Goal: Task Accomplishment & Management: Manage account settings

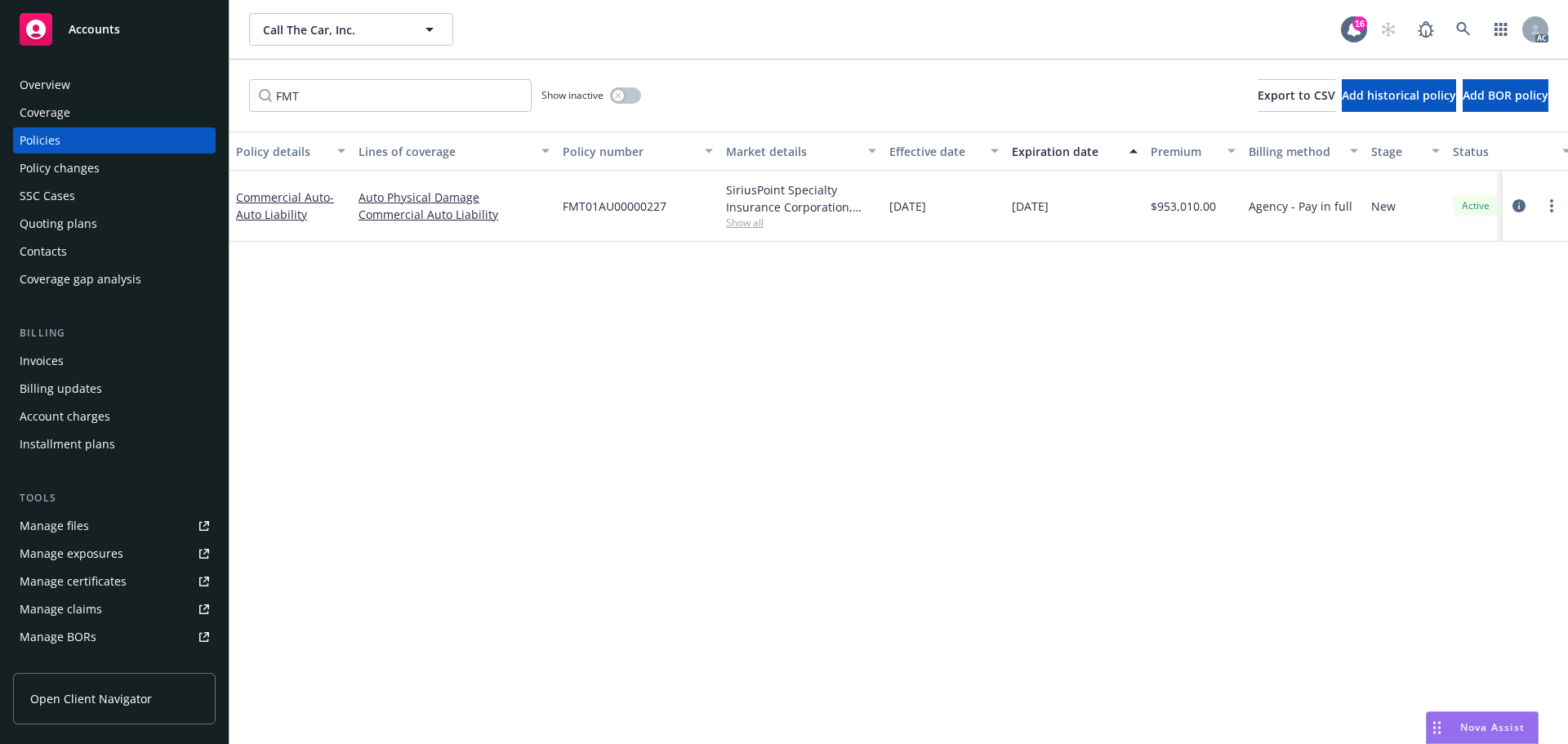
click at [109, 32] on span "Accounts" at bounding box center [94, 29] width 51 height 13
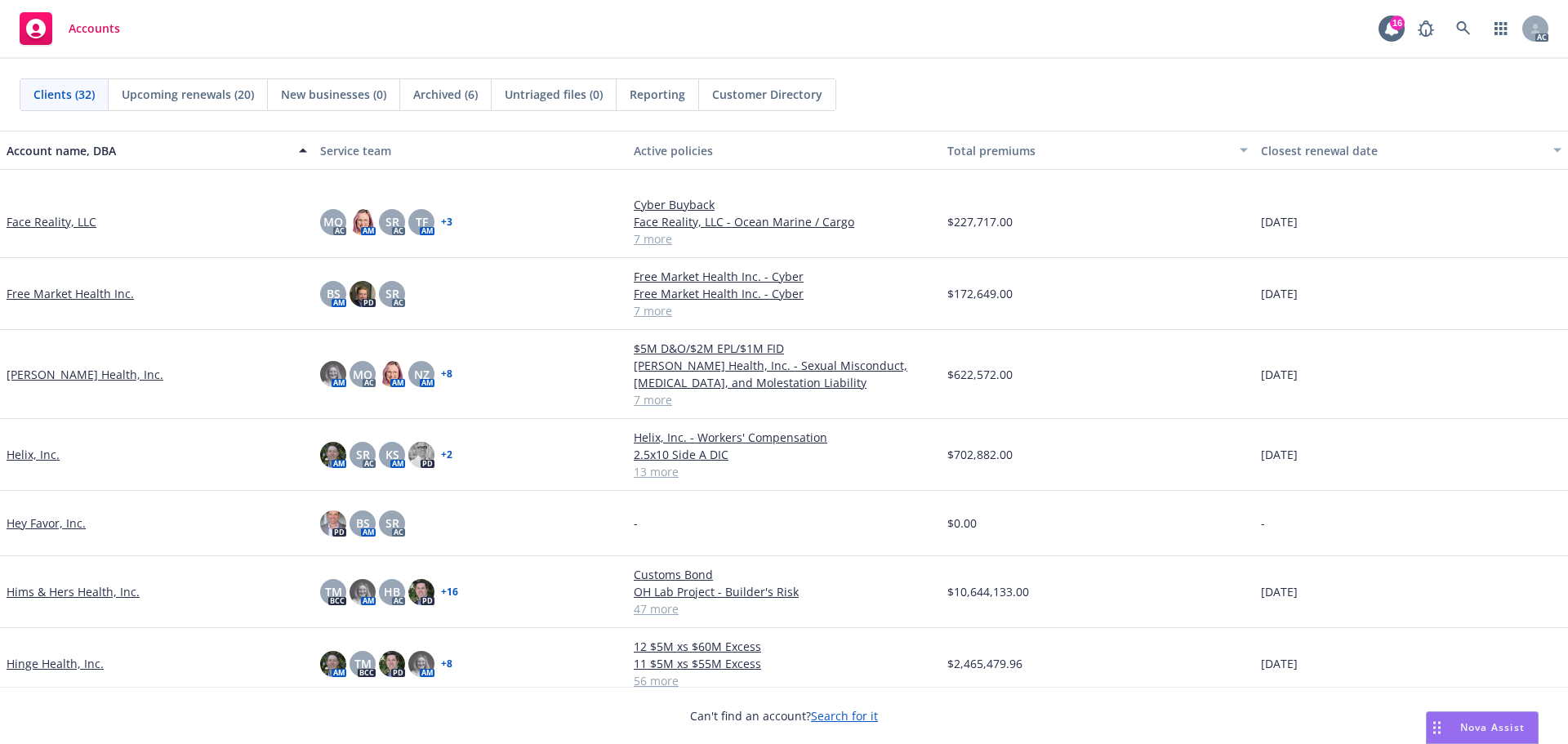
scroll to position [735, 0]
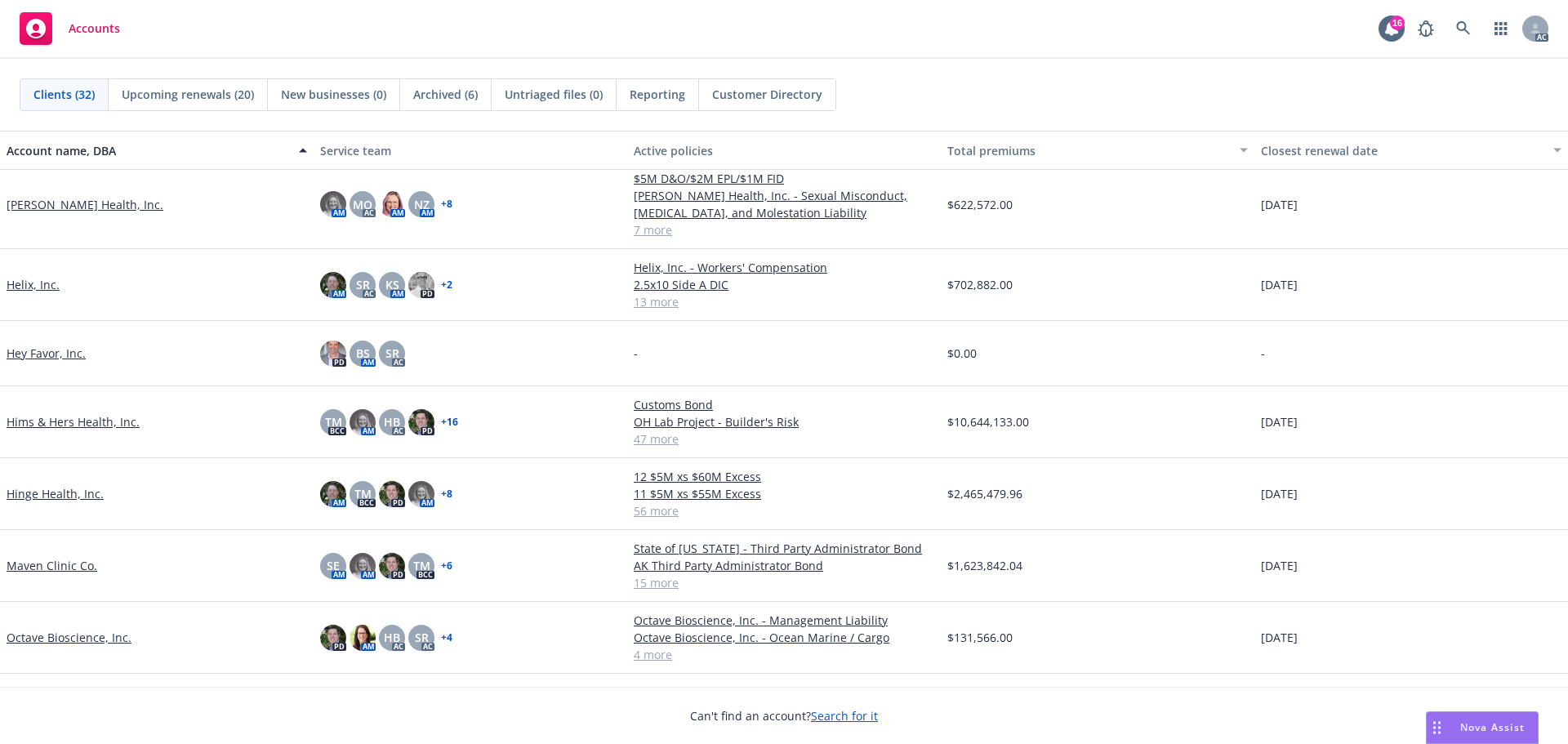
click at [61, 488] on link "Hinge Health, Inc." at bounding box center [55, 493] width 97 height 17
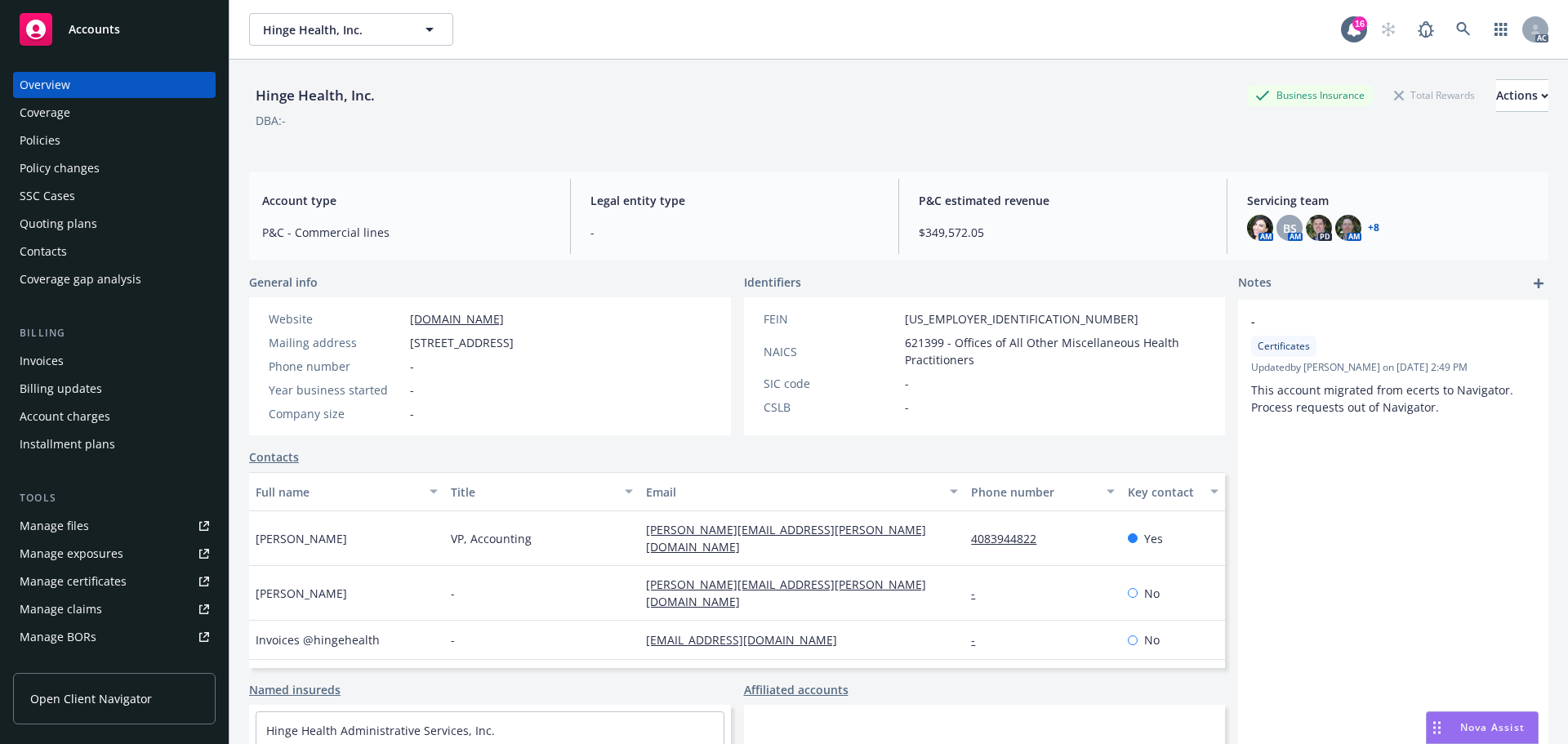
click at [49, 363] on div "Invoices" at bounding box center [41, 361] width 44 height 26
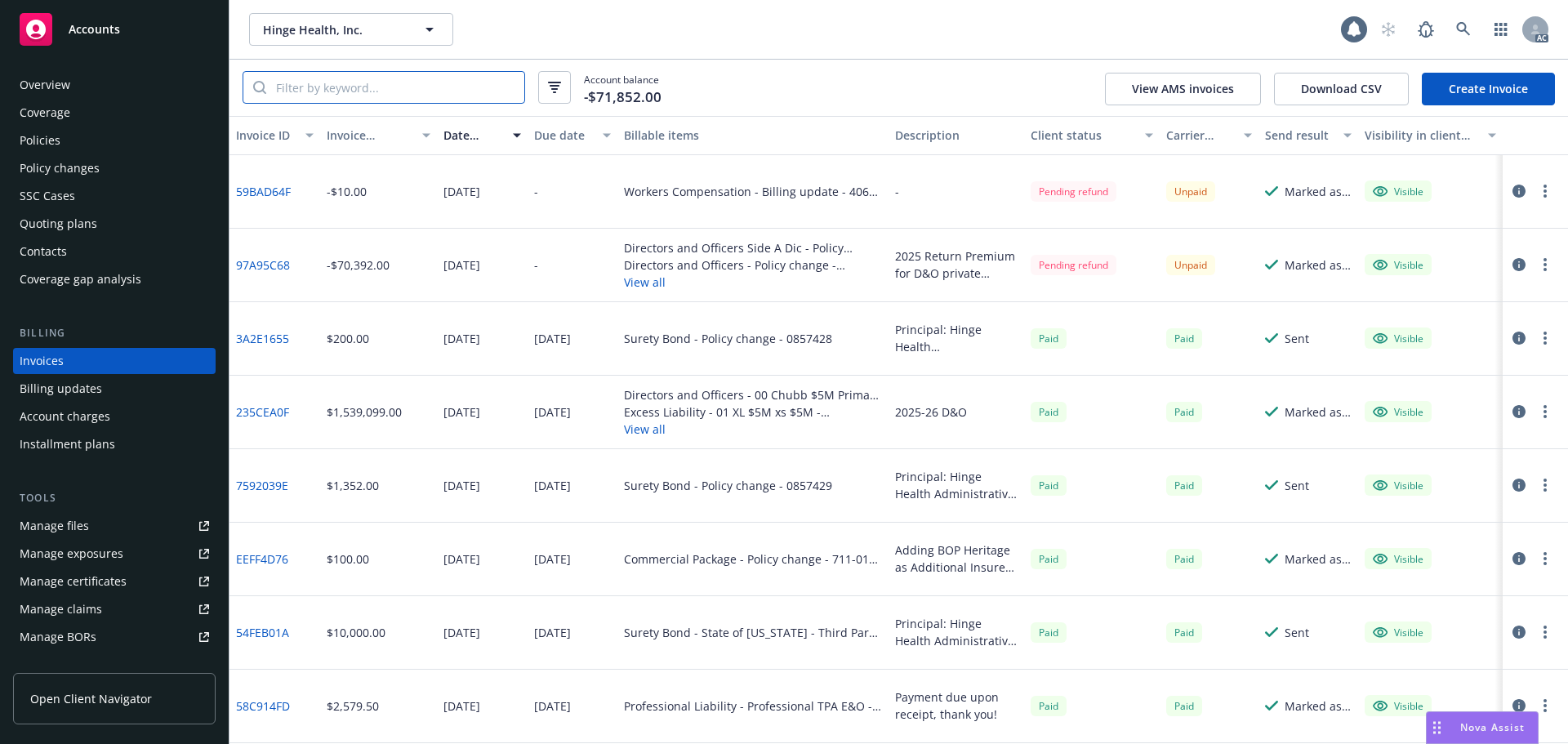
click at [330, 83] on input "search" at bounding box center [395, 87] width 258 height 31
paste input "A50E5B6C"
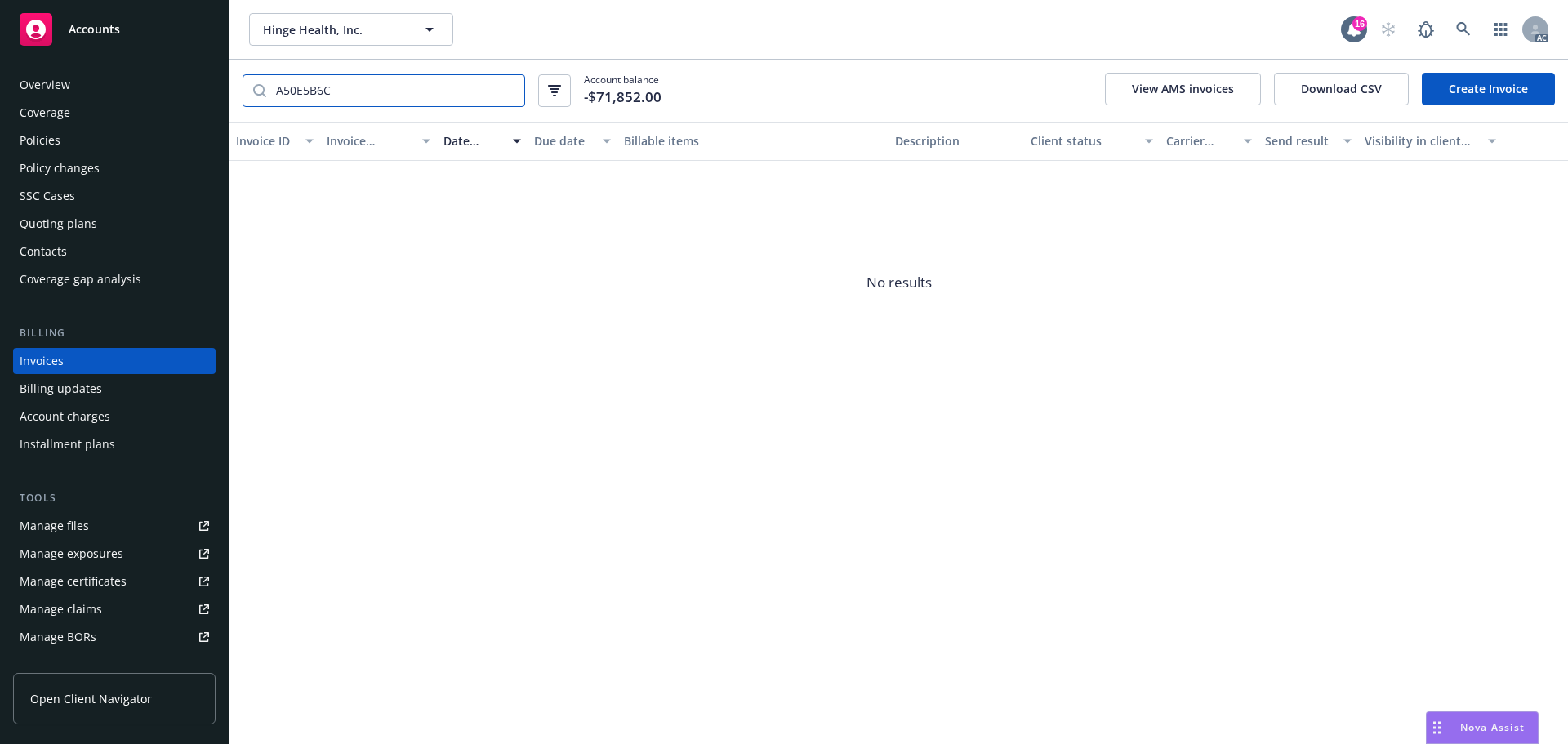
type input "A50E5B6C"
click at [80, 35] on span "Accounts" at bounding box center [94, 29] width 51 height 13
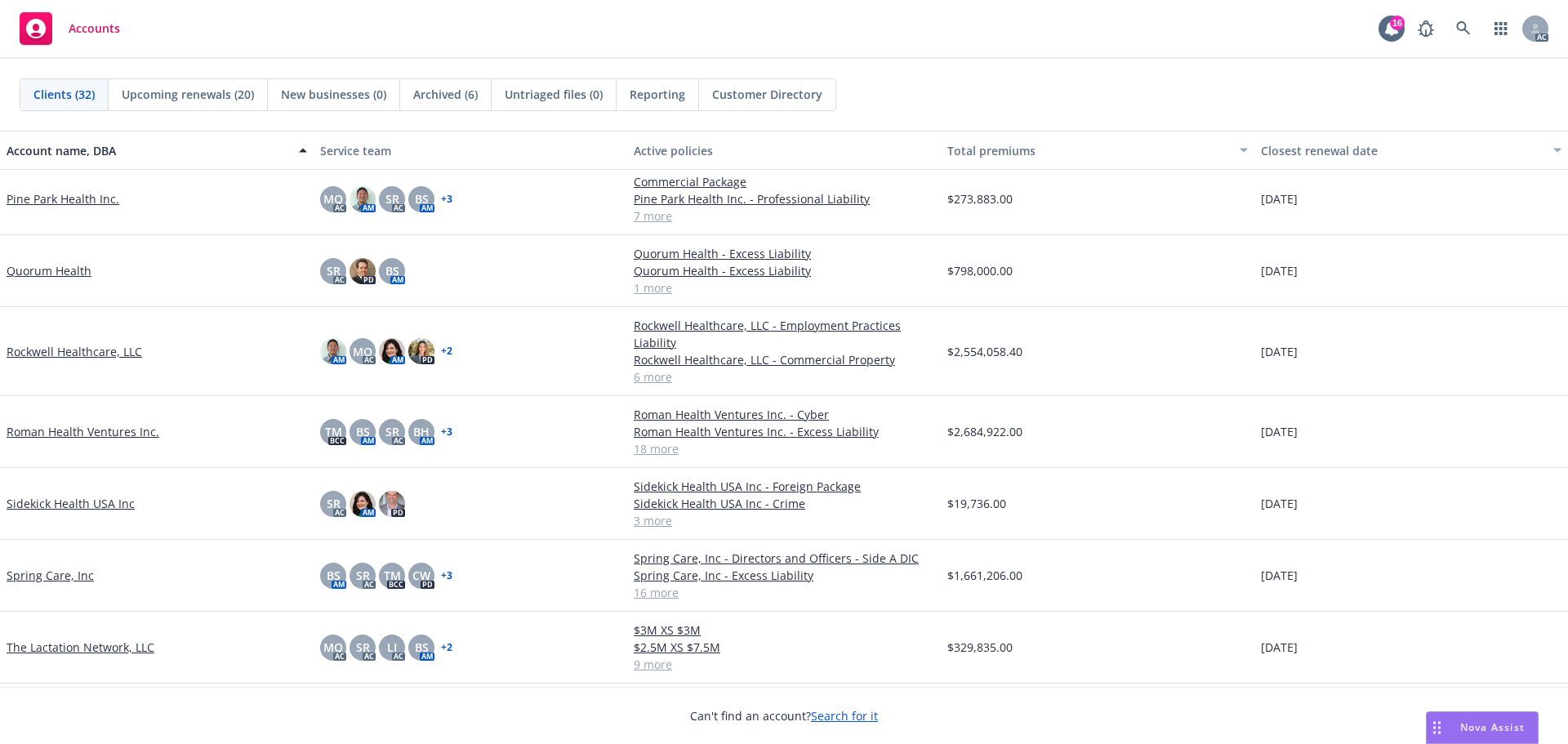
scroll to position [1316, 0]
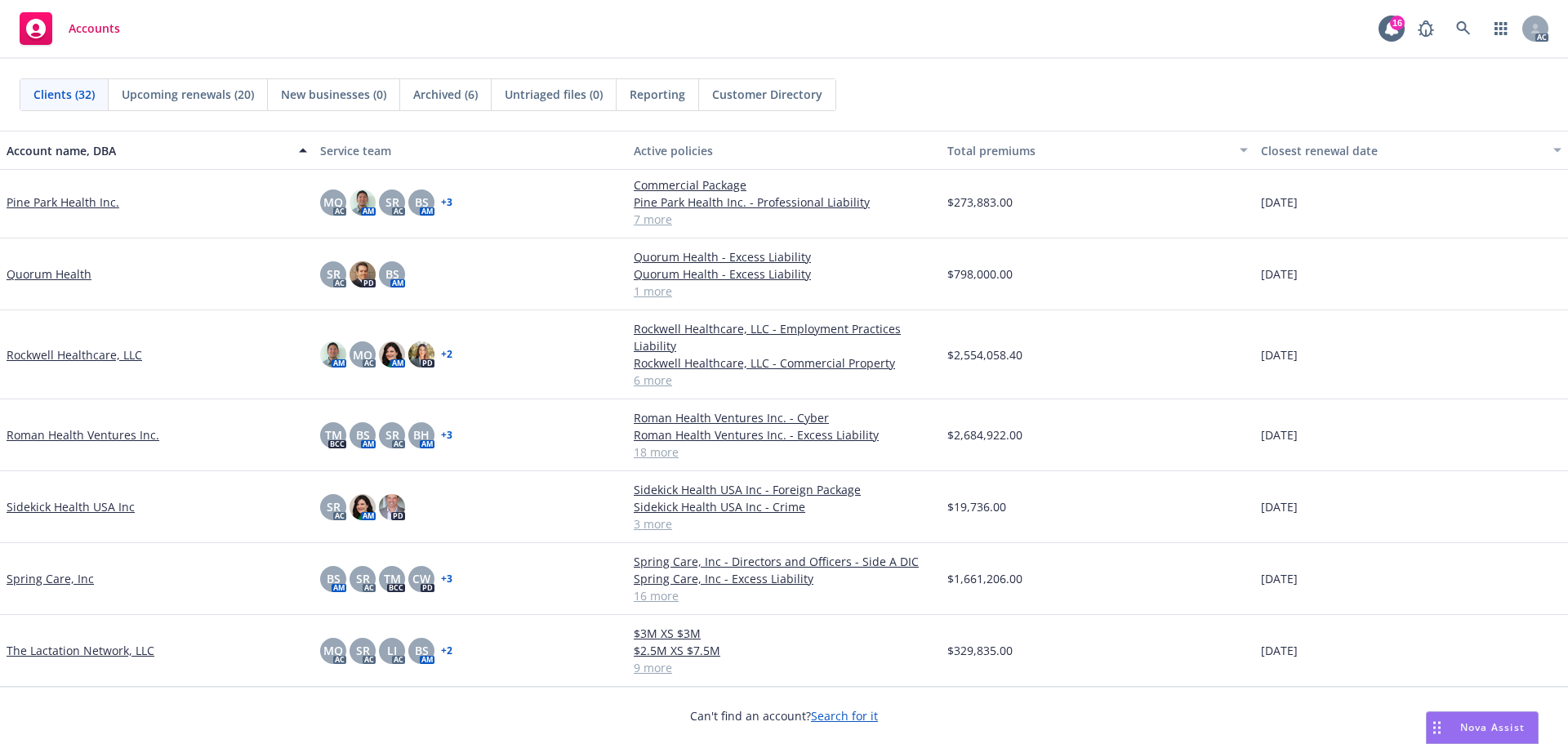
click at [108, 430] on link "Roman Health Ventures Inc." at bounding box center [82, 435] width 153 height 17
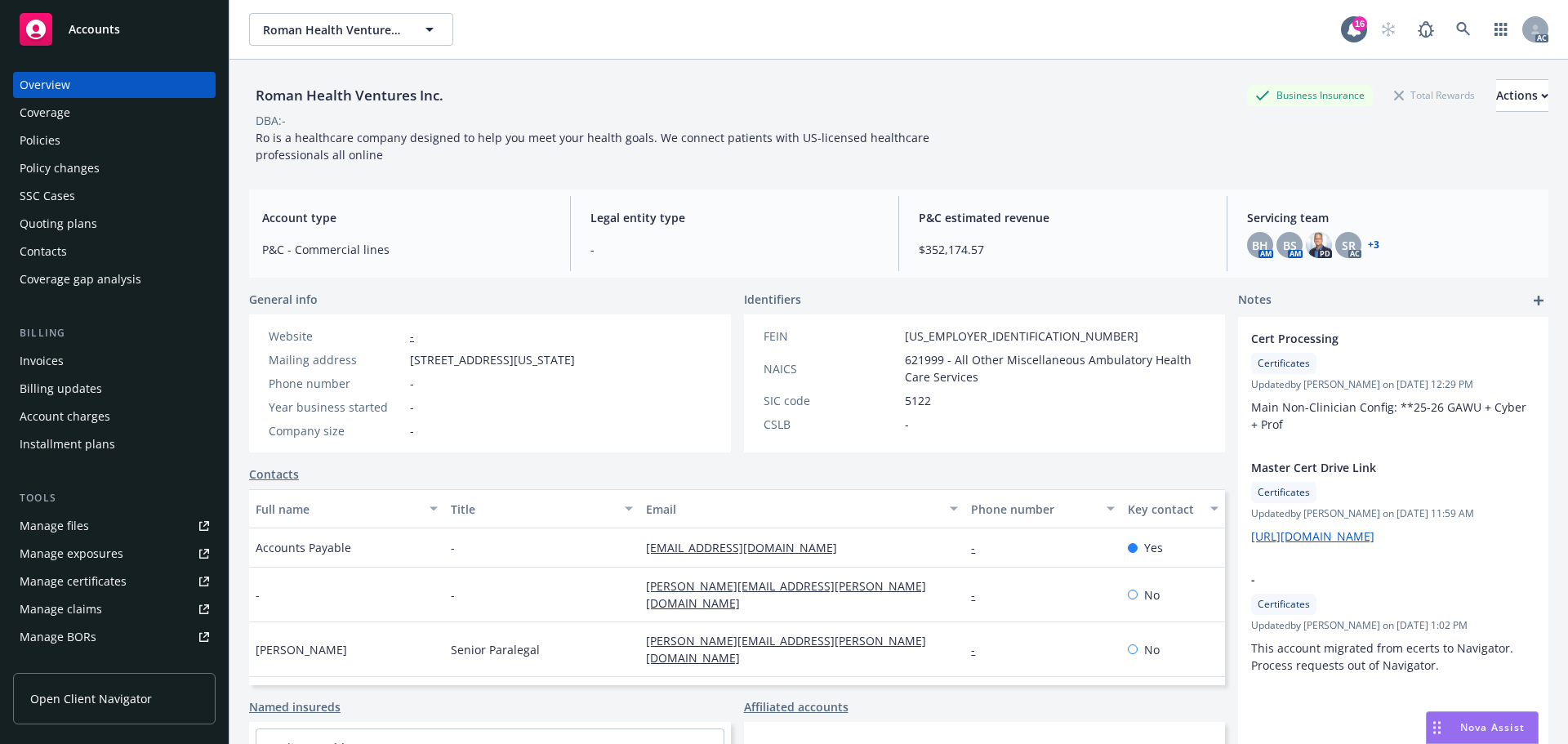
click at [55, 138] on div "Policies" at bounding box center [40, 140] width 41 height 26
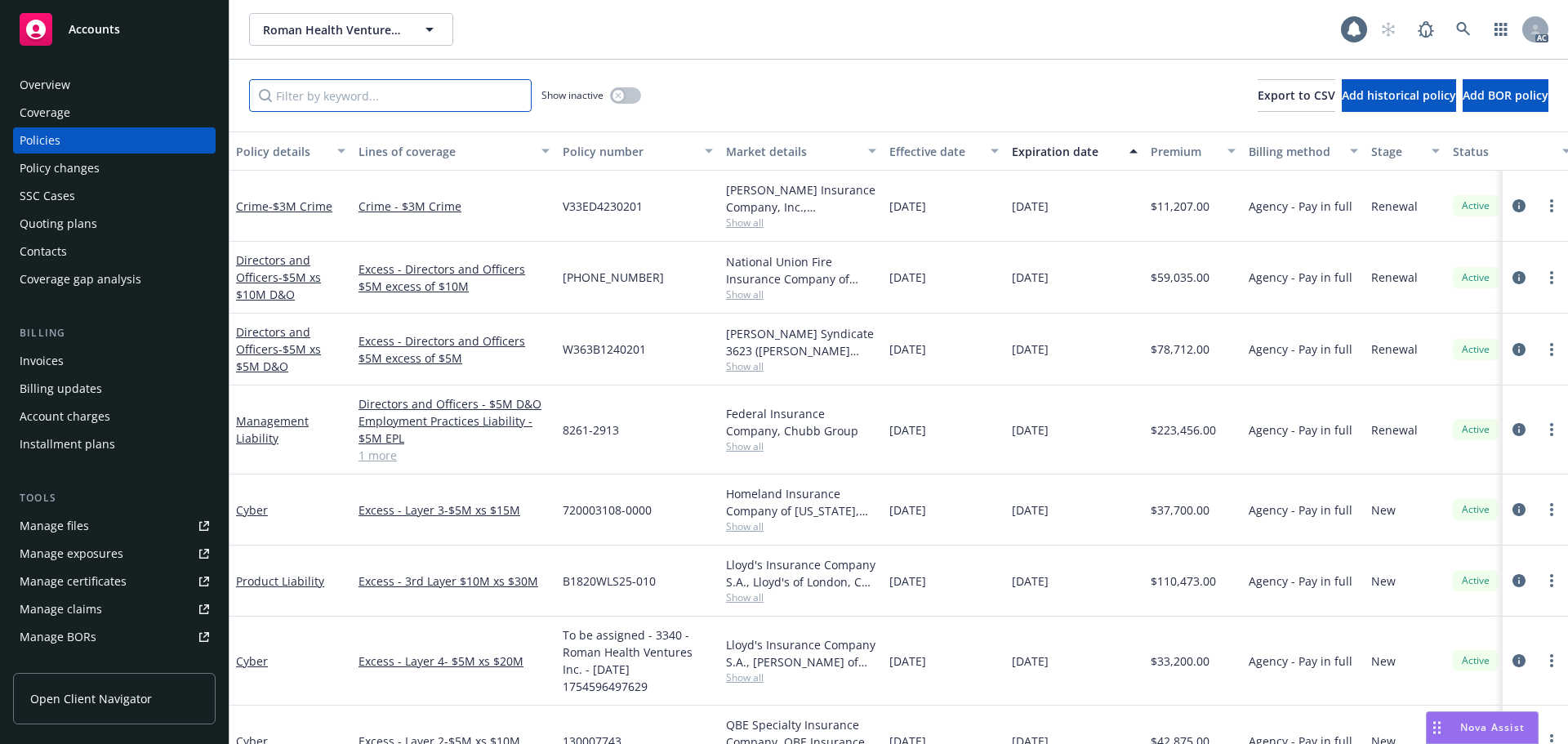
click at [333, 96] on input "Filter by keyword..." at bounding box center [391, 95] width 282 height 33
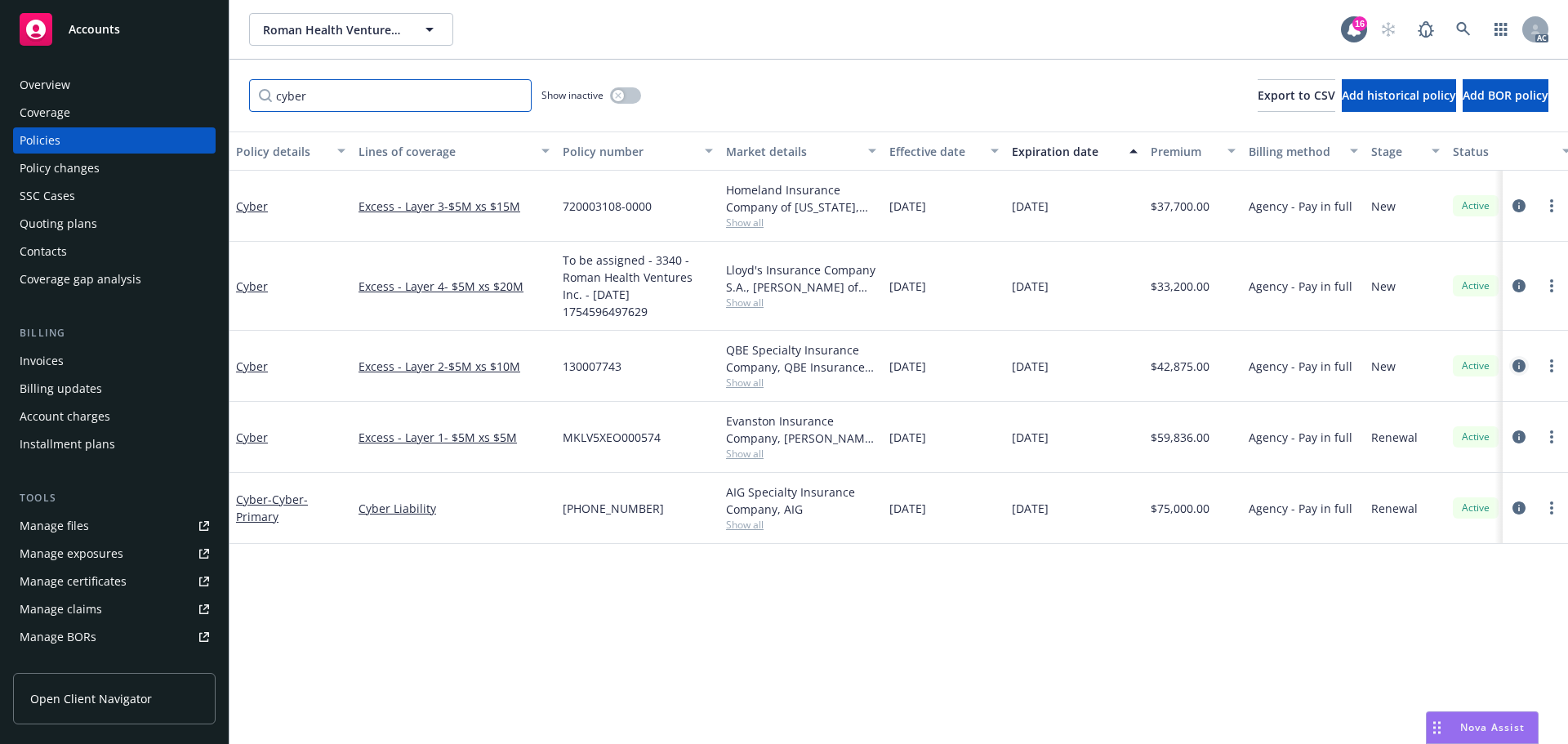
type input "cyber"
click at [1518, 364] on icon "circleInformation" at bounding box center [1519, 366] width 13 height 13
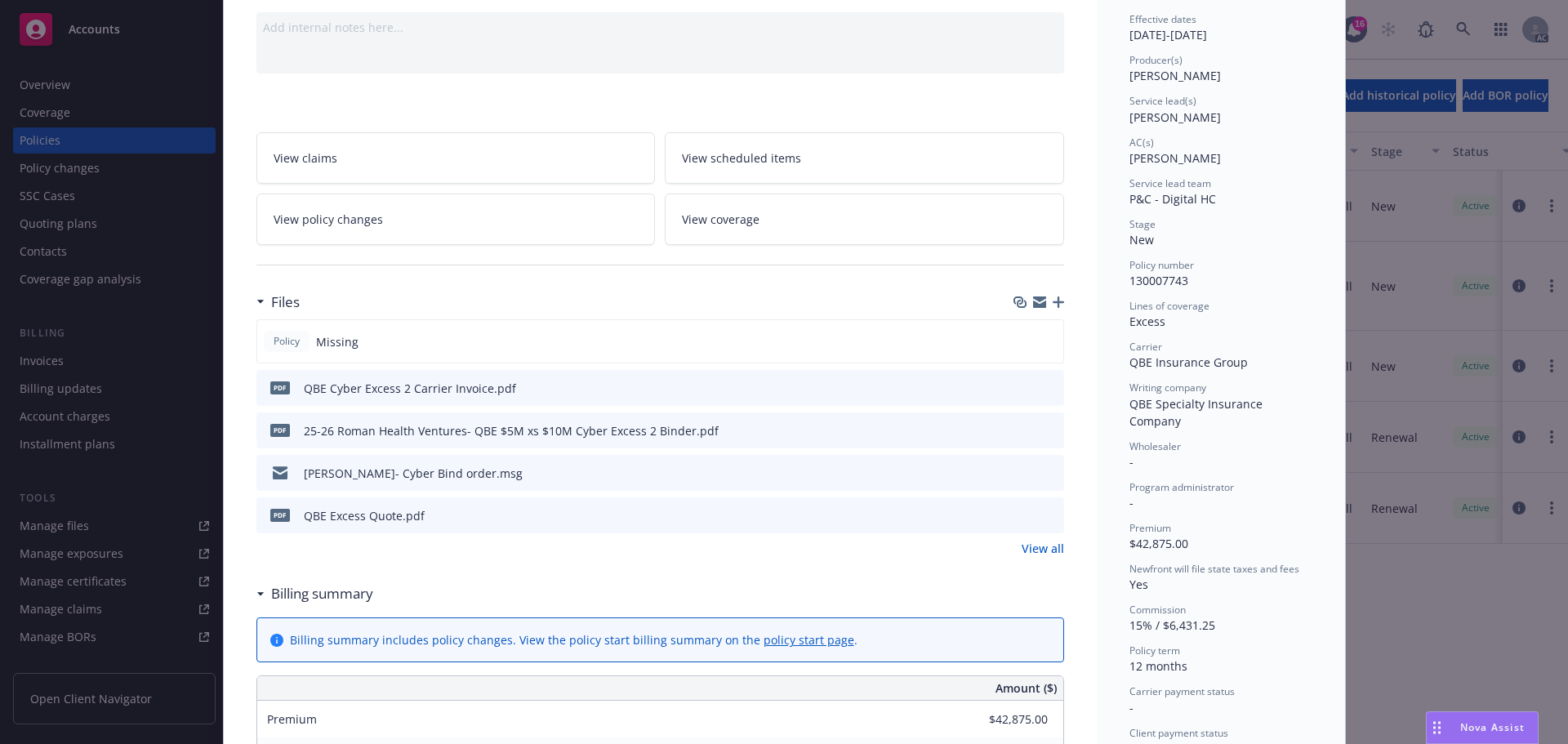
scroll to position [163, 0]
click at [789, 222] on link "View coverage" at bounding box center [864, 219] width 399 height 51
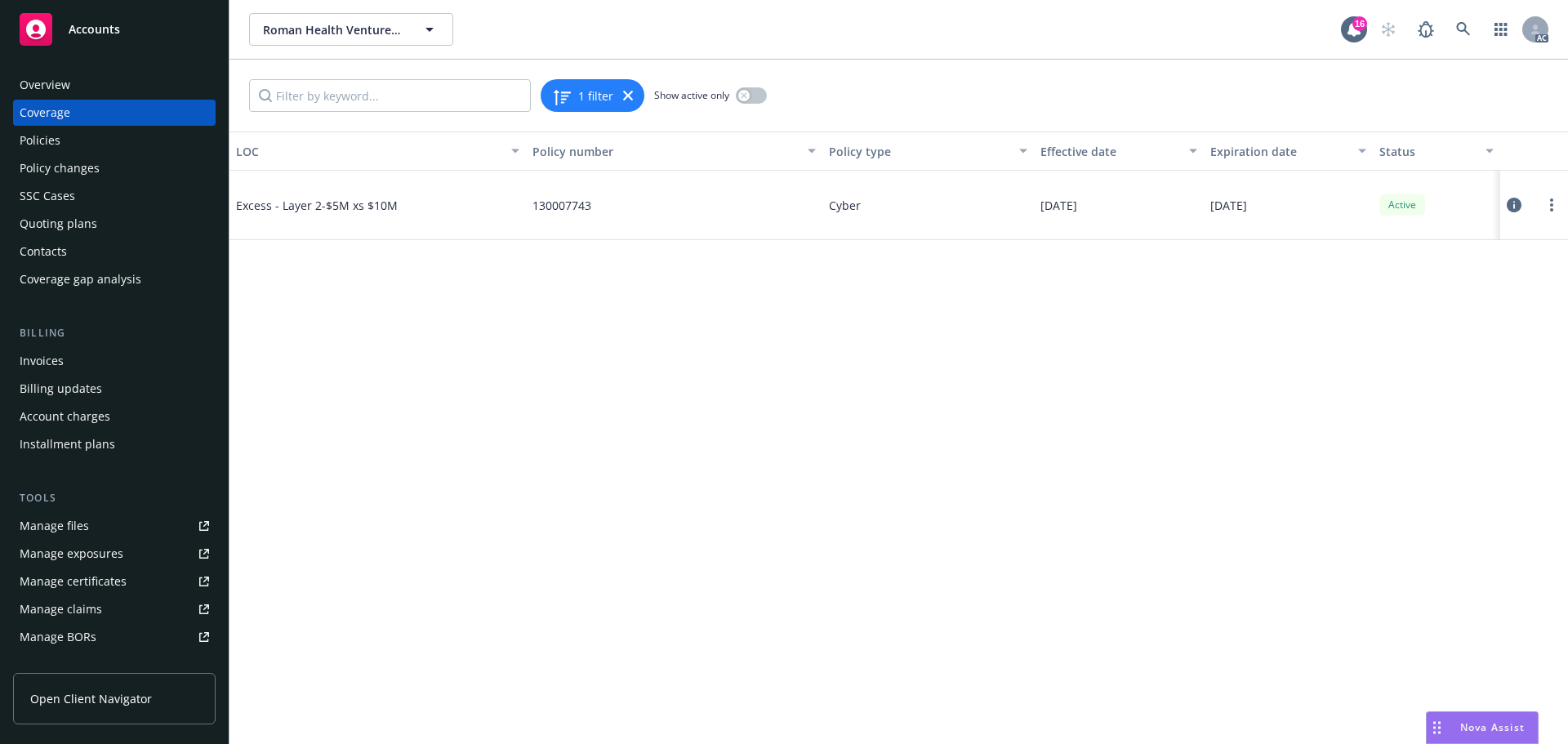
click at [1516, 201] on icon at bounding box center [1514, 205] width 15 height 15
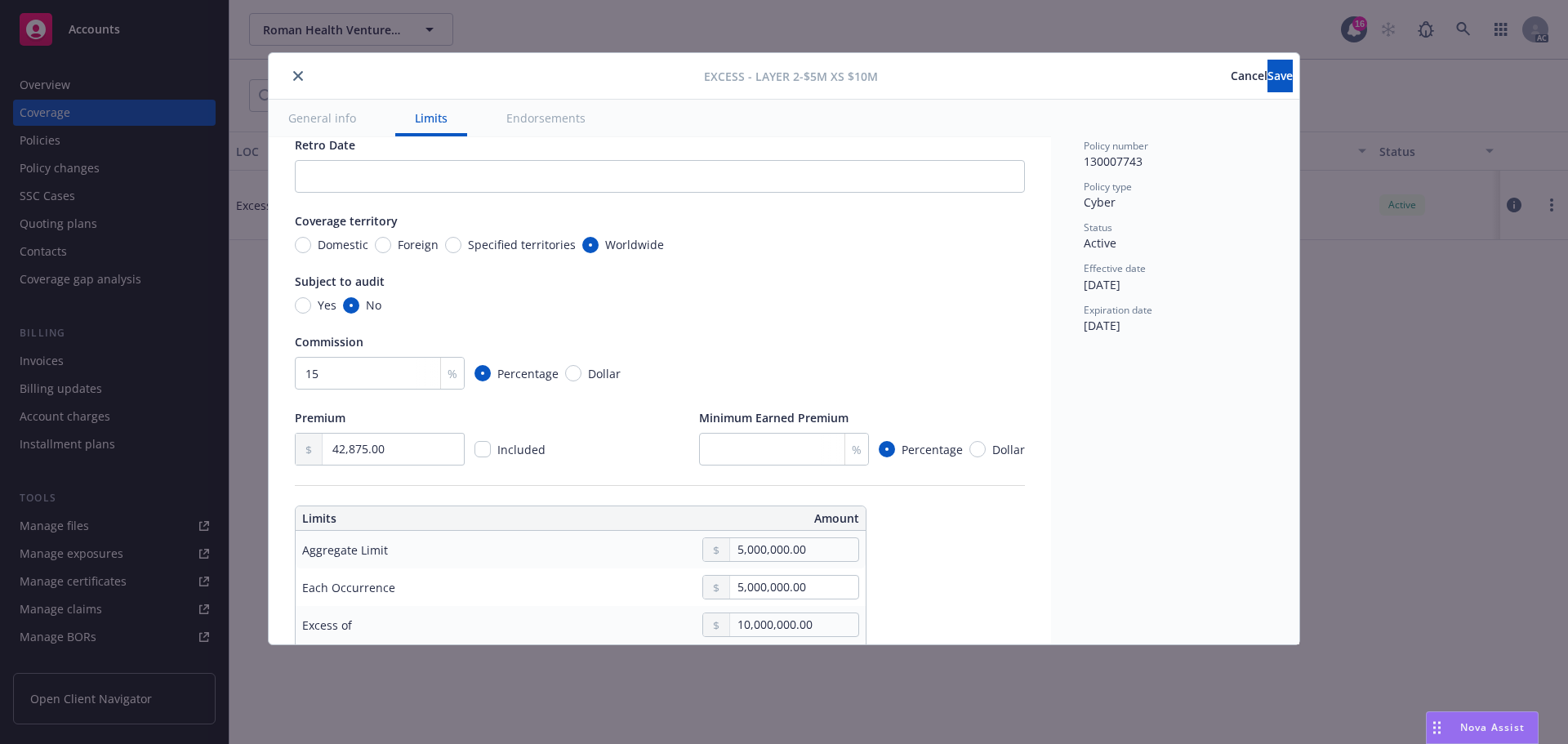
scroll to position [327, 0]
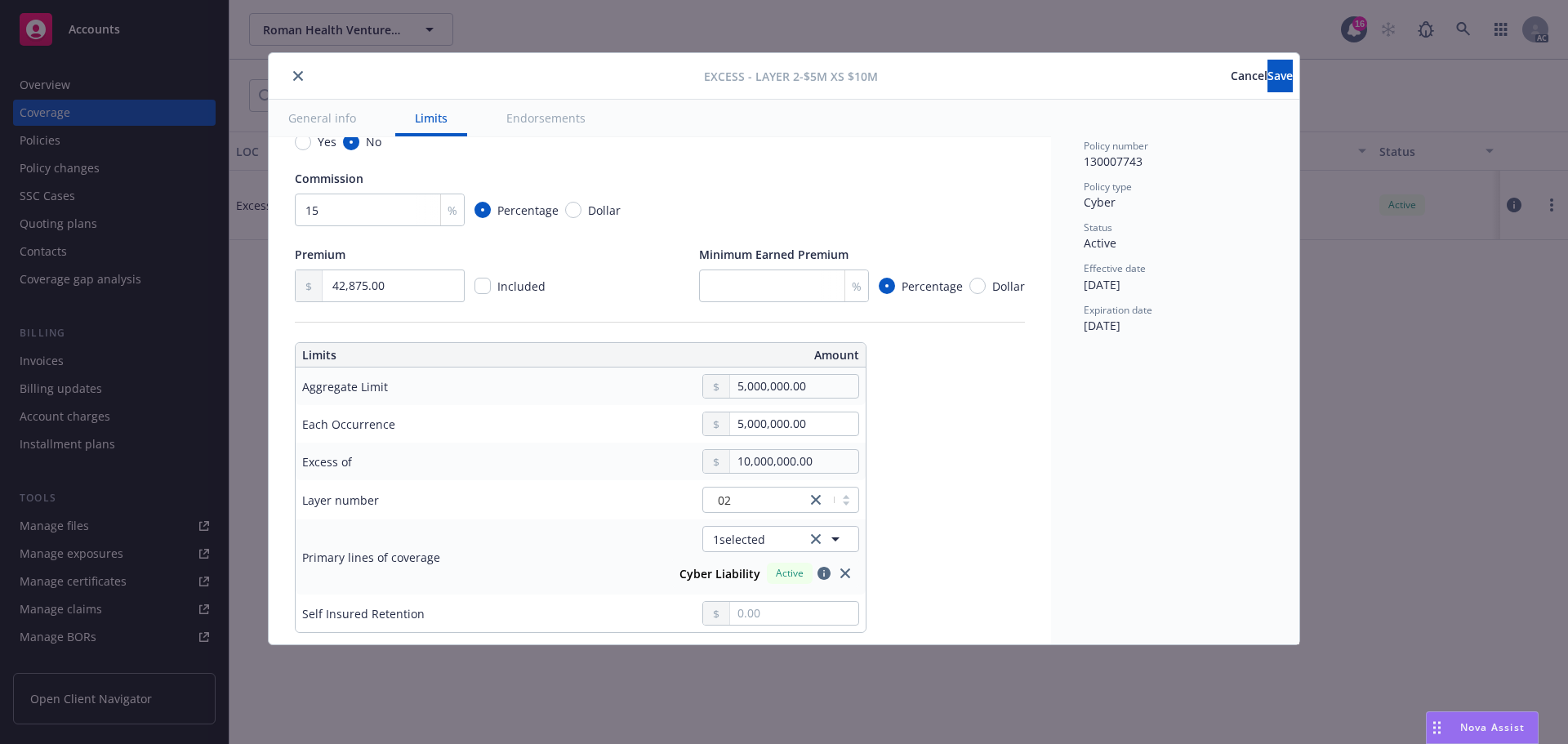
click at [293, 74] on button "close" at bounding box center [298, 76] width 19 height 19
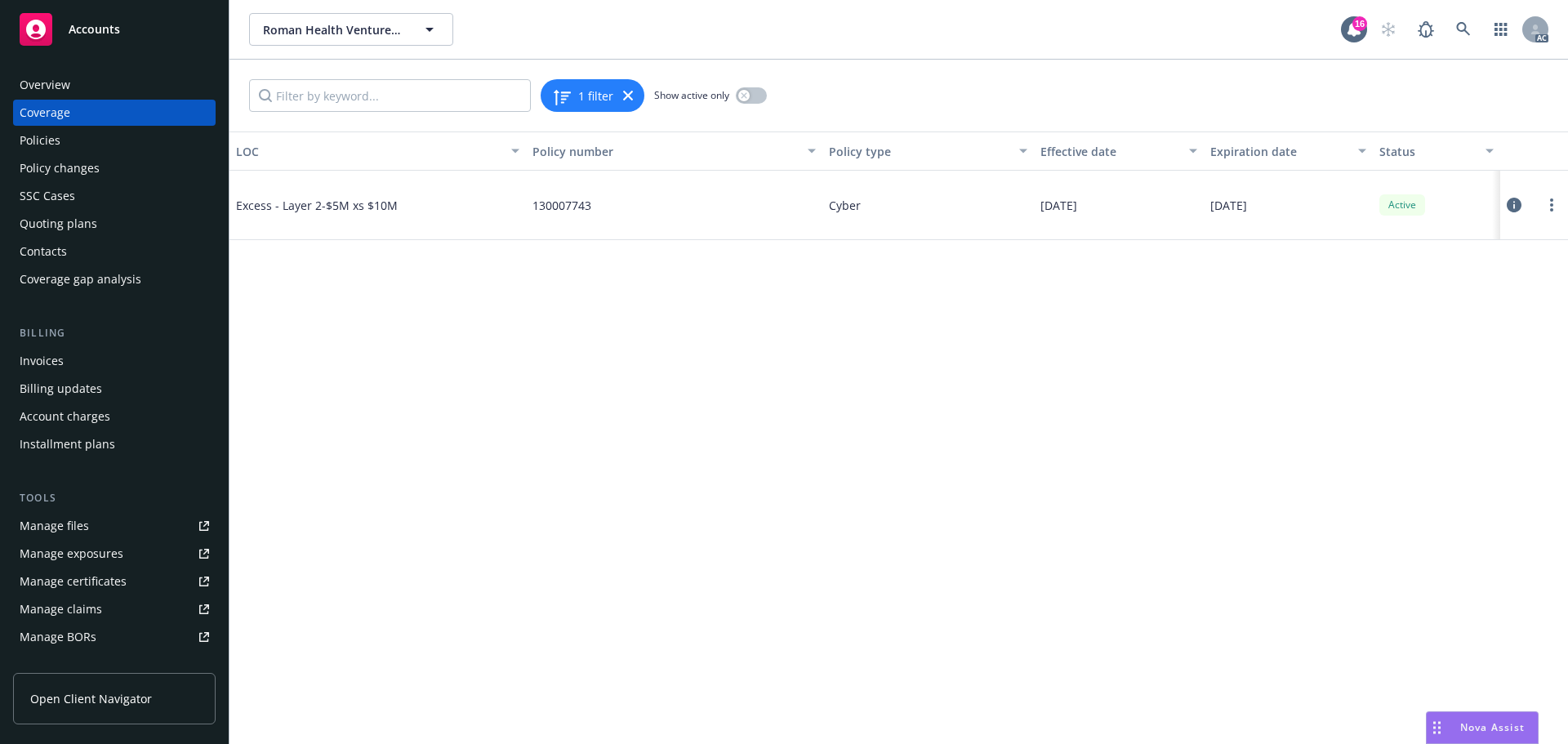
click at [52, 143] on div "Policies" at bounding box center [40, 140] width 41 height 26
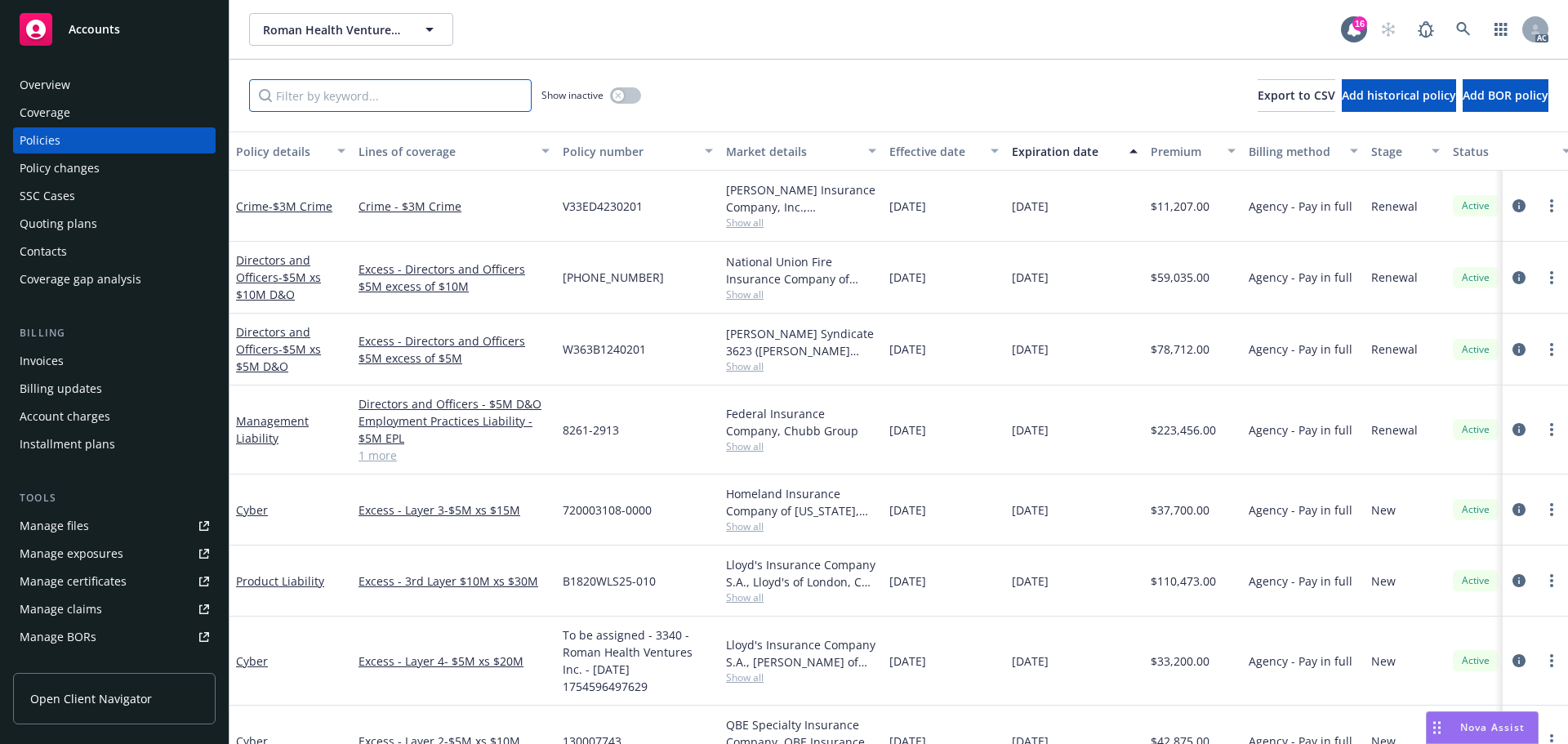
click at [303, 98] on input "Filter by keyword..." at bounding box center [391, 95] width 282 height 33
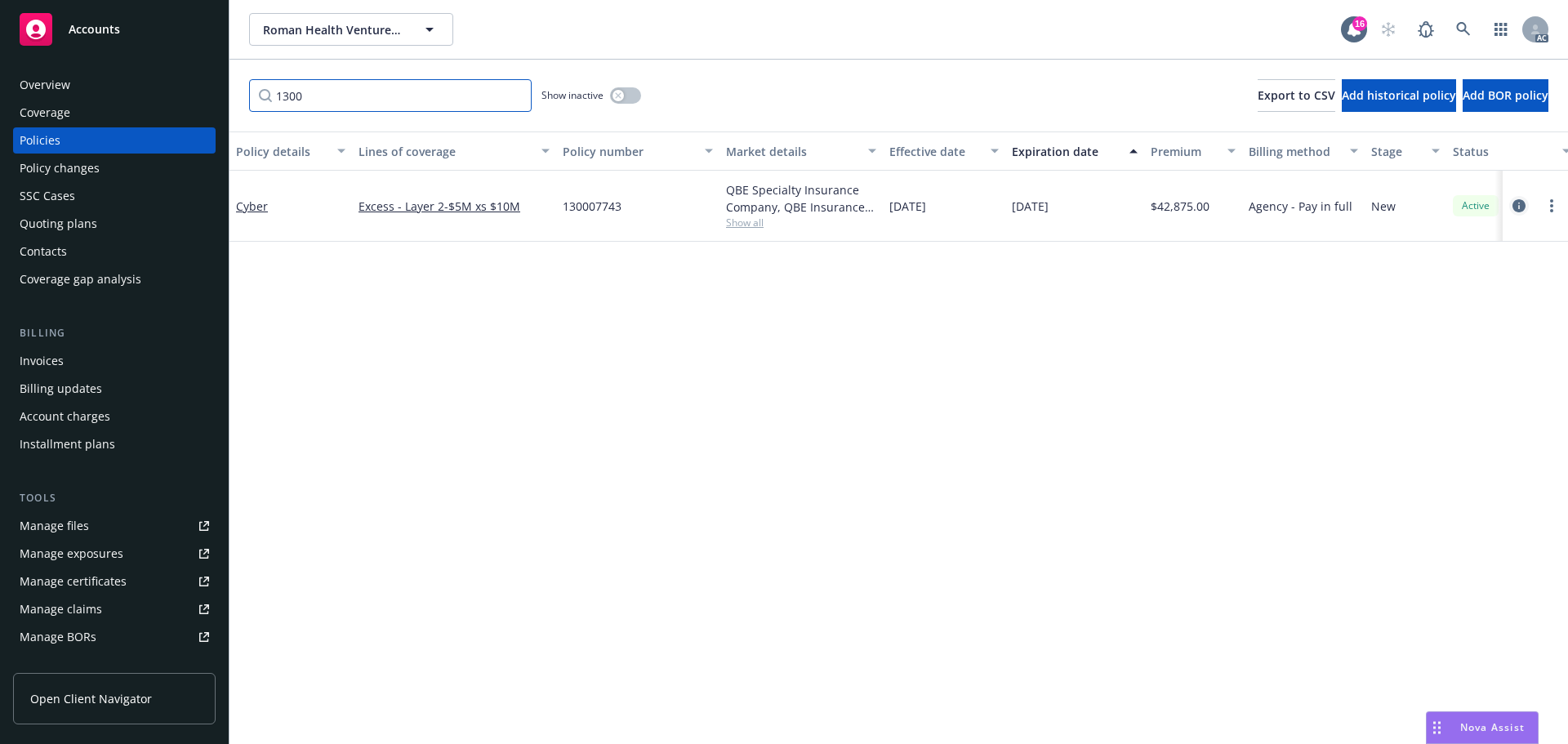
type input "1300"
click at [1517, 205] on icon "circleInformation" at bounding box center [1519, 205] width 13 height 13
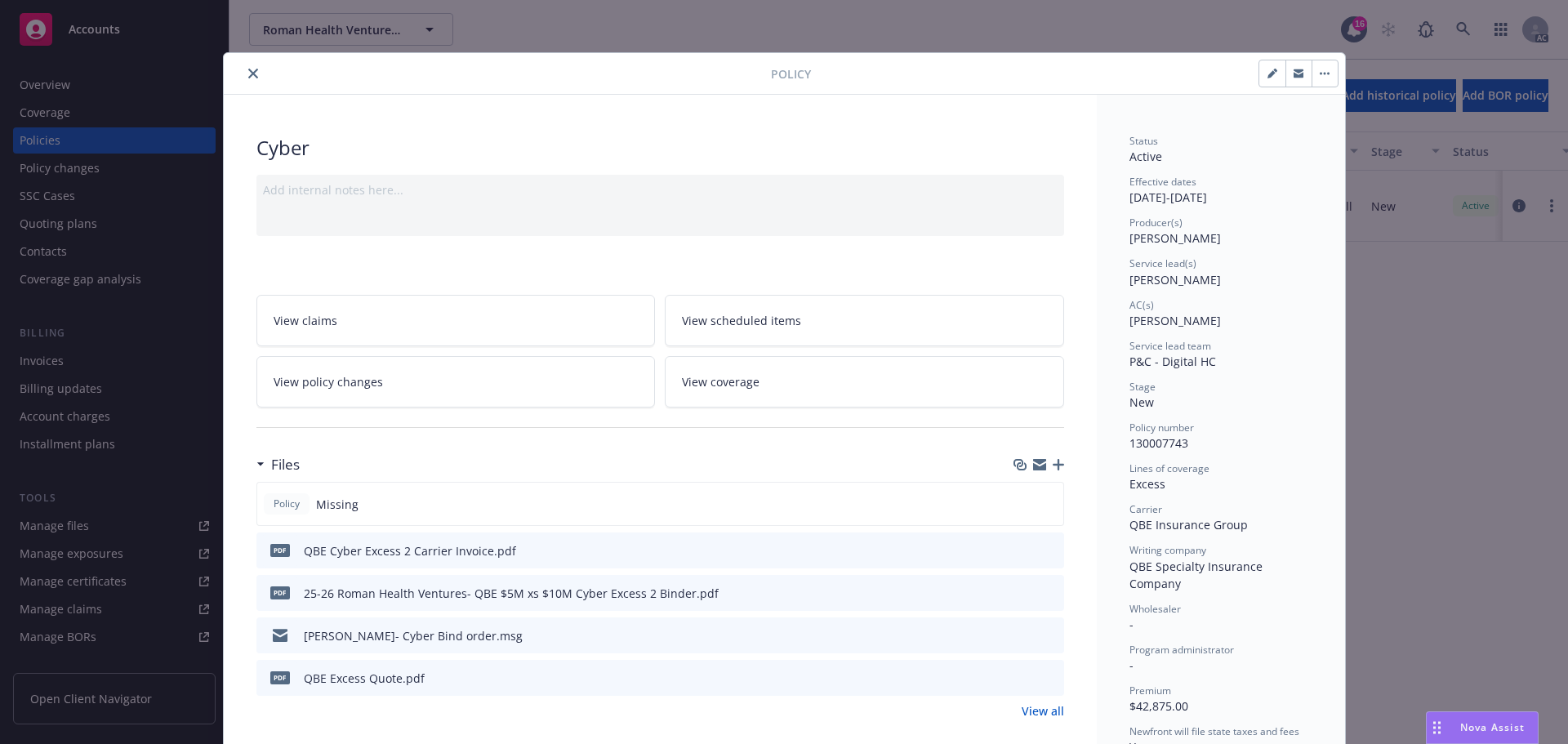
click at [249, 72] on icon "close" at bounding box center [253, 73] width 10 height 10
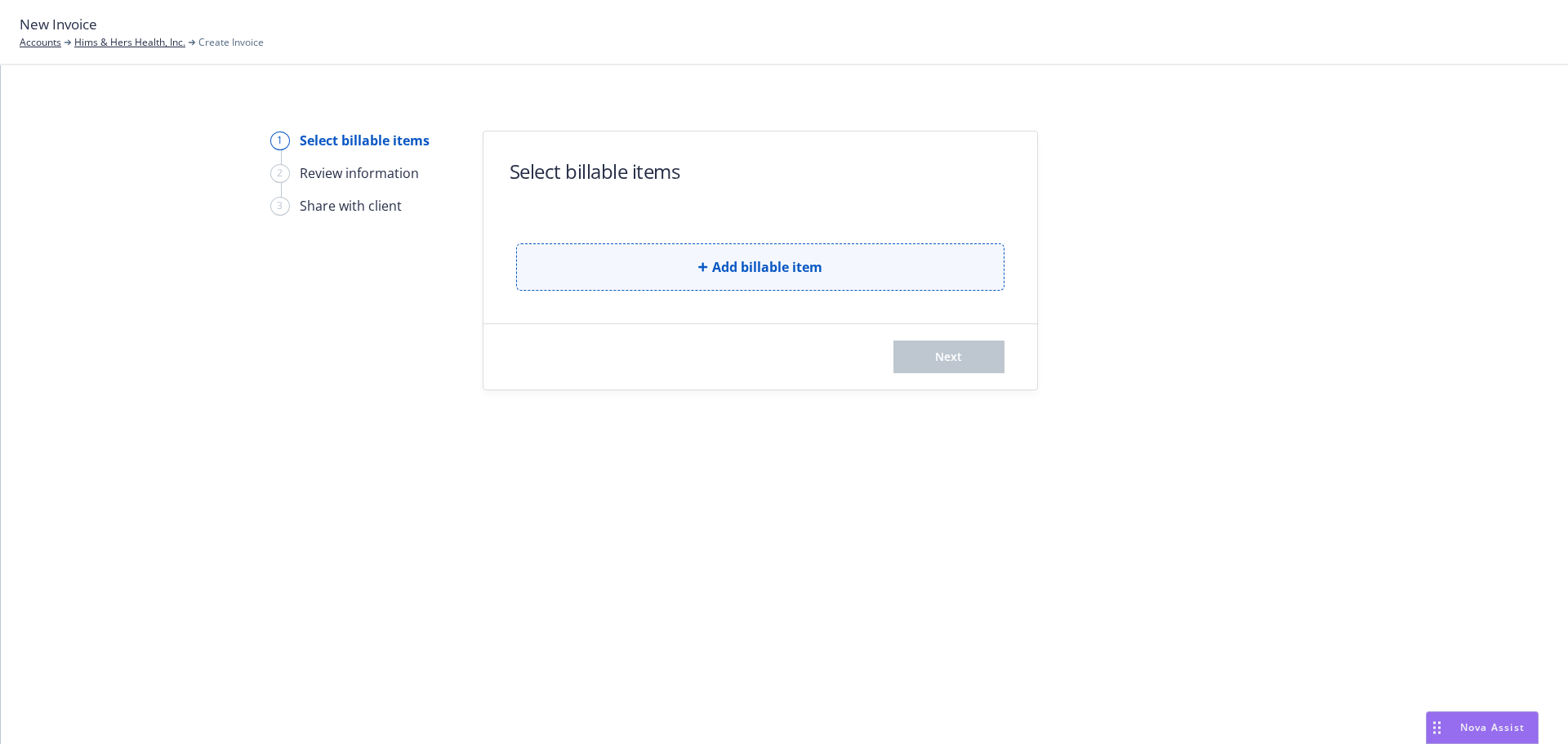
click at [757, 274] on span "Add billable item" at bounding box center [767, 267] width 110 height 19
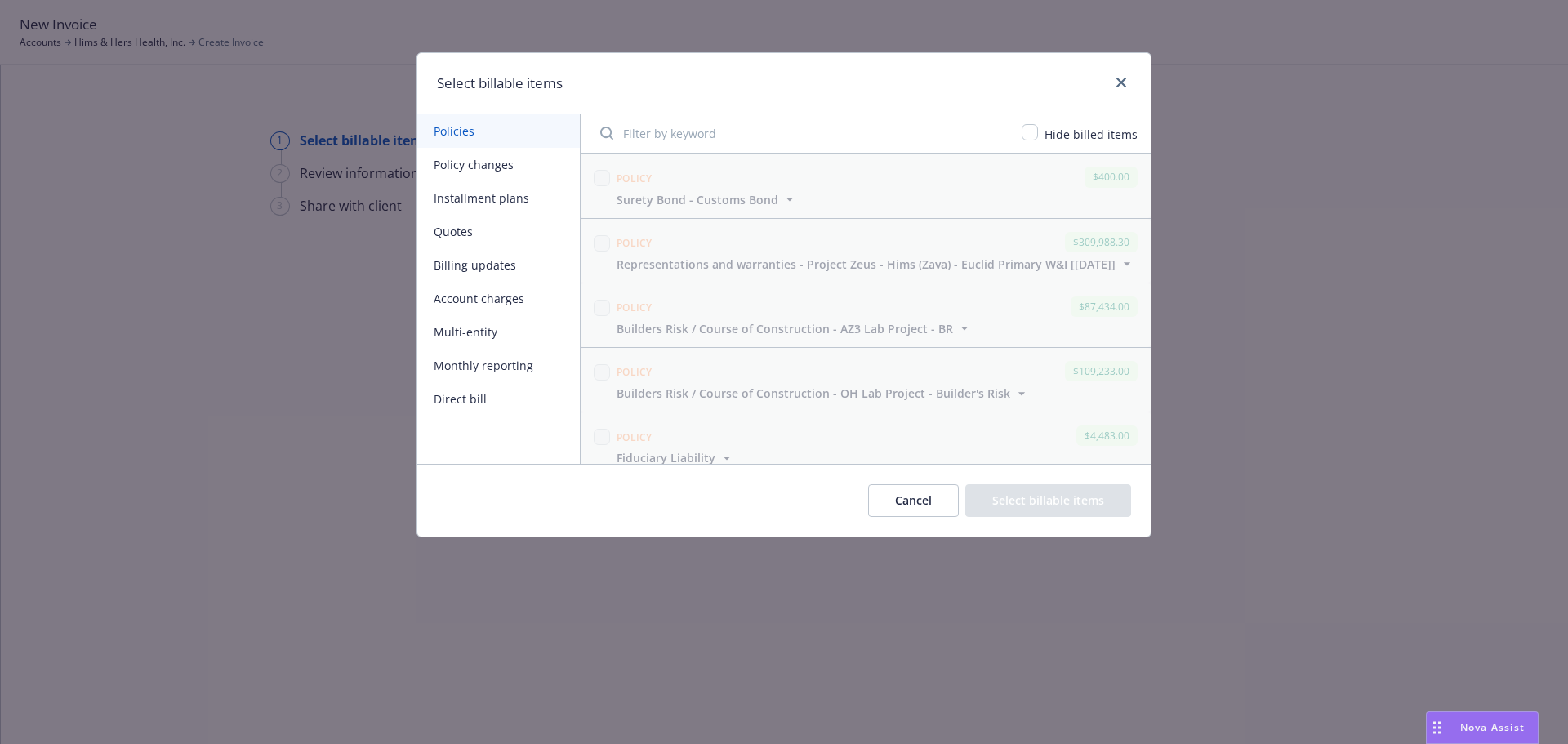
click at [465, 170] on button "Policy changes" at bounding box center [498, 165] width 162 height 33
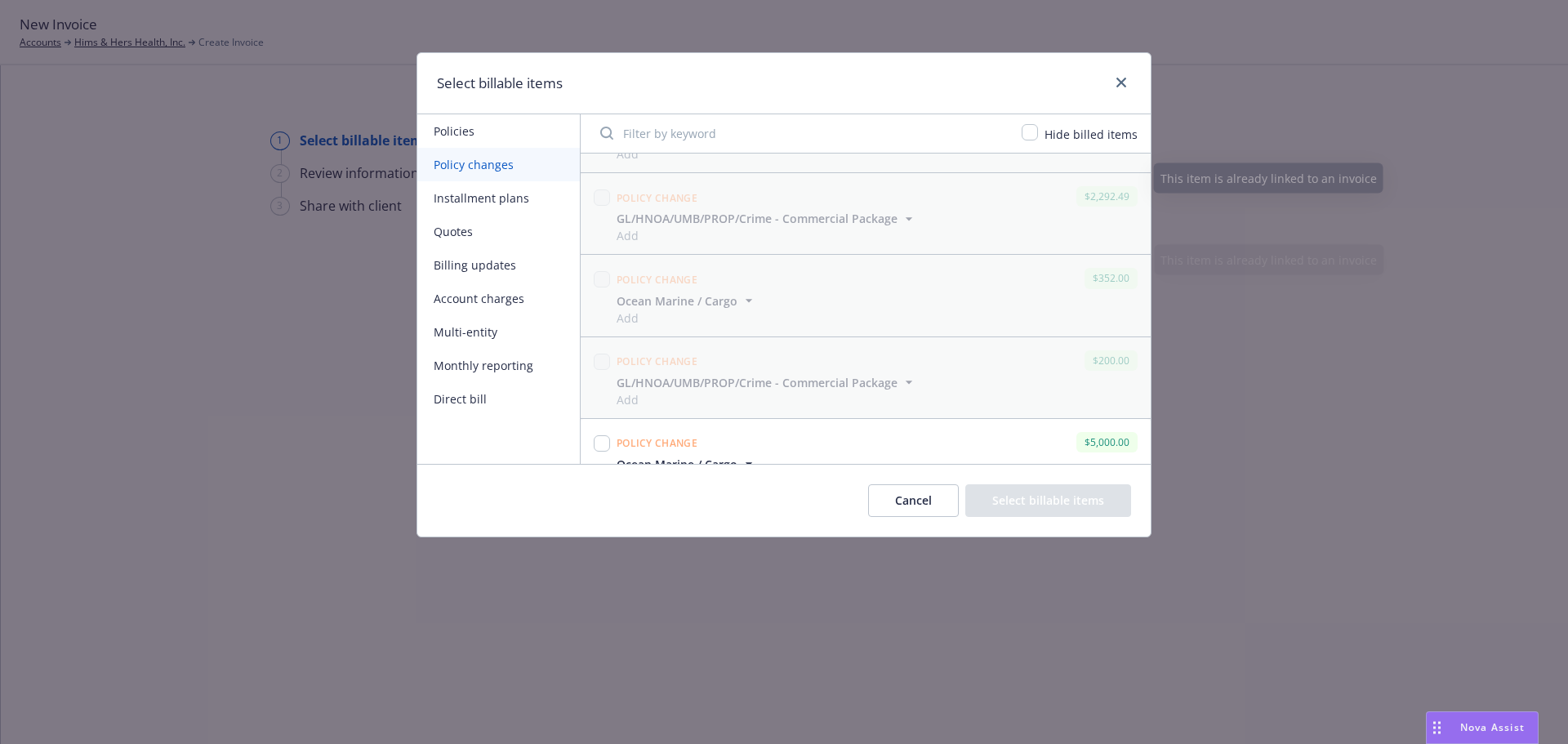
scroll to position [2796, 0]
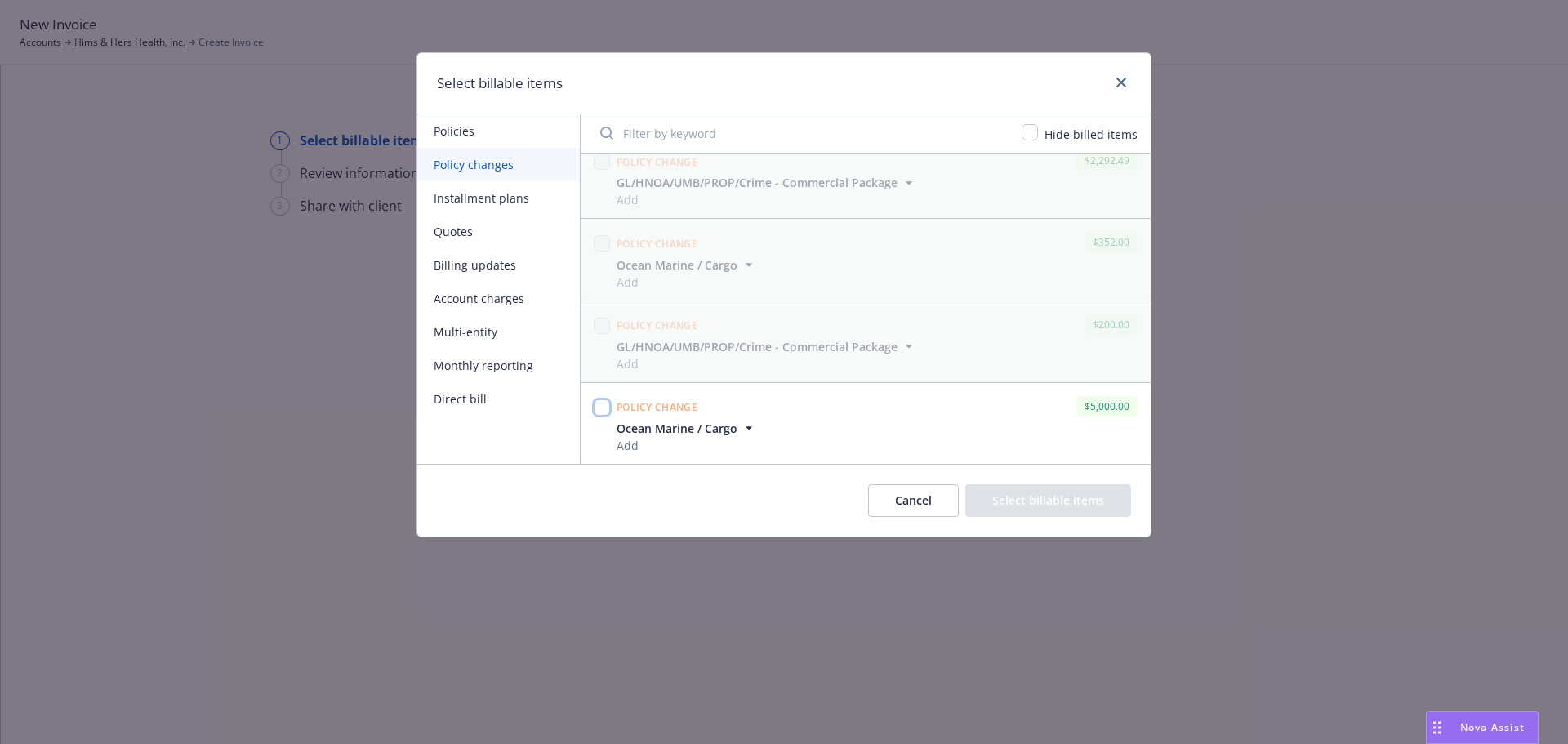
click at [608, 406] on input "checkbox" at bounding box center [601, 407] width 17 height 17
checkbox input "true"
click at [1047, 499] on button "Select billable items" at bounding box center [1049, 500] width 166 height 33
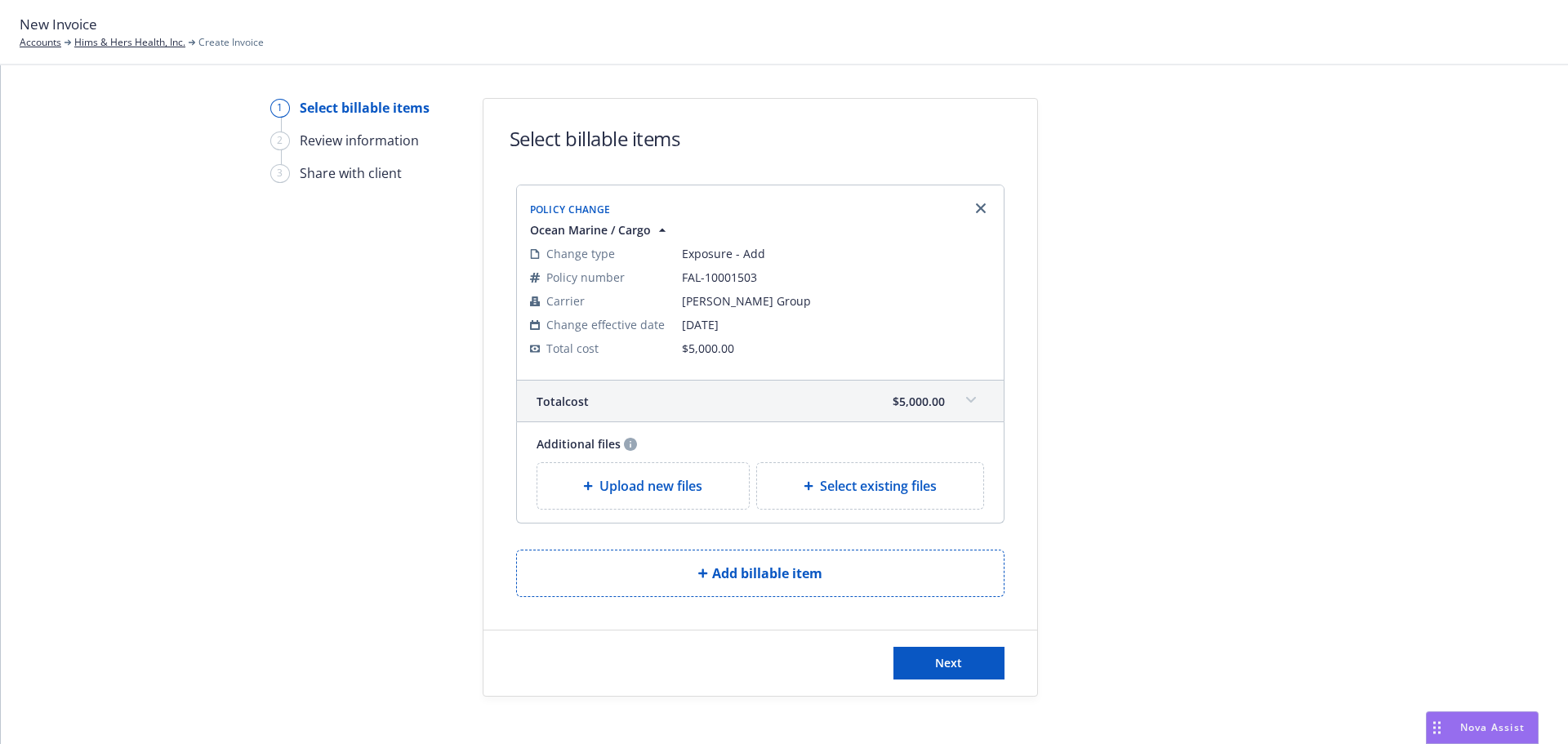
scroll to position [50, 0]
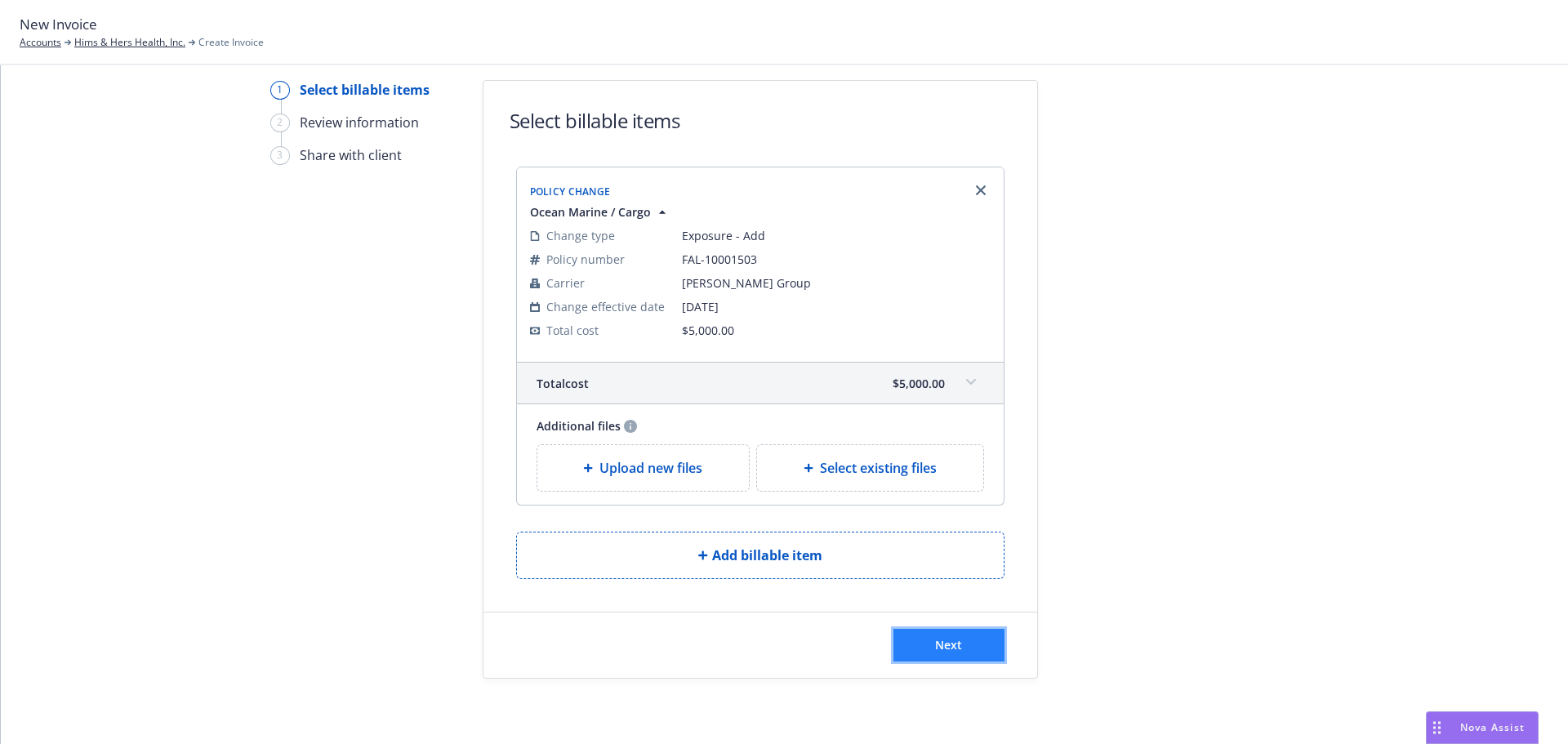
click at [938, 648] on span "Next" at bounding box center [949, 644] width 27 height 16
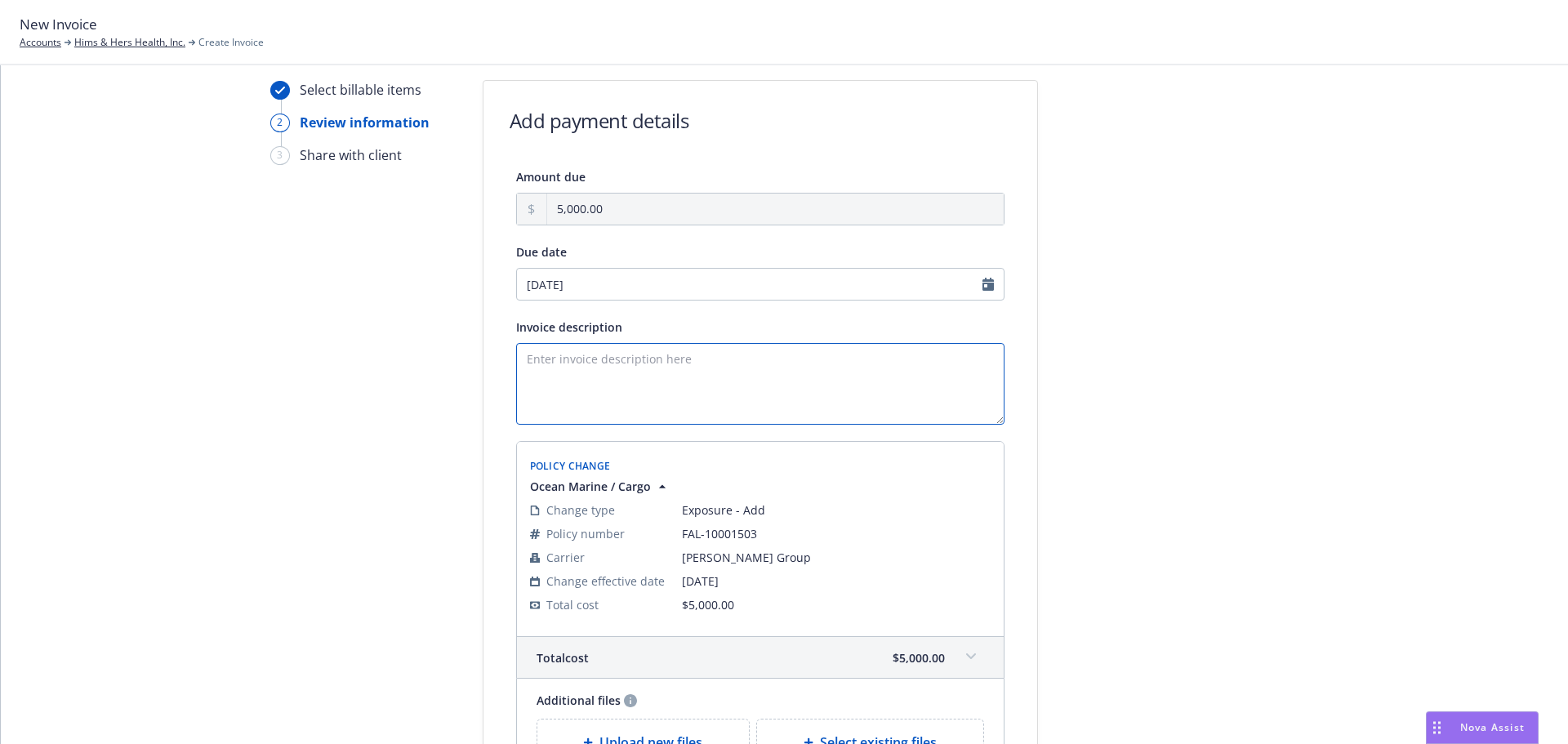
click at [593, 360] on textarea "Invoice description" at bounding box center [760, 383] width 489 height 82
click at [518, 354] on textarea "Payment due upon receipt, thank you!" at bounding box center [760, 383] width 489 height 82
click at [669, 357] on textarea "Temp increase limit to $70M. Payment due upon receipt, thank you!" at bounding box center [760, 383] width 489 height 82
click at [674, 360] on textarea "Temp increase limit to $70M 6/1-7/1. Payment due upon receipt, thank you!" at bounding box center [760, 383] width 489 height 82
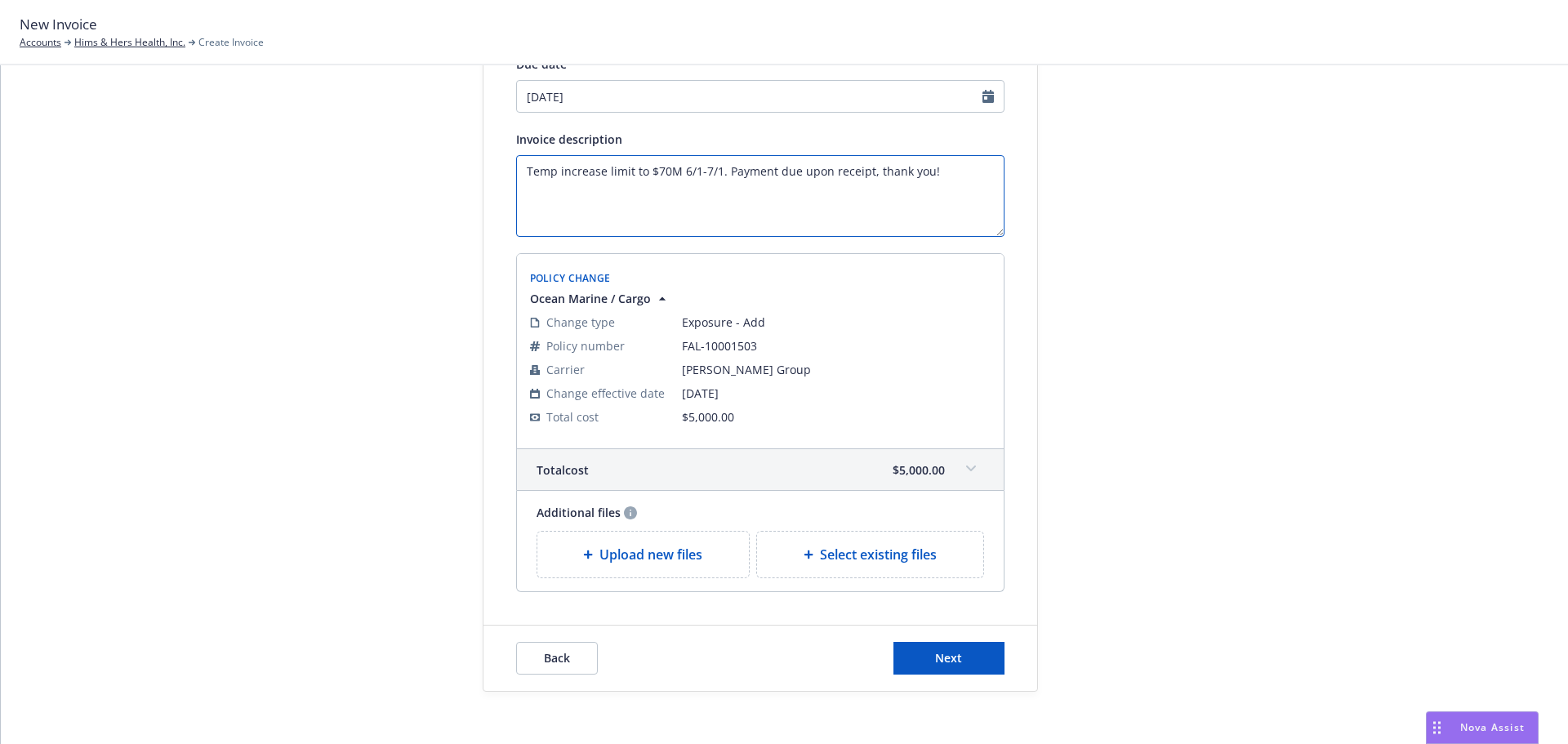
scroll to position [251, 0]
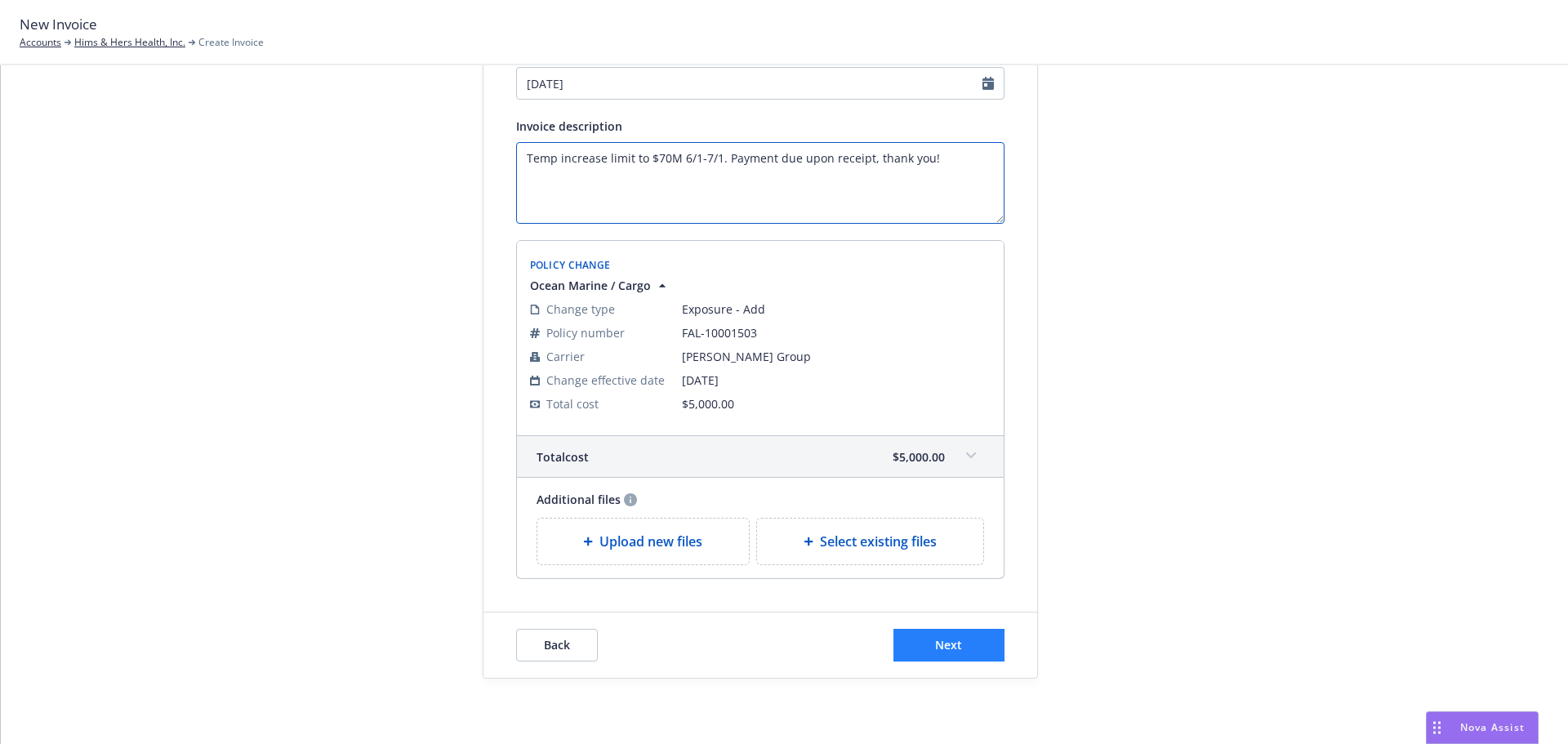
type textarea "Temp increase limit to $70M 6/1-7/1. Payment due upon receipt, thank you!"
click at [938, 644] on span "Next" at bounding box center [949, 644] width 27 height 16
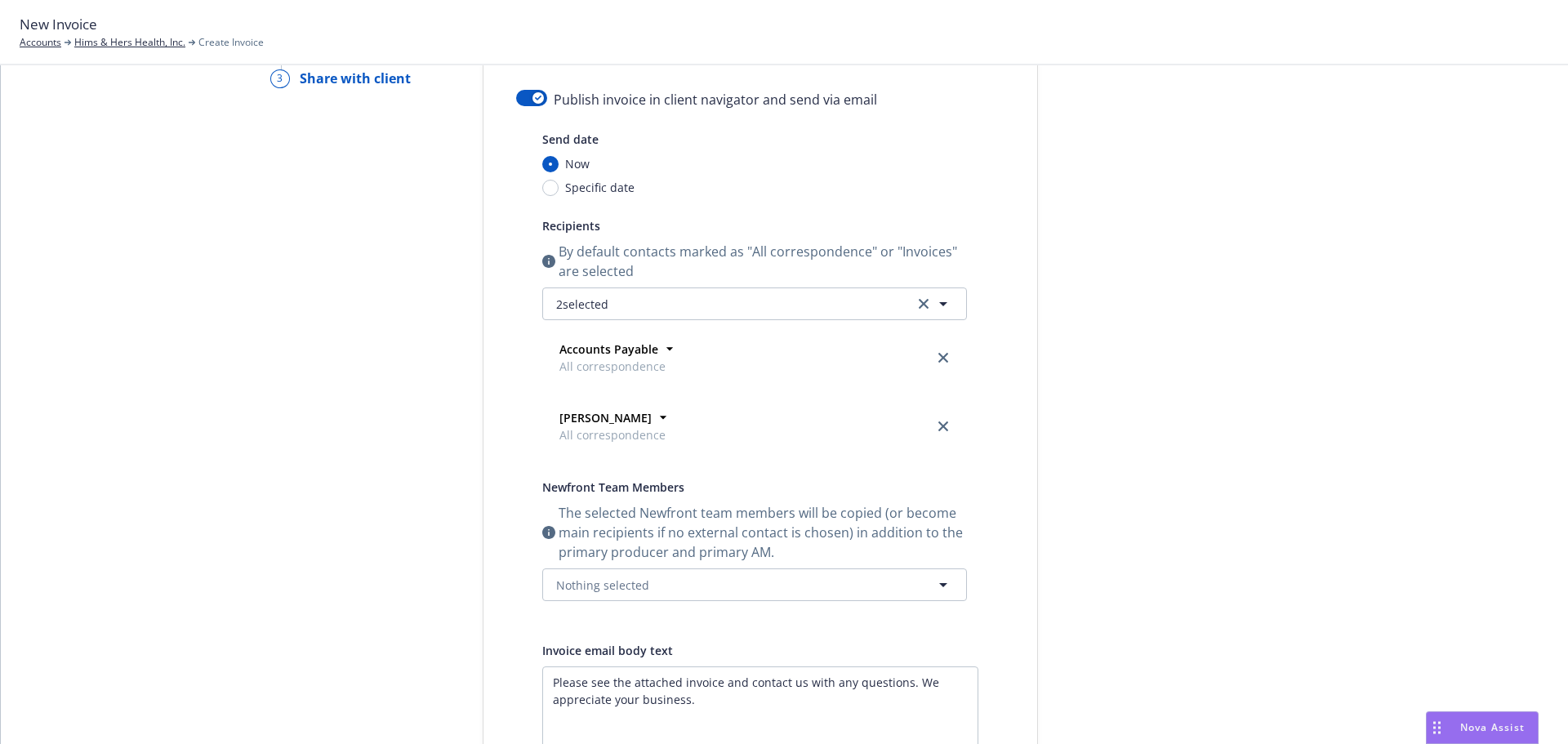
scroll to position [6, 0]
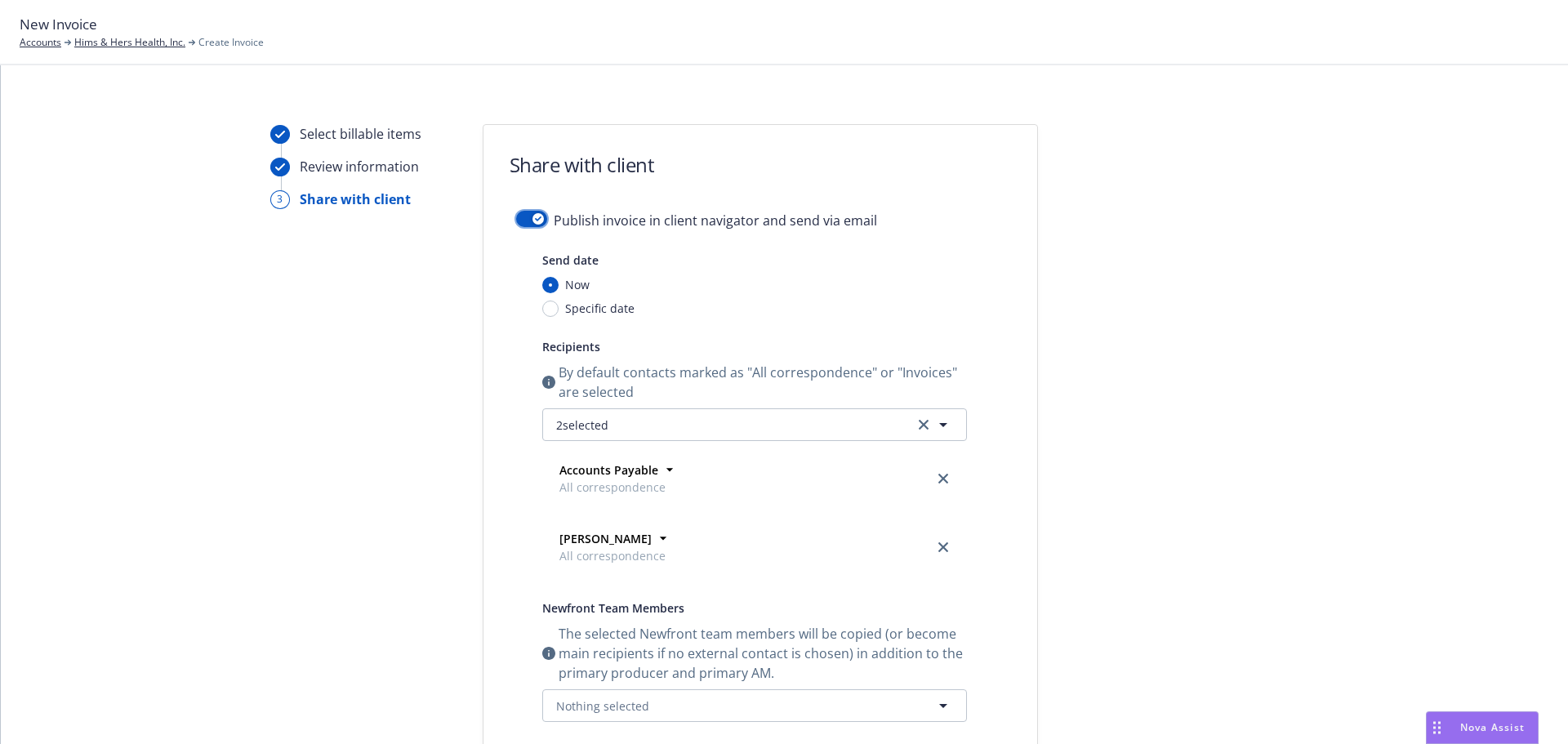
click at [517, 215] on button "button" at bounding box center [531, 219] width 31 height 17
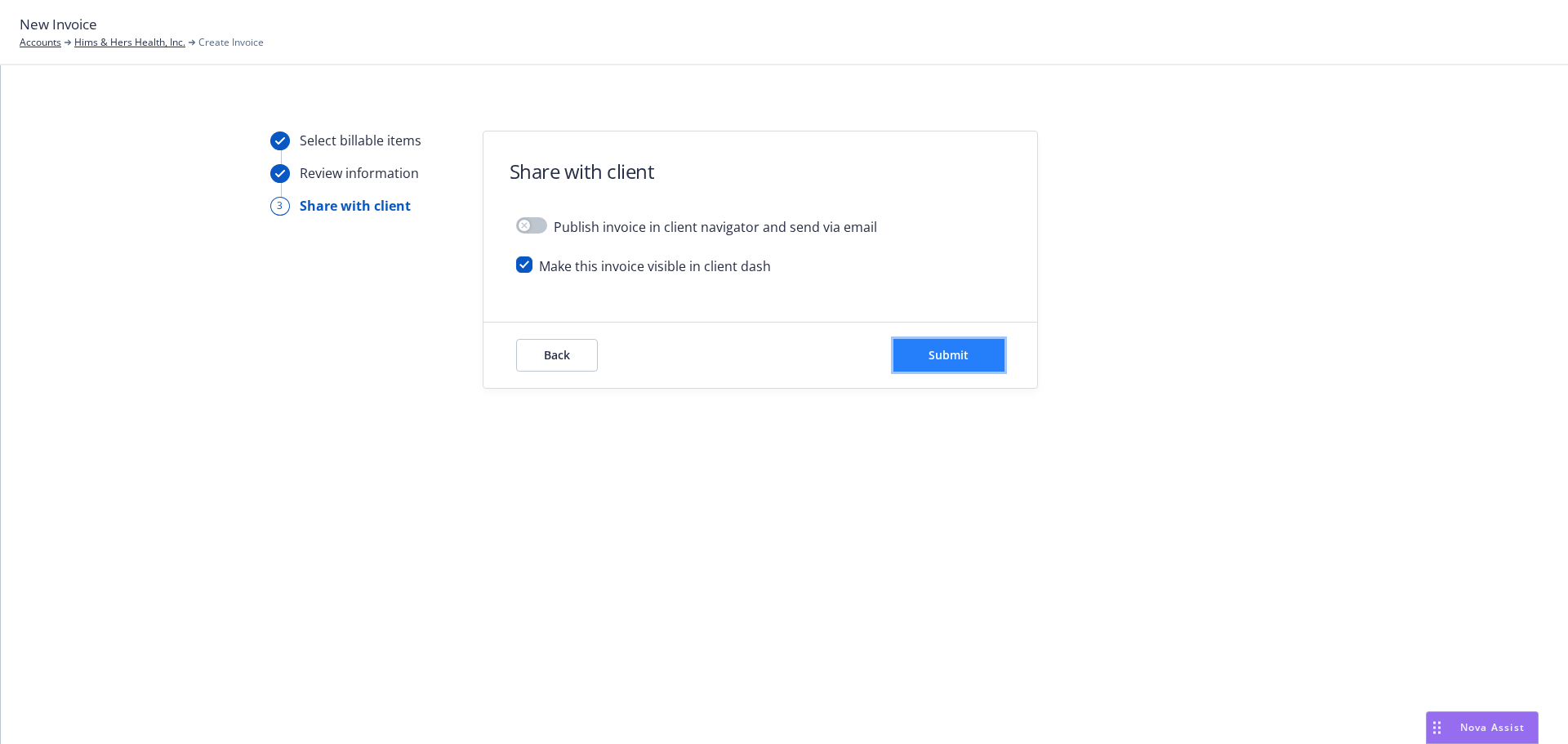
click at [959, 349] on span "Submit" at bounding box center [948, 355] width 40 height 16
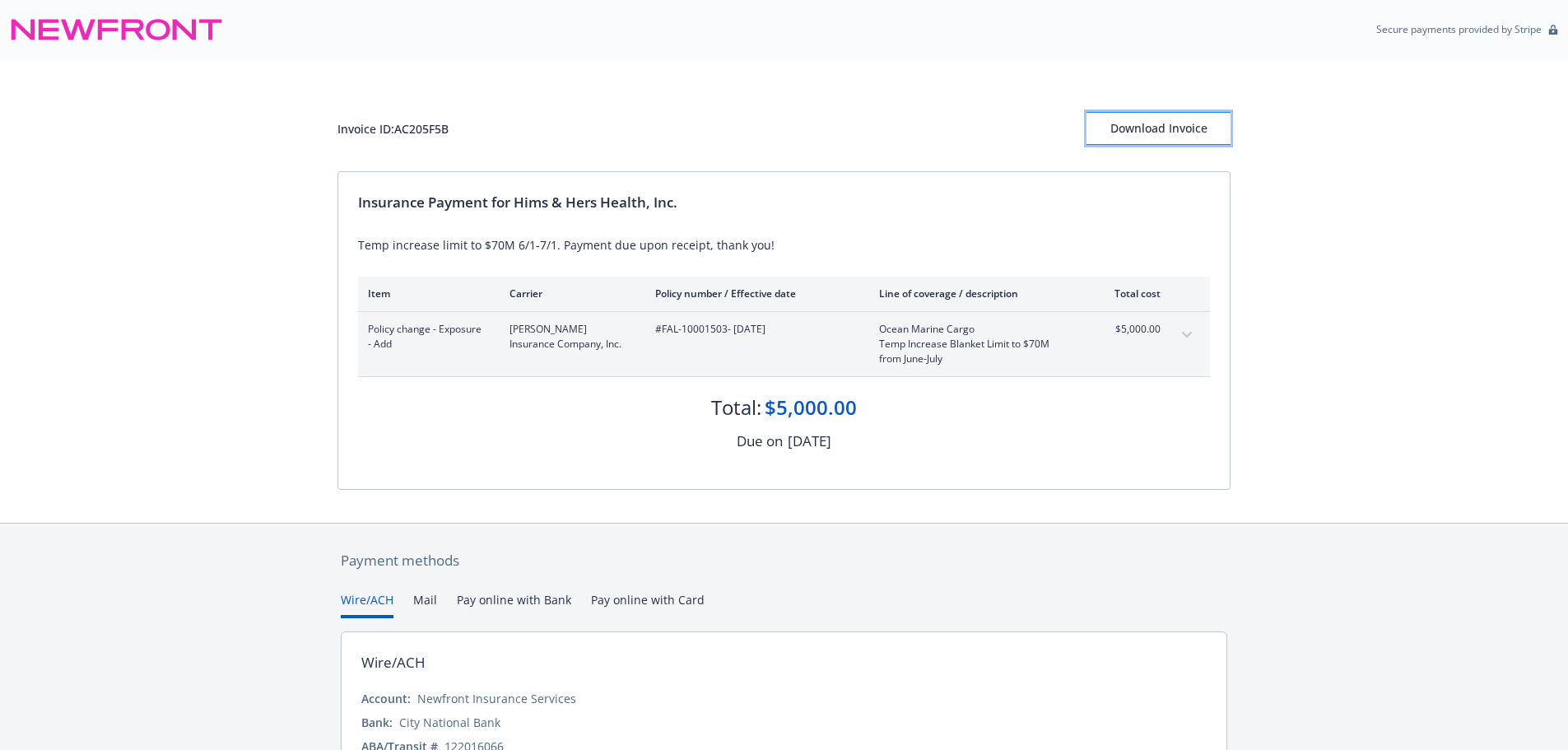
click at [1189, 128] on div "Download Invoice" at bounding box center [1158, 128] width 144 height 31
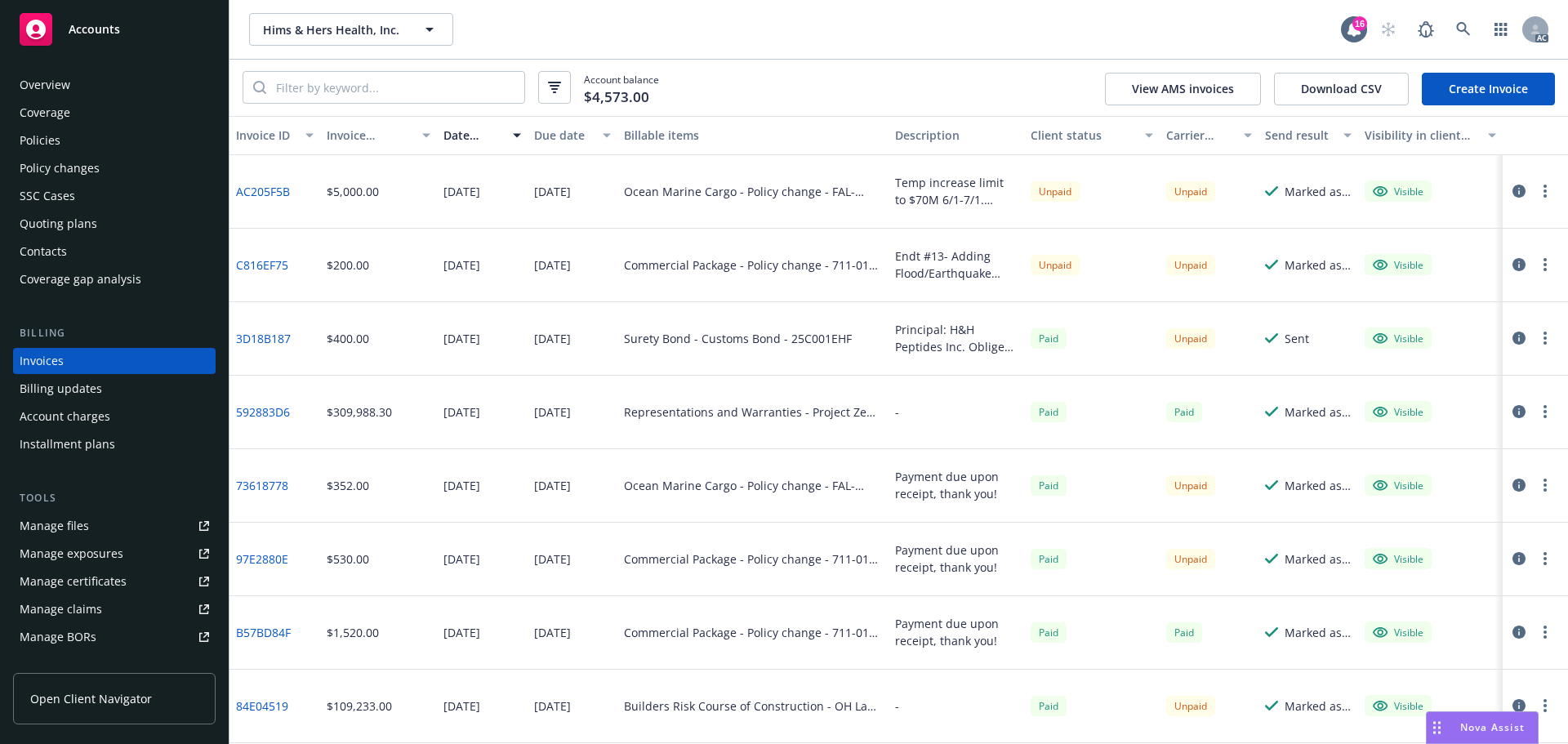
click at [84, 167] on div "Policy changes" at bounding box center [59, 168] width 80 height 26
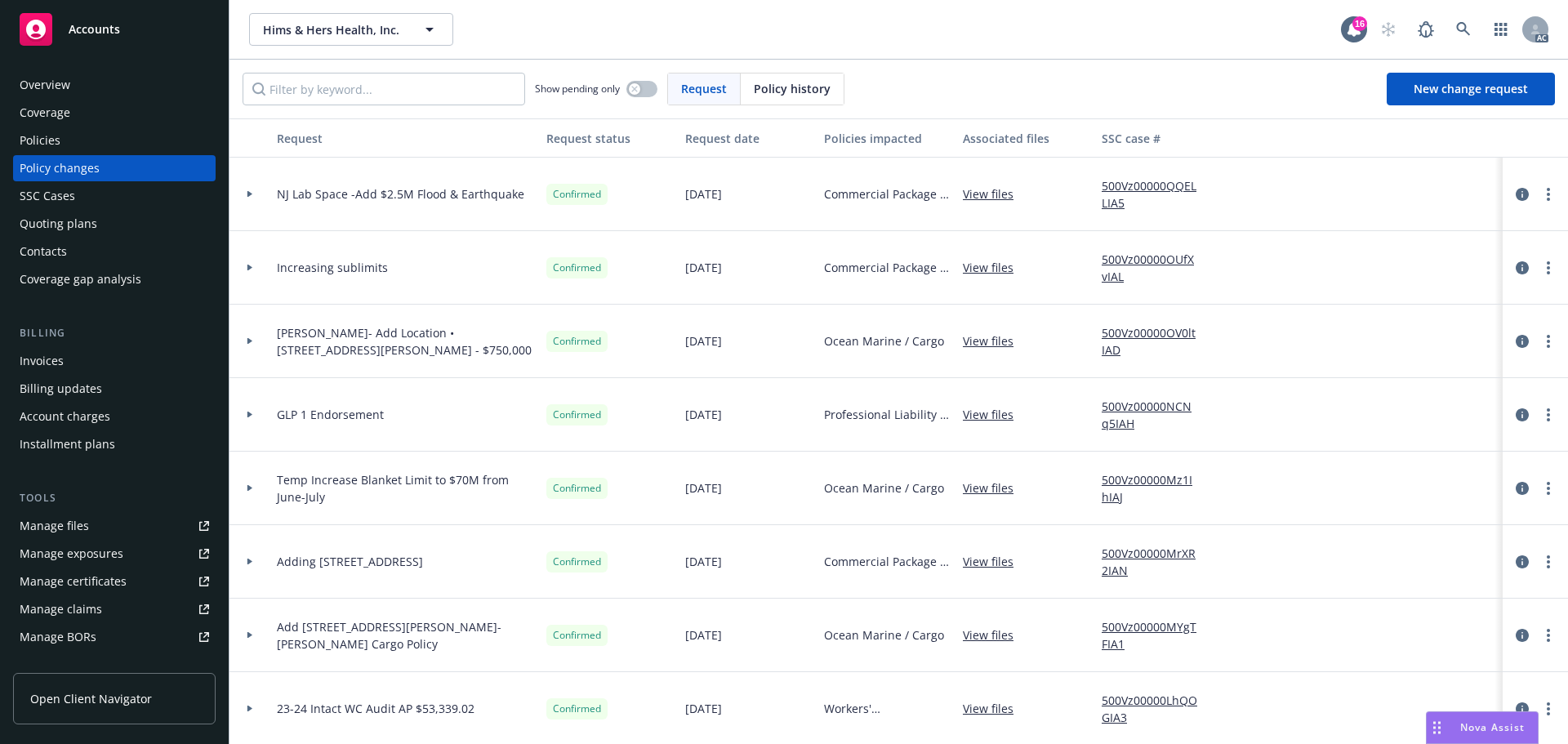
click at [106, 33] on span "Accounts" at bounding box center [94, 29] width 51 height 13
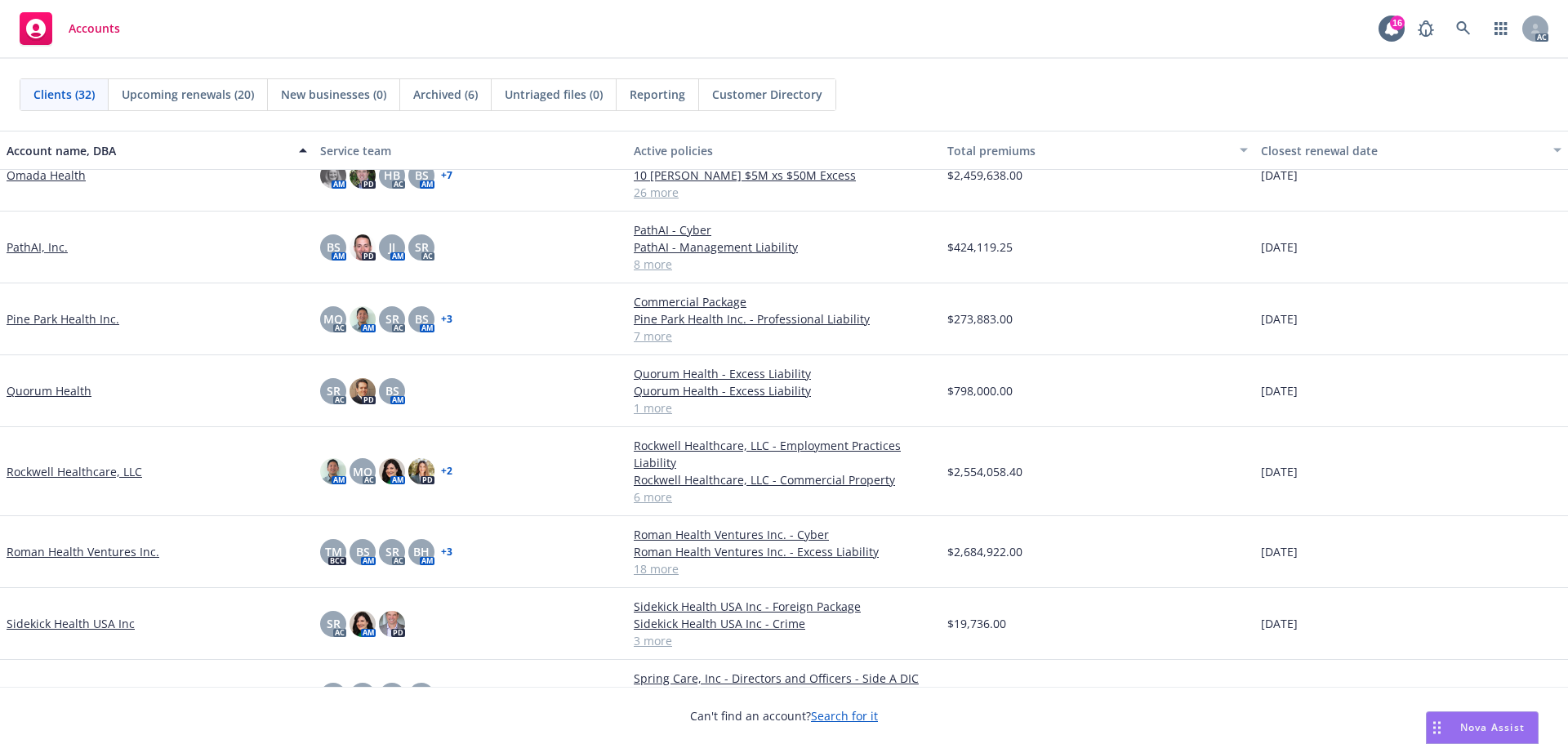
scroll to position [1224, 0]
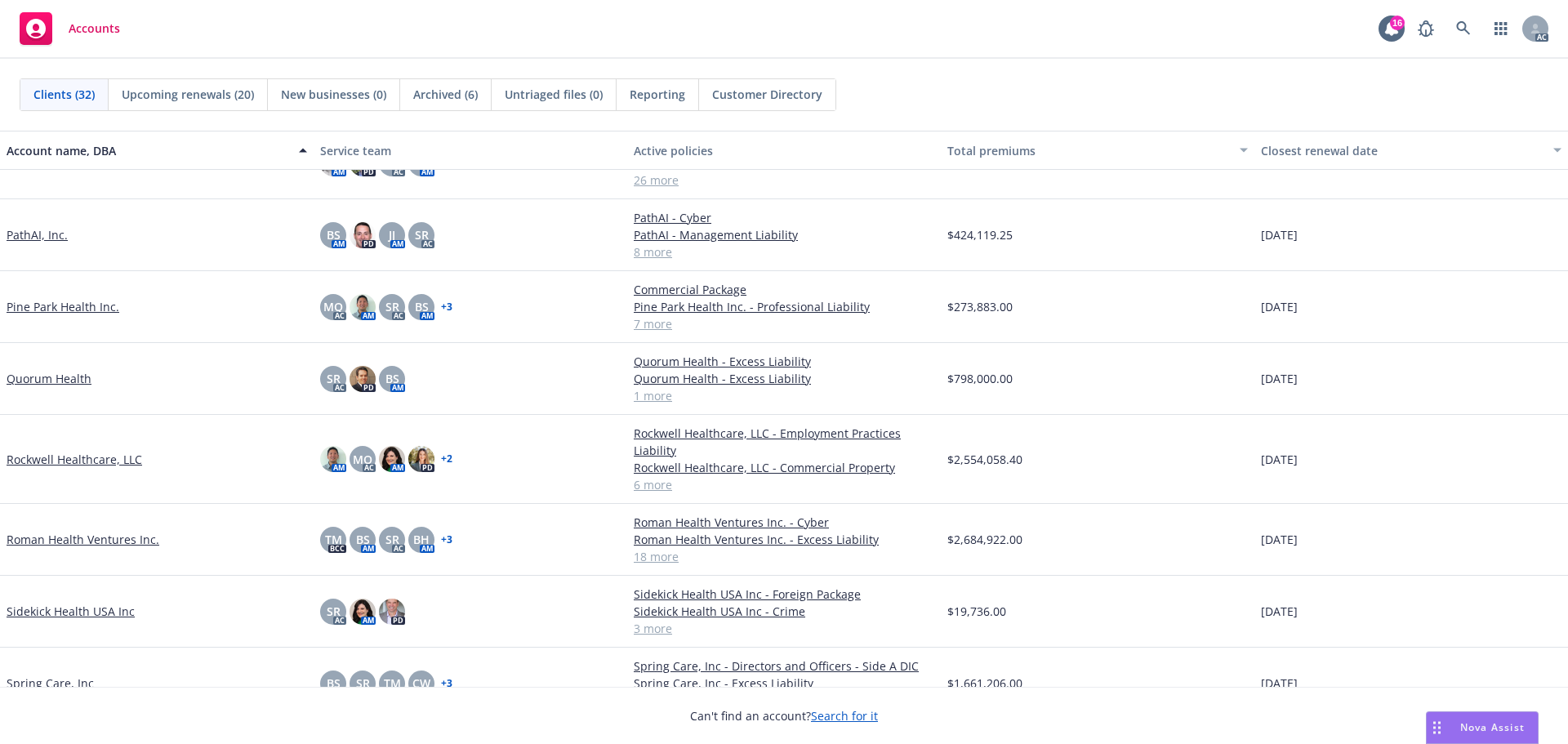
click at [61, 311] on link "Pine Park Health Inc." at bounding box center [63, 306] width 113 height 17
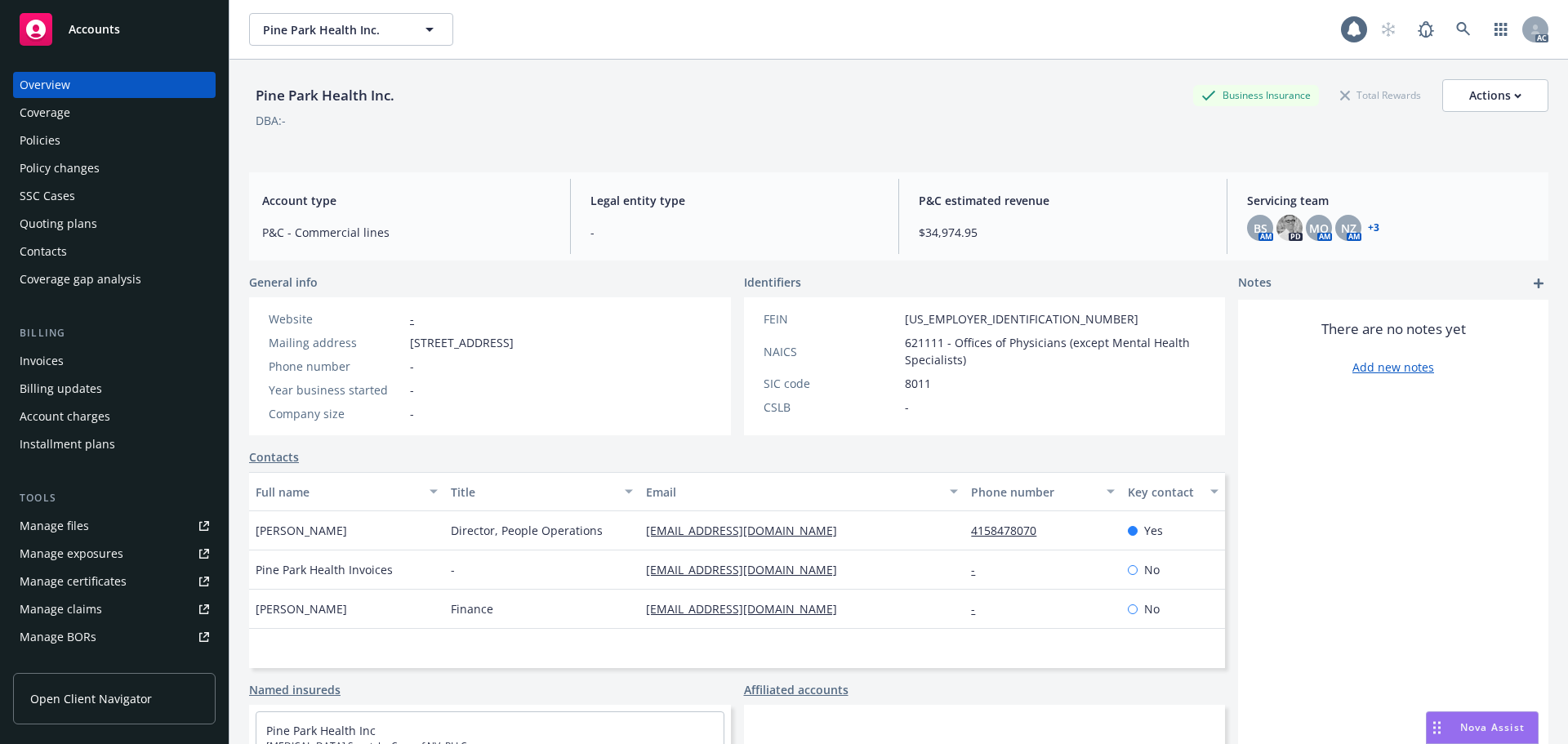
click at [36, 145] on div "Policies" at bounding box center [40, 140] width 41 height 26
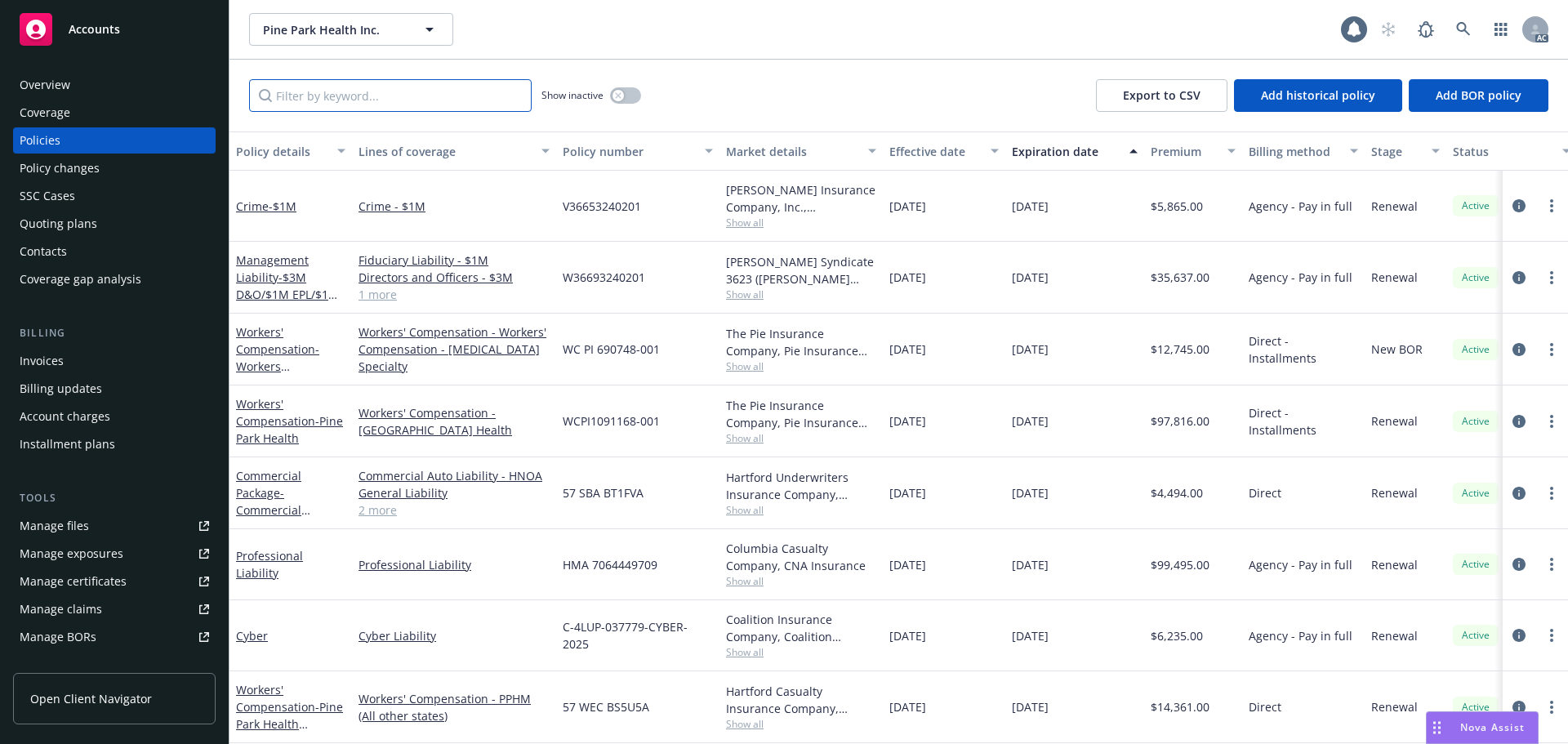
click at [363, 93] on input "Filter by keyword..." at bounding box center [391, 95] width 282 height 33
type input "Pie"
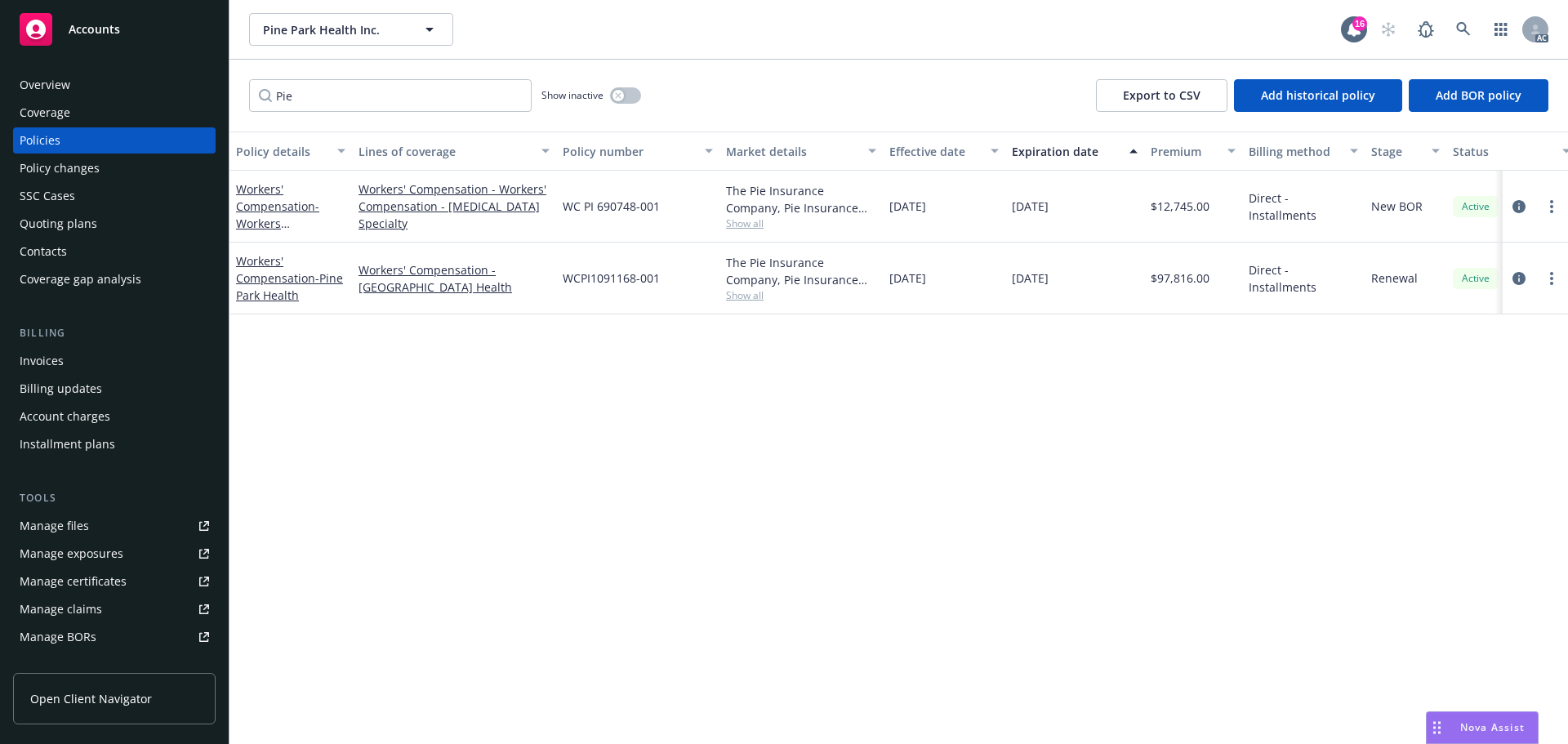
drag, startPoint x: 1519, startPoint y: 275, endPoint x: 1414, endPoint y: 313, distance: 111.7
click at [1519, 278] on icon "circleInformation" at bounding box center [1519, 278] width 13 height 13
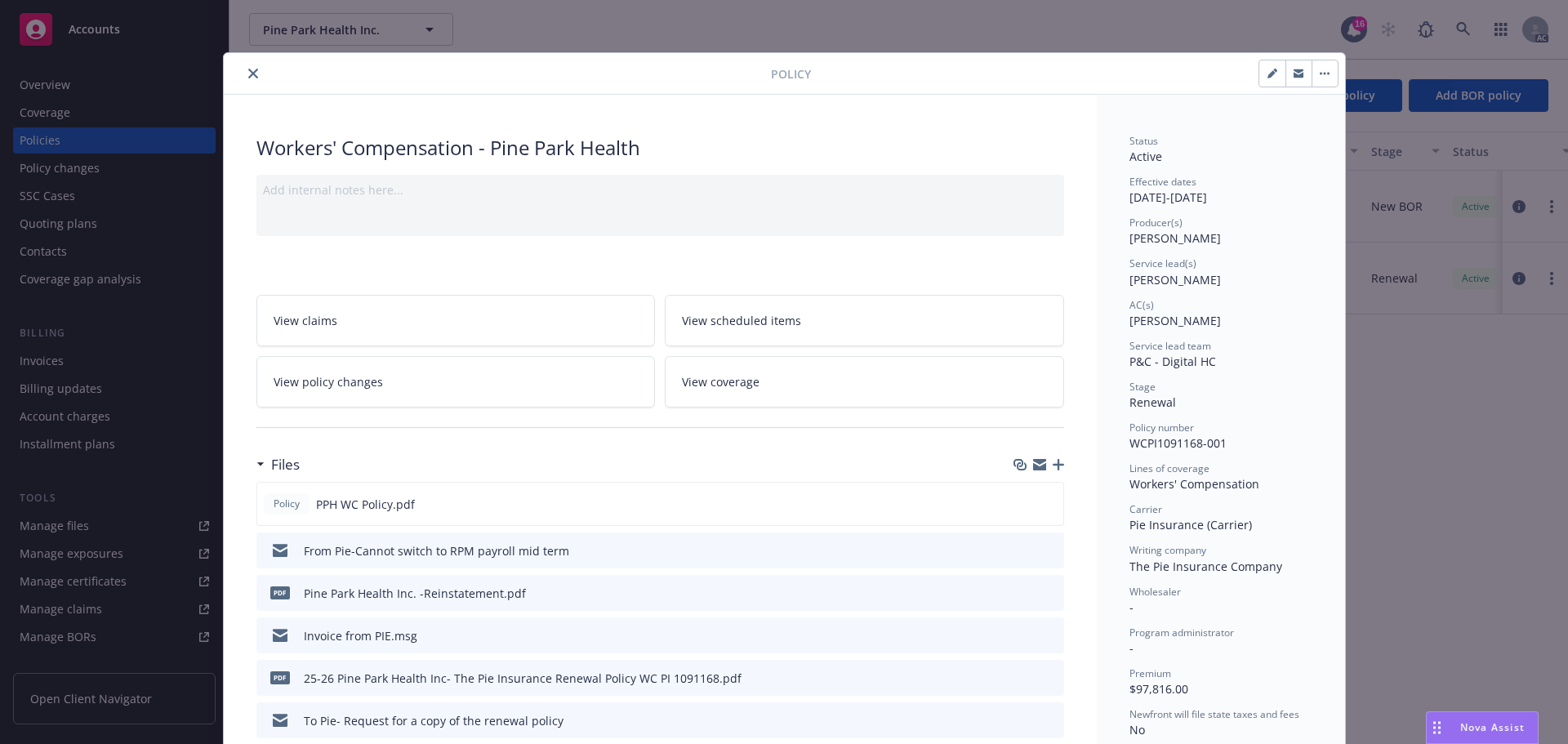
click at [249, 72] on icon "close" at bounding box center [253, 73] width 10 height 10
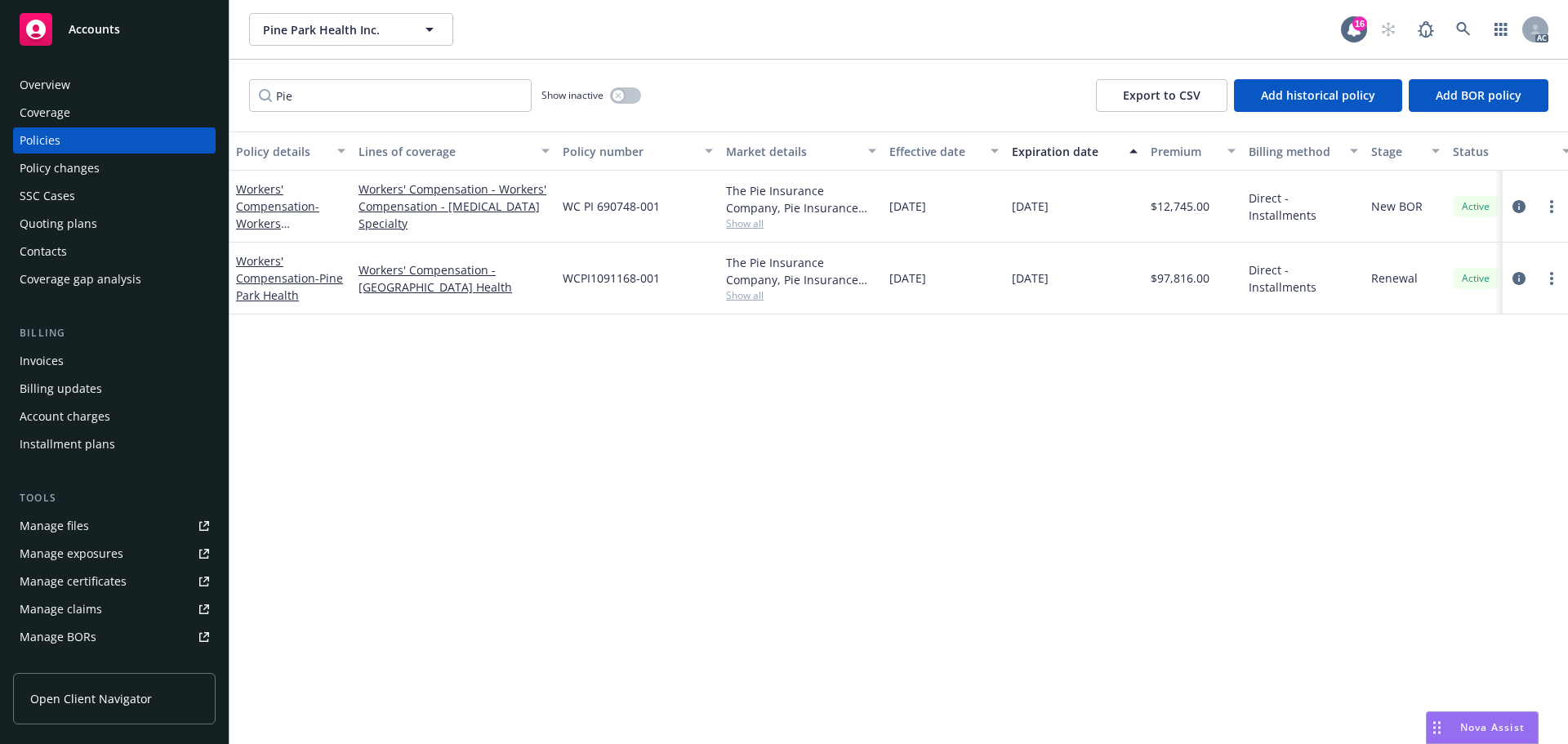
click at [90, 166] on div "Policy changes" at bounding box center [59, 168] width 80 height 26
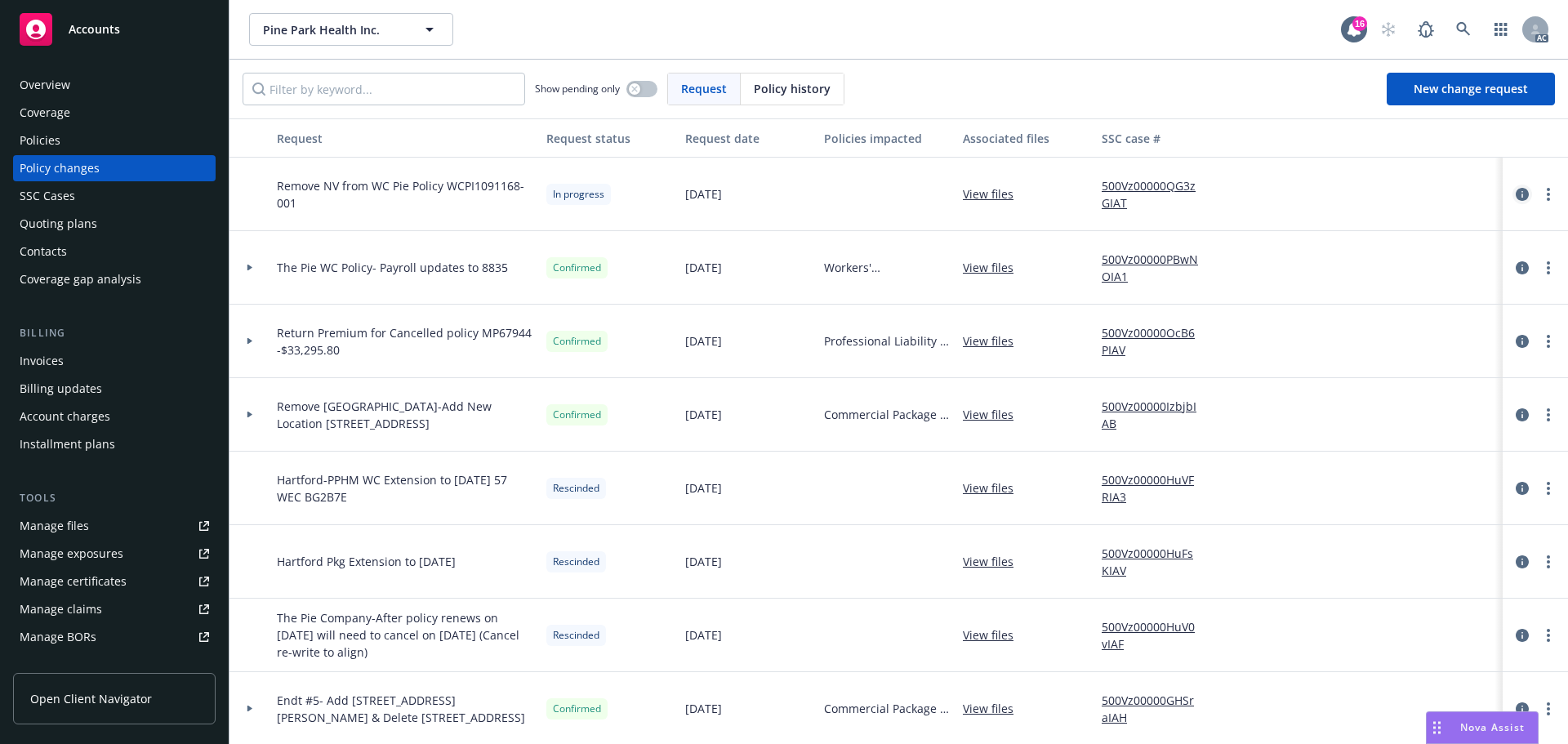
click at [1516, 194] on icon "circleInformation" at bounding box center [1522, 194] width 13 height 13
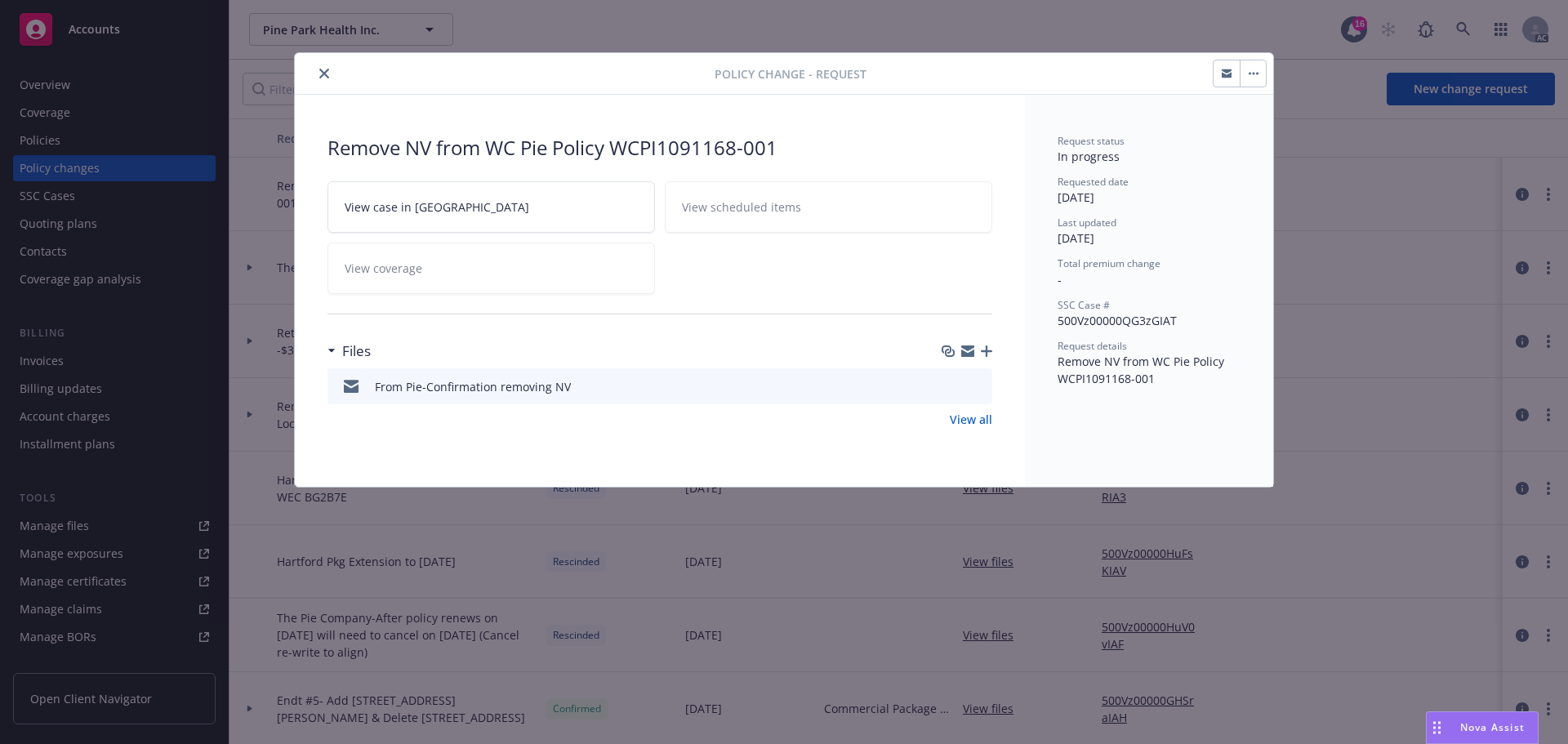
click at [951, 381] on icon "download file" at bounding box center [951, 383] width 11 height 10
drag, startPoint x: 971, startPoint y: 352, endPoint x: 949, endPoint y: 352, distance: 22.0
click at [971, 352] on icon "button" at bounding box center [967, 353] width 13 height 7
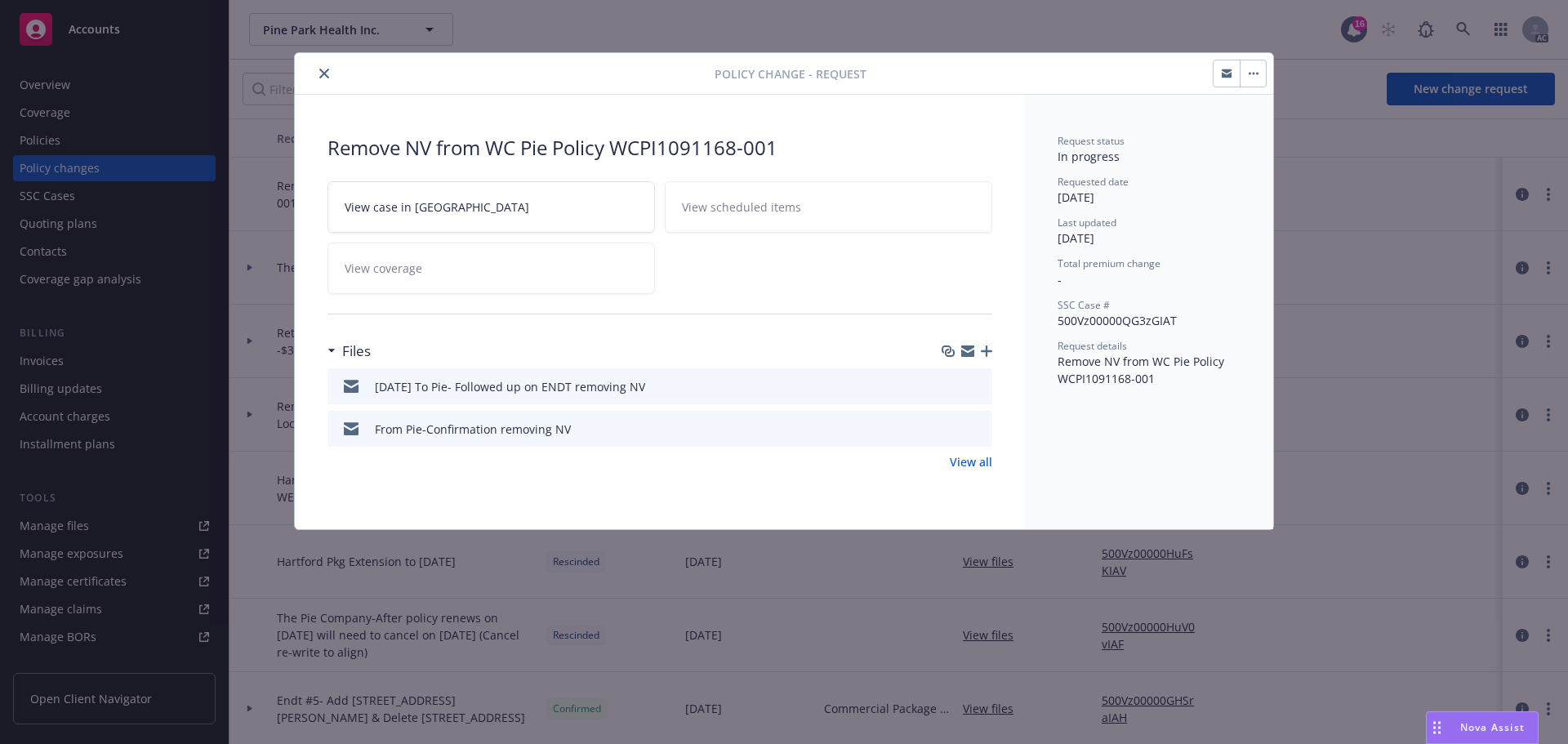
click at [324, 72] on icon "close" at bounding box center [324, 73] width 10 height 10
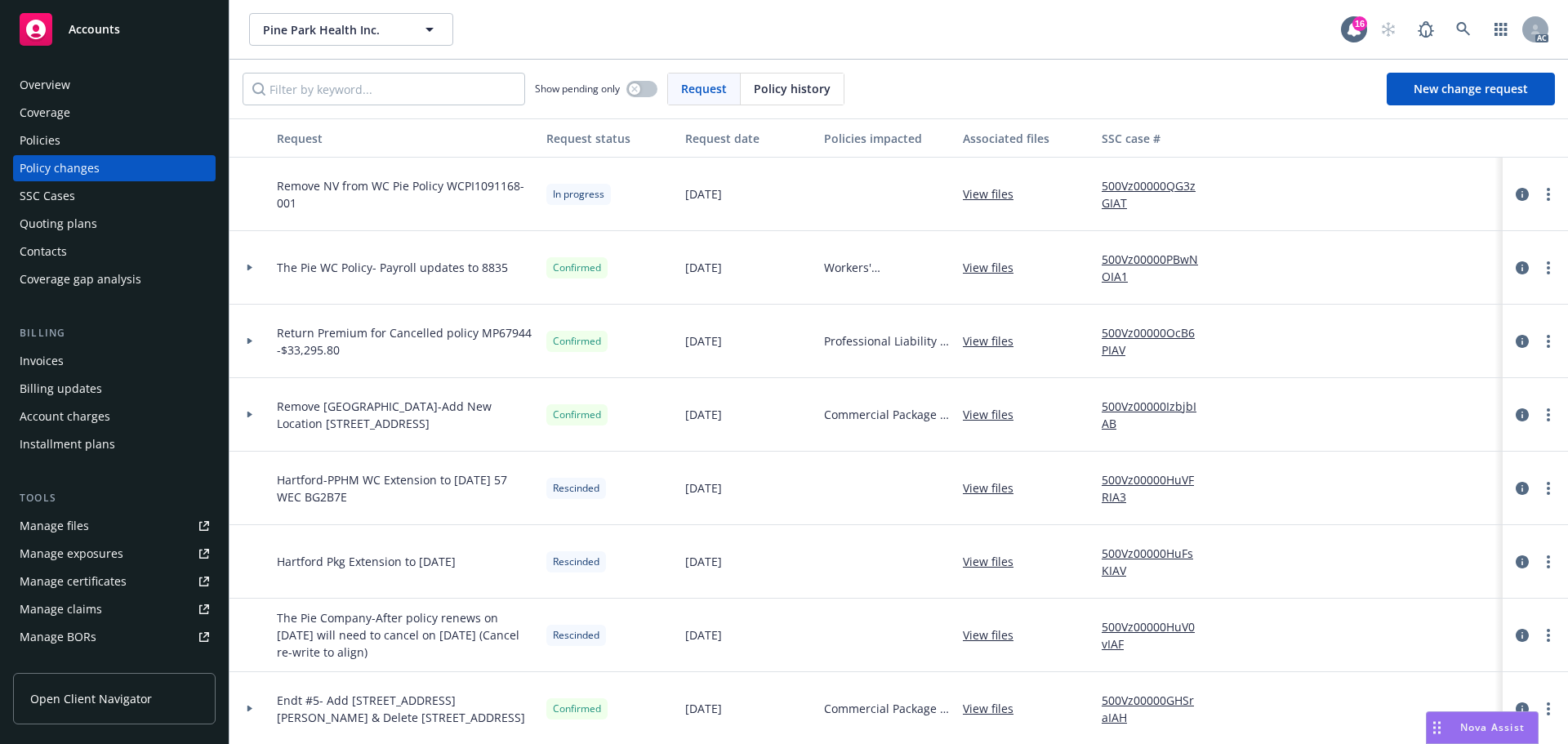
click at [99, 34] on span "Accounts" at bounding box center [94, 29] width 51 height 13
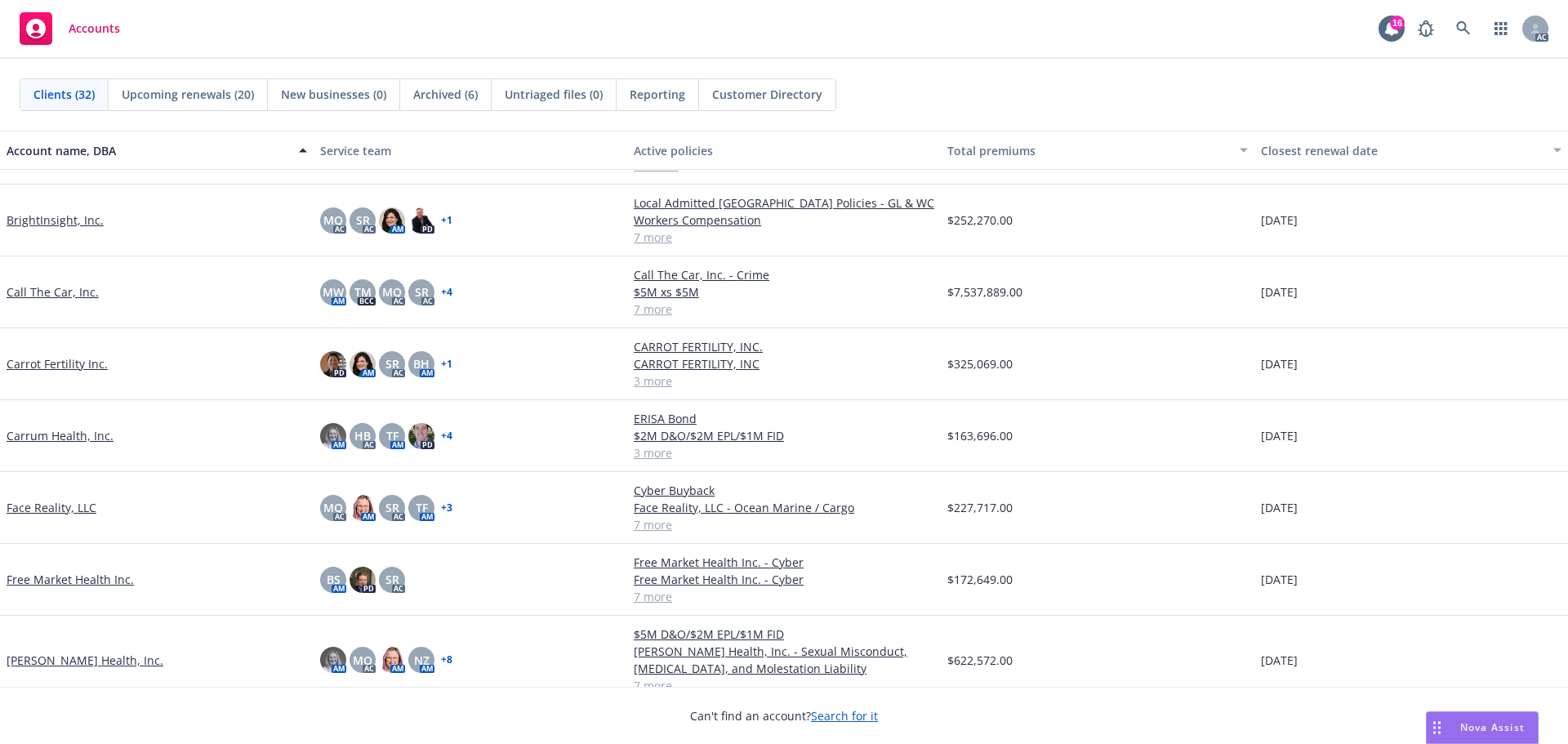
scroll to position [408, 0]
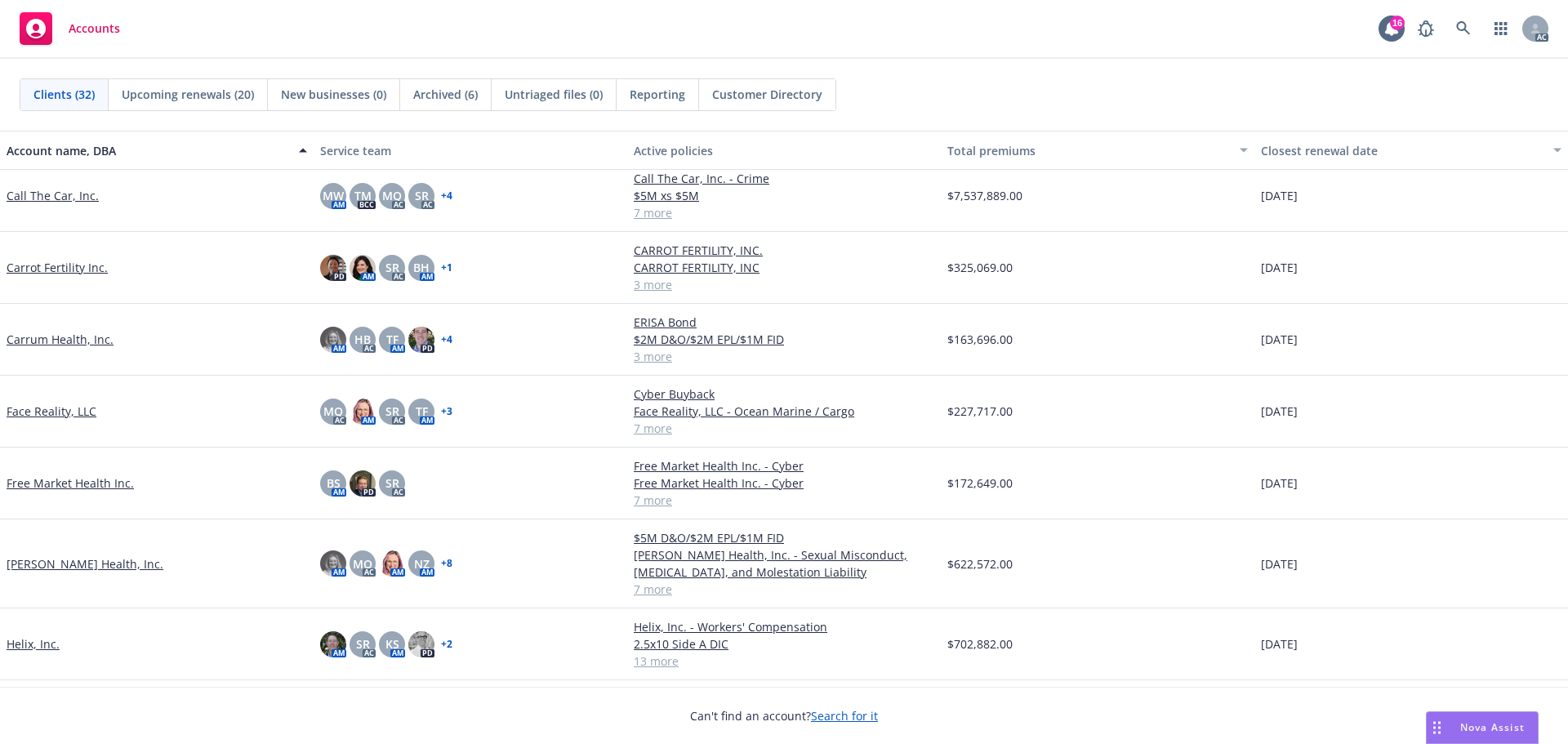
click at [56, 410] on link "Face Reality, LLC" at bounding box center [51, 411] width 90 height 17
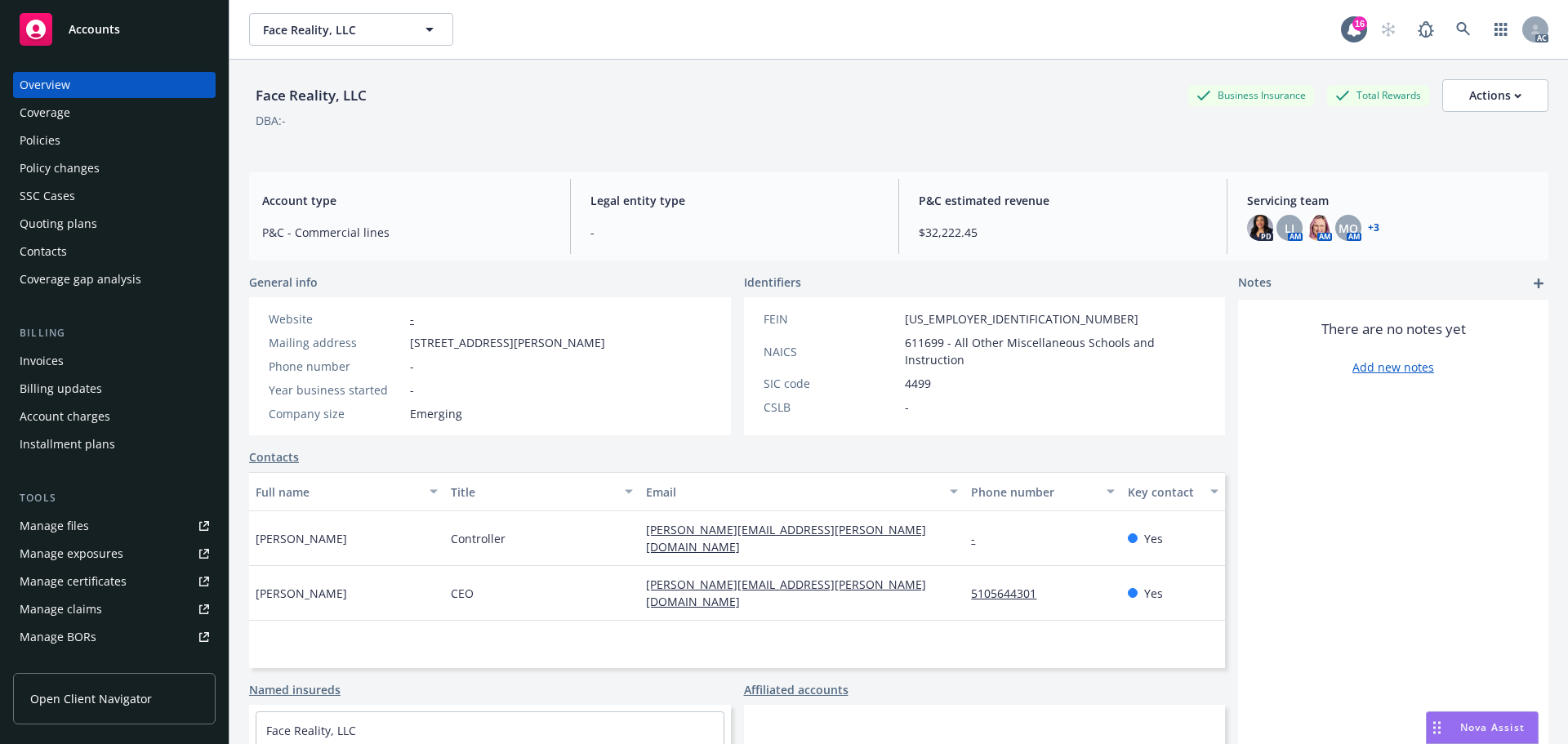
click at [102, 26] on span "Accounts" at bounding box center [94, 29] width 51 height 13
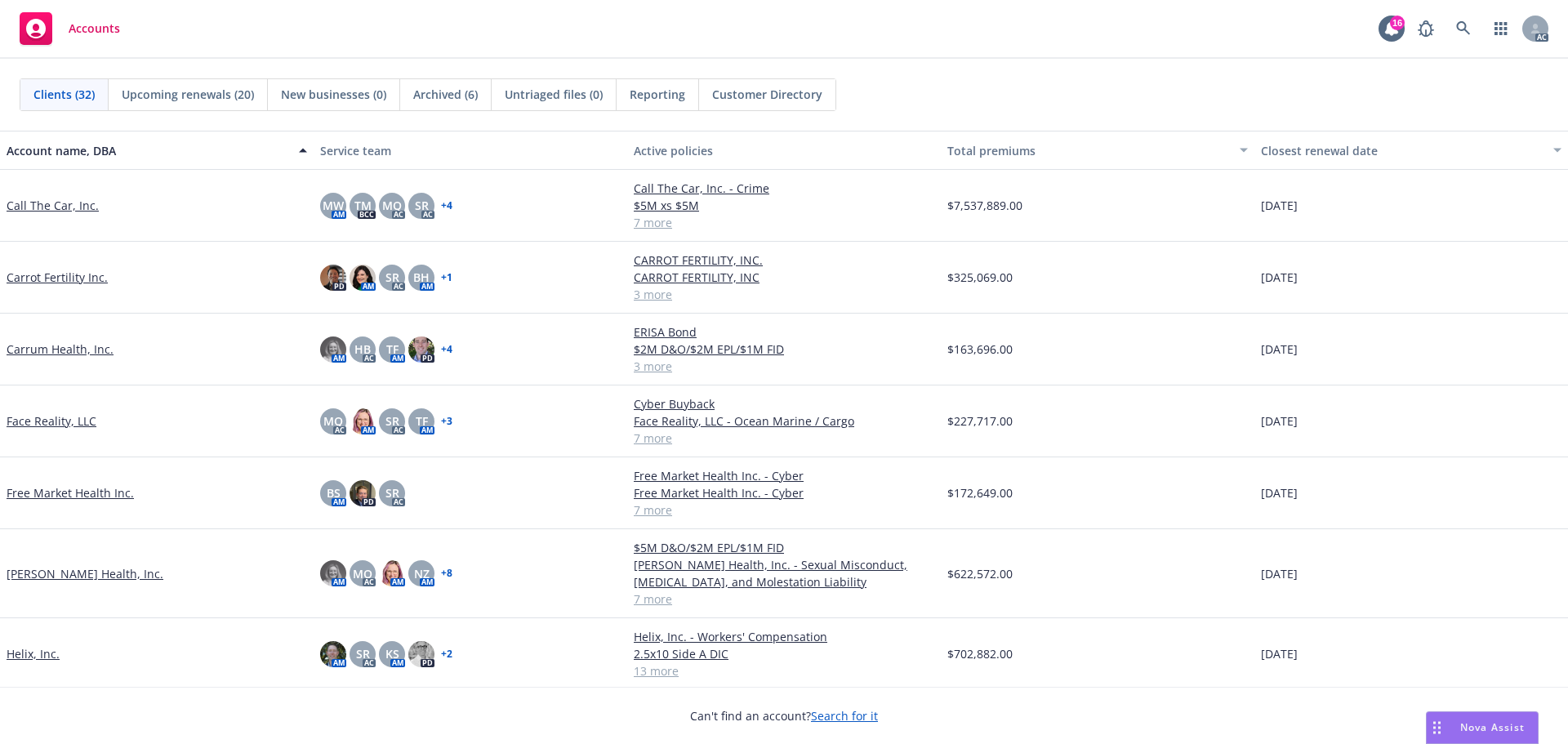
scroll to position [408, 0]
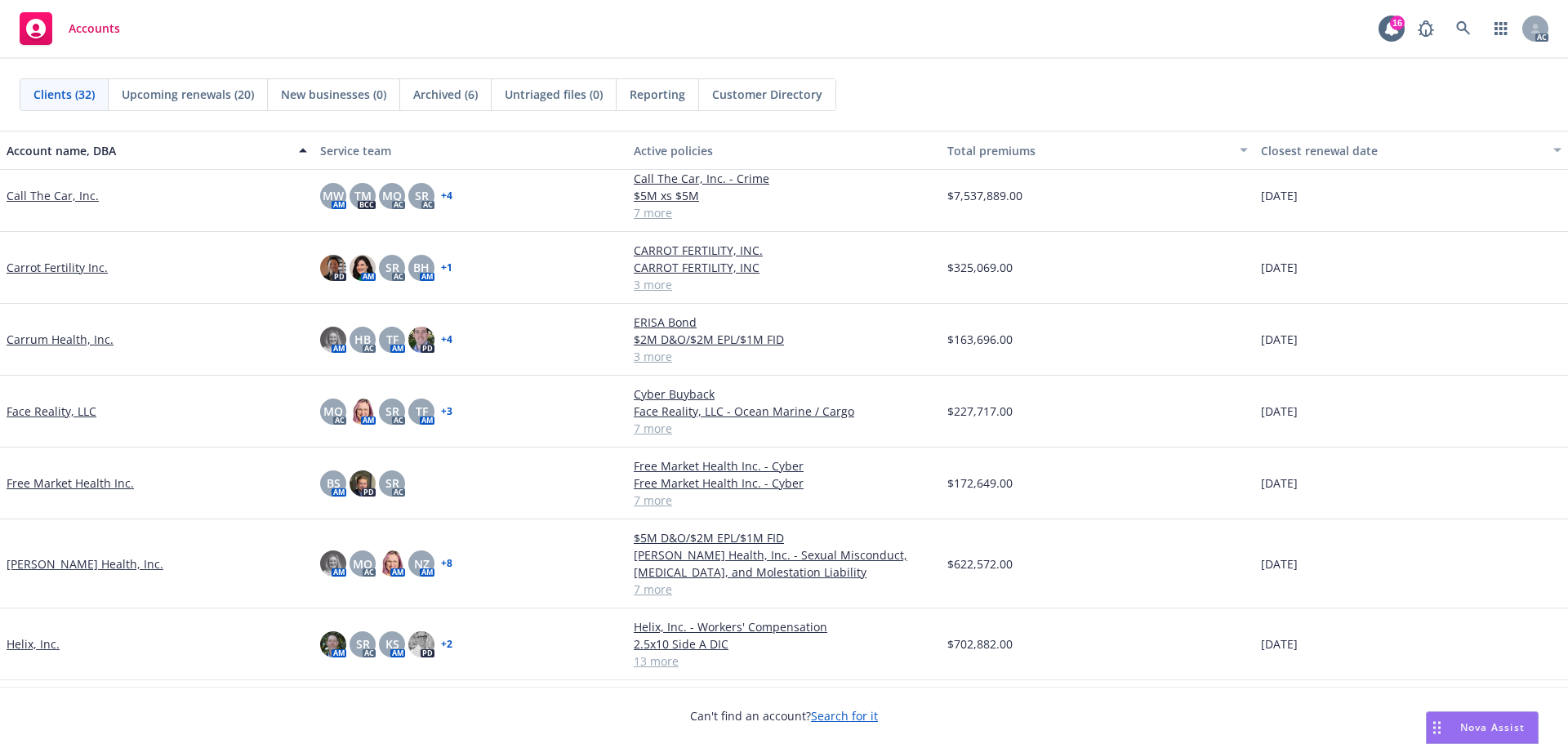
click at [52, 481] on link "Free Market Health Inc." at bounding box center [70, 482] width 127 height 17
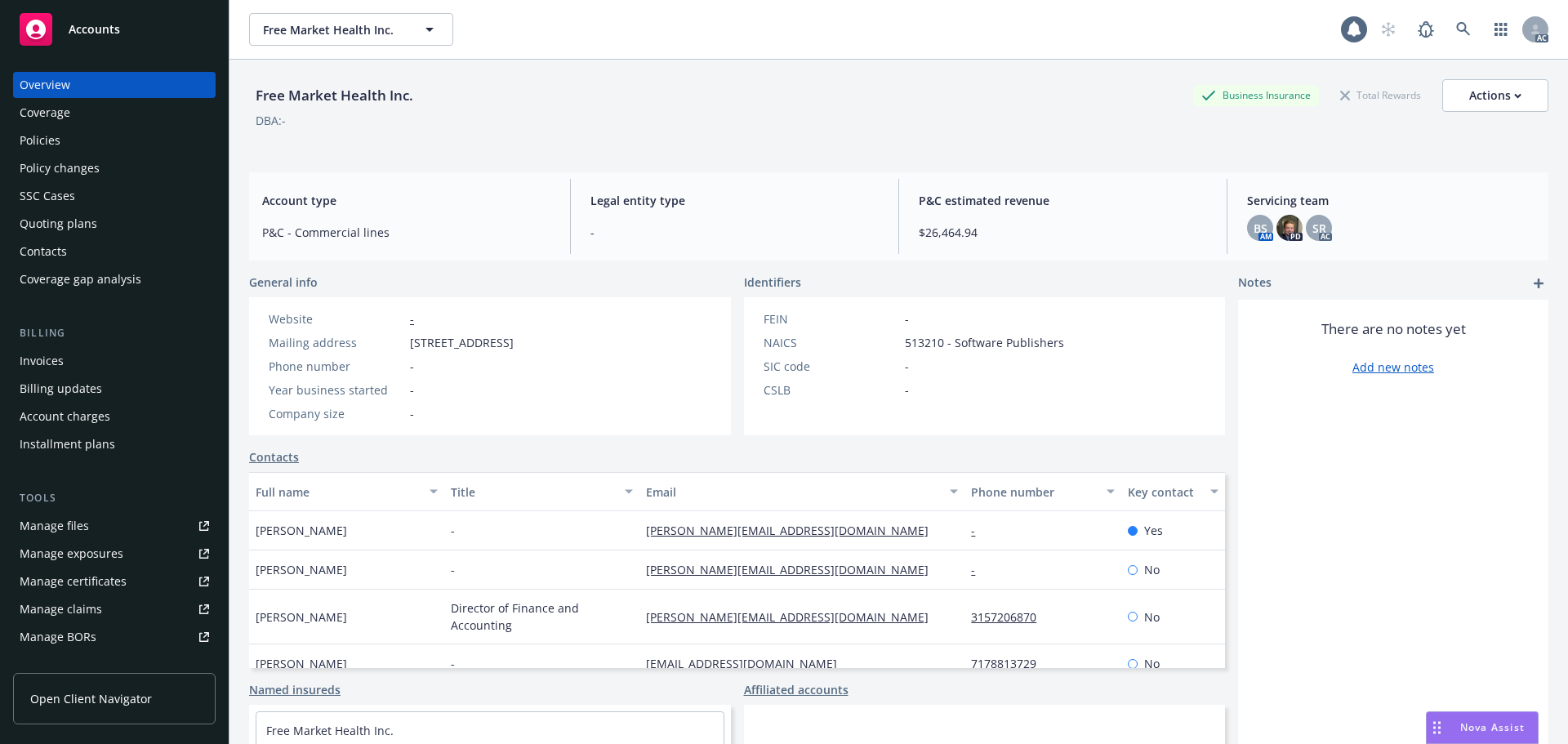
click at [52, 138] on div "Policies" at bounding box center [40, 140] width 41 height 26
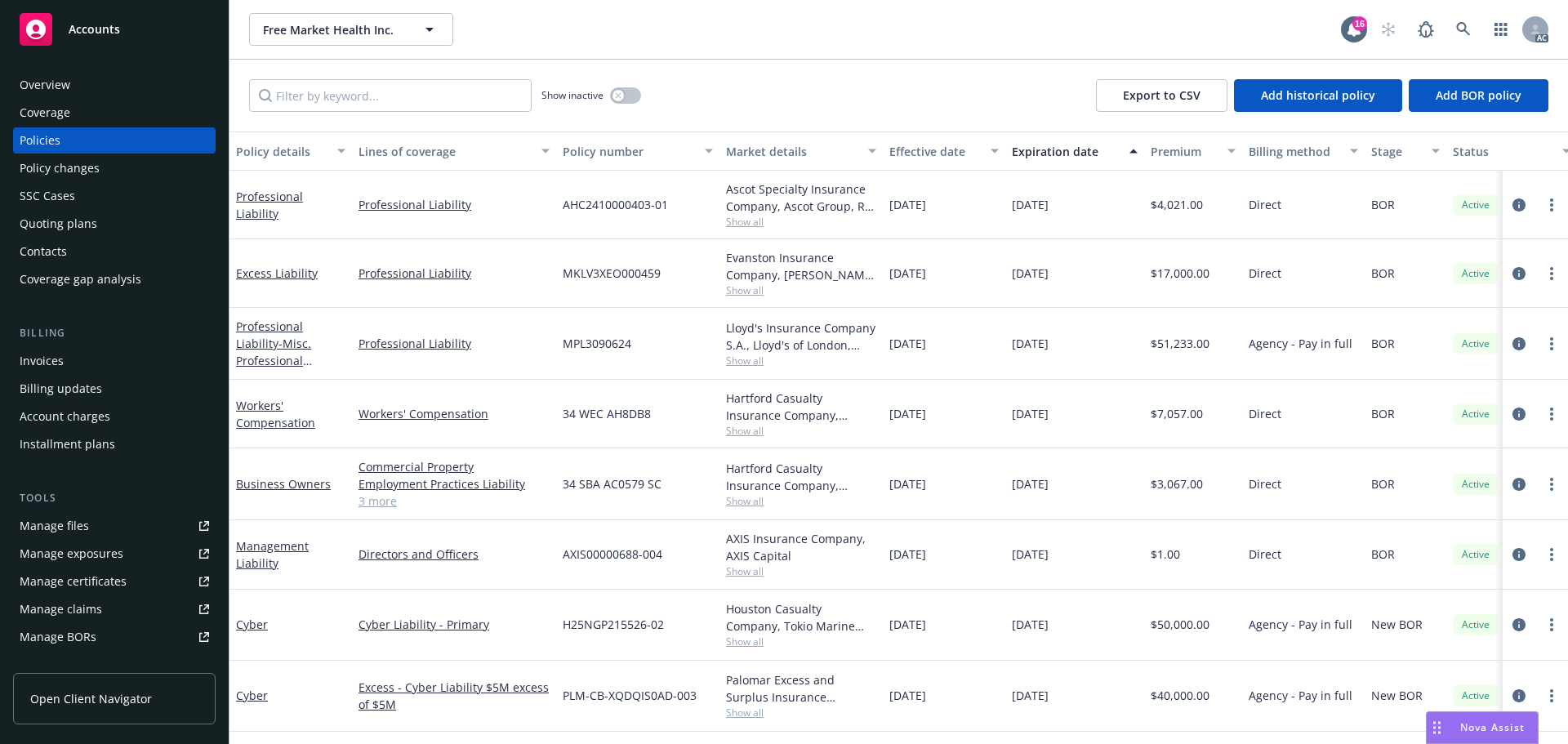
click at [110, 29] on span "Accounts" at bounding box center [94, 29] width 51 height 13
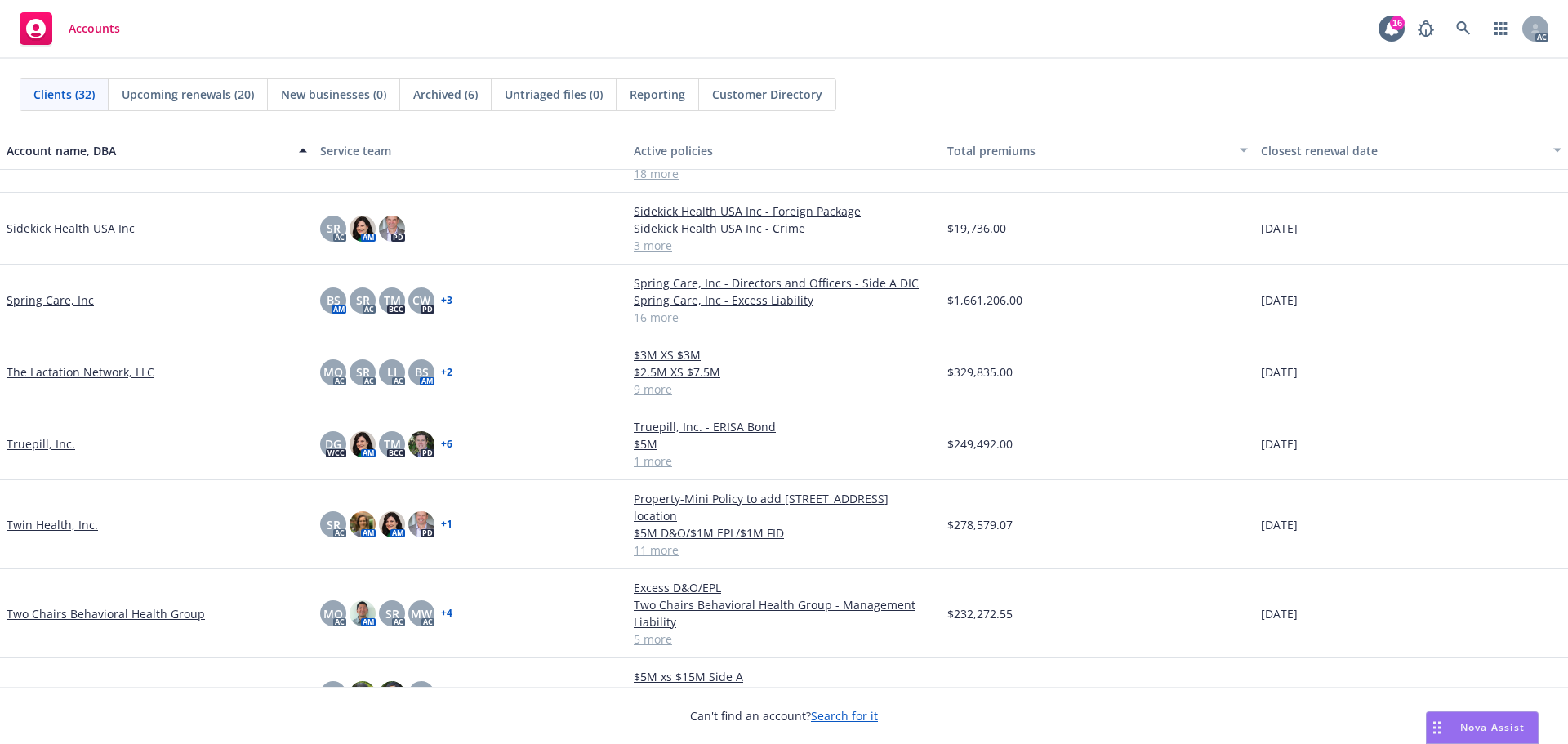
scroll to position [1643, 0]
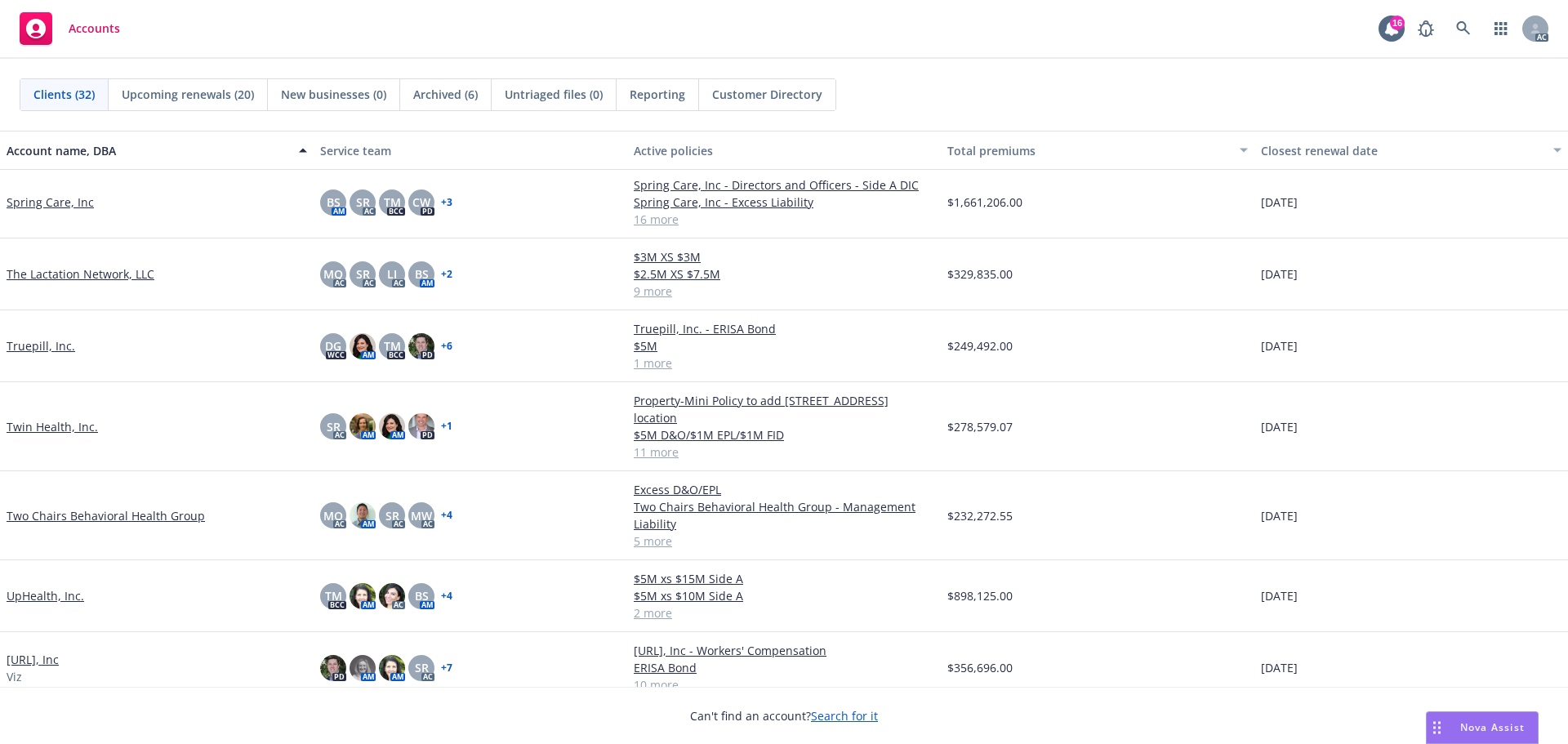
click at [26, 651] on link "Viz.ai, Inc" at bounding box center [32, 658] width 52 height 17
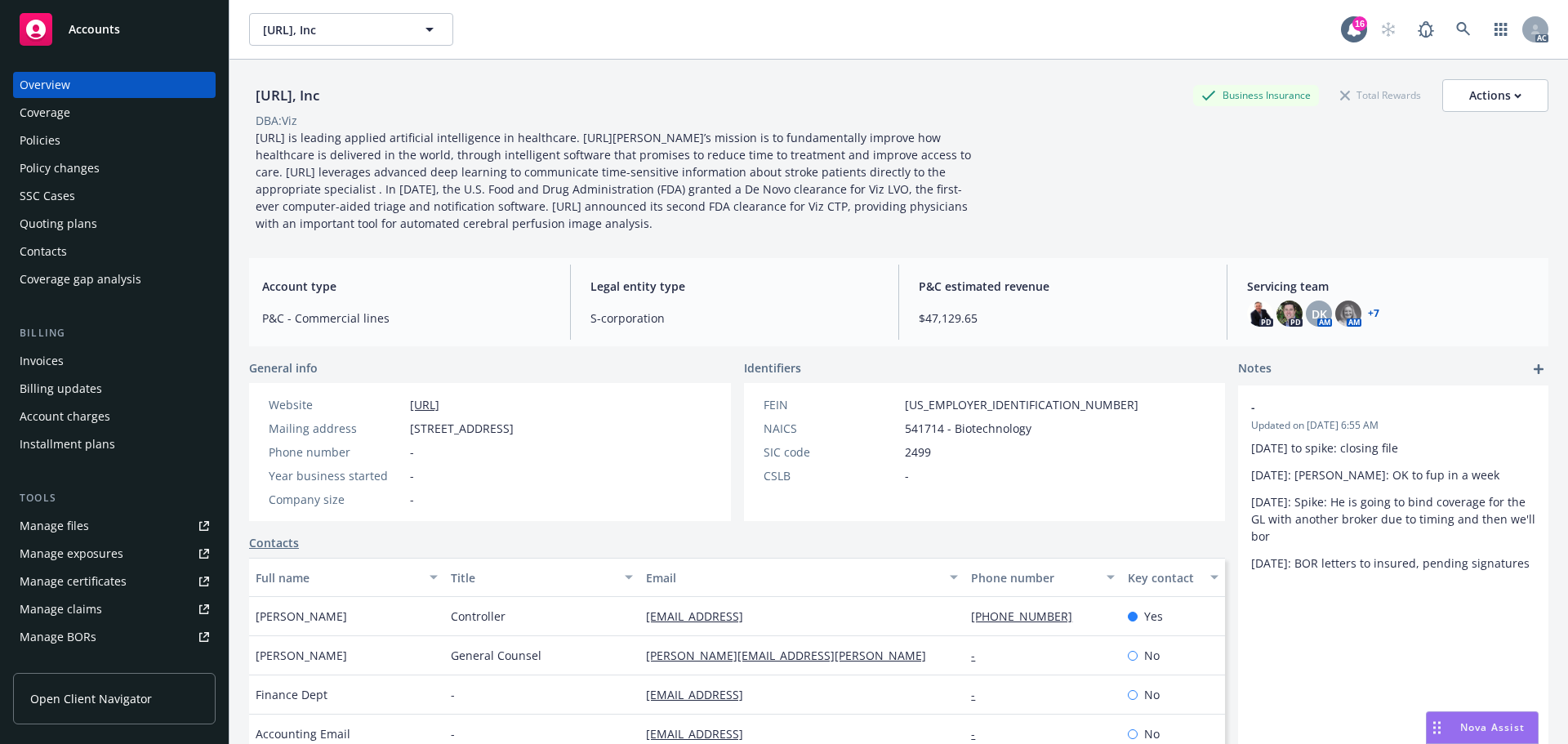
click at [38, 139] on div "Policies" at bounding box center [40, 140] width 41 height 26
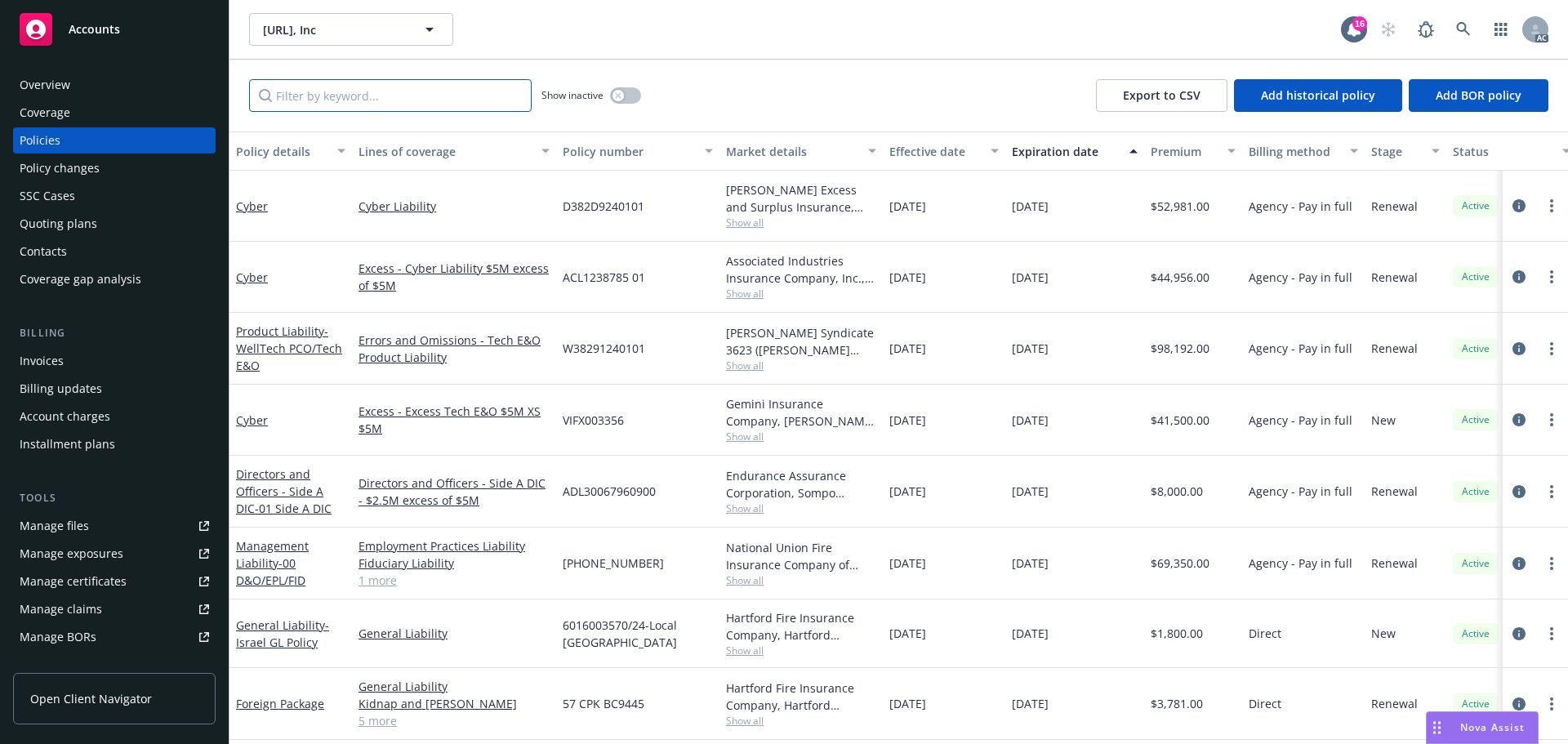
click at [336, 93] on input "Filter by keyword..." at bounding box center [391, 95] width 282 height 33
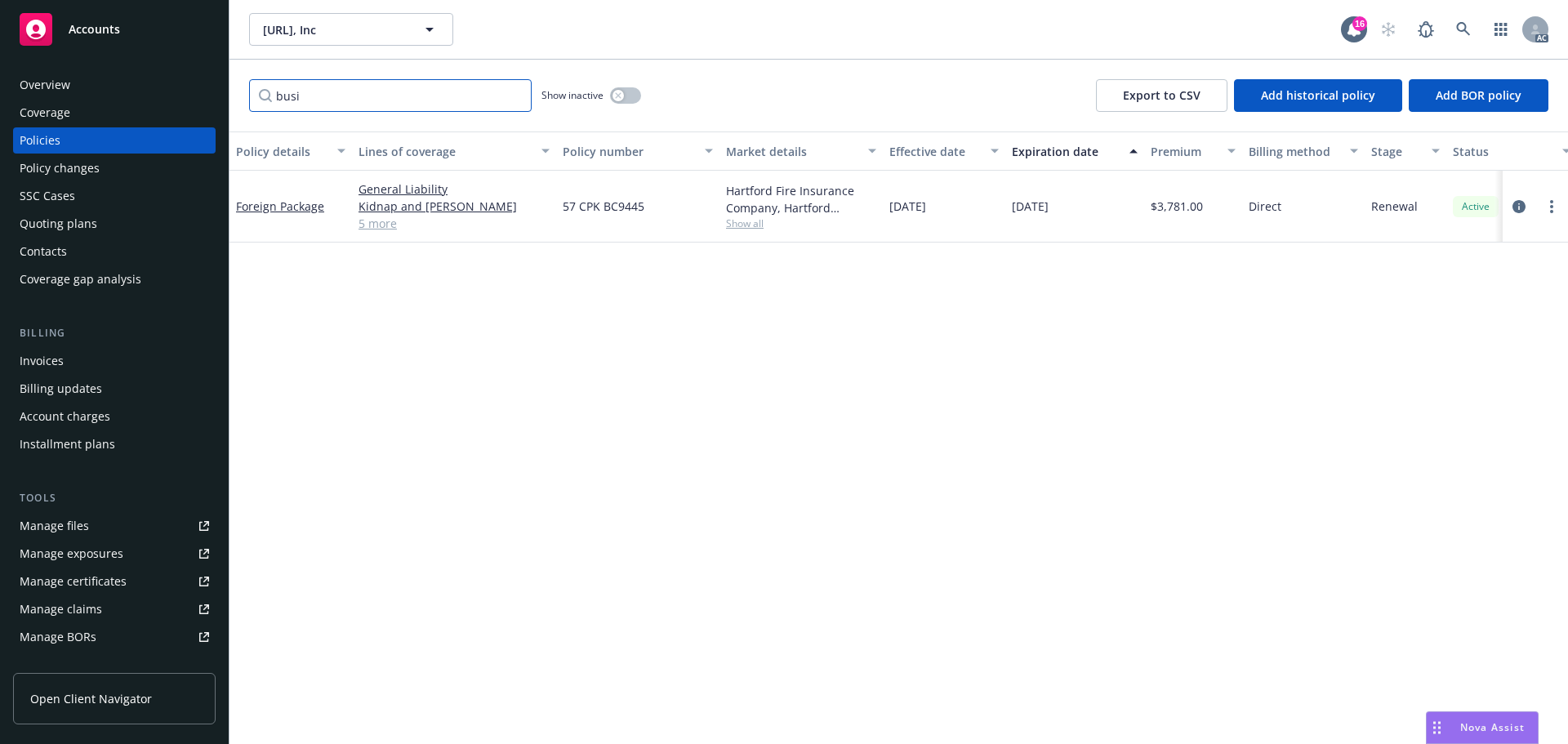
type input "busin"
drag, startPoint x: 314, startPoint y: 95, endPoint x: 218, endPoint y: 94, distance: 96.0
click at [227, 99] on div "Accounts Overview Coverage Policies Policy changes SSC Cases Quoting plans Cont…" at bounding box center [784, 372] width 1568 height 744
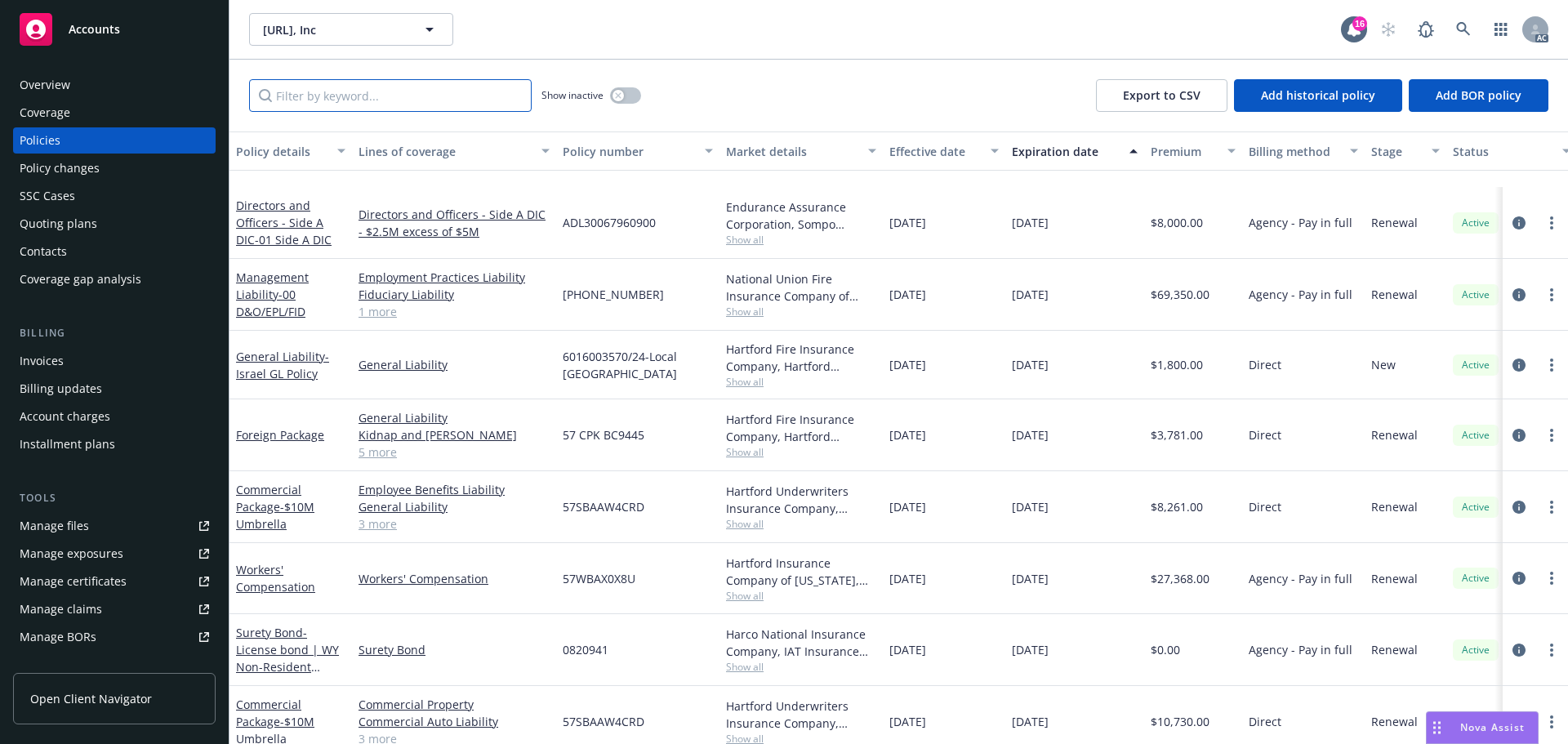
scroll to position [342, 0]
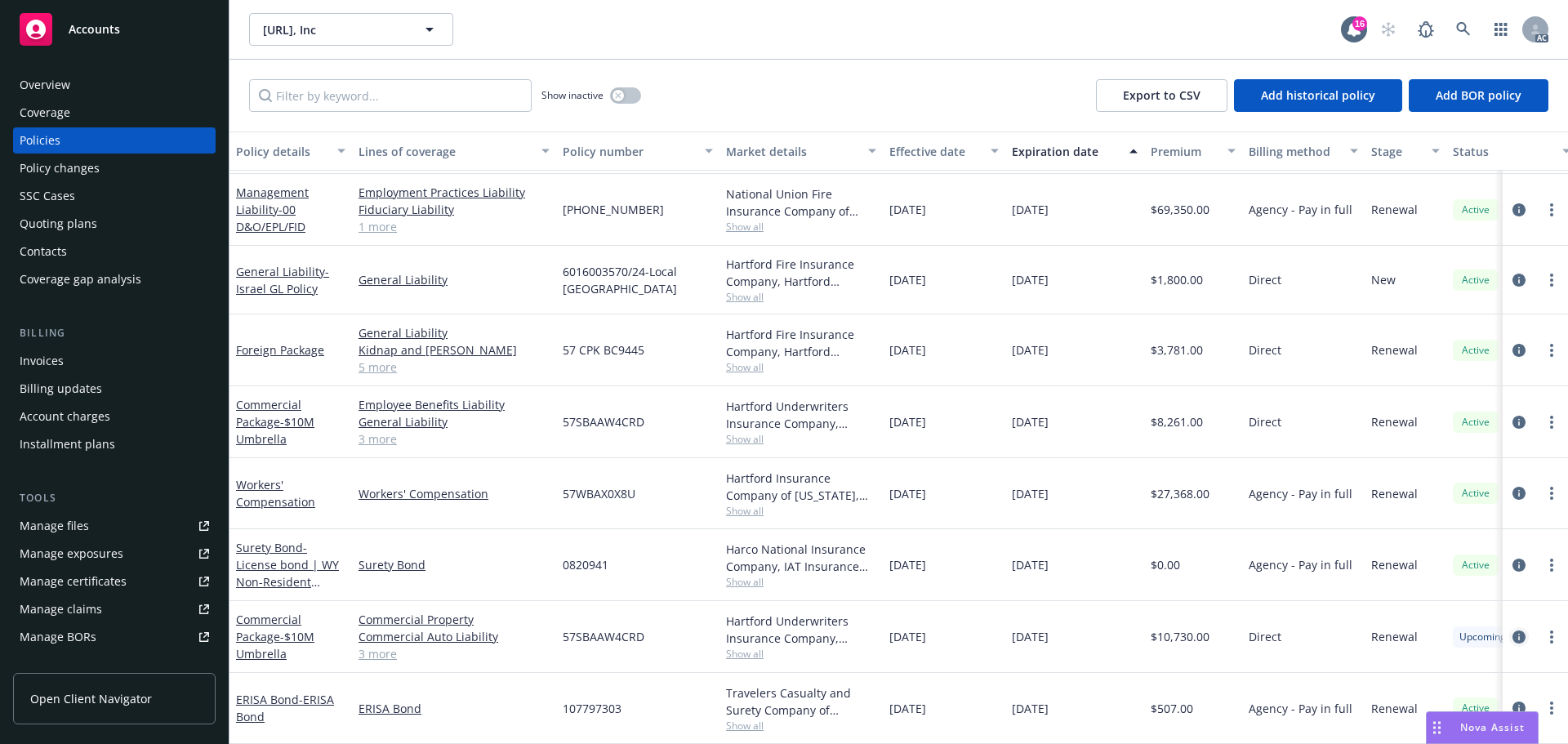
click at [1512, 630] on icon "circleInformation" at bounding box center [1519, 636] width 13 height 13
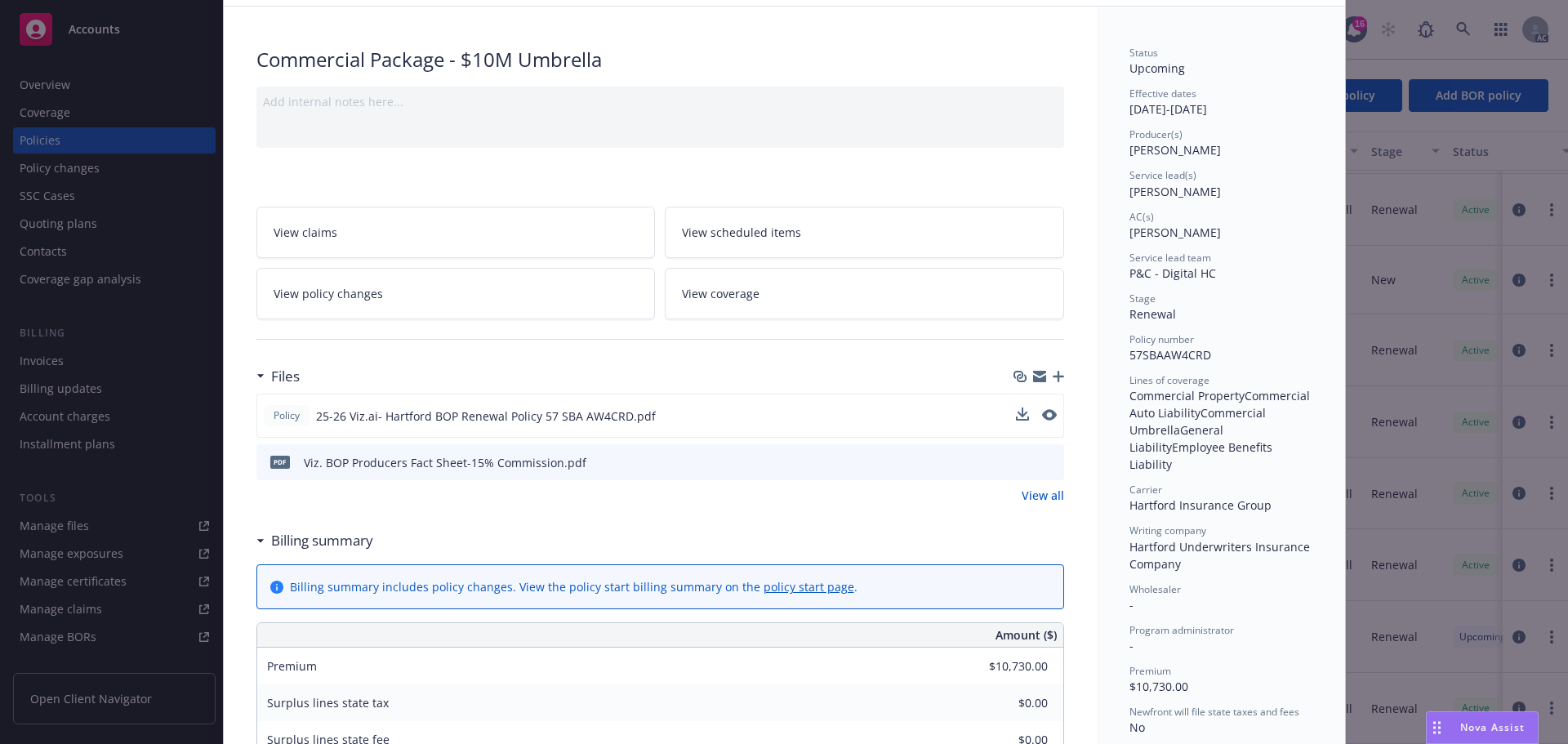
scroll to position [245, 0]
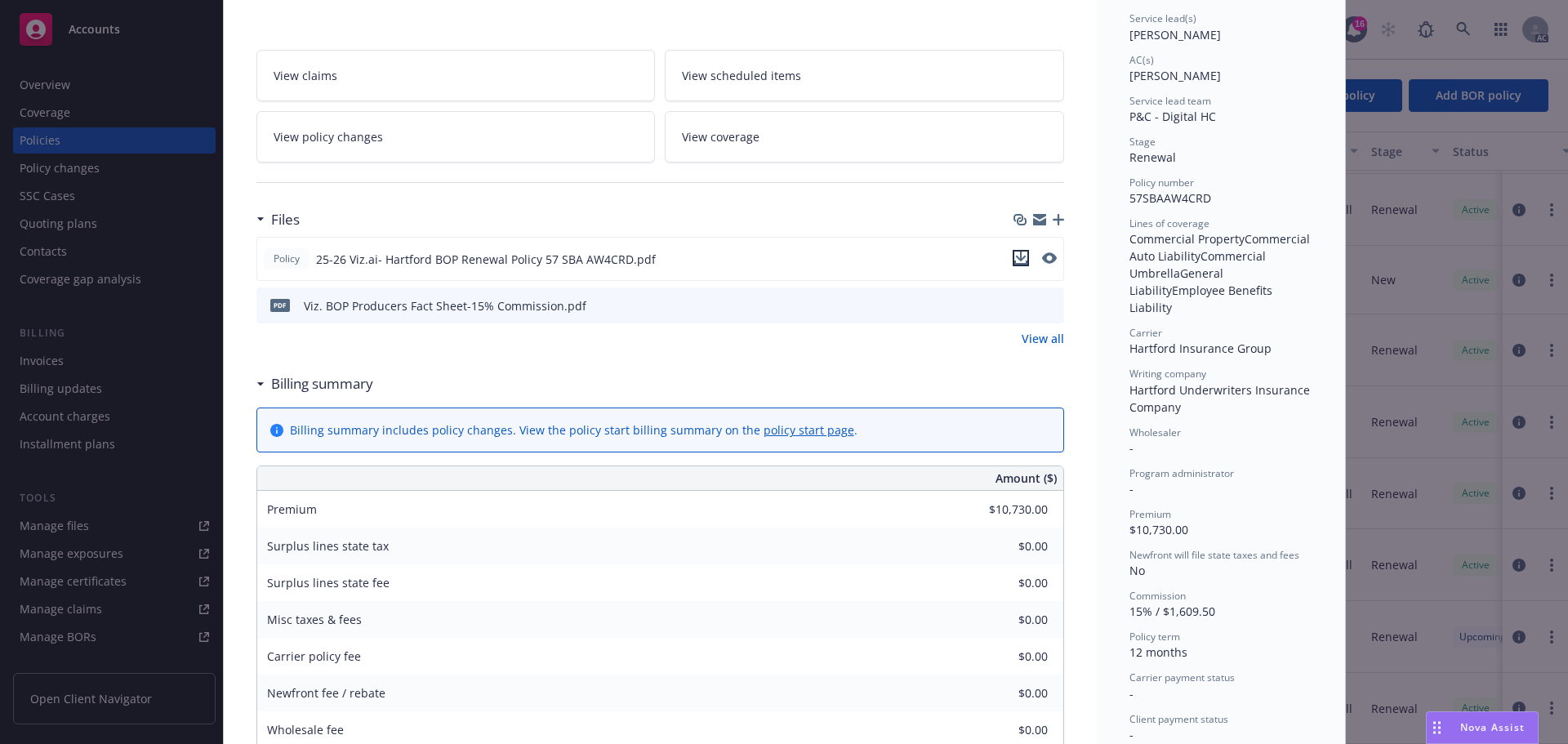
click at [1014, 259] on icon "download file" at bounding box center [1020, 257] width 13 height 13
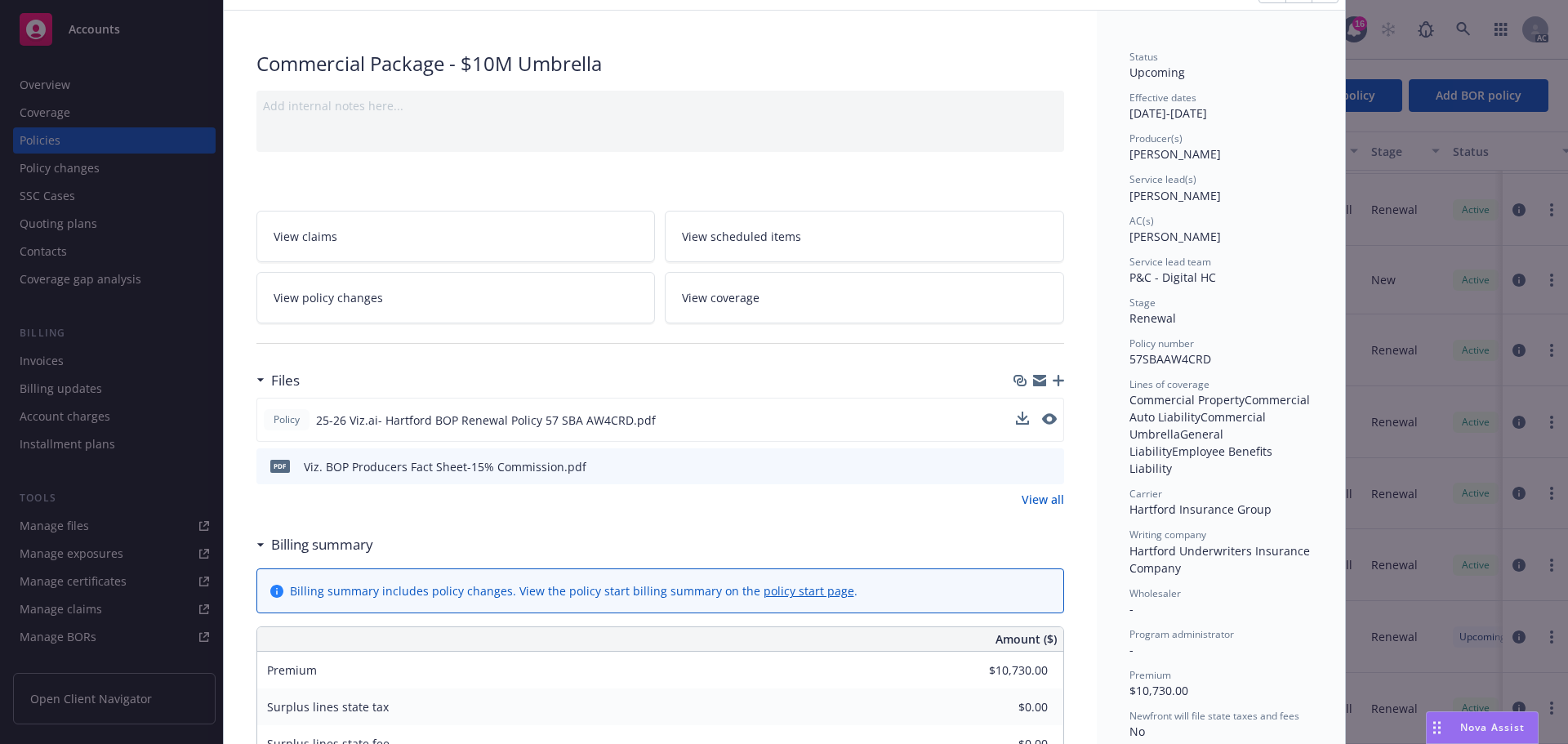
scroll to position [0, 0]
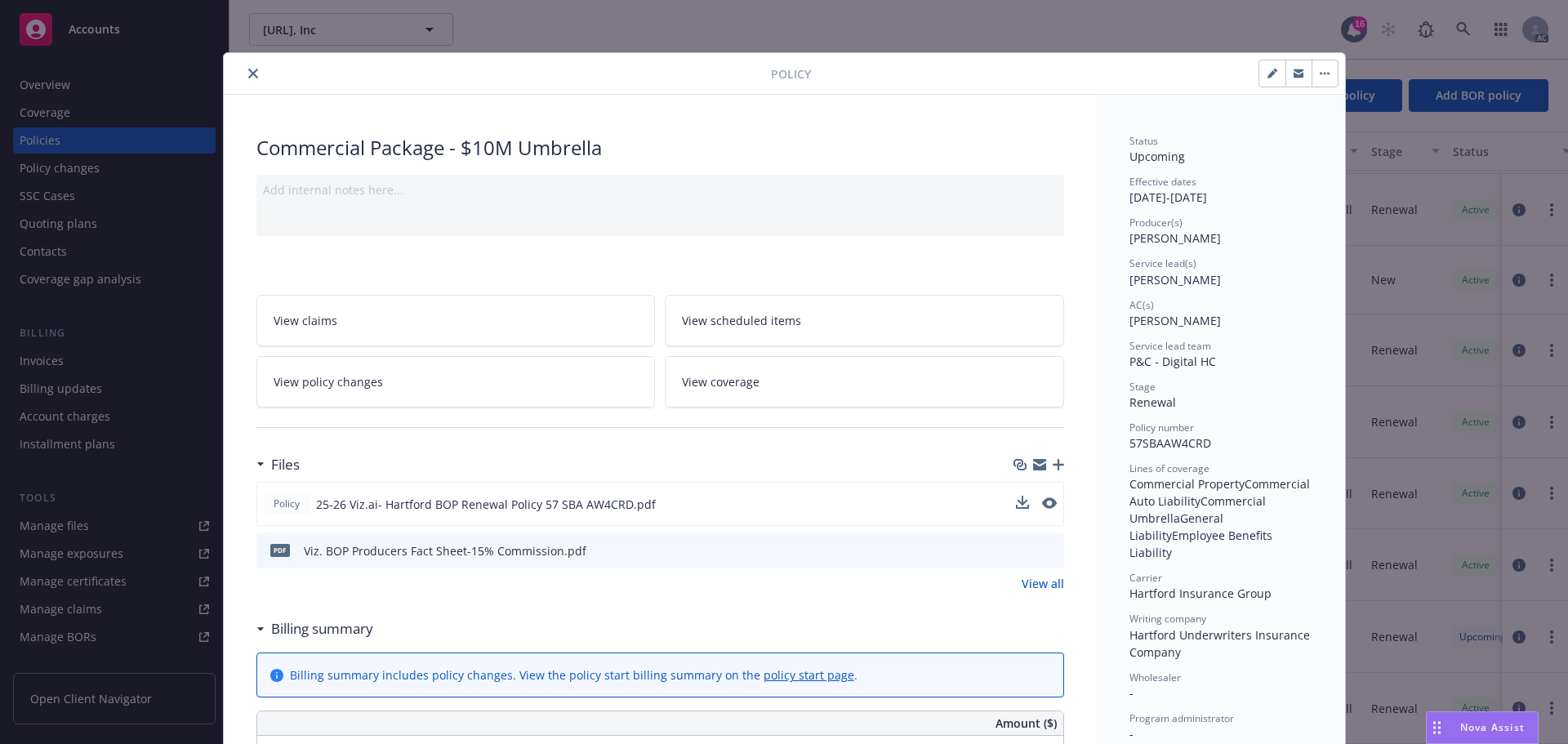
click at [249, 77] on icon "close" at bounding box center [253, 73] width 10 height 10
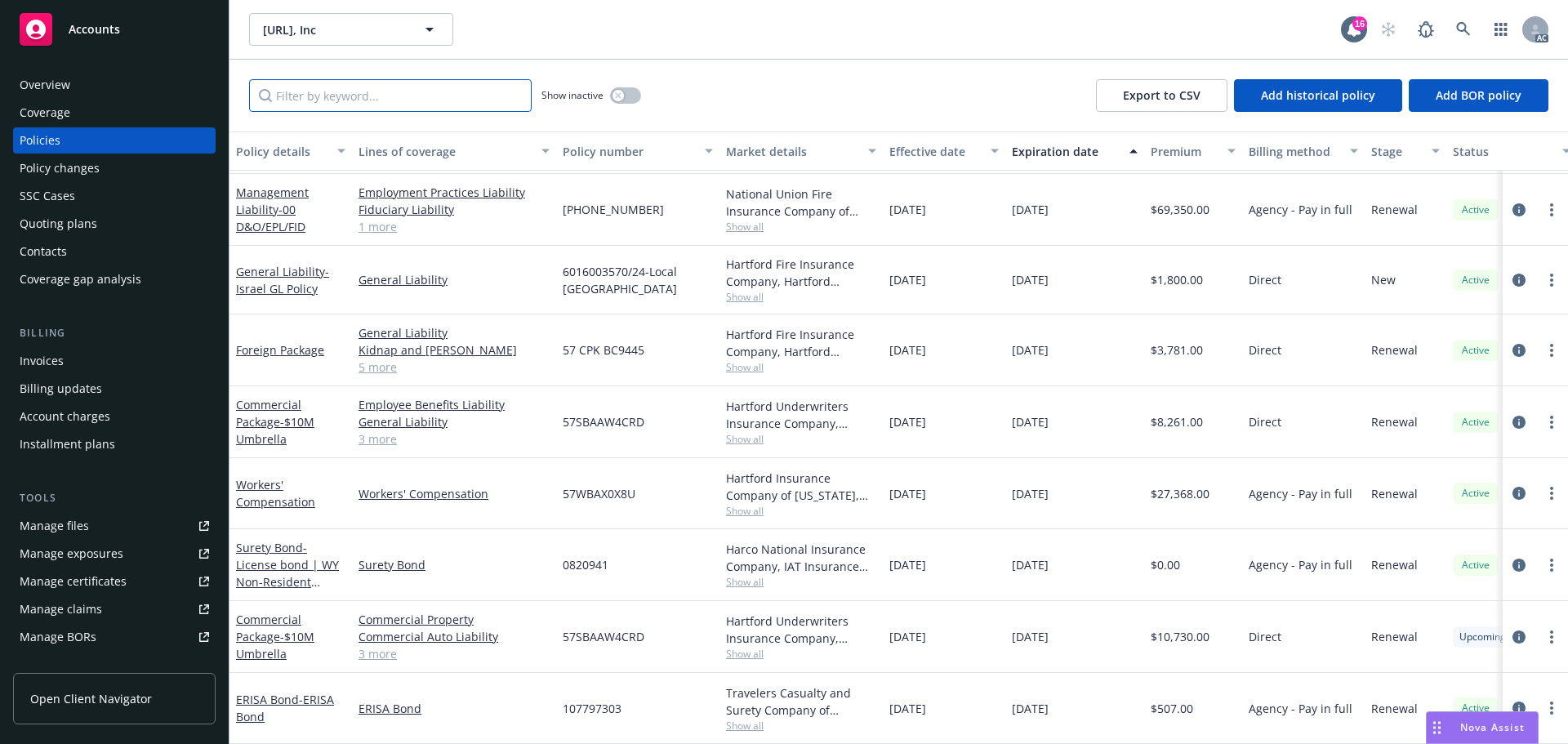
click at [347, 101] on input "Filter by keyword..." at bounding box center [391, 95] width 282 height 33
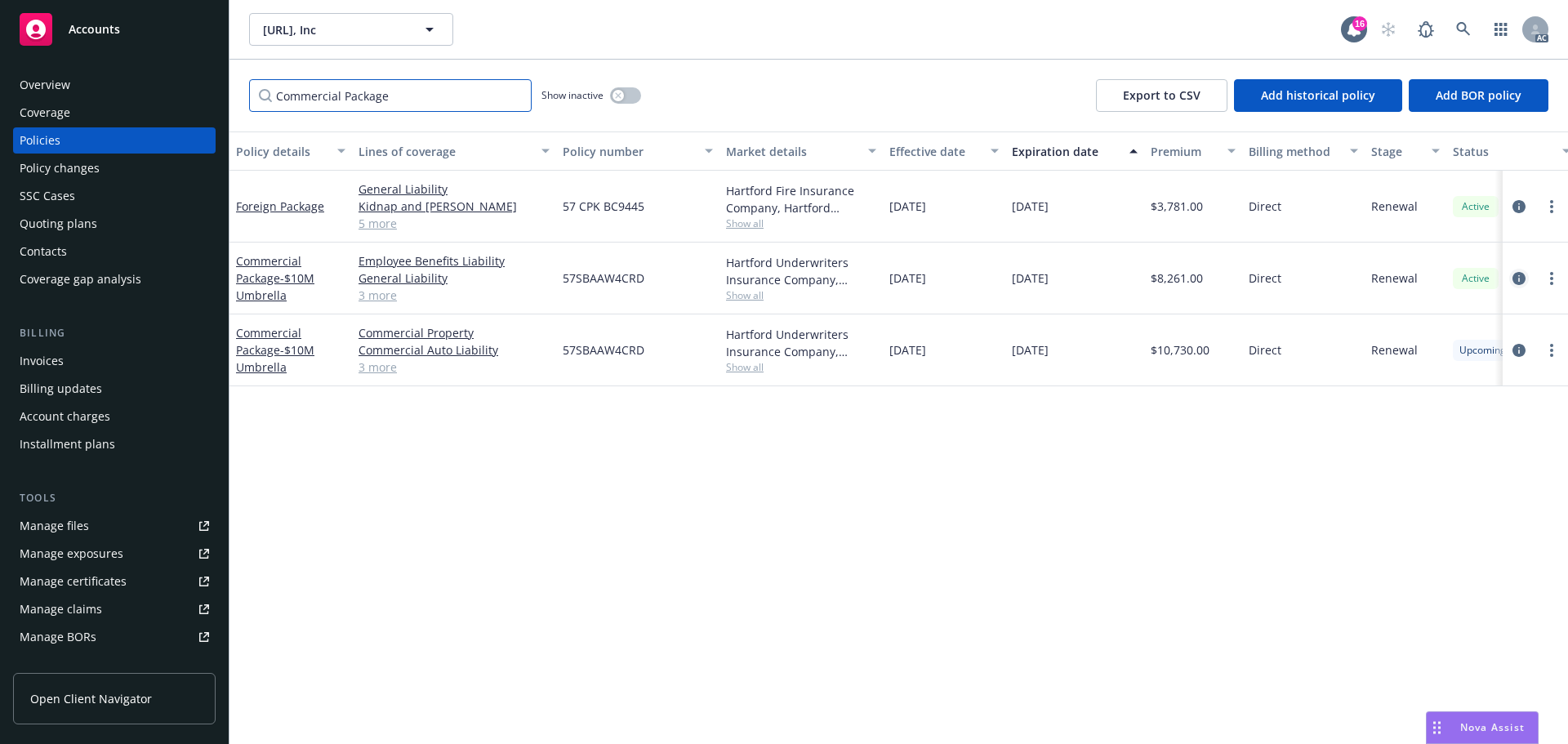
type input "Commercial Package"
click at [1519, 278] on icon "circleInformation" at bounding box center [1519, 278] width 13 height 13
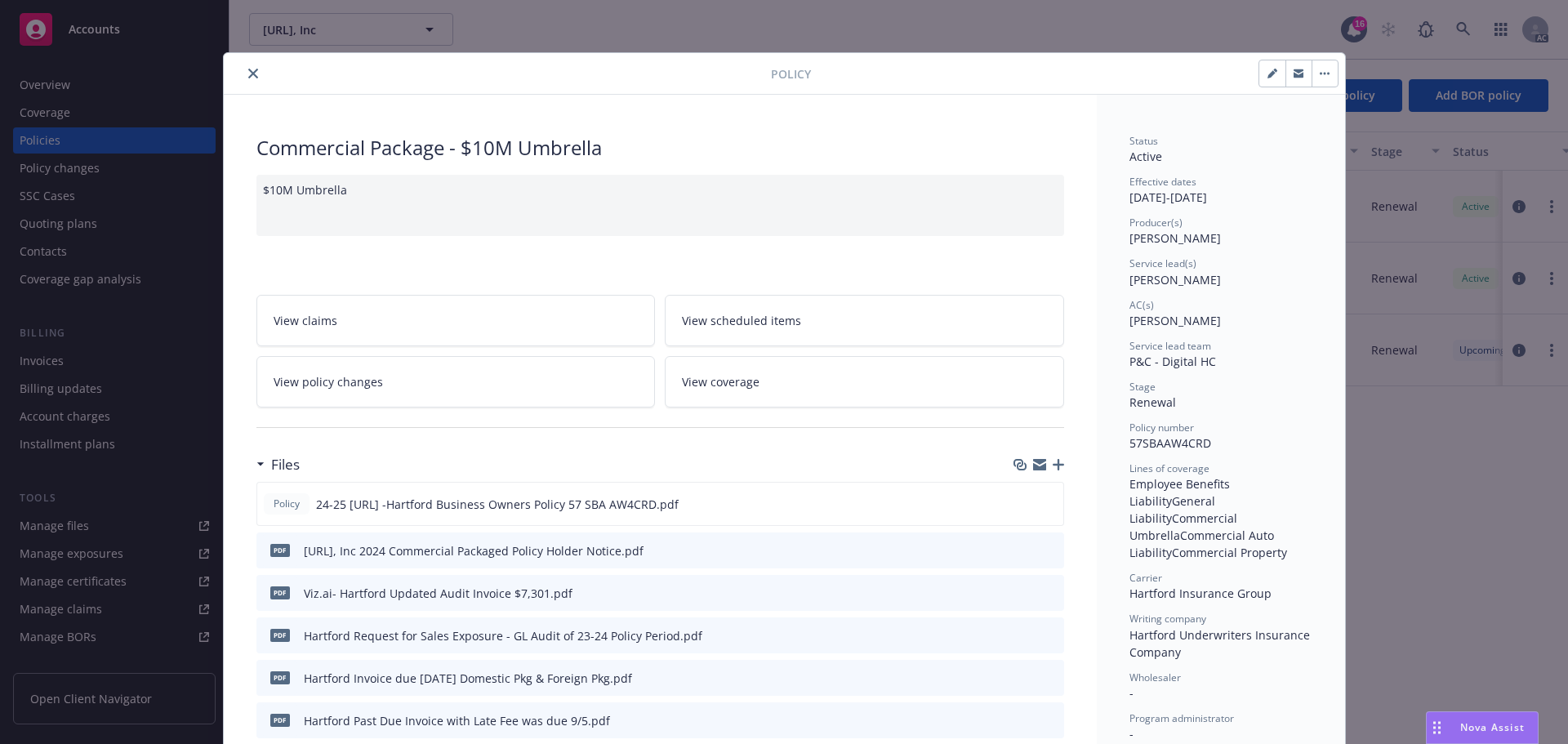
click at [741, 382] on span "View coverage" at bounding box center [721, 381] width 78 height 17
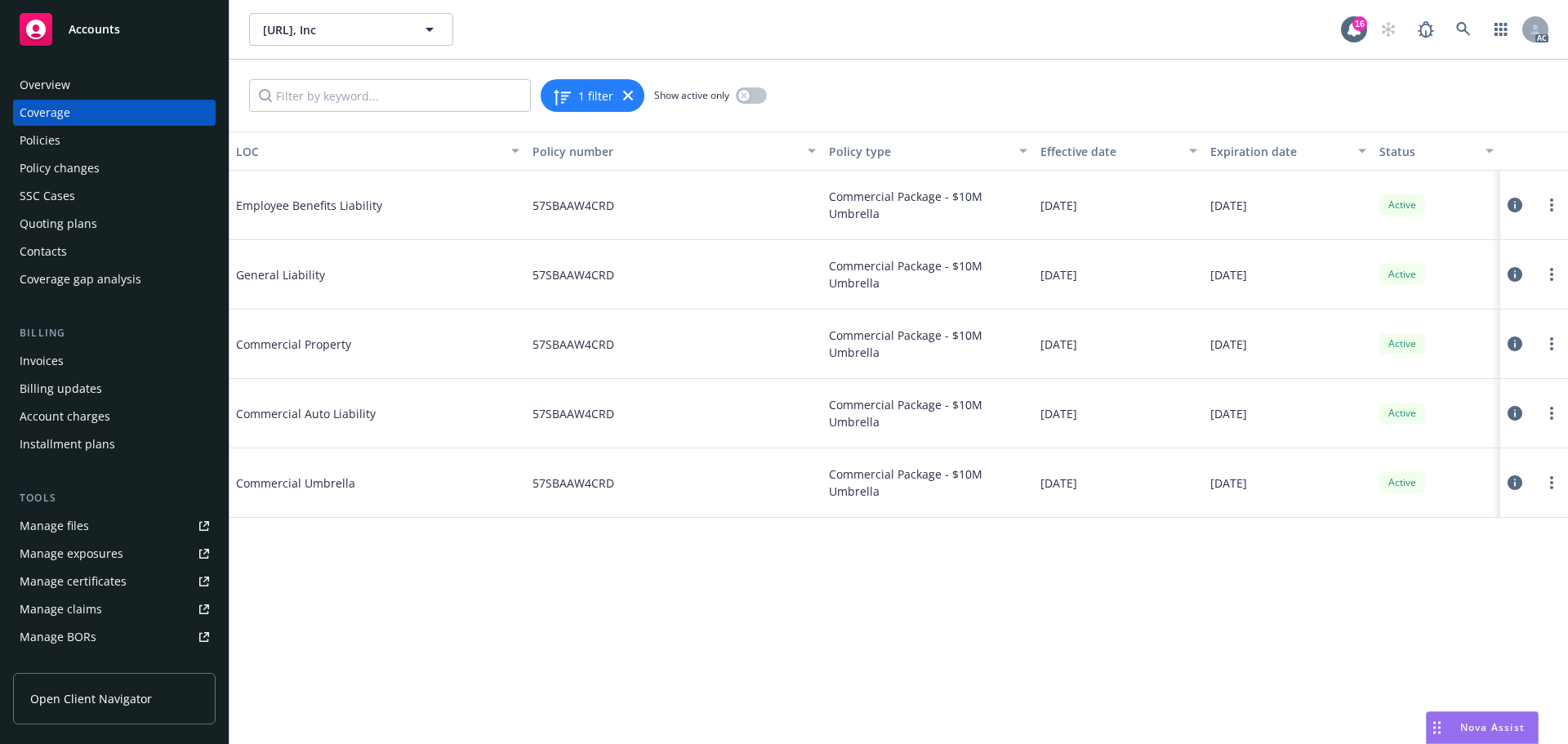
click at [54, 138] on div "Policies" at bounding box center [40, 140] width 41 height 26
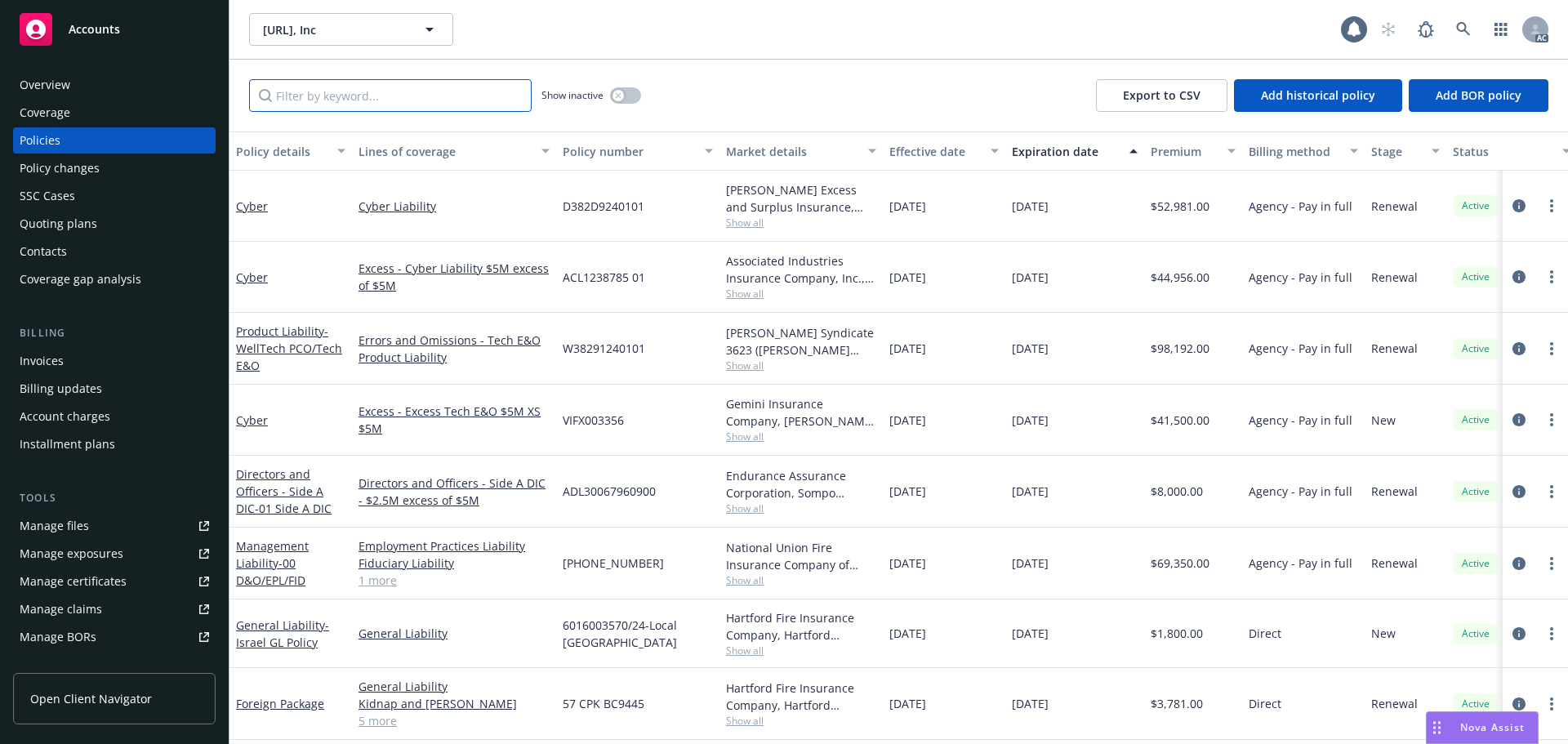
drag, startPoint x: 297, startPoint y: 95, endPoint x: 311, endPoint y: 93, distance: 14.1
click at [298, 95] on input "Filter by keyword..." at bounding box center [391, 95] width 282 height 33
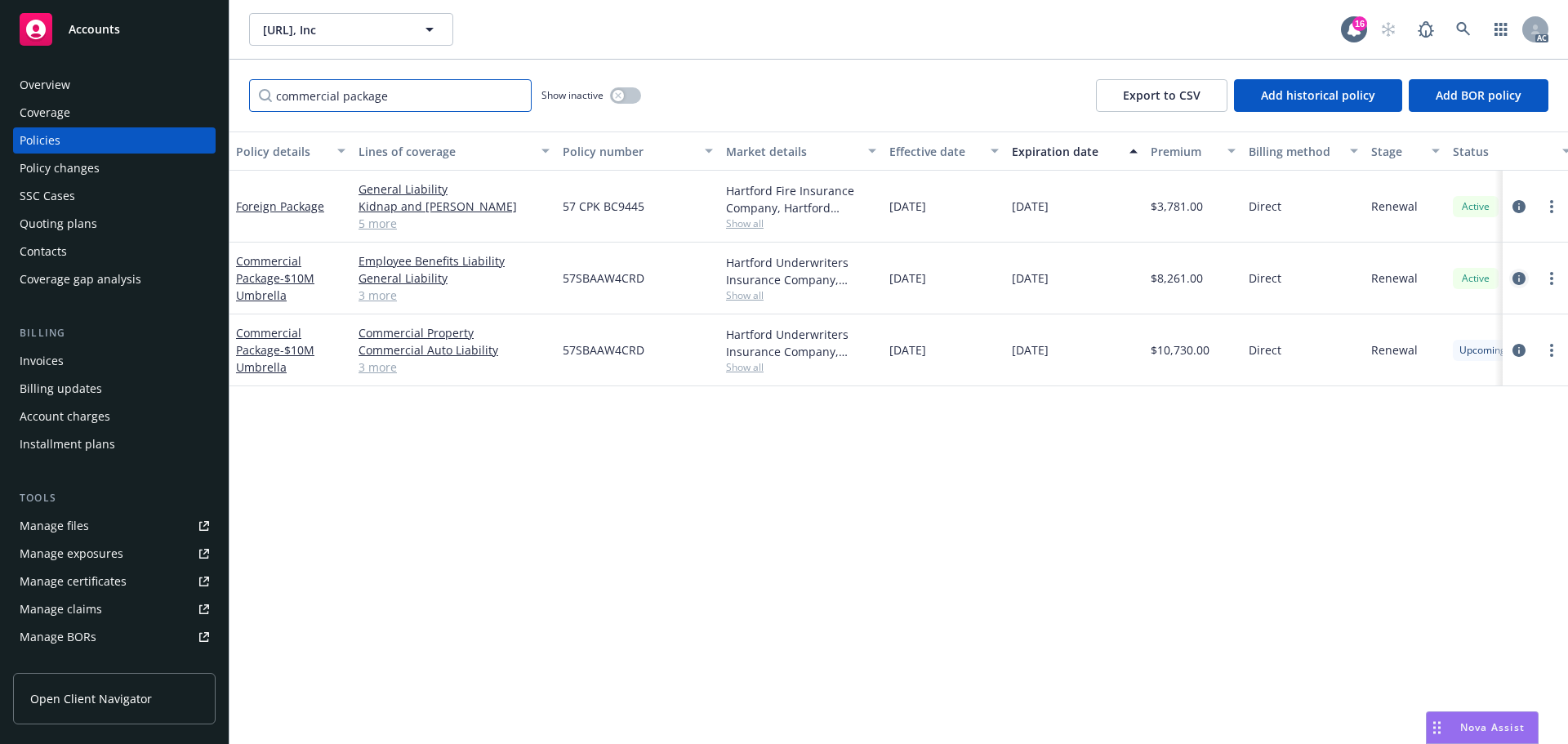
type input "commercial package"
click at [1523, 275] on icon "circleInformation" at bounding box center [1519, 278] width 13 height 13
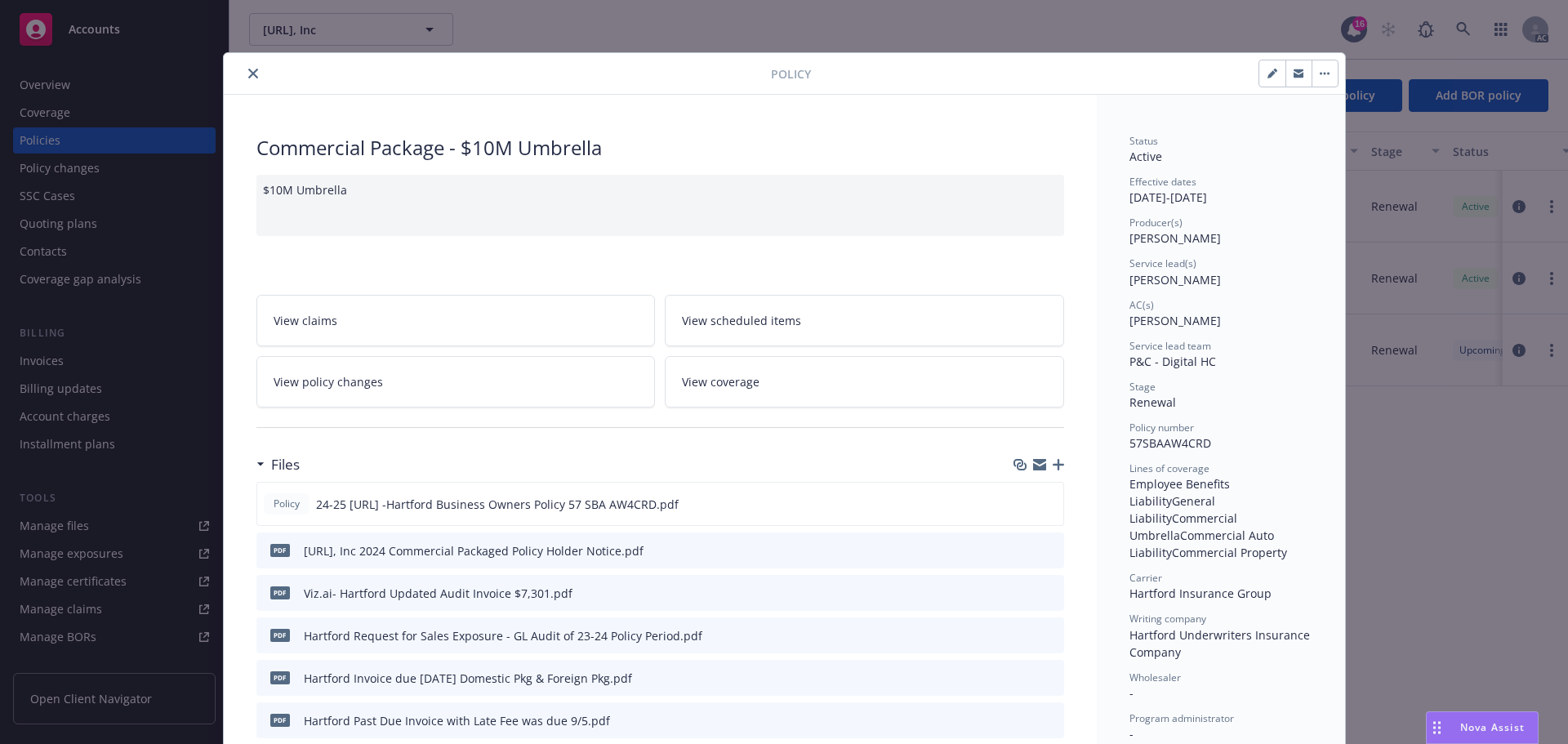
scroll to position [49, 0]
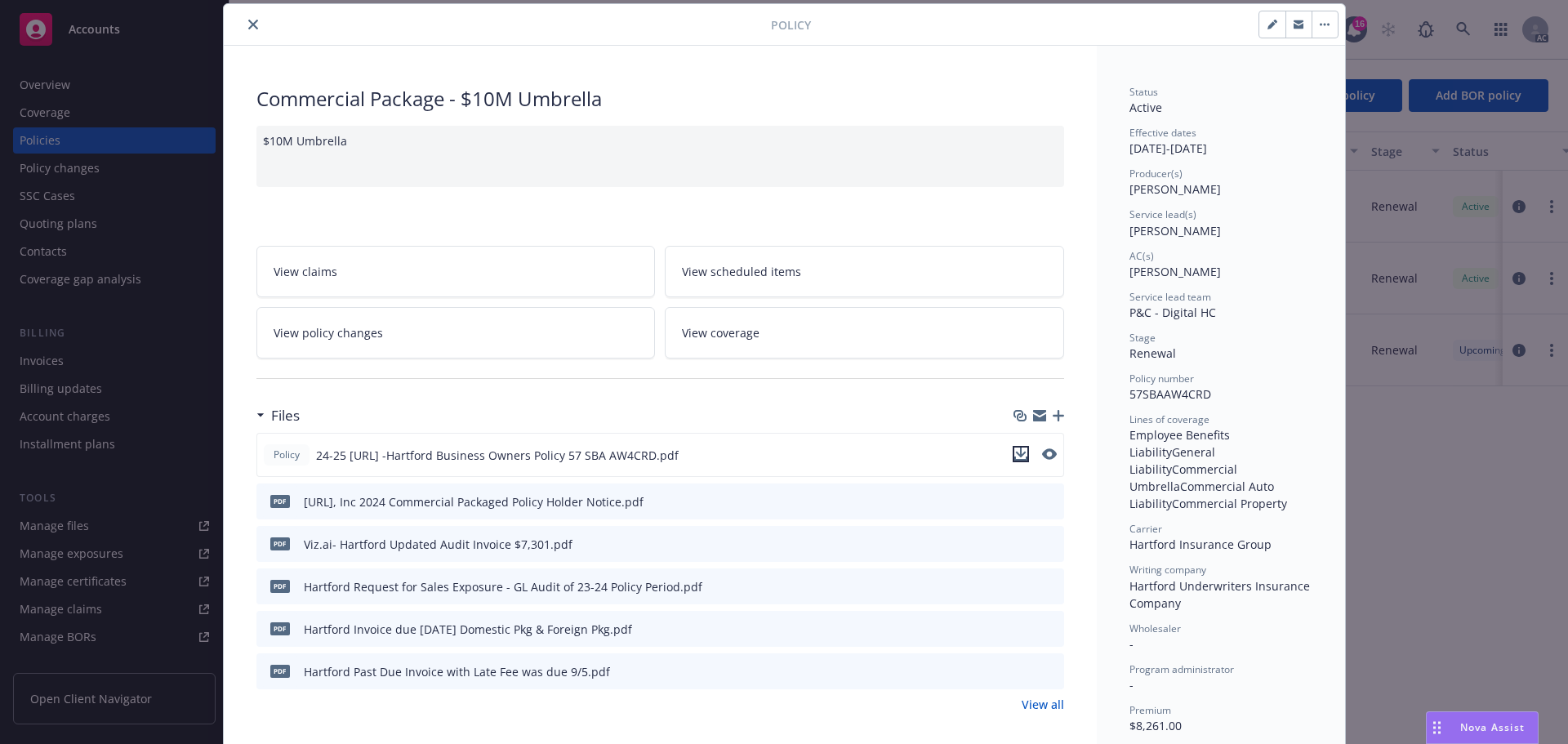
click at [1016, 456] on icon "download file" at bounding box center [1020, 454] width 13 height 13
click at [704, 324] on span "View coverage" at bounding box center [721, 332] width 78 height 17
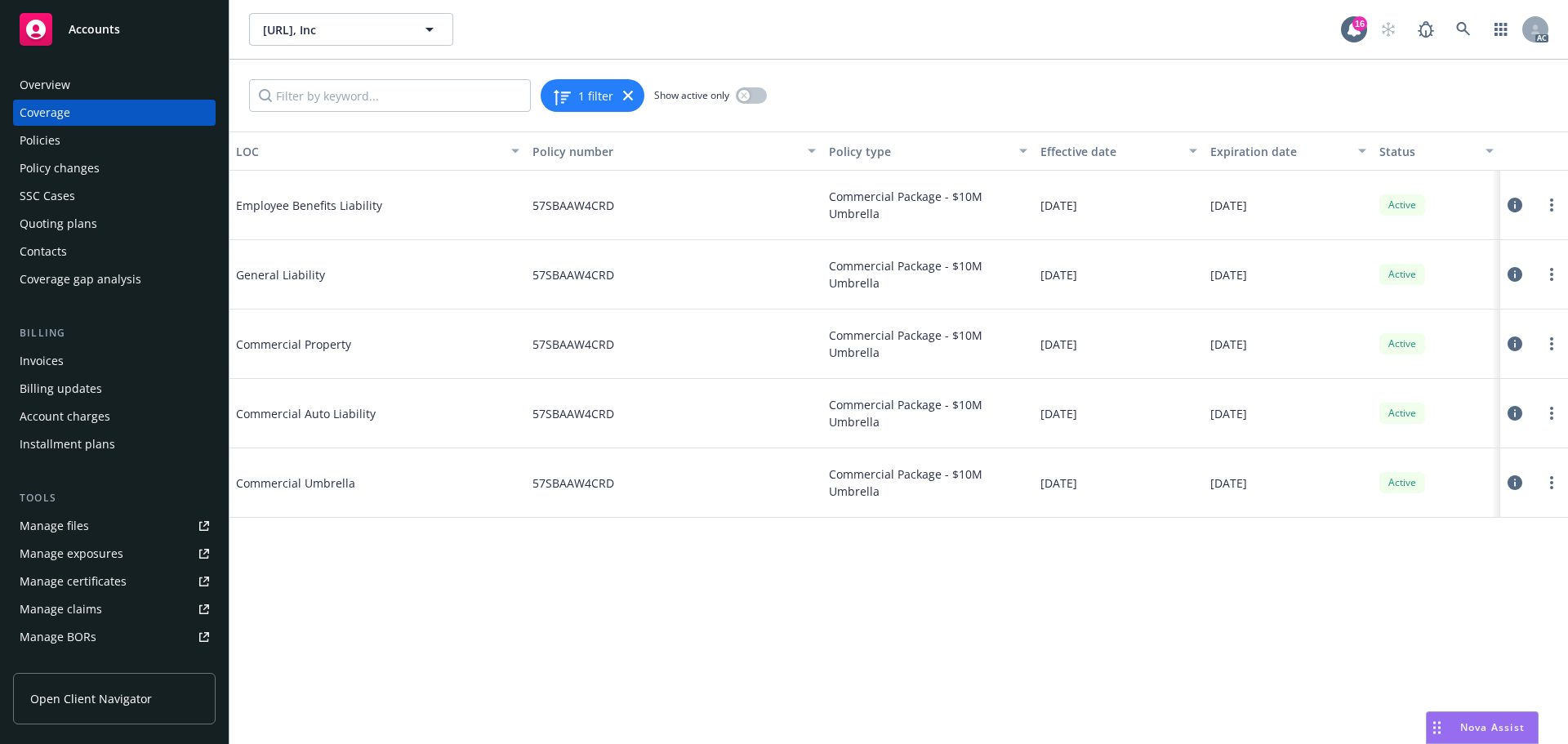
click at [1514, 341] on icon at bounding box center [1515, 344] width 15 height 15
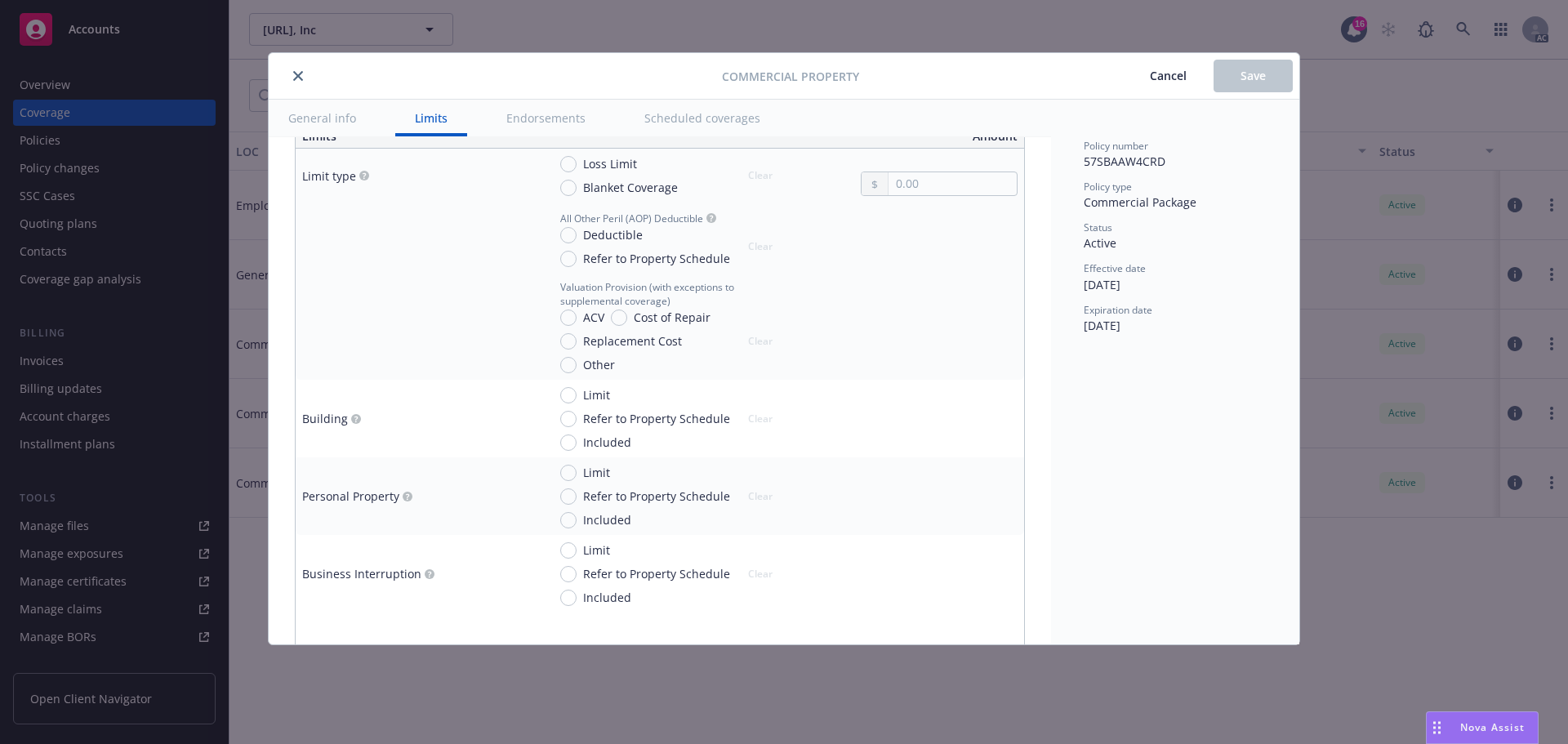
scroll to position [408, 0]
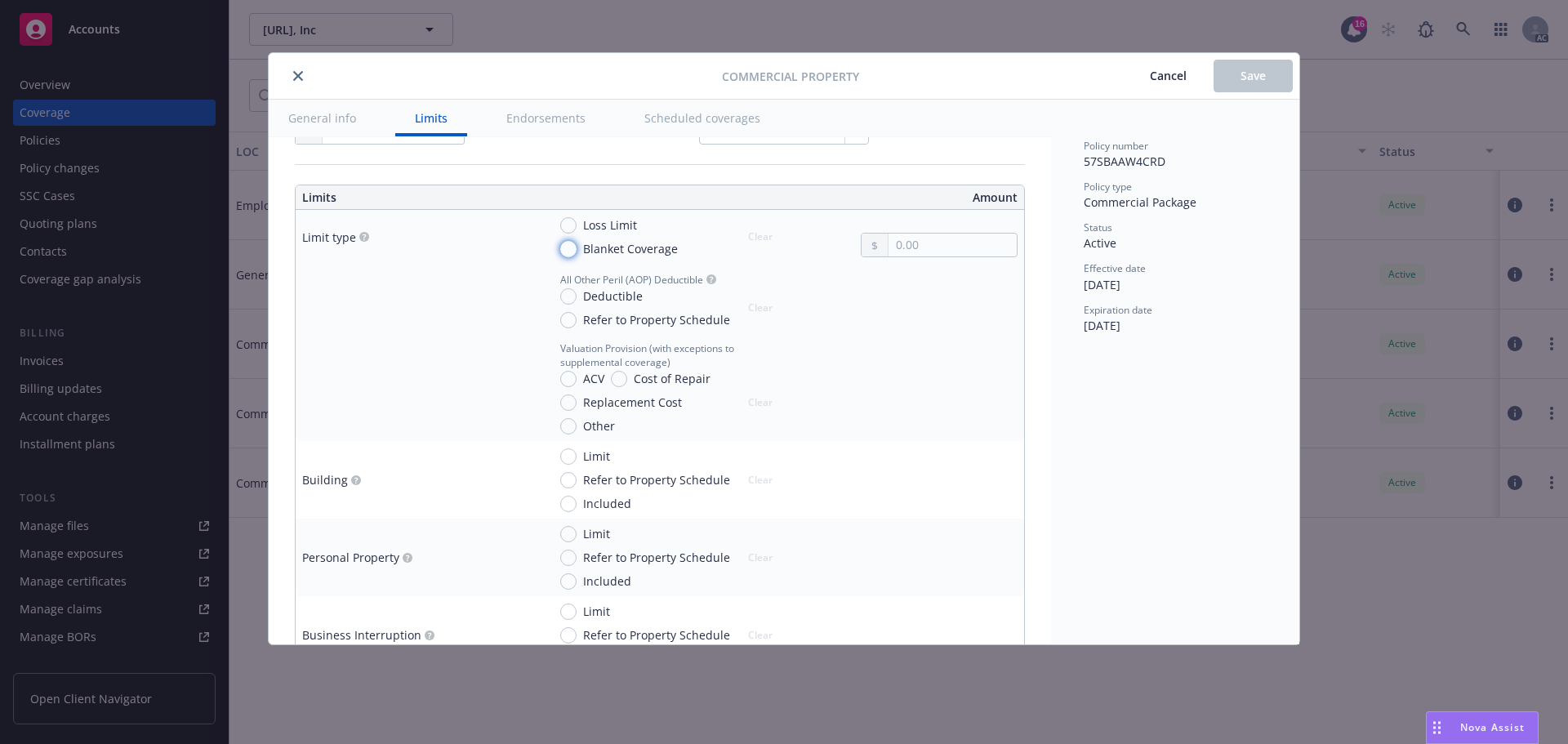
click at [567, 249] on input "Blanket Coverage" at bounding box center [568, 249] width 17 height 17
radio input "true"
click at [922, 248] on input "text" at bounding box center [952, 245] width 128 height 23
type input "11,800.00"
drag, startPoint x: 1034, startPoint y: 422, endPoint x: 952, endPoint y: 412, distance: 82.6
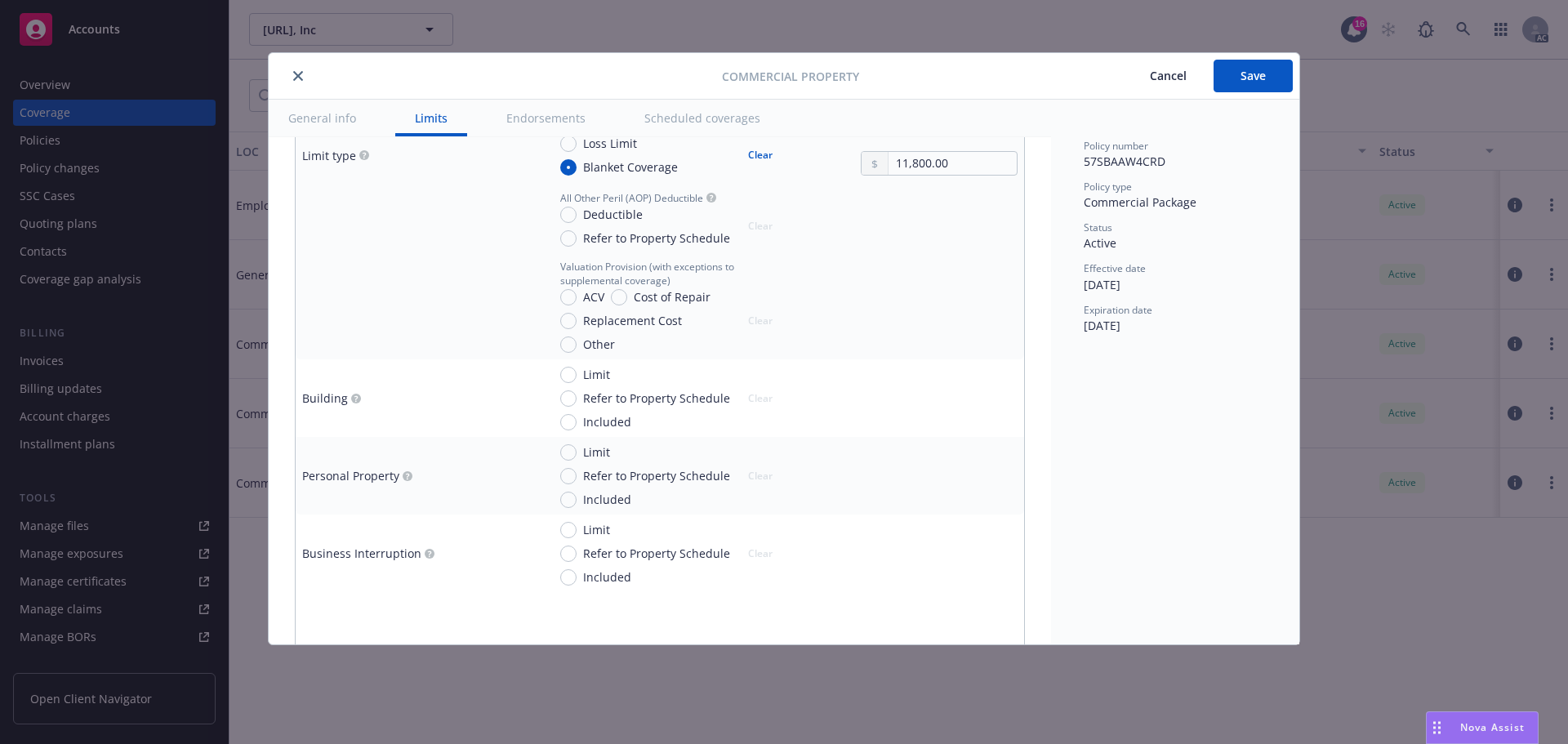
scroll to position [571, 0]
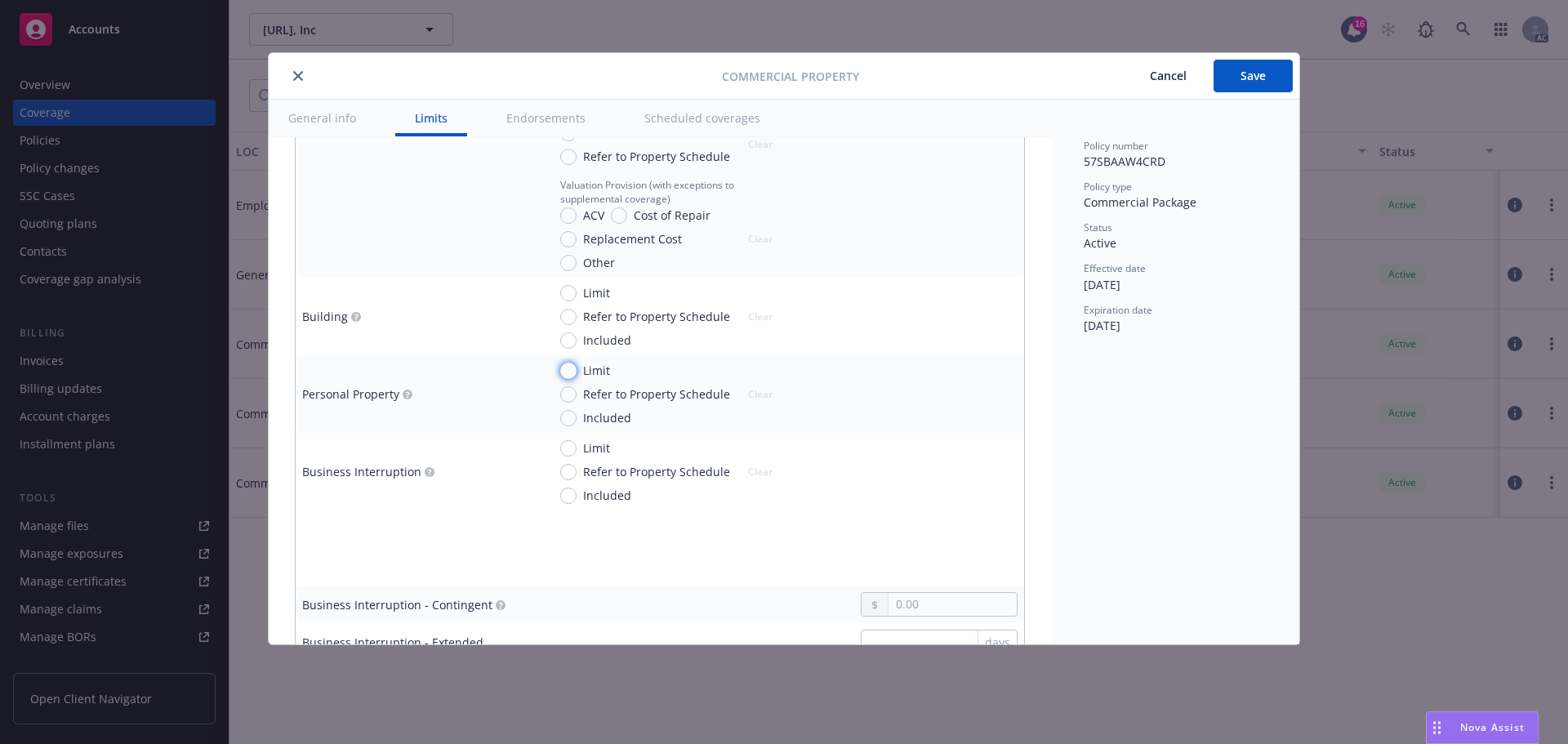
click at [571, 371] on input "Limit" at bounding box center [568, 370] width 17 height 17
radio input "true"
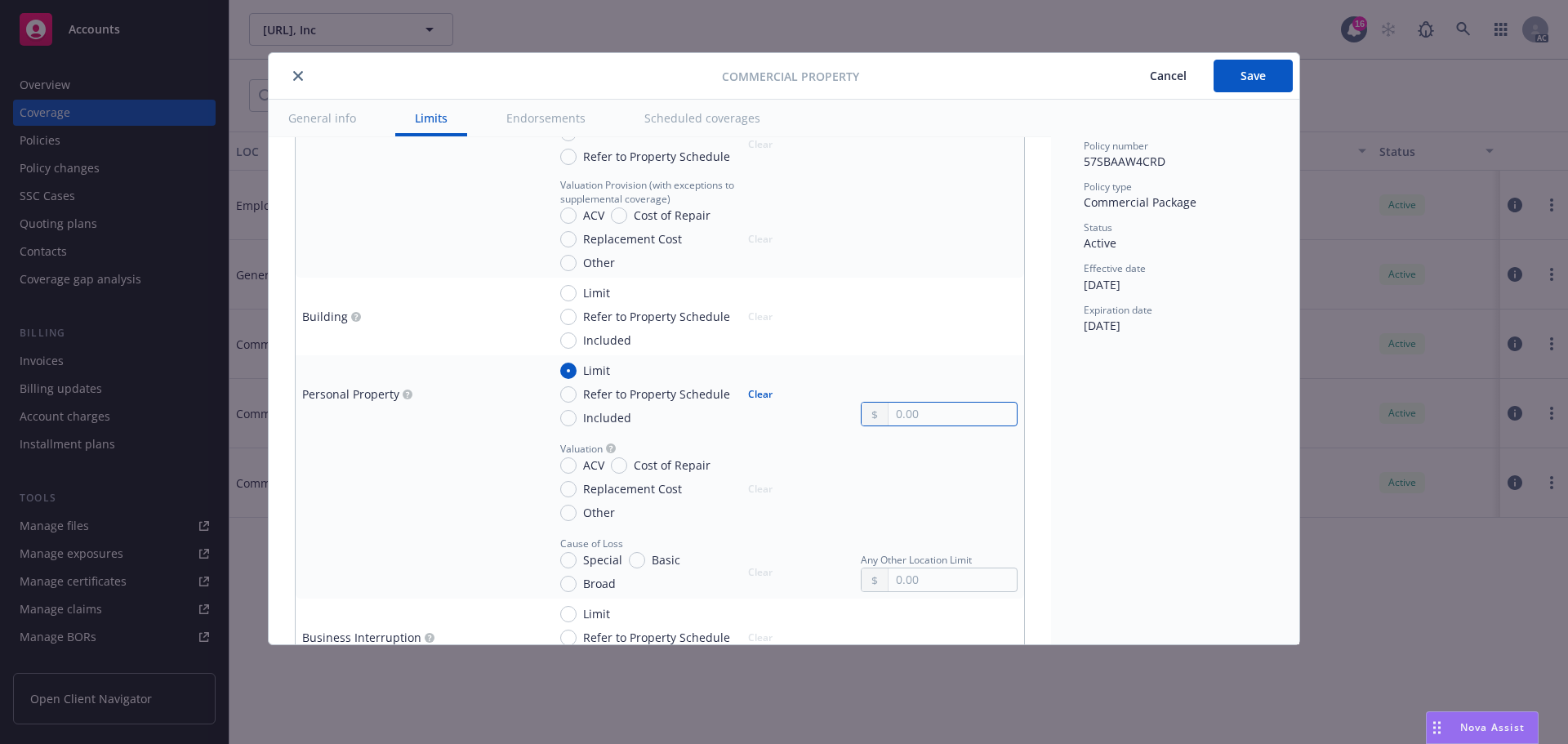
click at [908, 416] on input "text" at bounding box center [952, 414] width 128 height 23
type input "11,800.00"
click at [914, 492] on div at bounding box center [939, 480] width 157 height 82
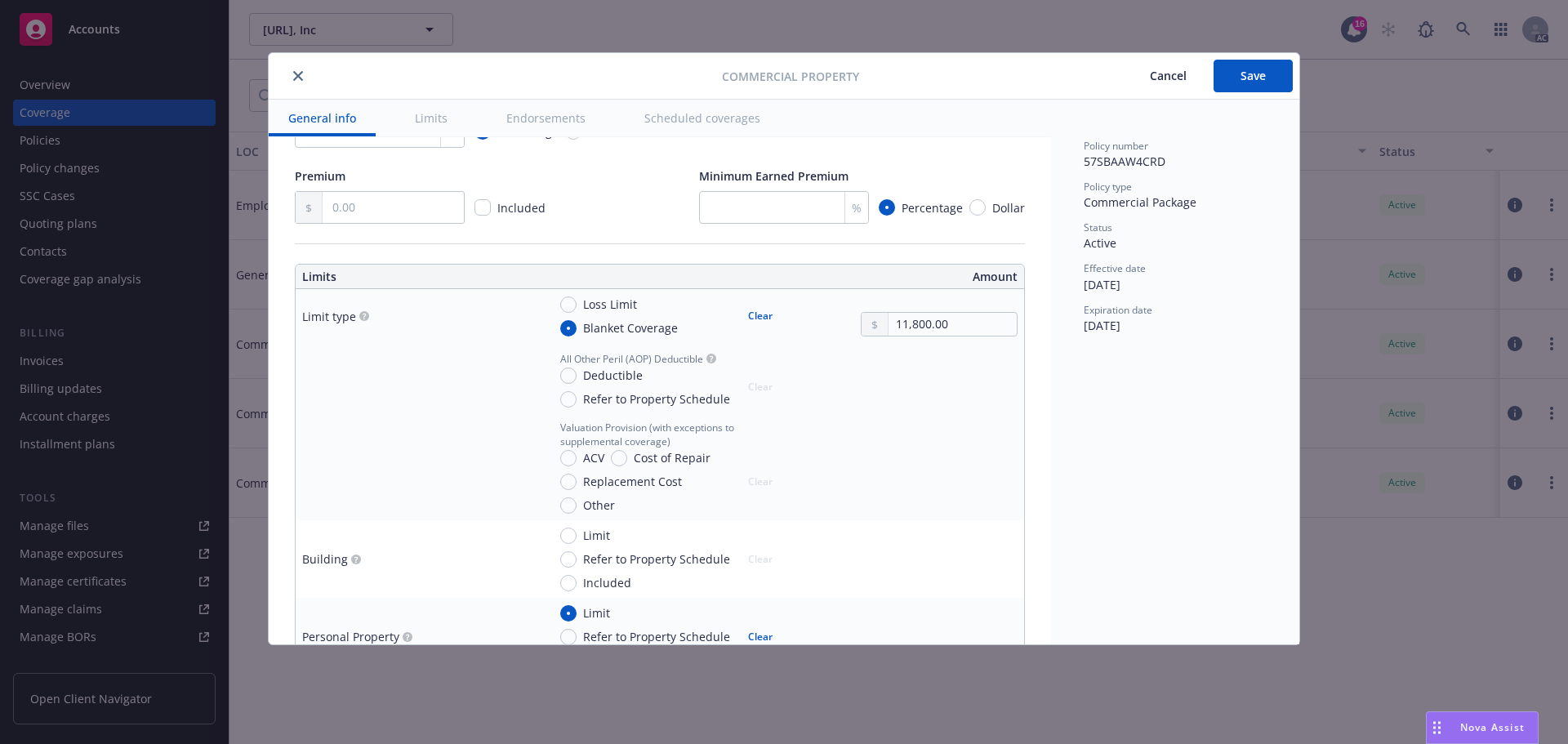
scroll to position [327, 0]
click at [751, 321] on button "Clear" at bounding box center [760, 318] width 44 height 23
radio input "false"
drag, startPoint x: 946, startPoint y: 328, endPoint x: 861, endPoint y: 325, distance: 85.1
click at [861, 325] on div "11,800.00" at bounding box center [939, 327] width 157 height 25
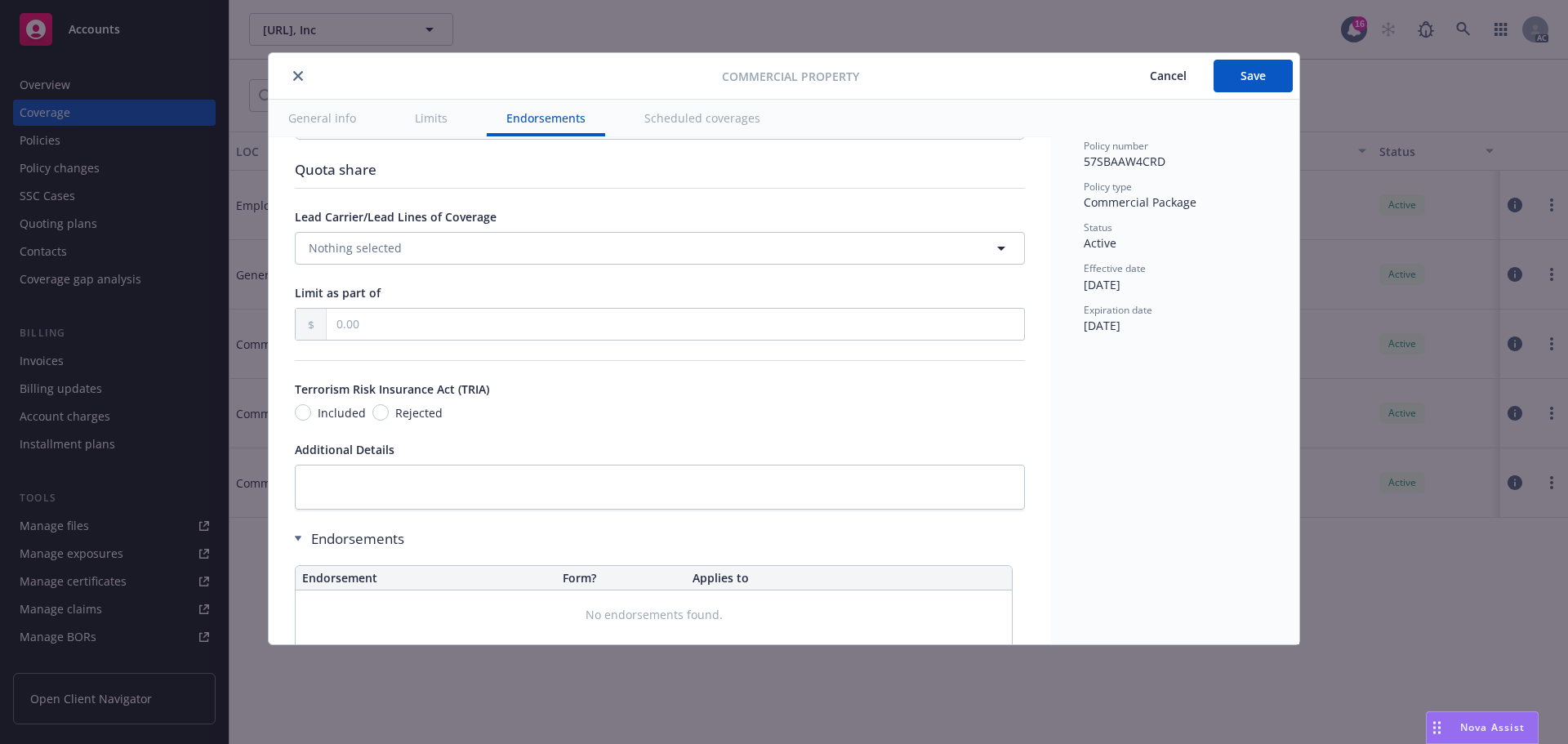
scroll to position [5357, 0]
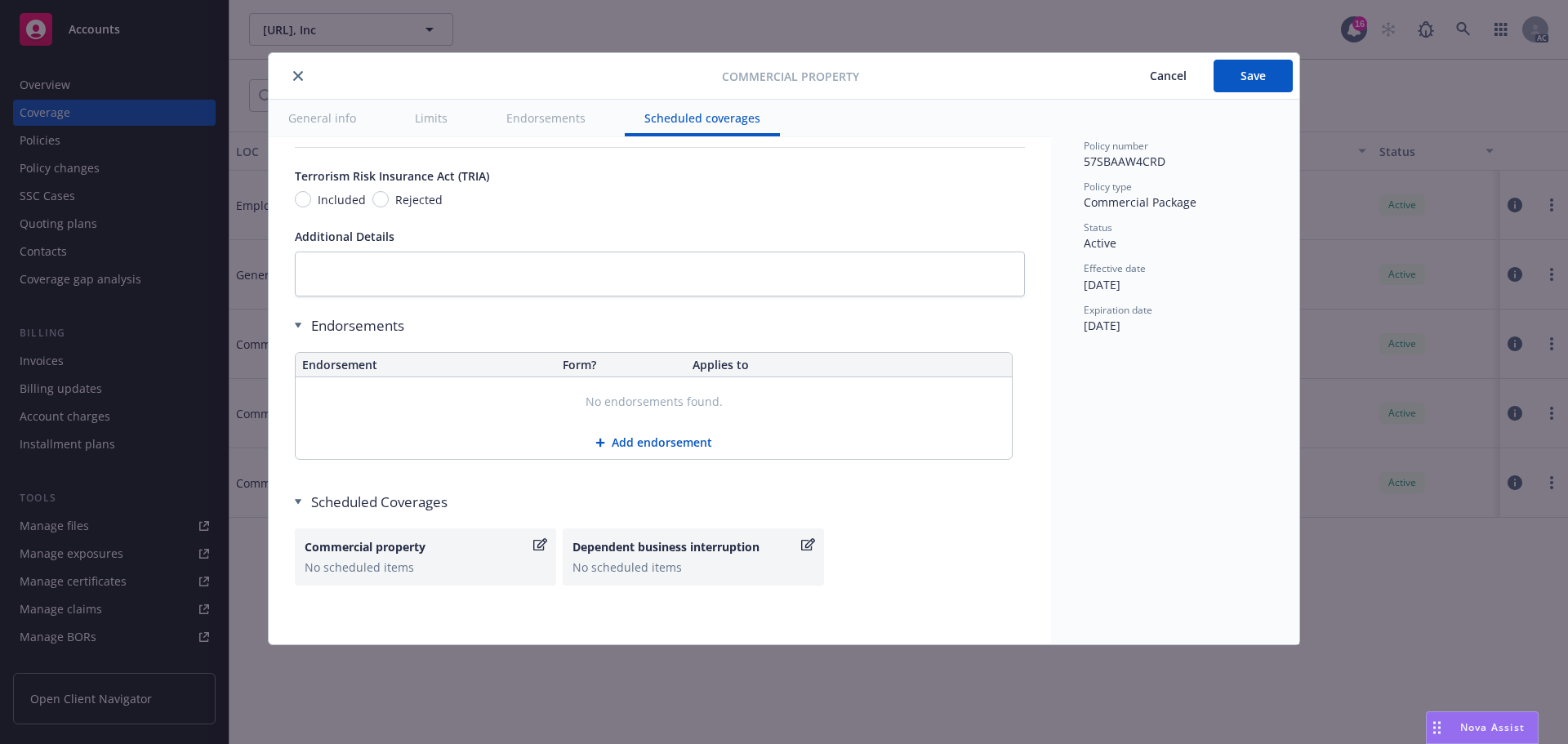
click at [538, 543] on icon "button" at bounding box center [541, 544] width 14 height 13
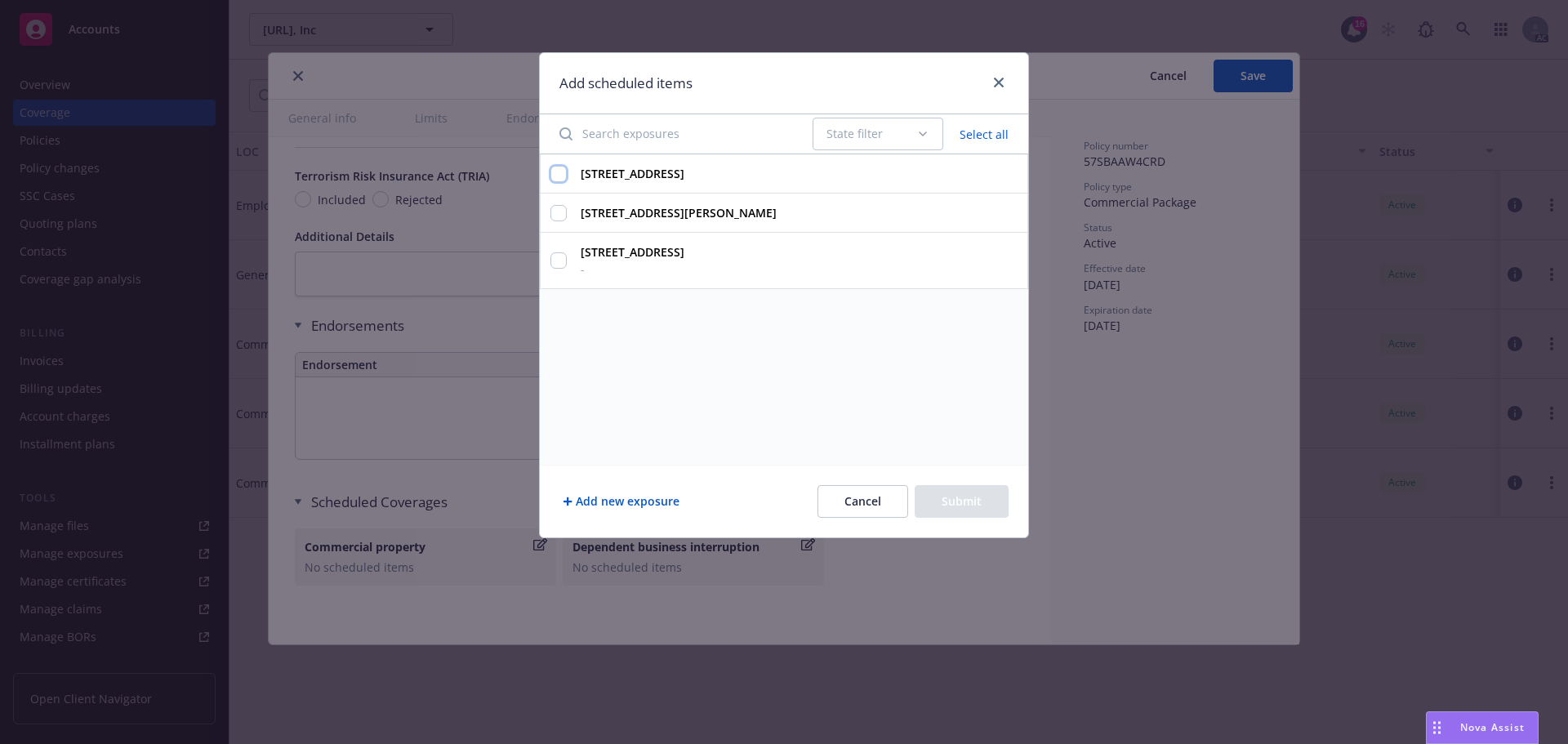
click at [558, 176] on input "548 Market St. #21826, San Francisco, CA 94104" at bounding box center [558, 174] width 17 height 17
checkbox input "true"
click at [974, 504] on button "Submit" at bounding box center [961, 501] width 94 height 33
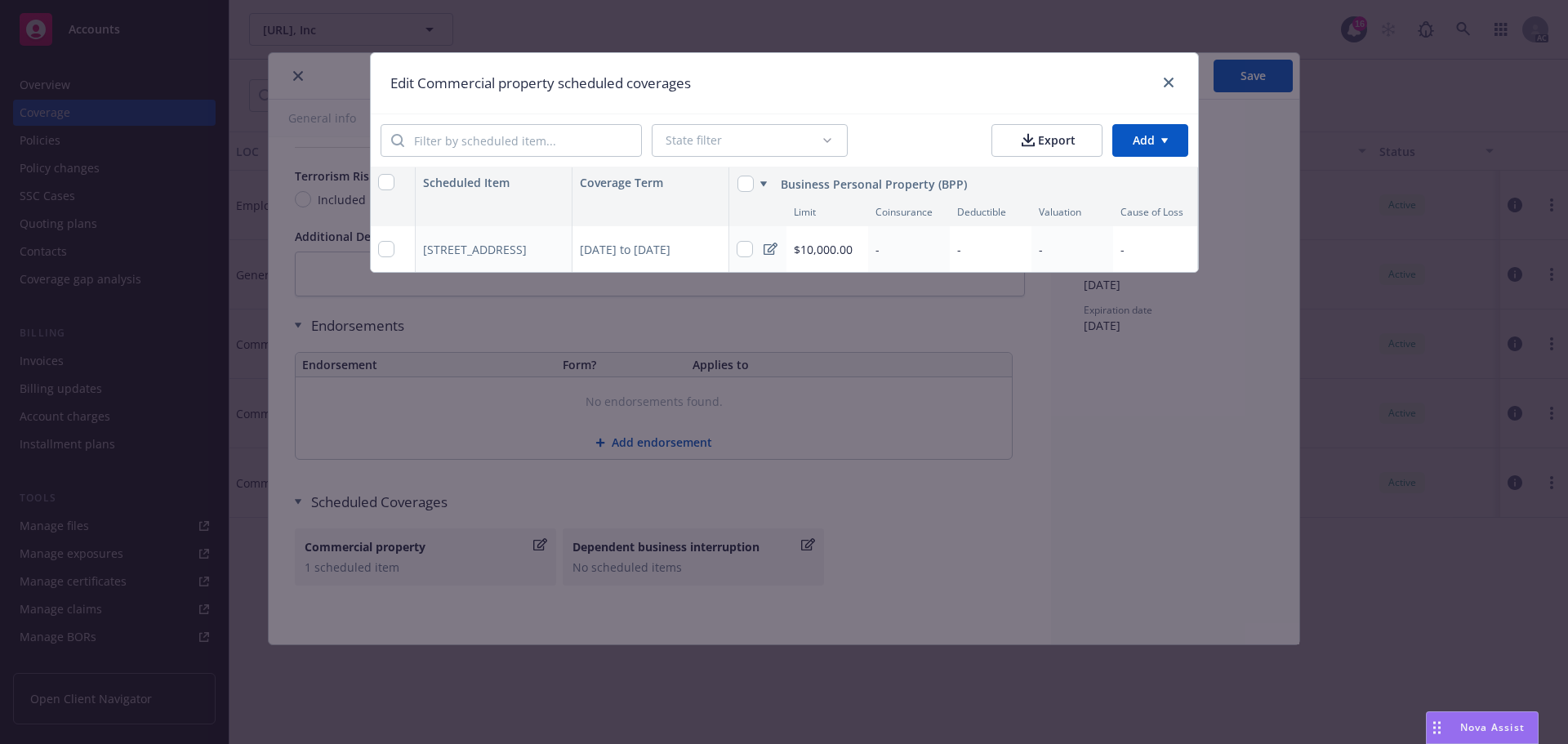
click at [770, 249] on icon at bounding box center [771, 249] width 14 height 12
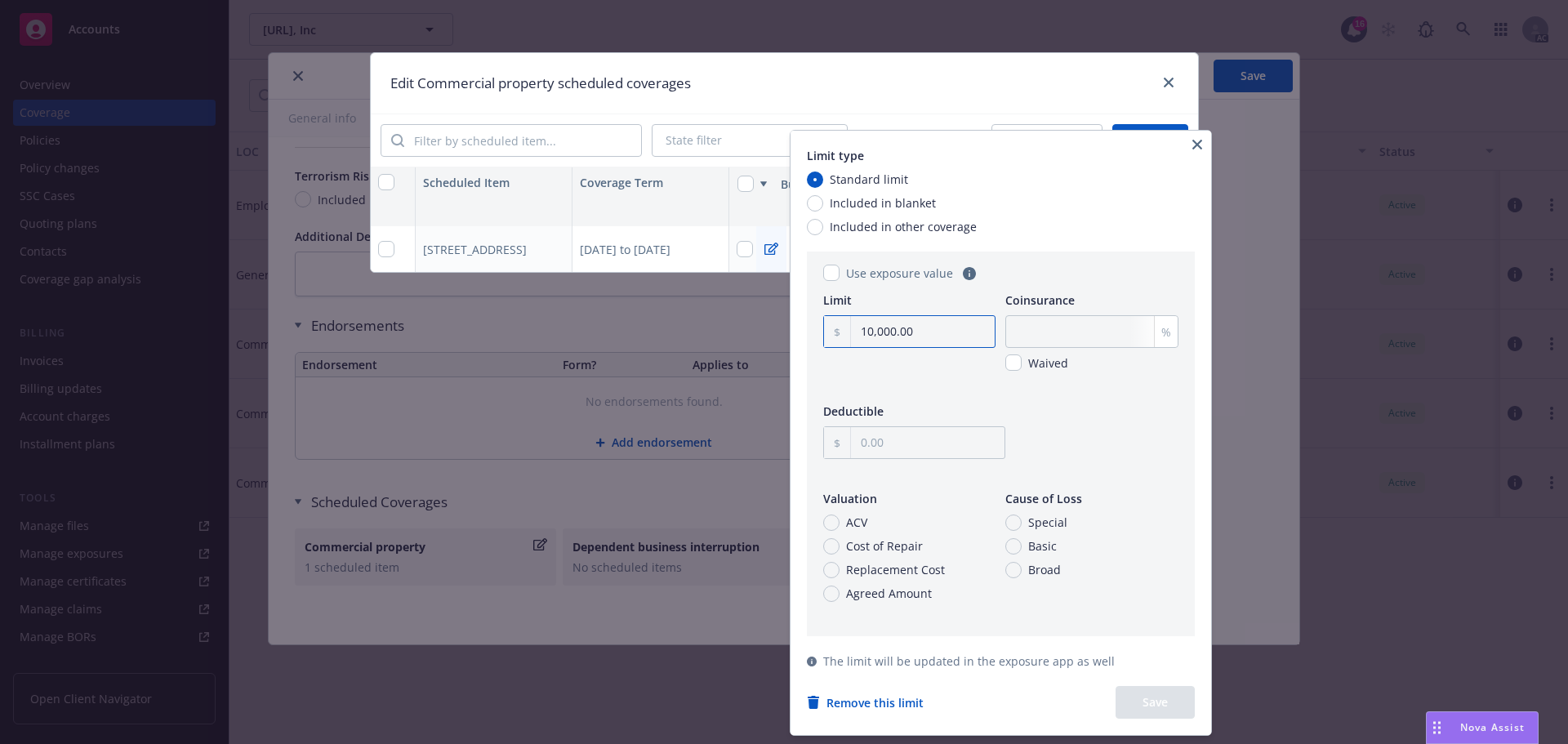
drag, startPoint x: 912, startPoint y: 332, endPoint x: 931, endPoint y: 329, distance: 19.2
click at [913, 332] on input "10,000.00" at bounding box center [922, 331] width 144 height 31
drag, startPoint x: 824, startPoint y: 330, endPoint x: 797, endPoint y: 330, distance: 27.0
click at [797, 330] on div "Limit type Standard limit Included in blanket Included in other coverage Use ex…" at bounding box center [1001, 432] width 421 height 604
type input "11,800.00"
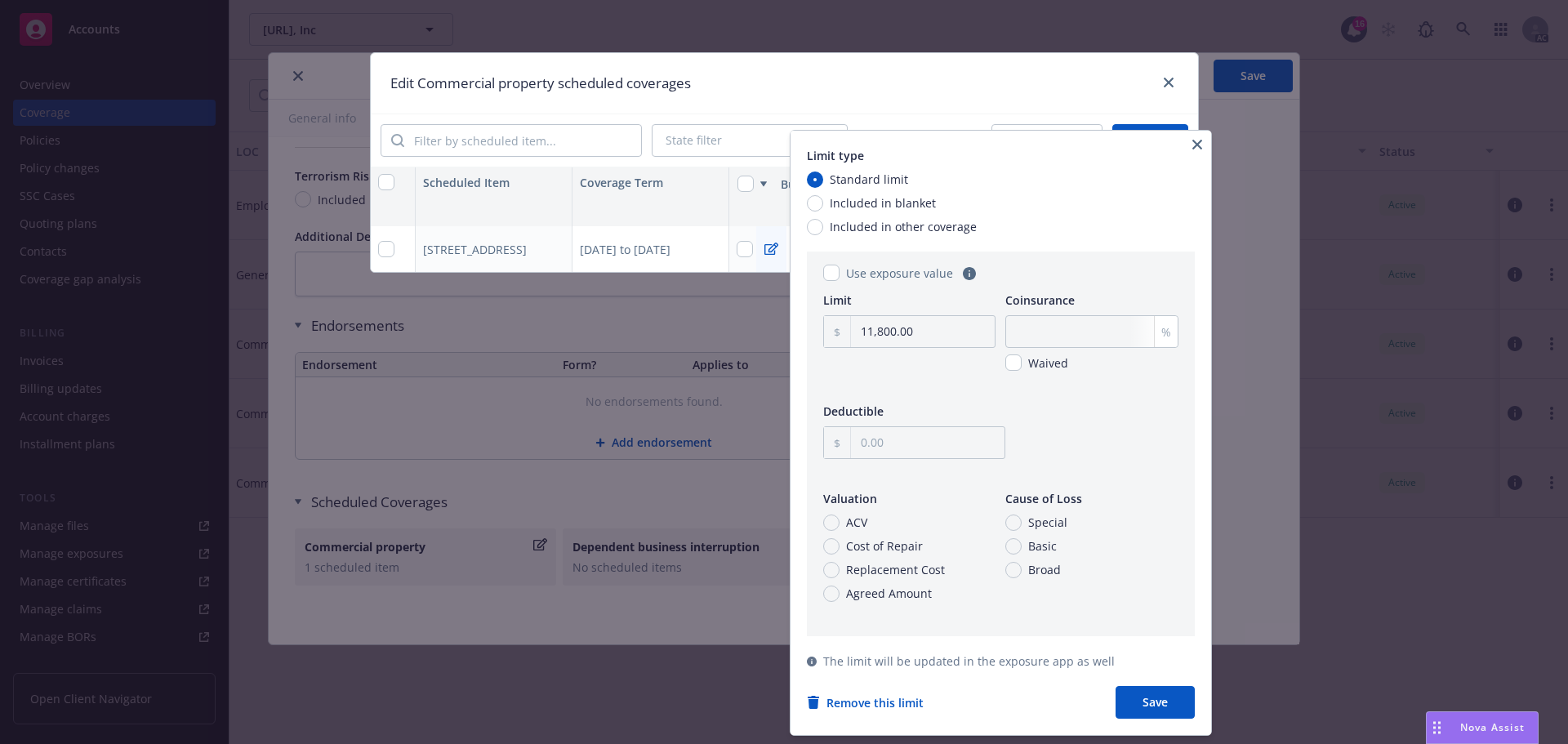
click at [1158, 700] on button "Save" at bounding box center [1155, 702] width 79 height 33
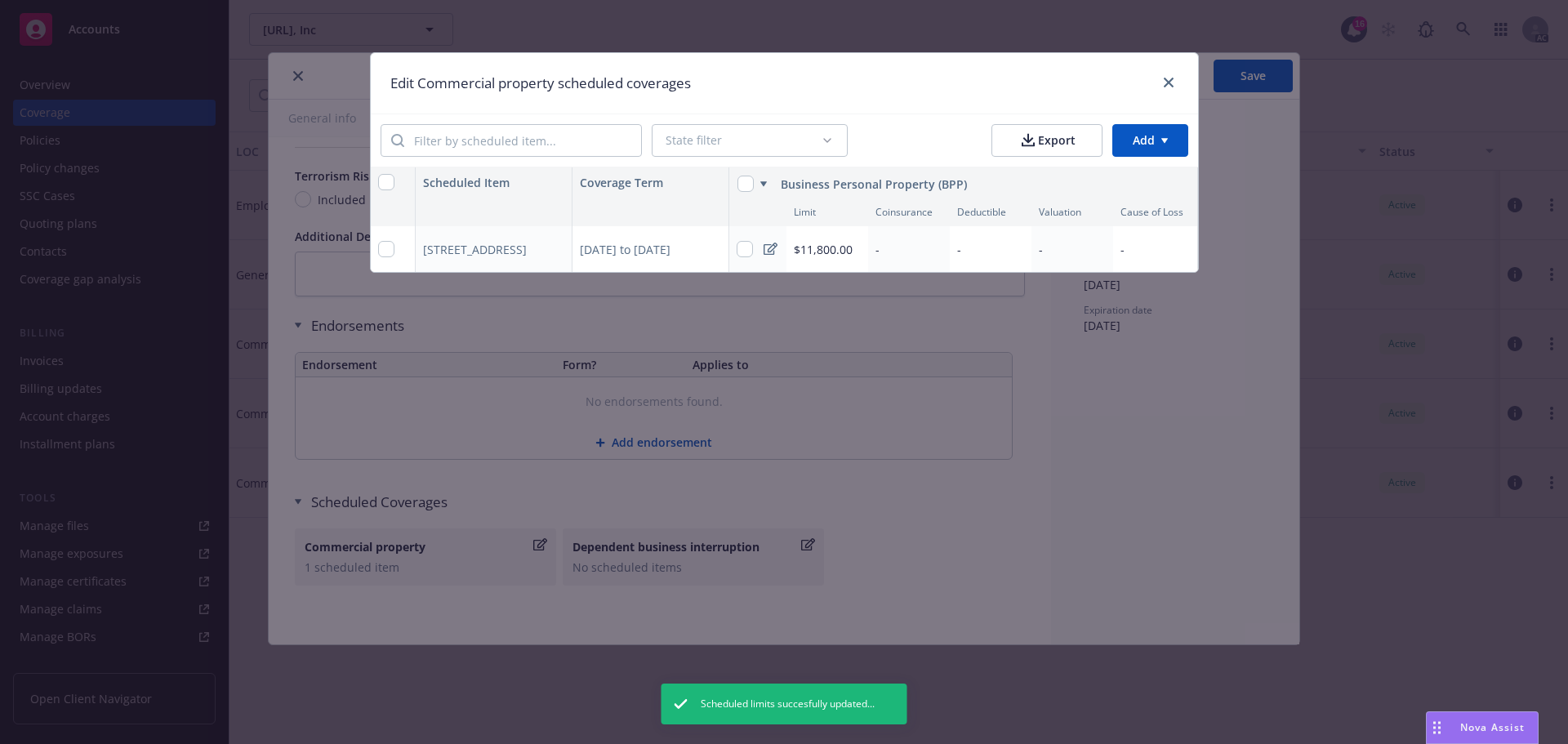
scroll to position [0, 2]
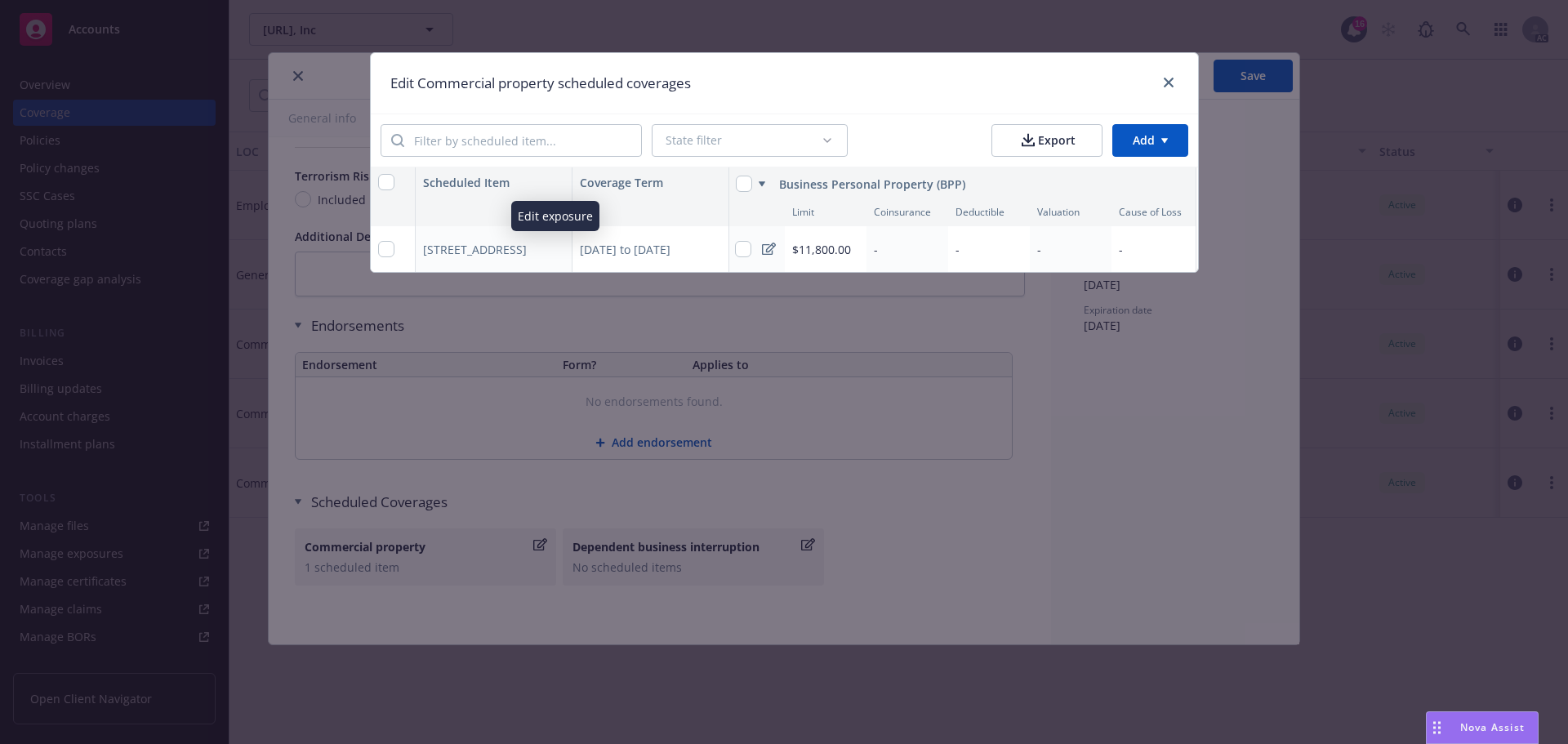
click at [557, 246] on icon "button" at bounding box center [558, 246] width 4 height 4
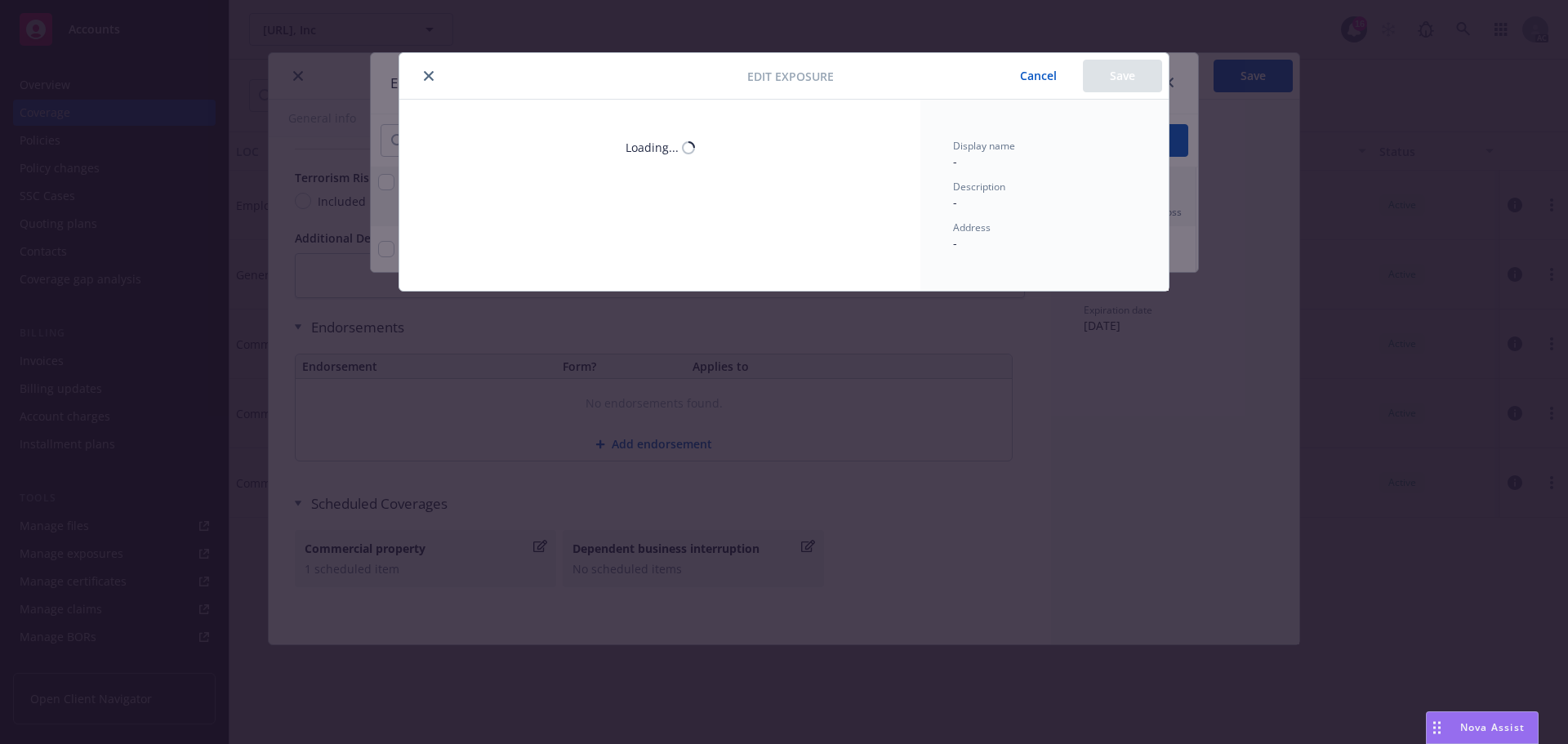
scroll to position [5357, 0]
type textarea "x"
select select "FRAME"
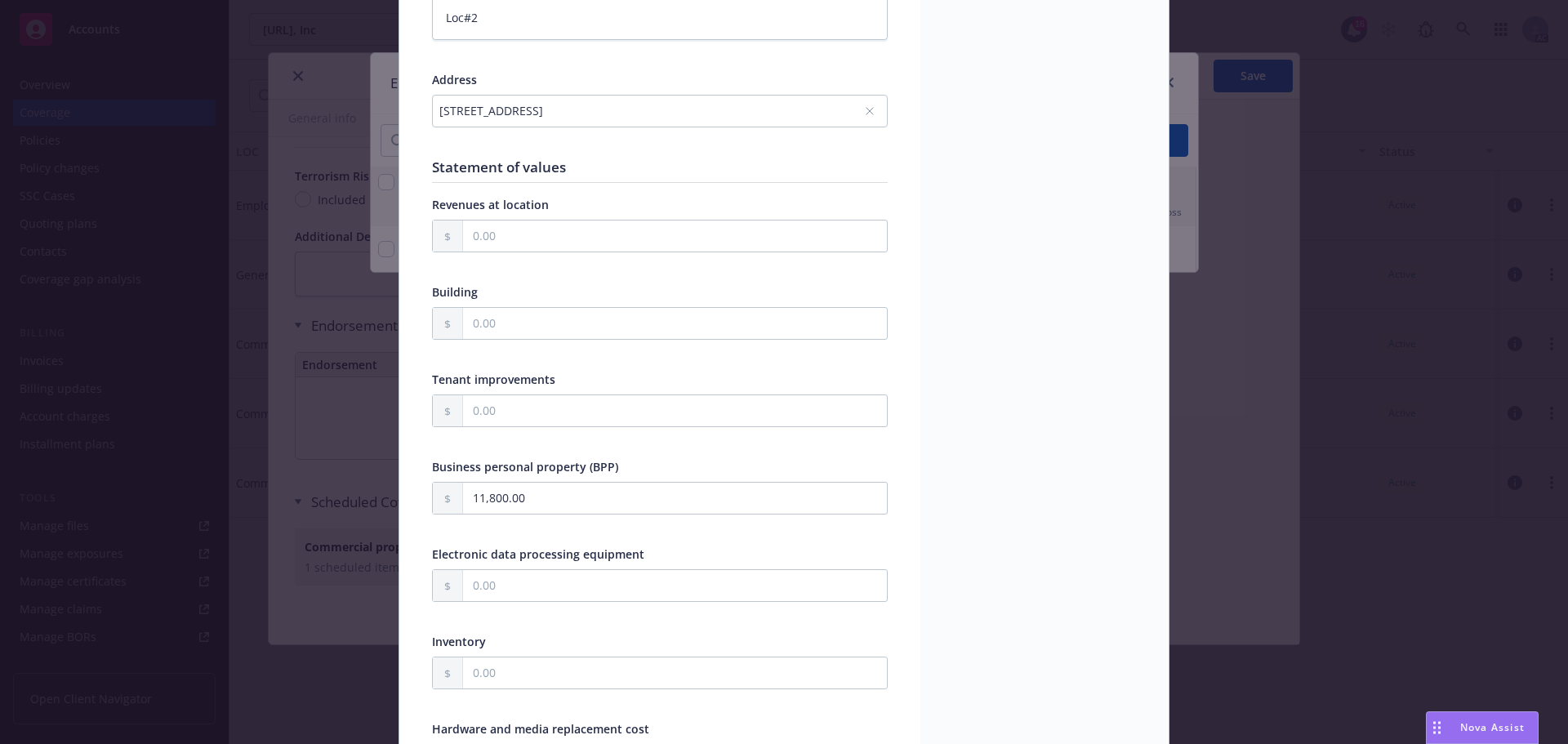
scroll to position [0, 0]
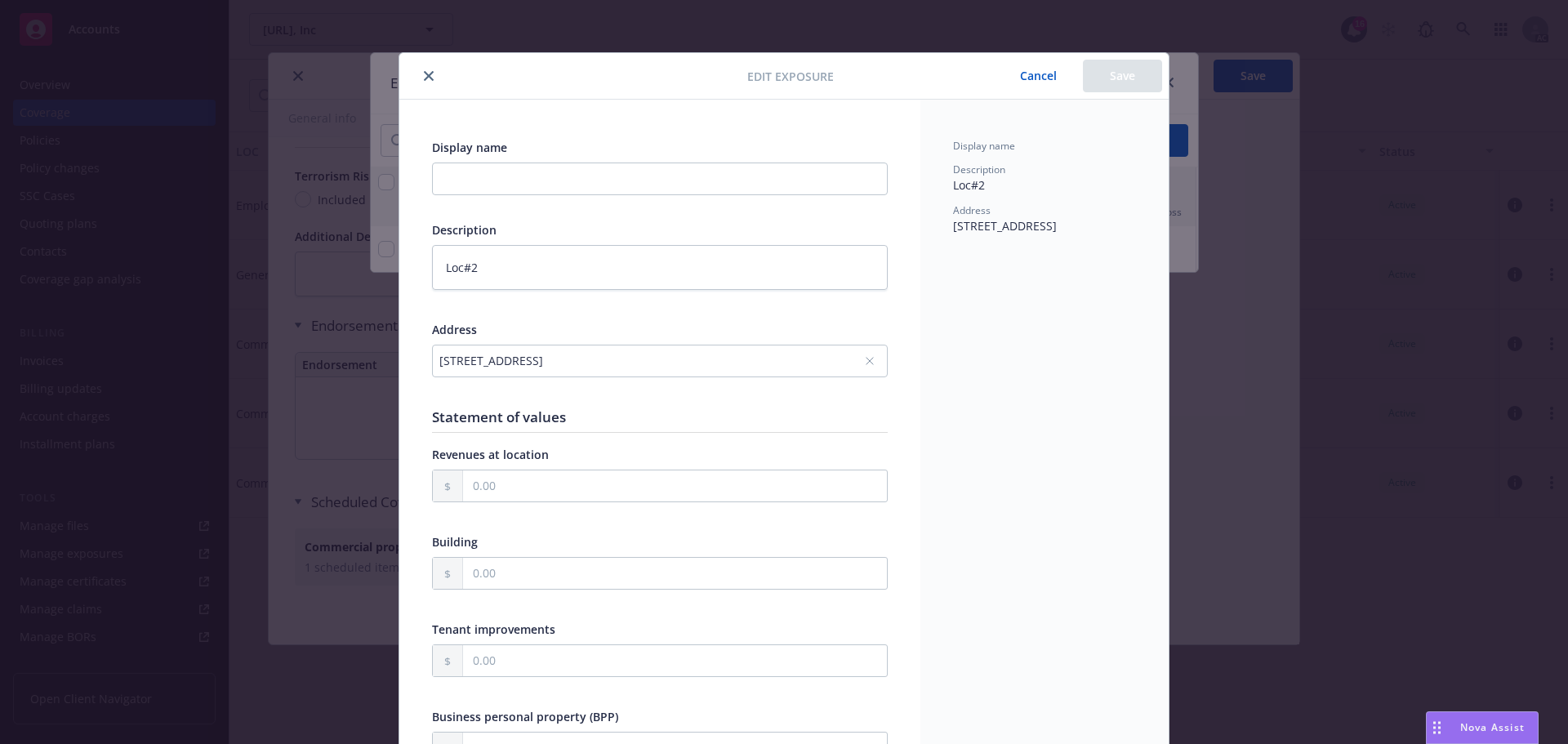
click at [424, 73] on icon "close" at bounding box center [429, 76] width 10 height 10
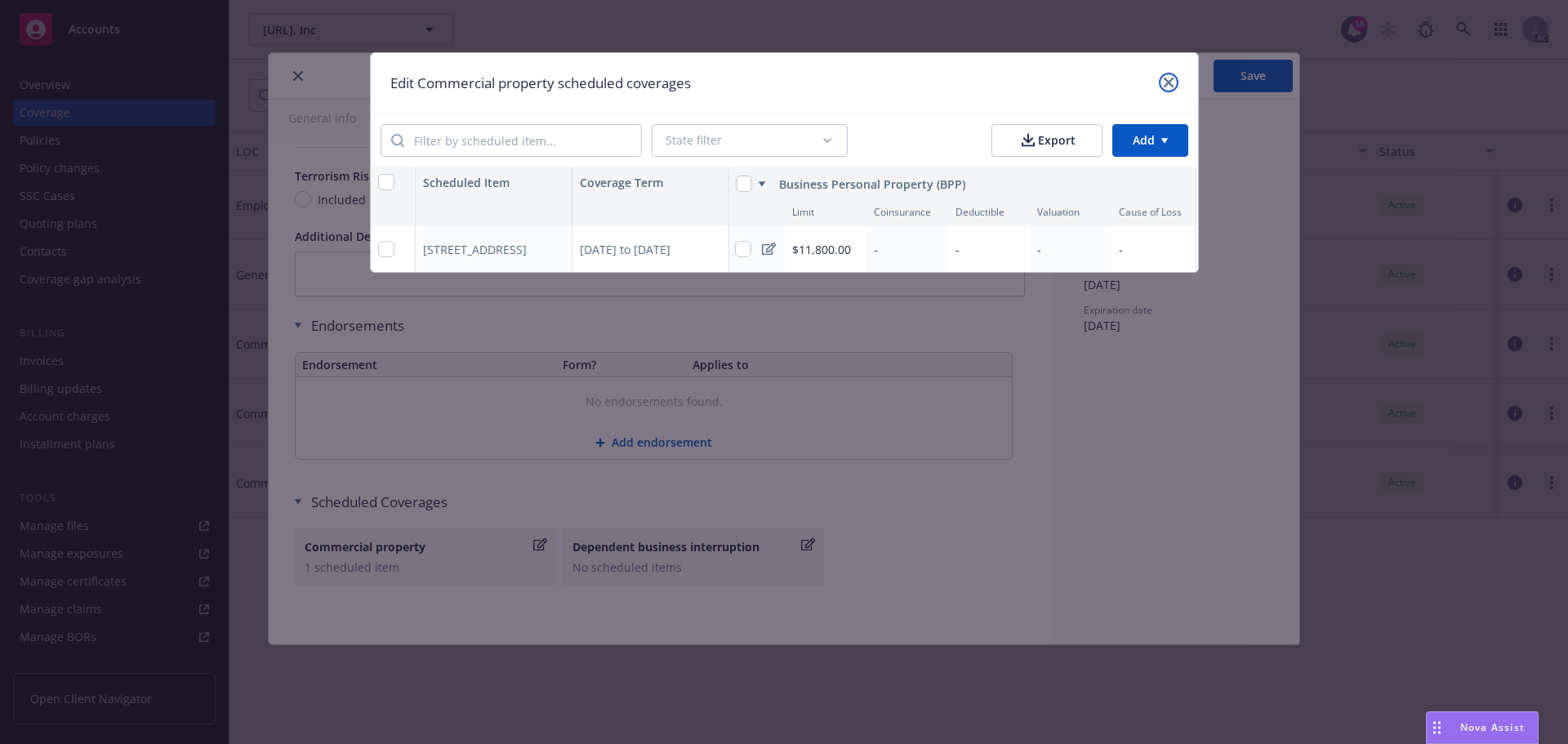
click at [1167, 86] on icon "close" at bounding box center [1169, 82] width 10 height 10
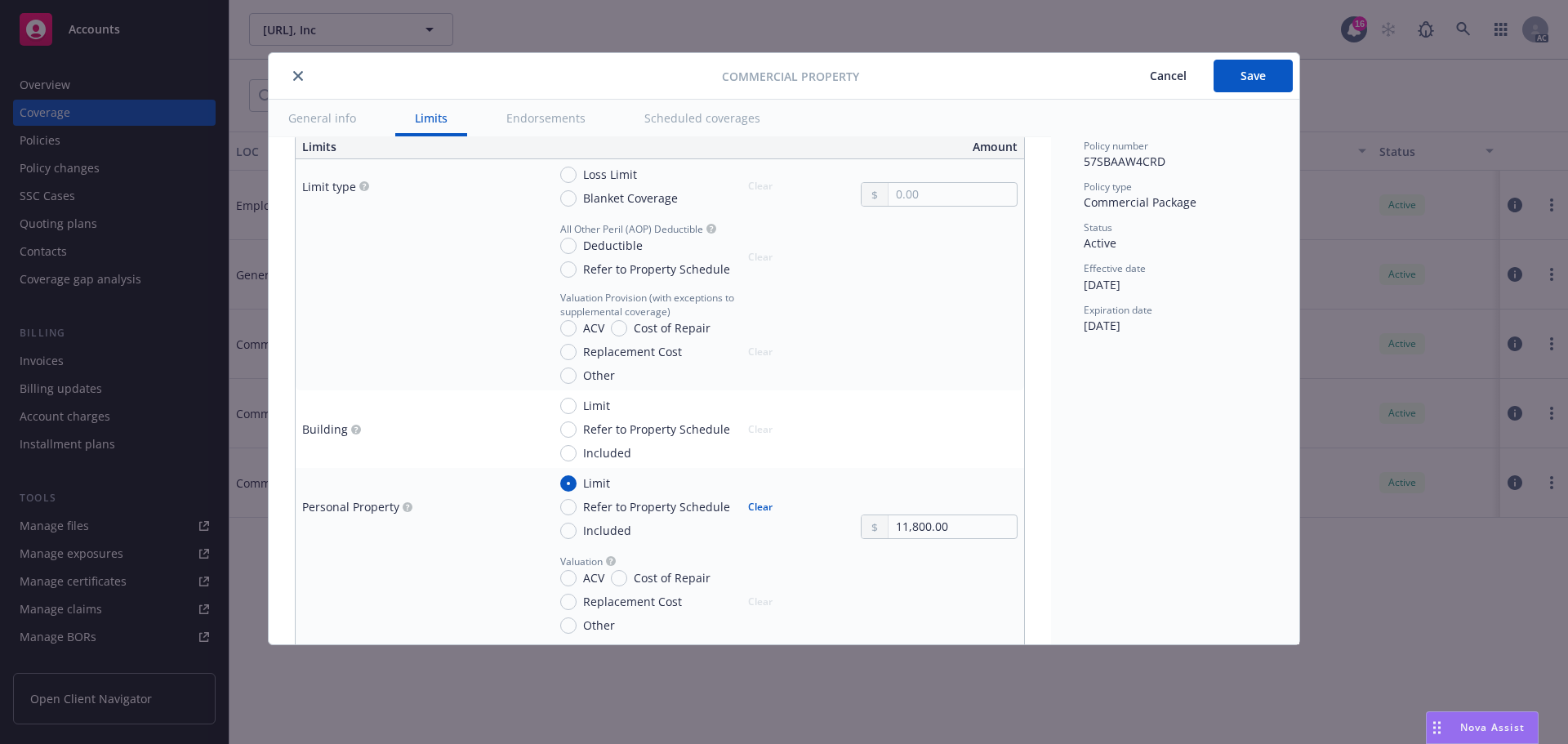
scroll to position [539, 0]
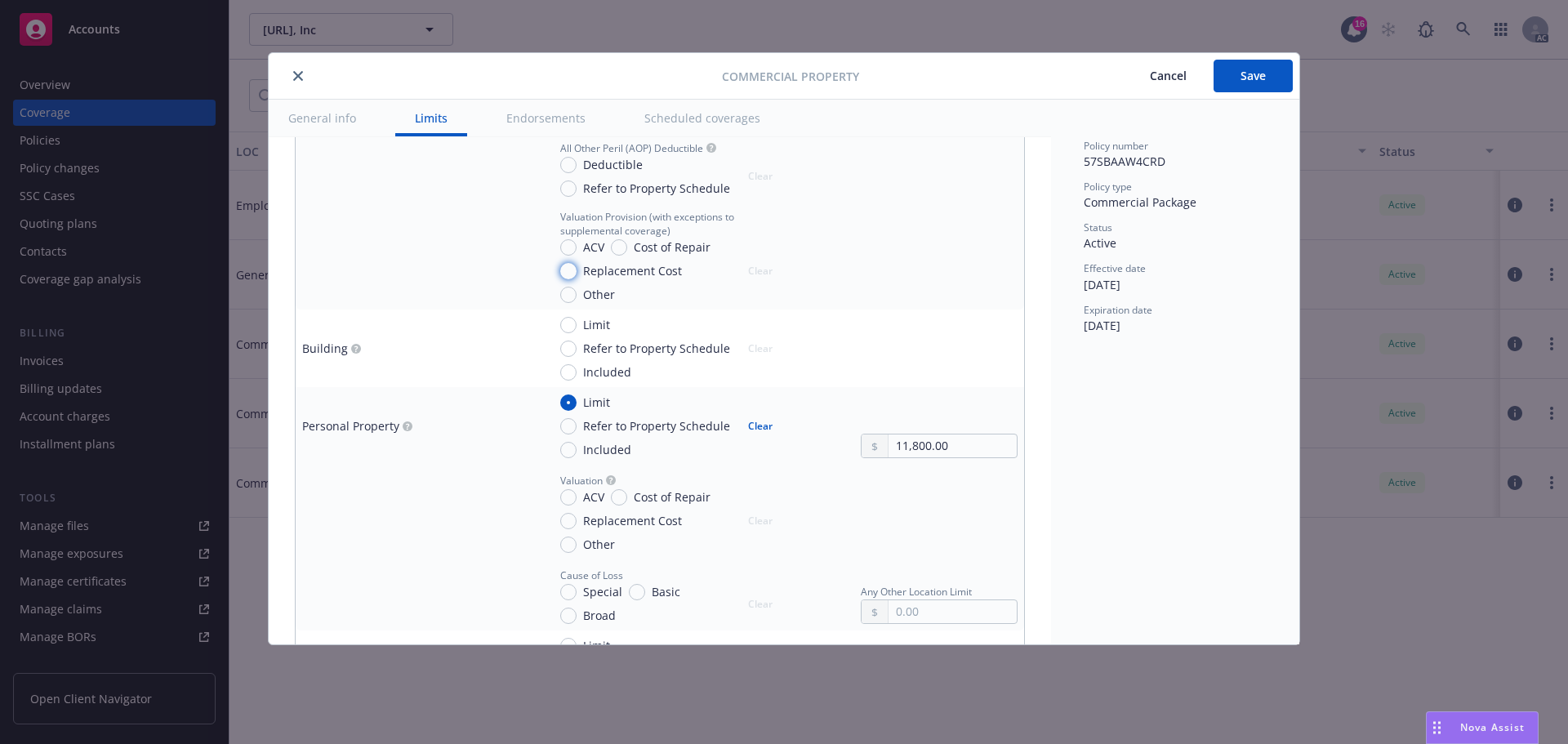
drag, startPoint x: 564, startPoint y: 268, endPoint x: 653, endPoint y: 284, distance: 90.4
click at [571, 270] on input "Replacement Cost" at bounding box center [568, 271] width 17 height 17
radio input "true"
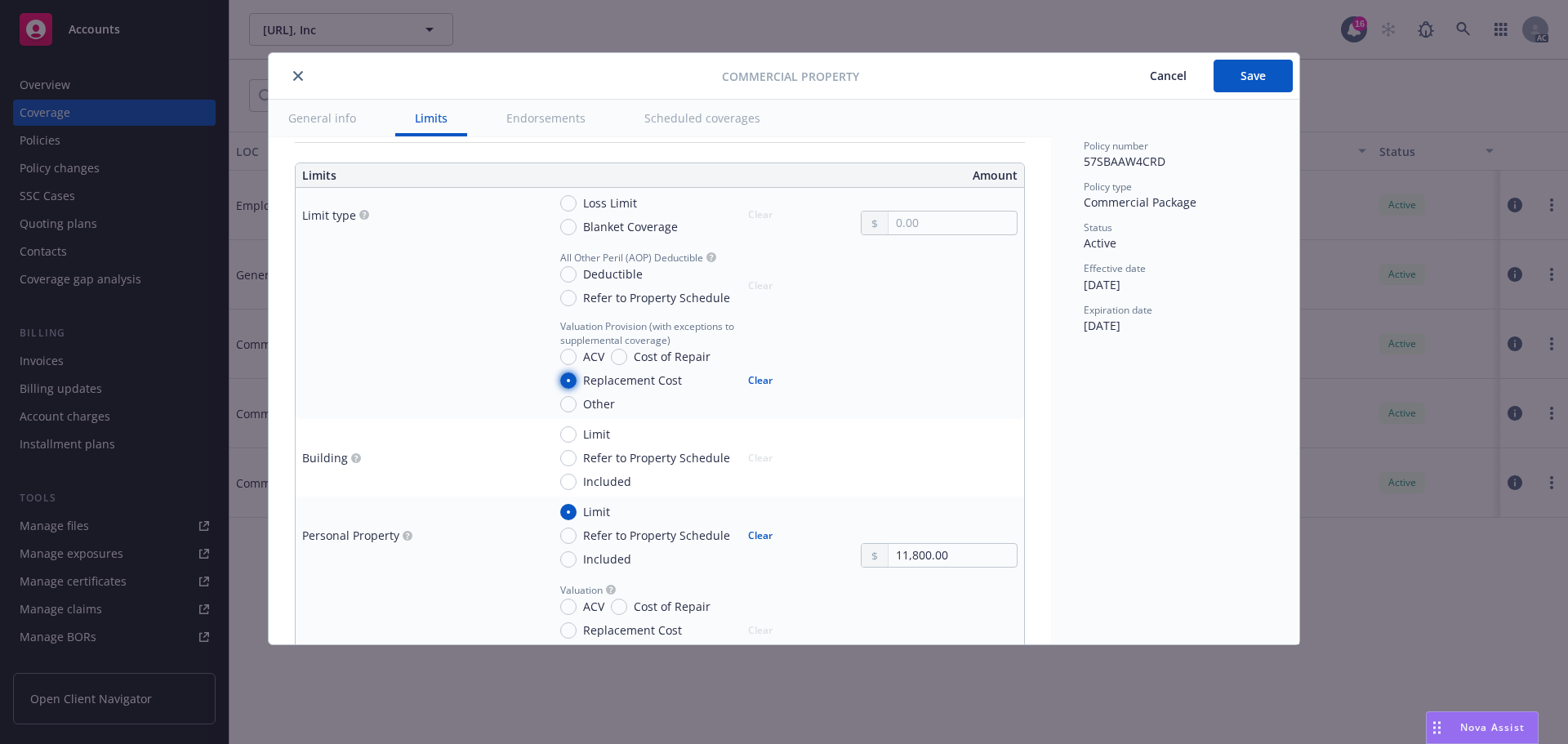
scroll to position [376, 0]
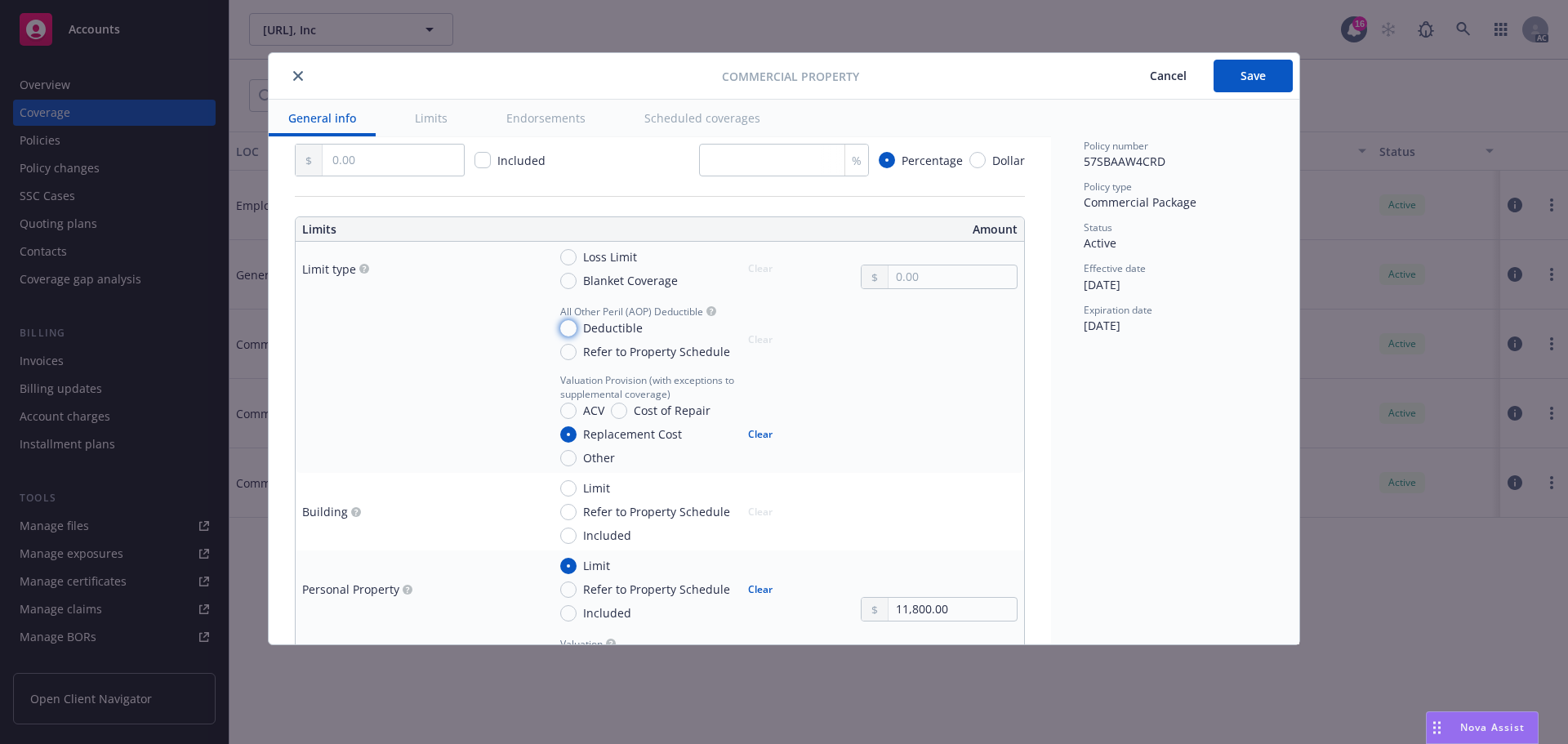
click at [569, 326] on input "Deductible" at bounding box center [568, 328] width 17 height 17
radio input "true"
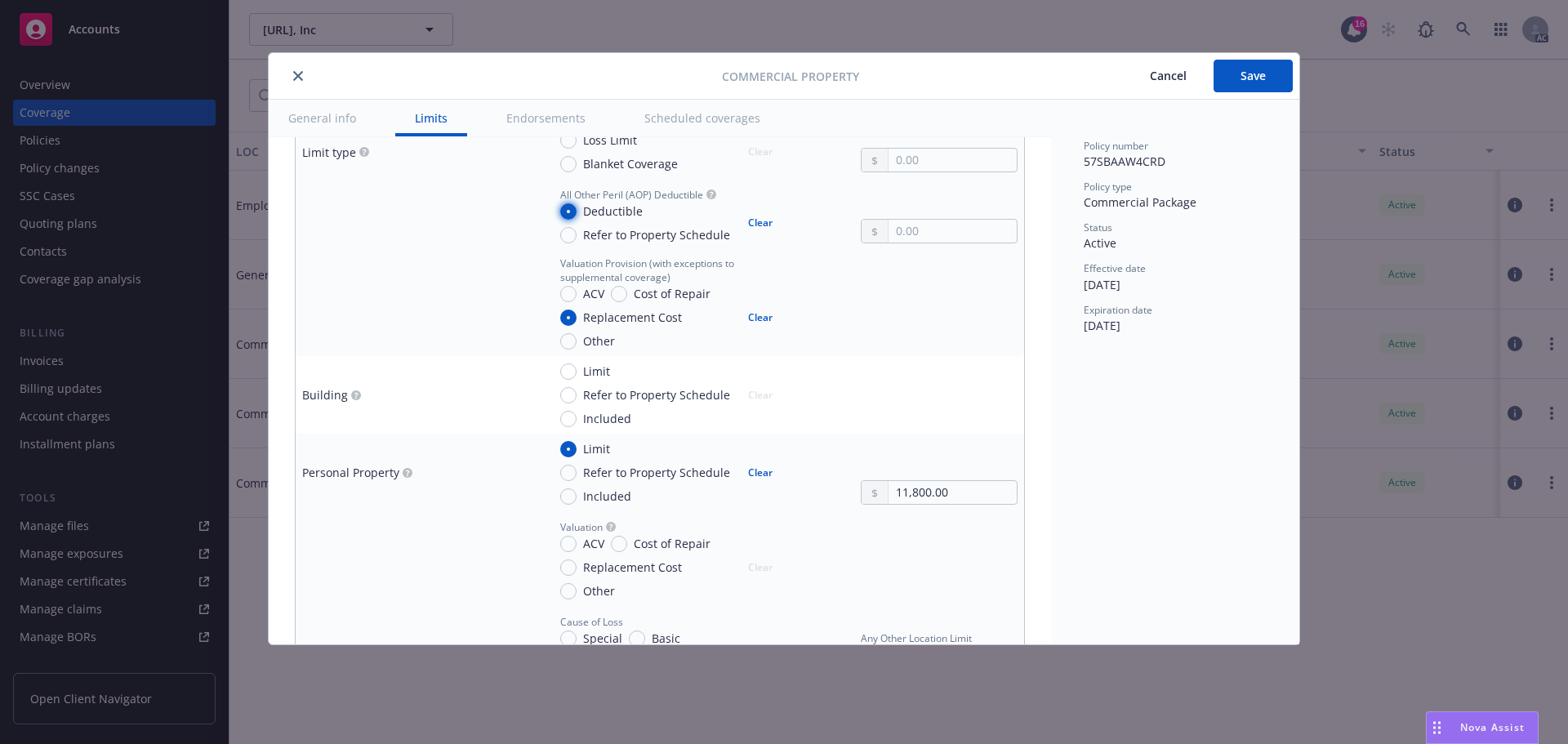
scroll to position [458, 0]
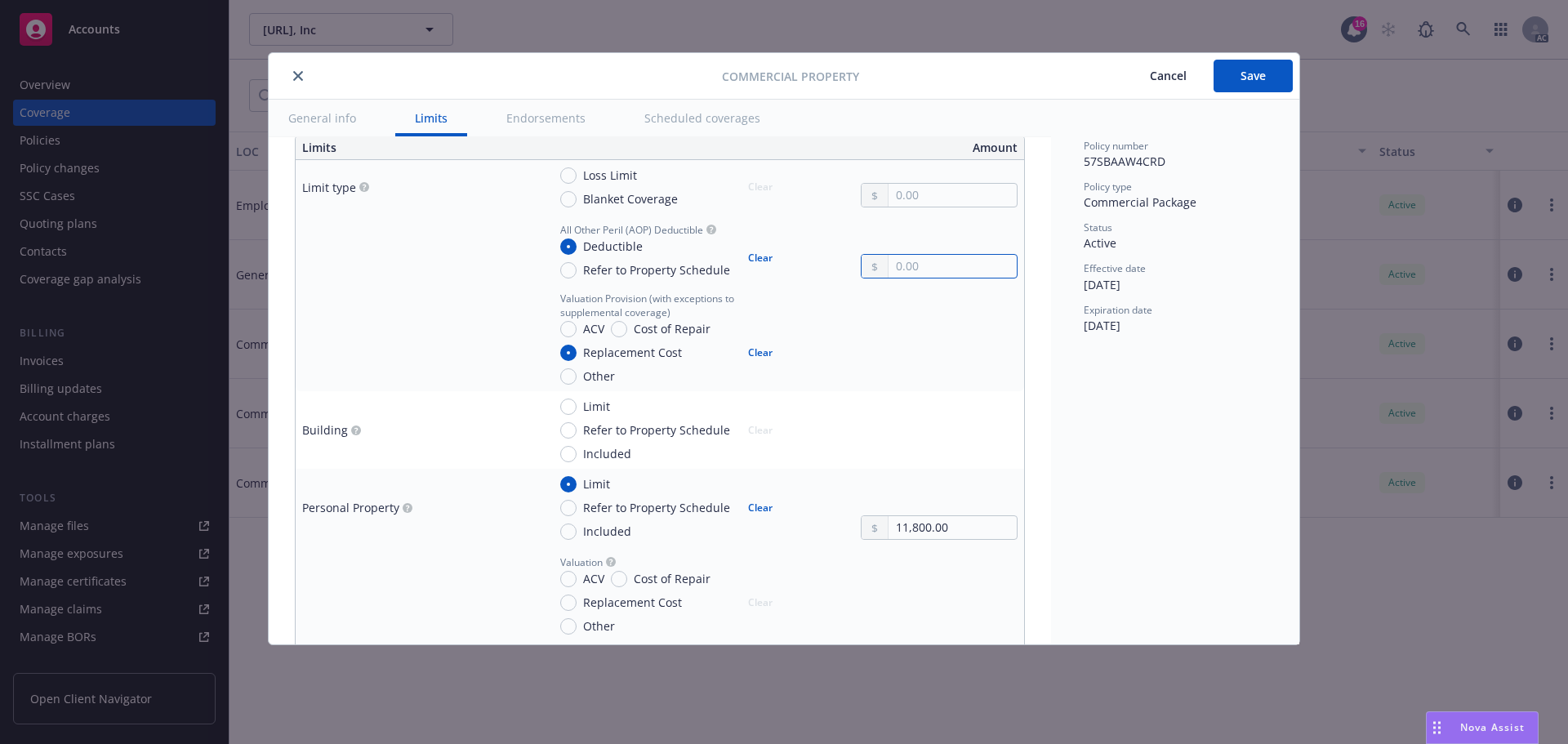
click at [915, 261] on input "text" at bounding box center [952, 266] width 128 height 23
type input "1,000.00"
drag, startPoint x: 569, startPoint y: 198, endPoint x: 750, endPoint y: 197, distance: 181.0
click at [571, 198] on input "Blanket Coverage" at bounding box center [568, 199] width 17 height 17
radio input "true"
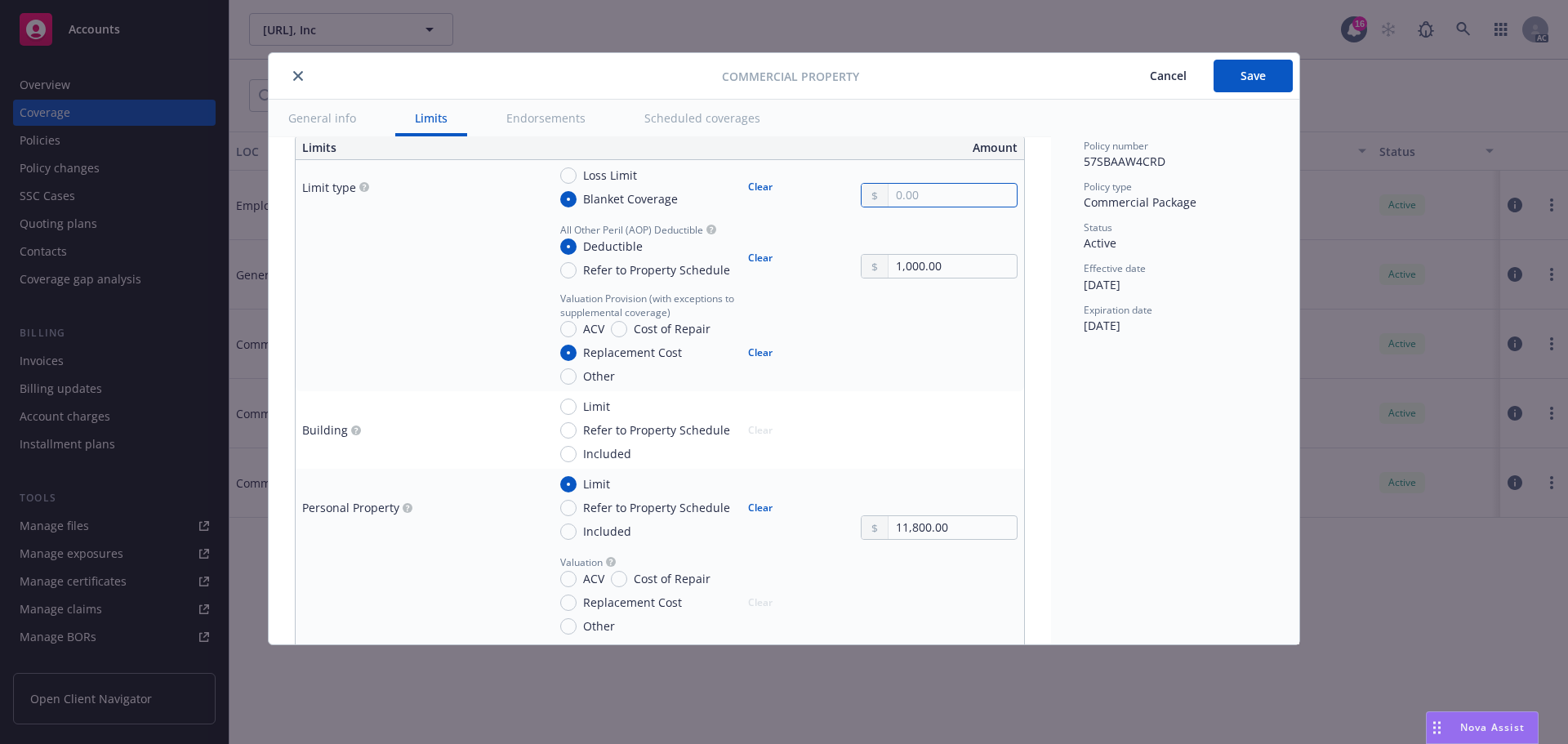
click at [897, 194] on input "text" at bounding box center [952, 195] width 128 height 23
type input "11,800.00"
drag, startPoint x: 904, startPoint y: 353, endPoint x: 914, endPoint y: 357, distance: 10.8
click at [909, 353] on div at bounding box center [939, 339] width 157 height 93
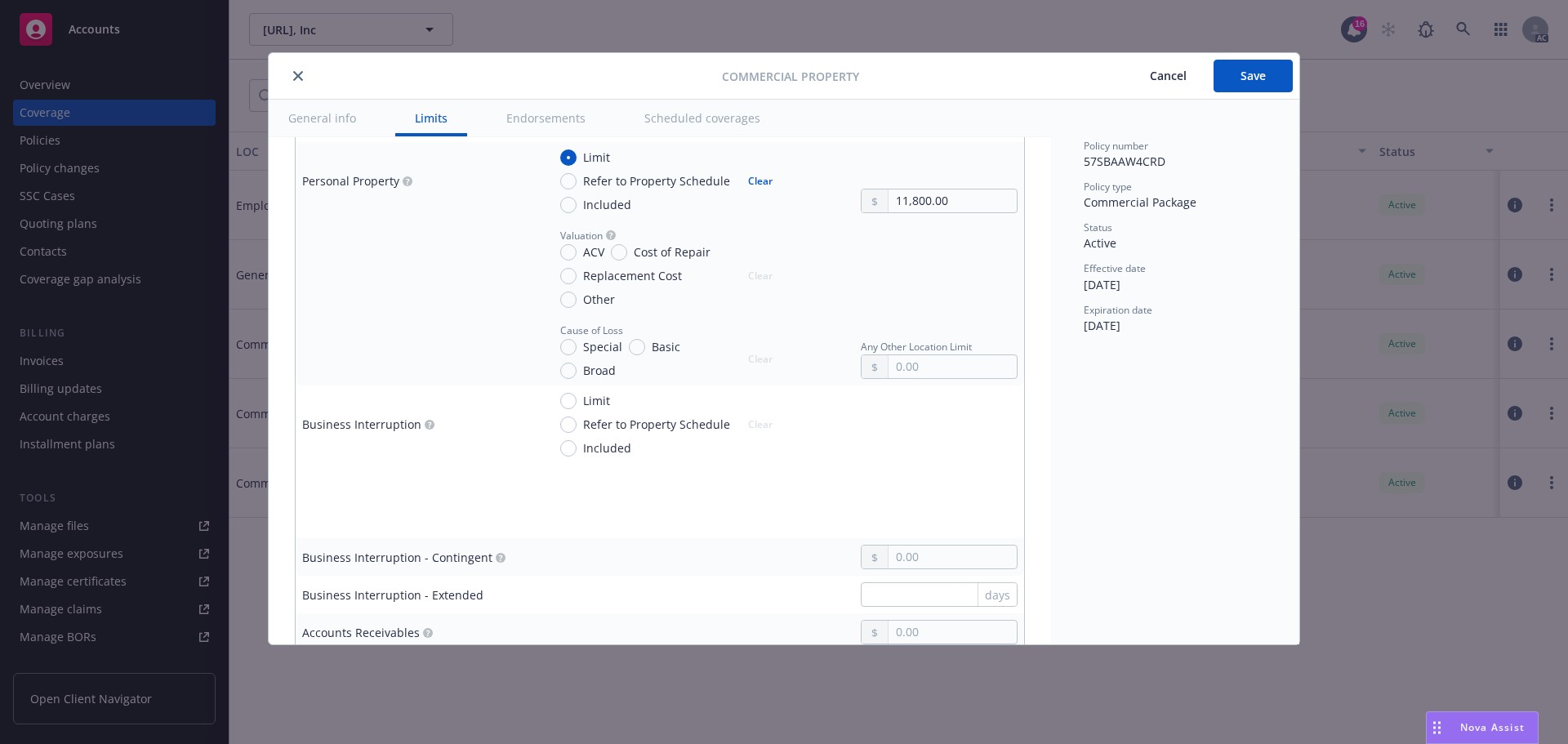
scroll to position [867, 0]
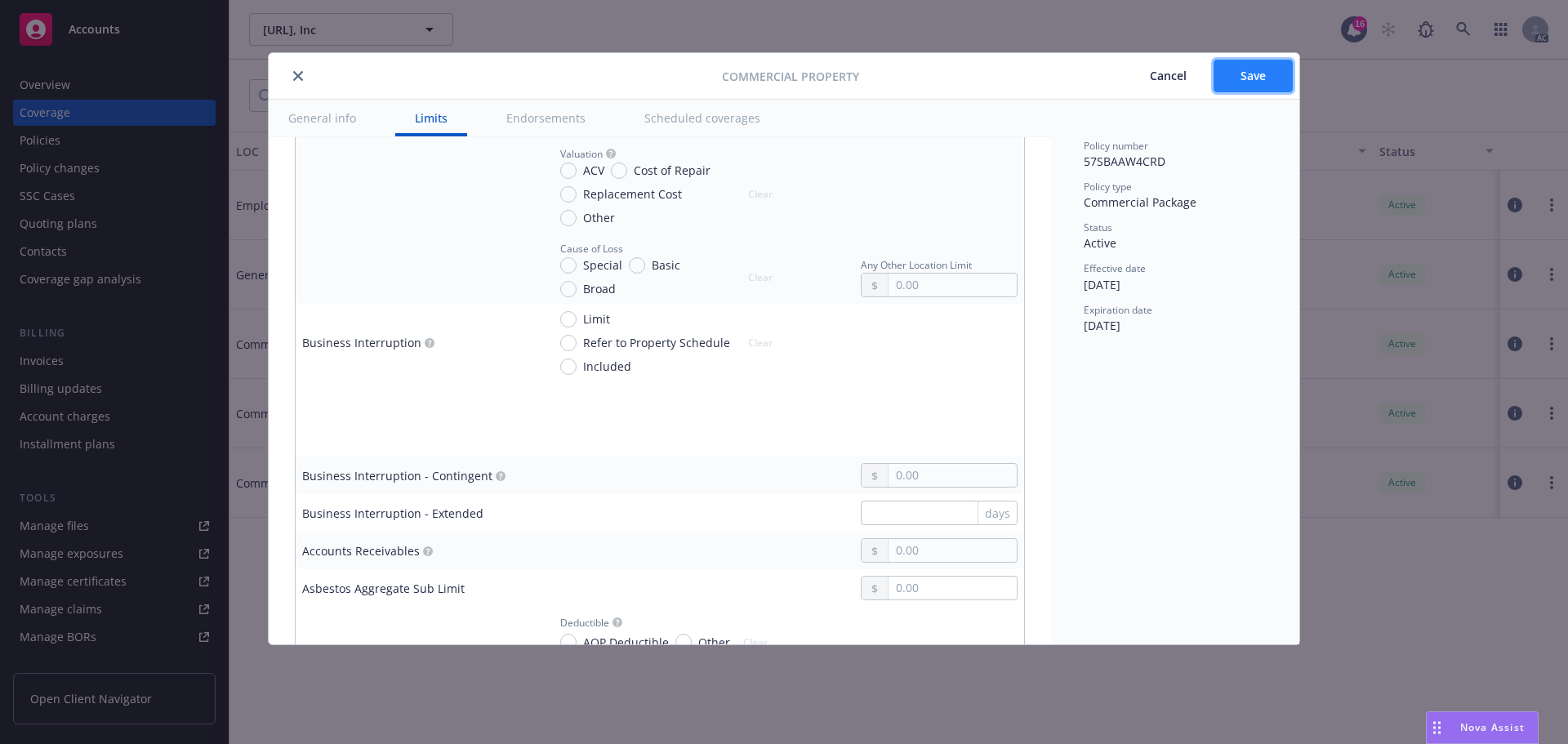
click at [1246, 69] on span "Save" at bounding box center [1253, 76] width 26 height 16
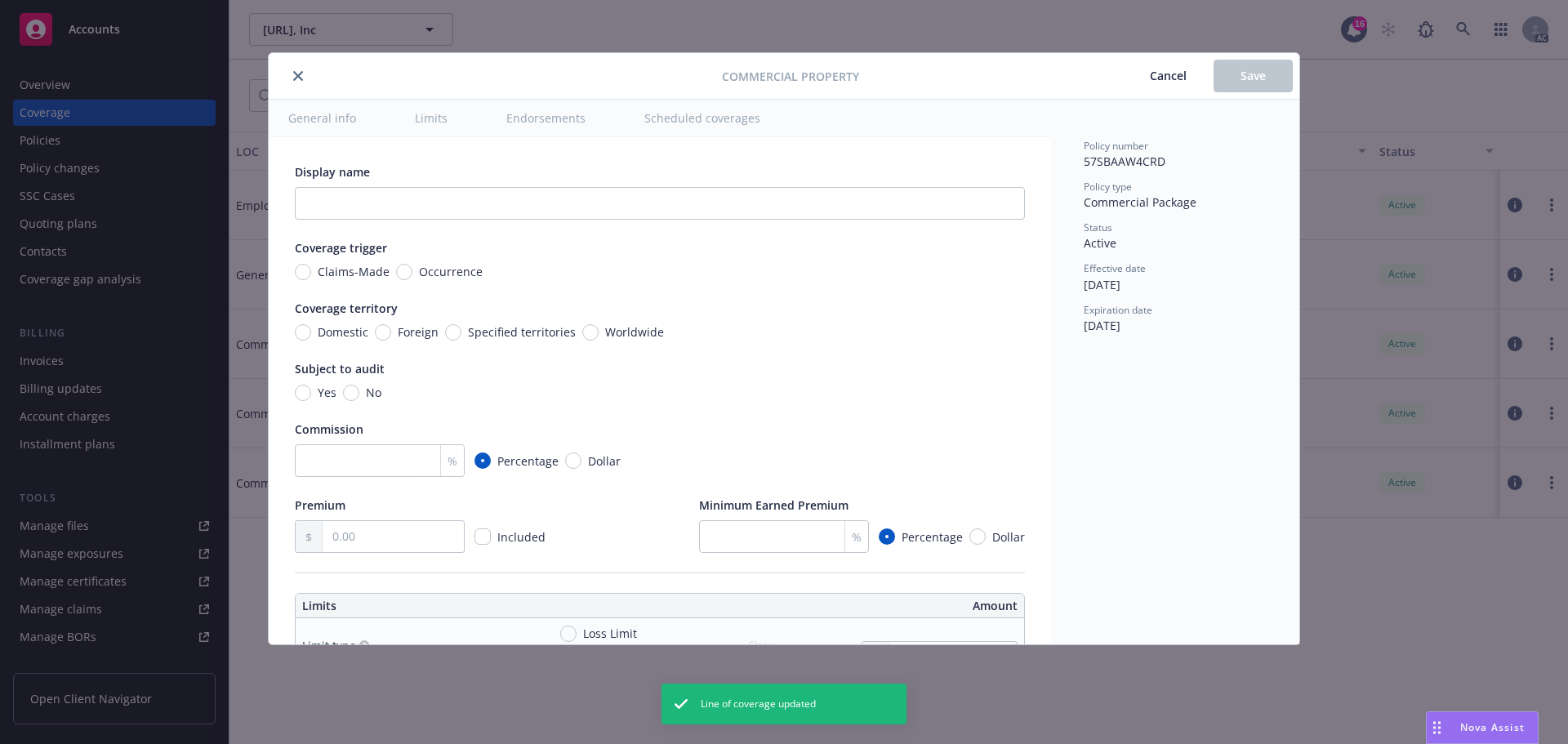
radio input "true"
type input "11,800.00"
radio input "true"
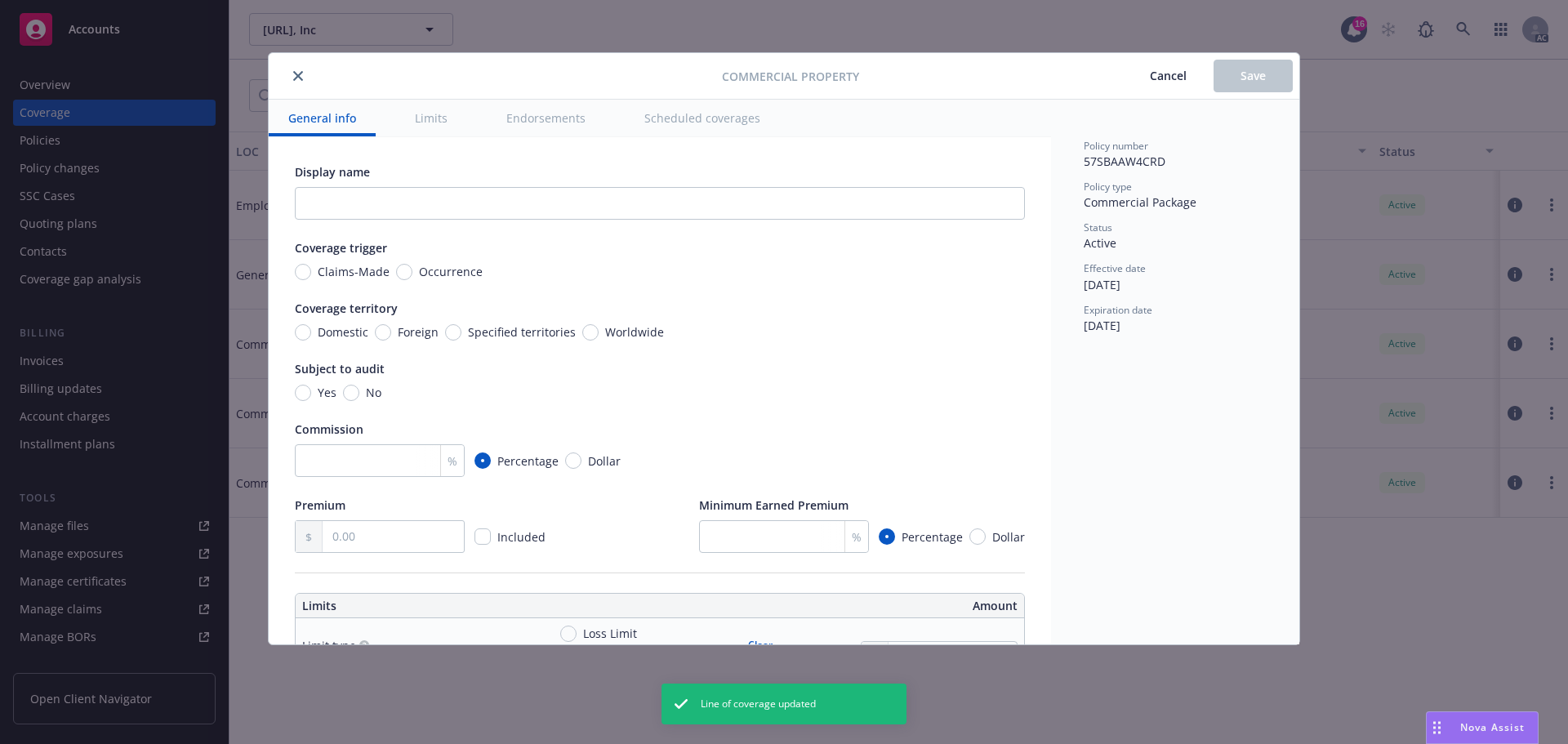
drag, startPoint x: 299, startPoint y: 78, endPoint x: 575, endPoint y: 333, distance: 375.8
click at [586, 306] on div "Commercial Property Cancel Save General info Limits Endorsements Scheduled cove…" at bounding box center [784, 348] width 1031 height 591
click at [360, 539] on input "text" at bounding box center [393, 536] width 141 height 31
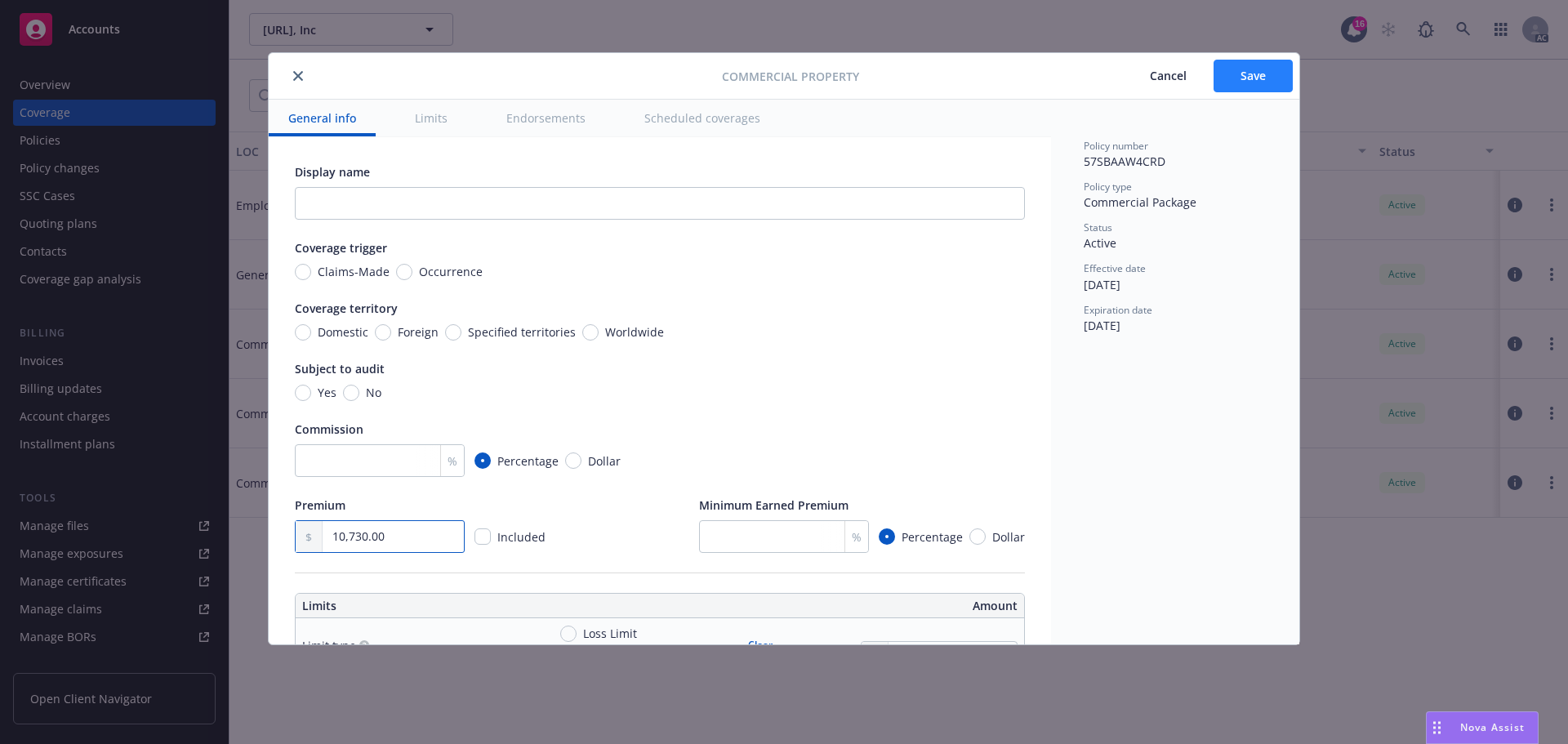
type input "10,730.00"
click at [1227, 72] on button "Save" at bounding box center [1253, 76] width 79 height 33
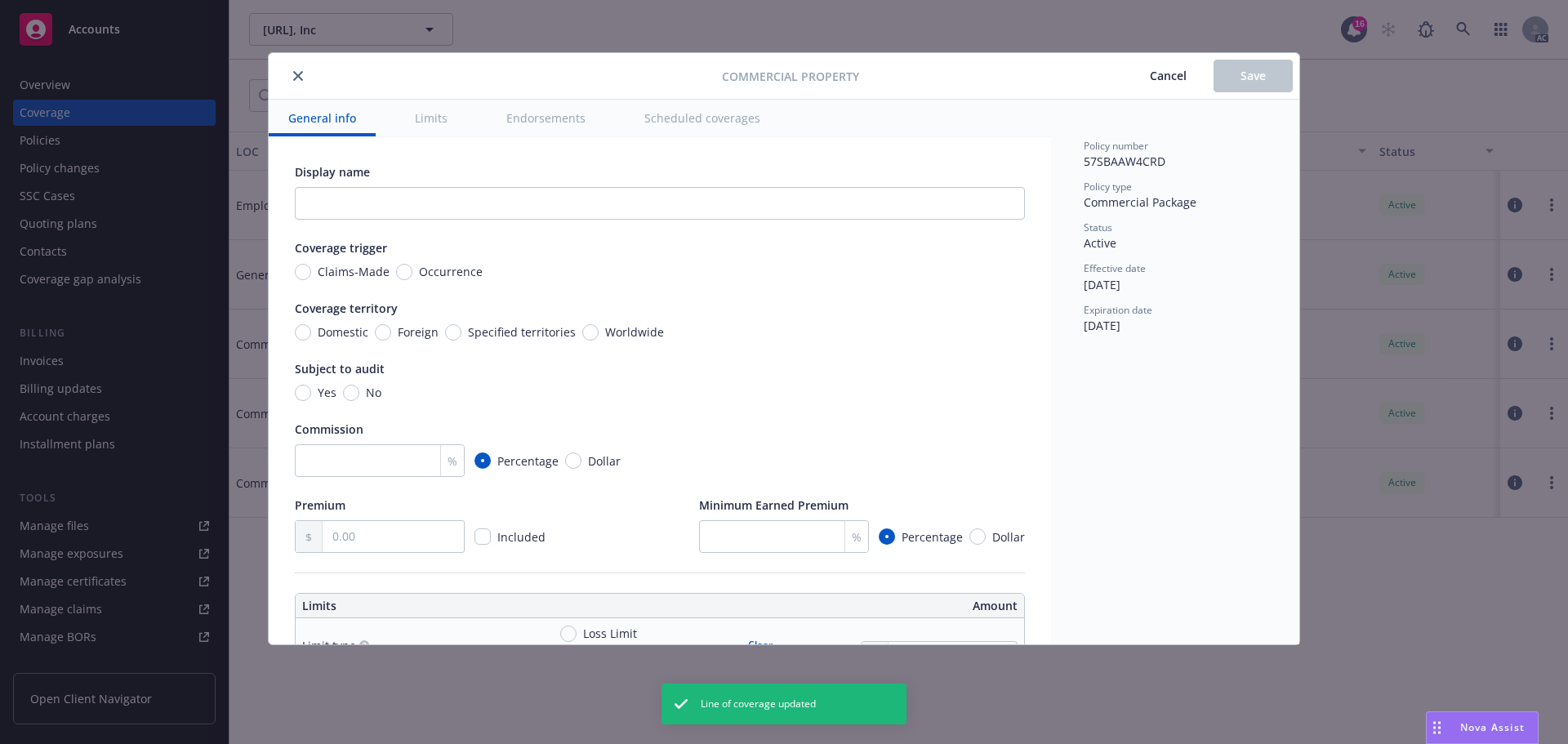
type input "10,730.00"
click at [297, 69] on button "close" at bounding box center [298, 76] width 19 height 19
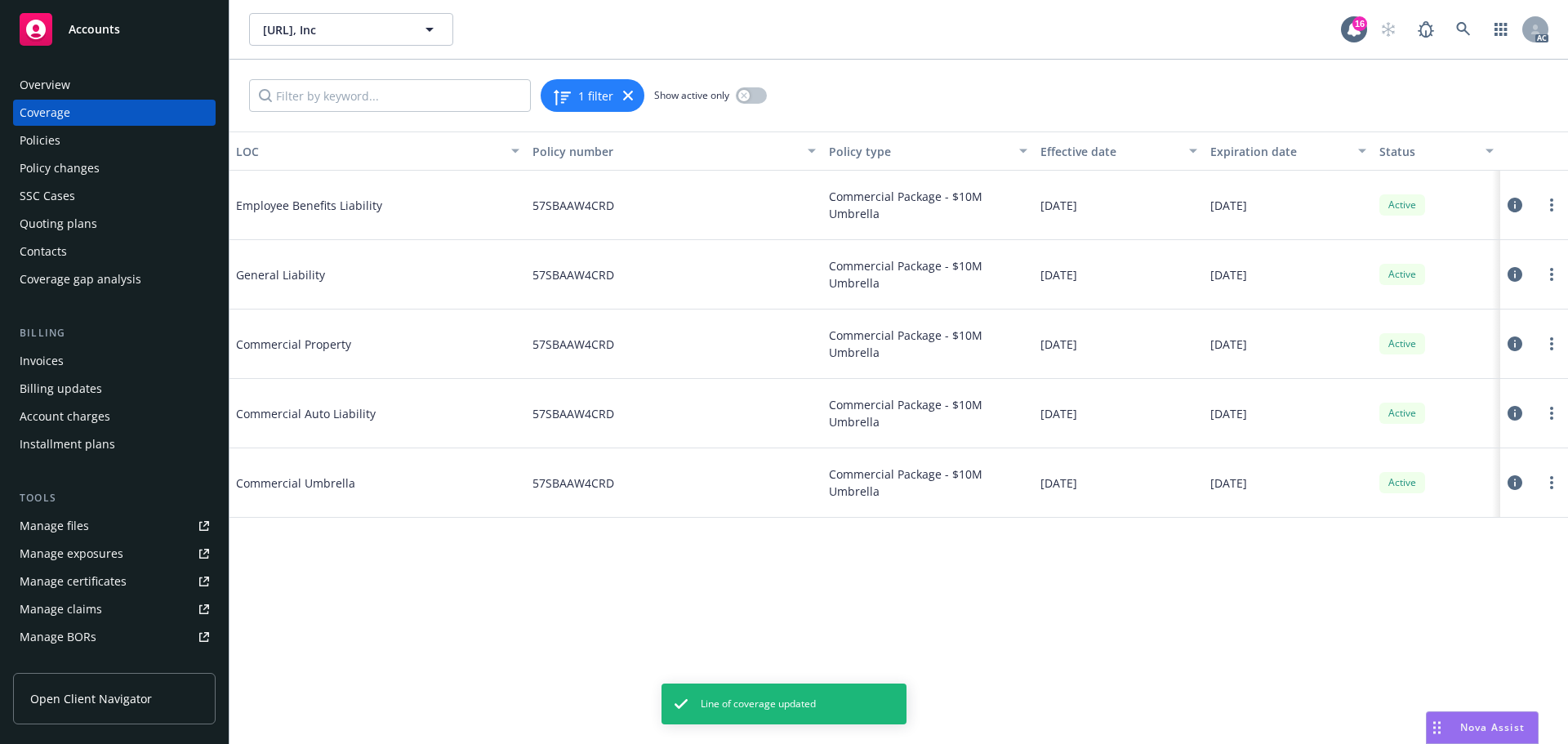
click at [1512, 273] on icon at bounding box center [1515, 274] width 15 height 15
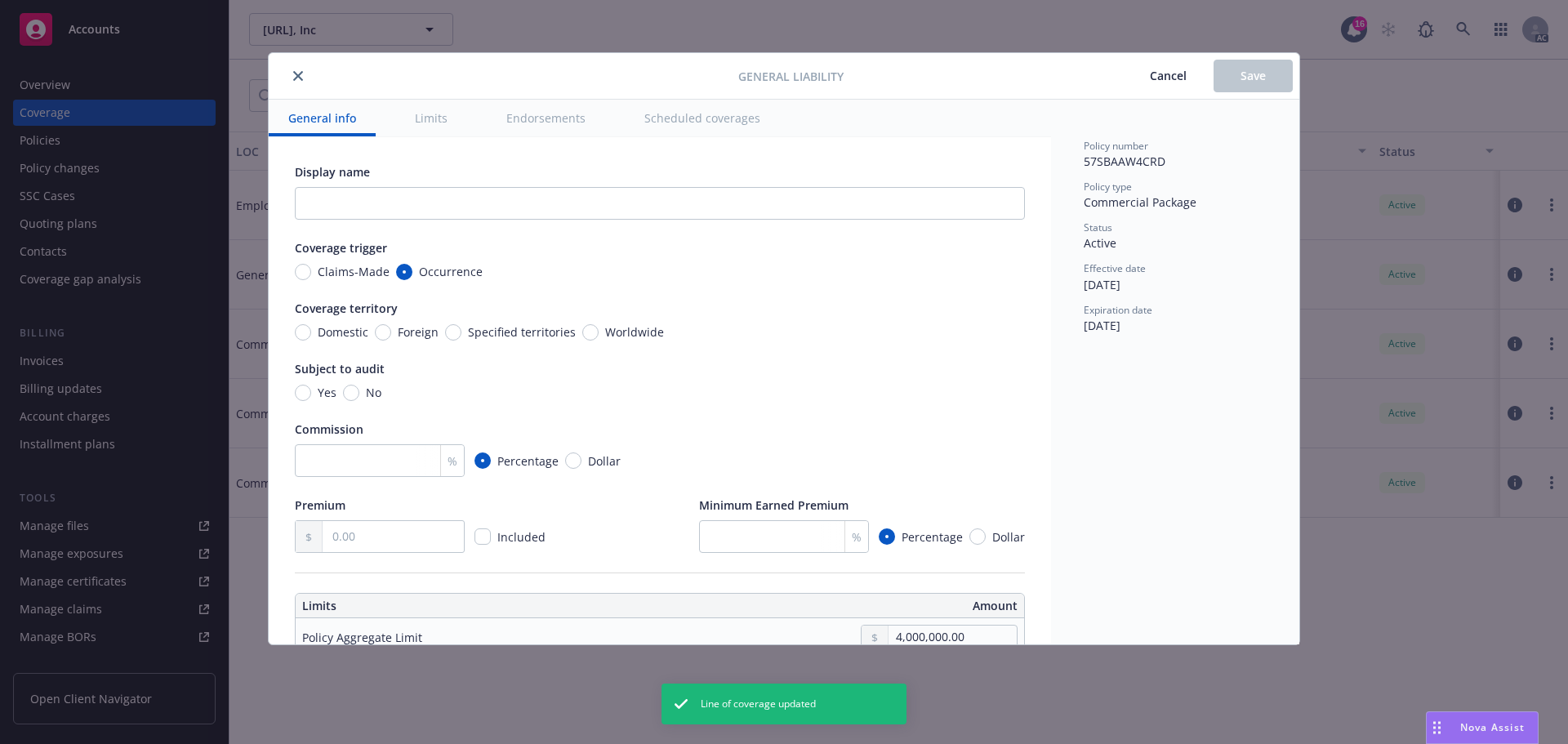
scroll to position [82, 0]
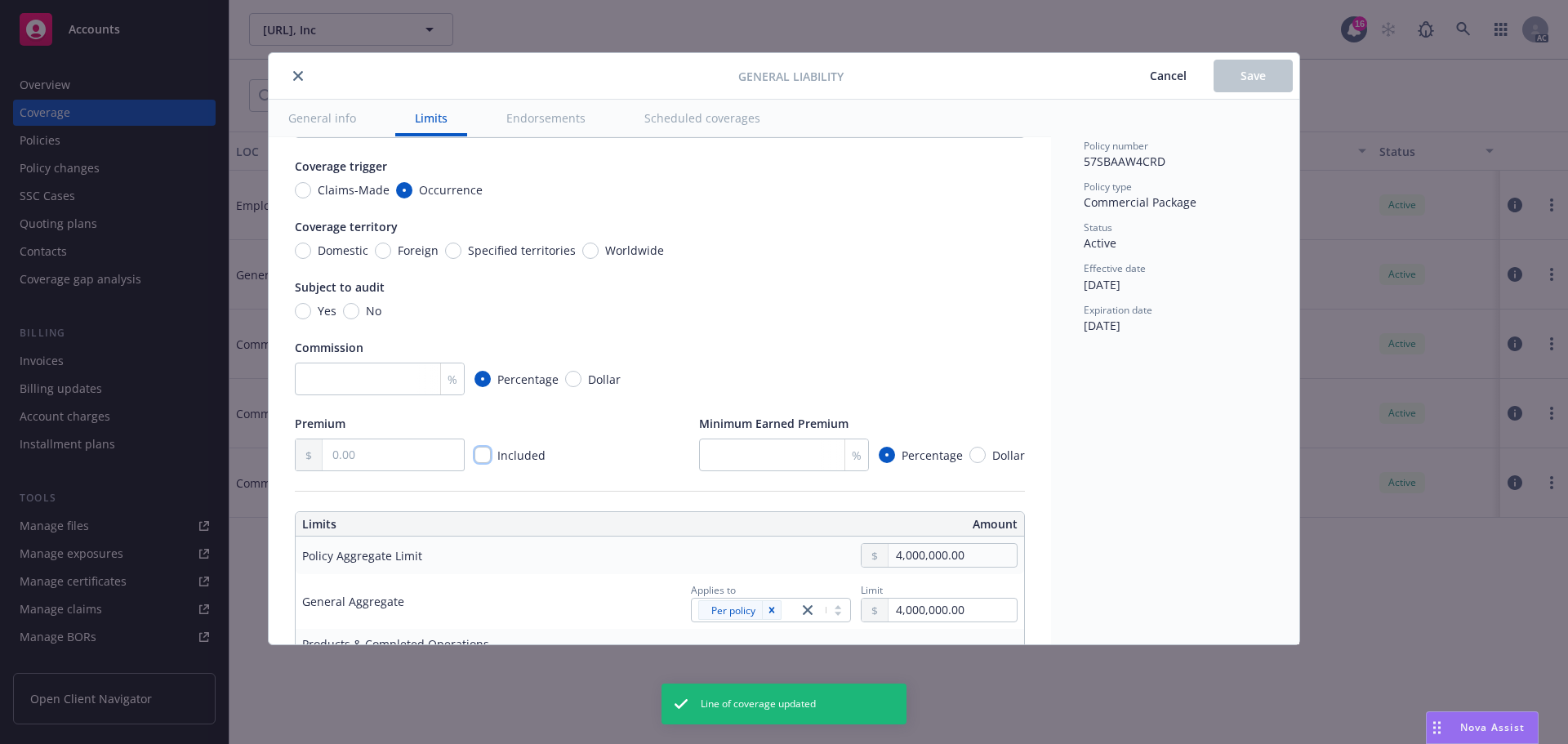
click at [481, 451] on input "checkbox" at bounding box center [482, 455] width 17 height 17
checkbox input "true"
click at [1241, 79] on span "Save" at bounding box center [1253, 76] width 26 height 16
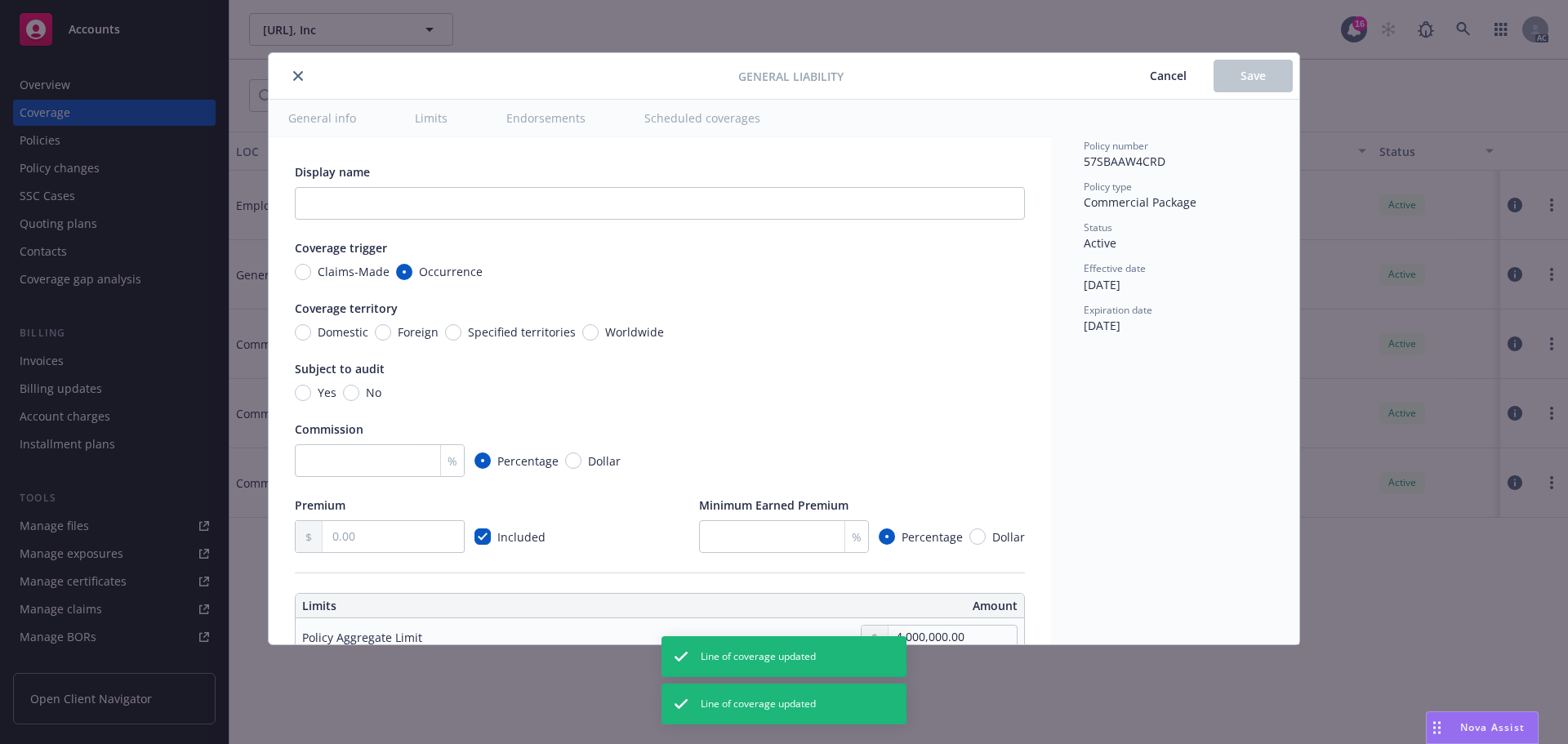
checkbox input "true"
click at [294, 77] on icon "close" at bounding box center [298, 76] width 10 height 10
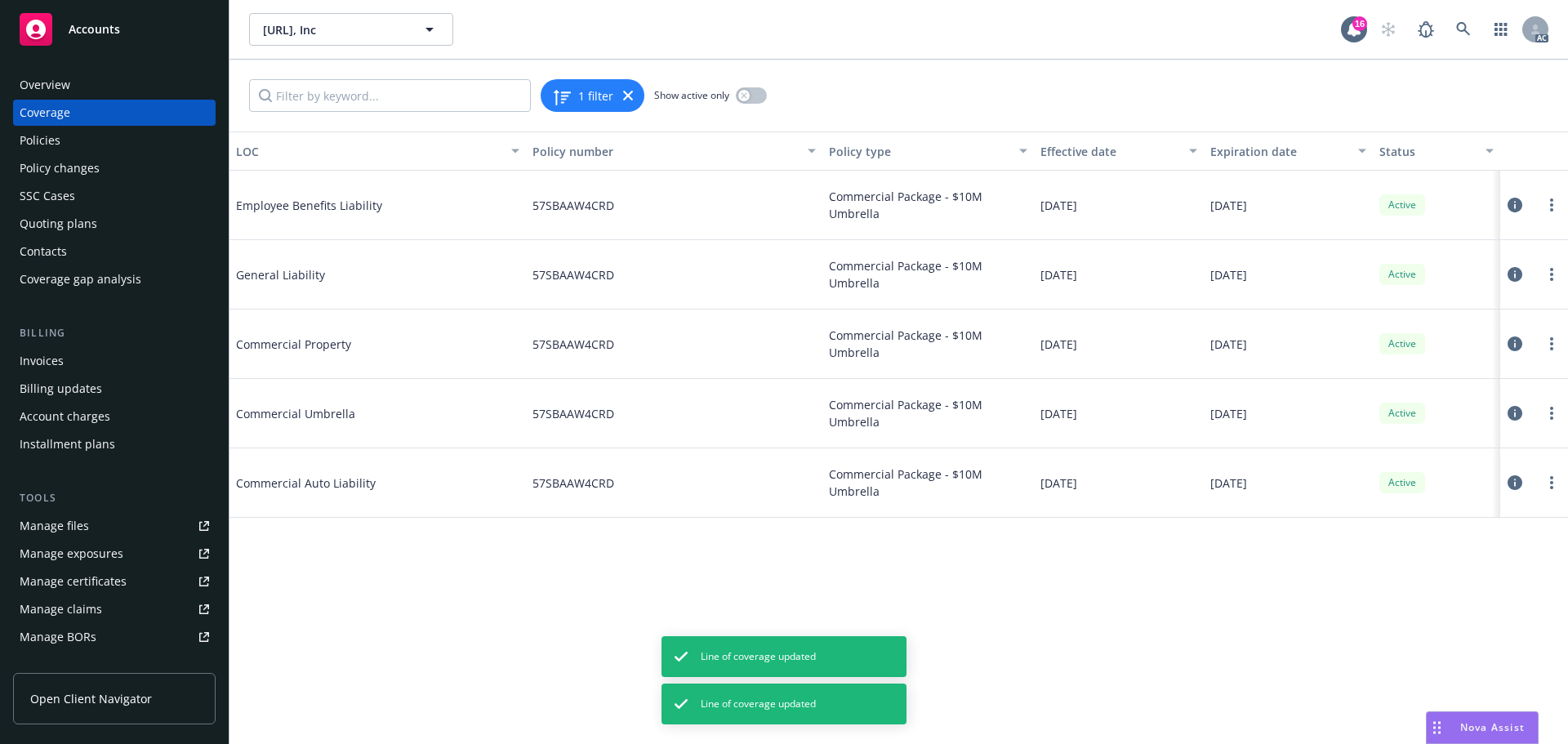
click at [1509, 410] on icon at bounding box center [1515, 413] width 15 height 15
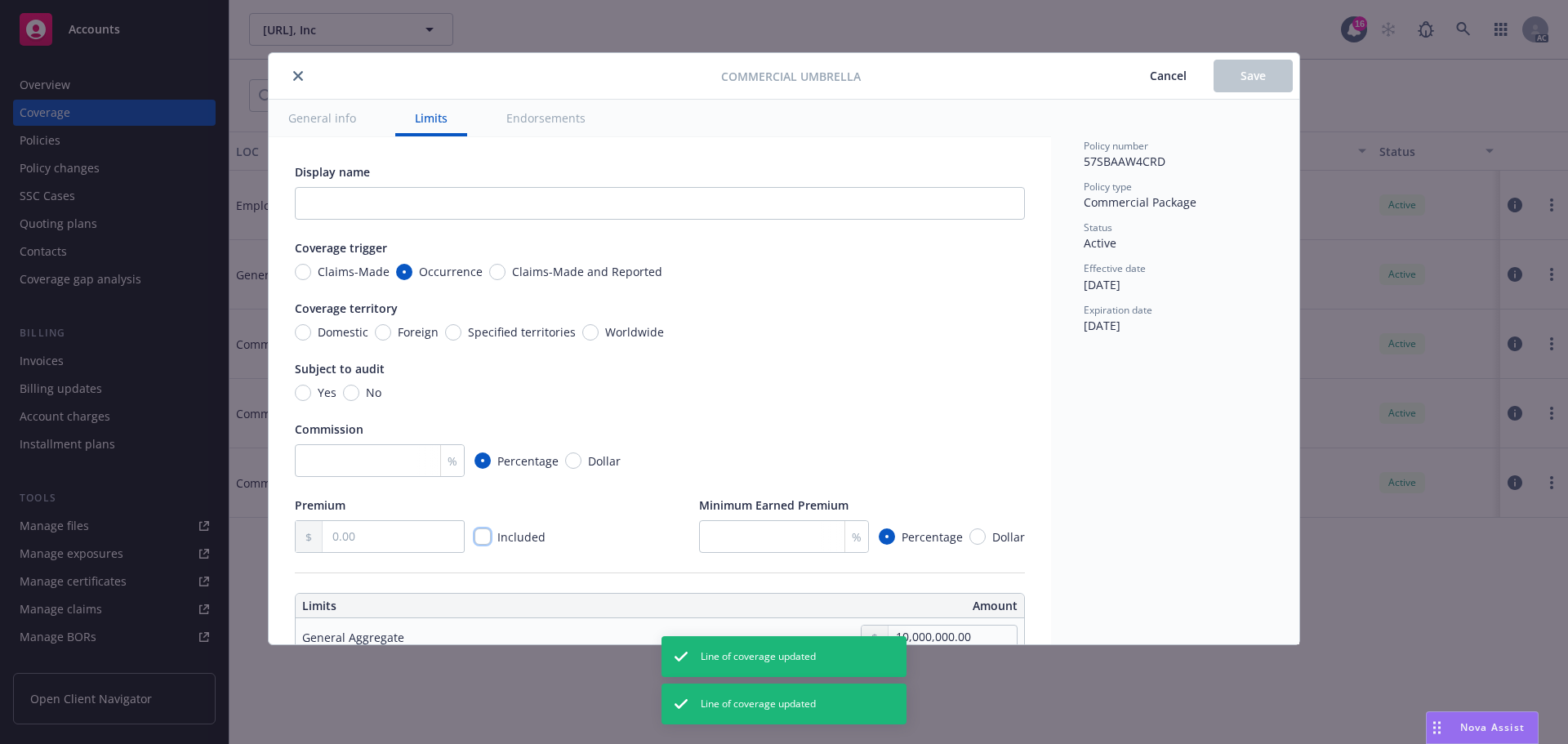
click at [480, 535] on input "checkbox" at bounding box center [482, 536] width 17 height 17
checkbox input "true"
click at [1251, 78] on span "Save" at bounding box center [1253, 76] width 26 height 16
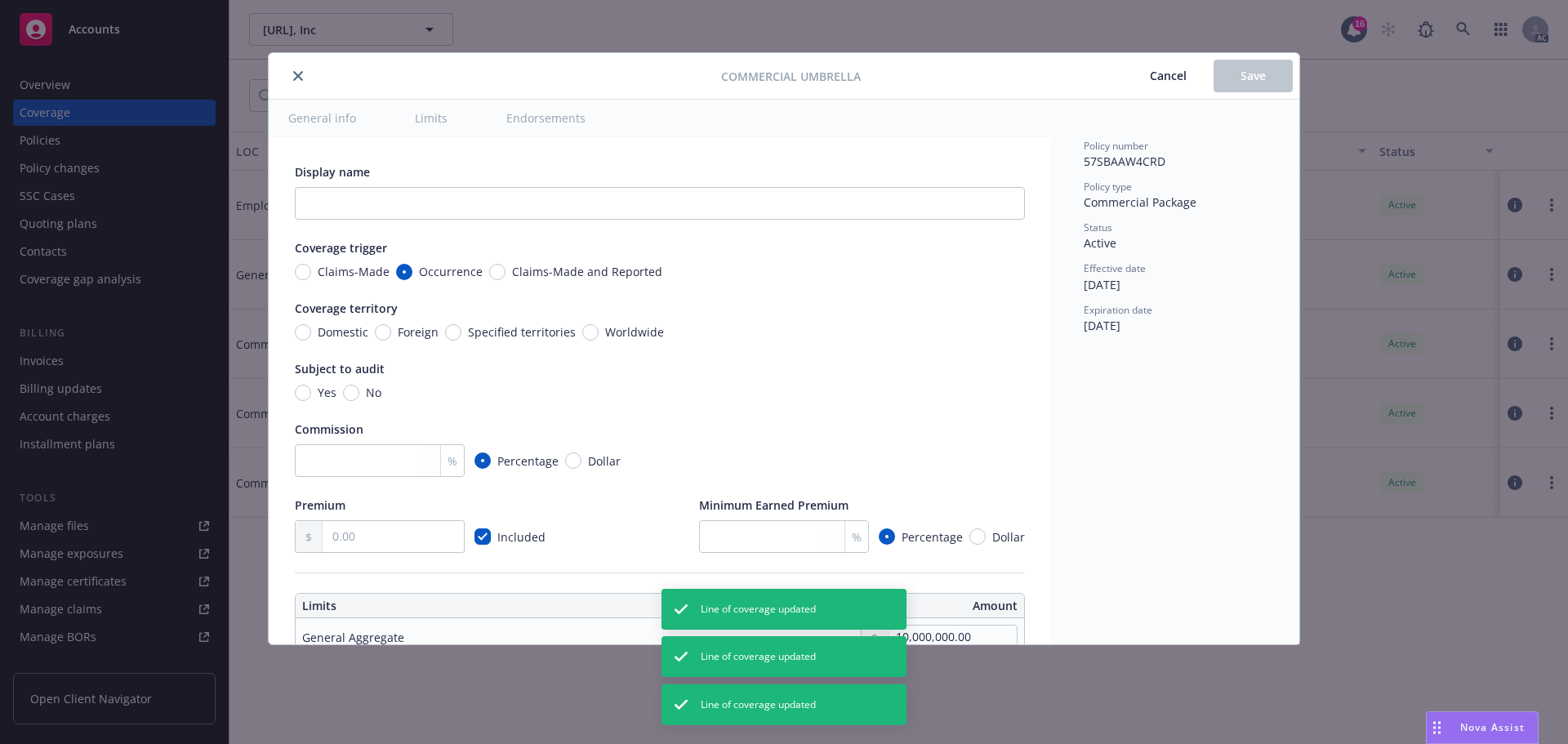
checkbox input "true"
click at [300, 72] on icon "close" at bounding box center [298, 76] width 10 height 10
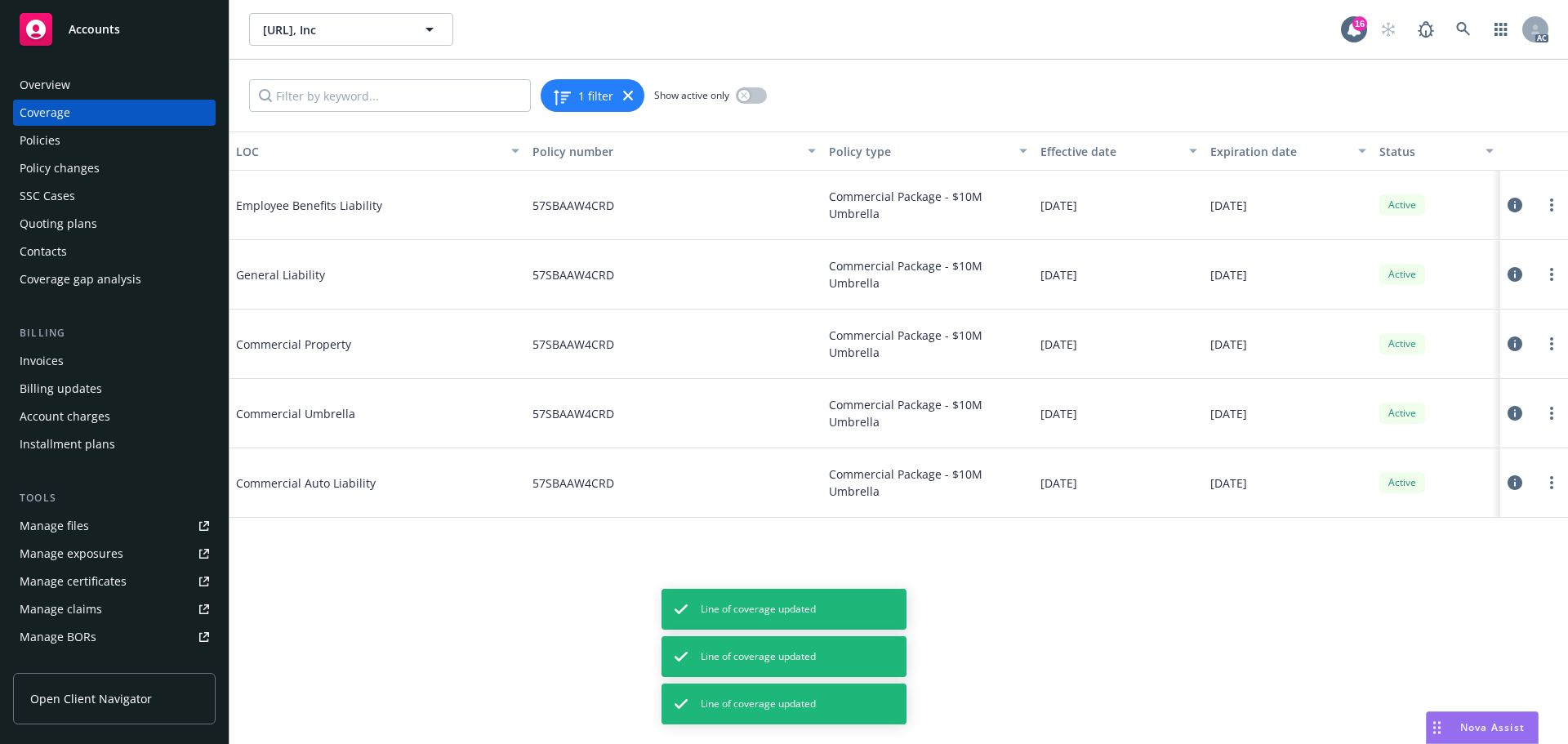
click at [1516, 481] on icon at bounding box center [1515, 482] width 15 height 15
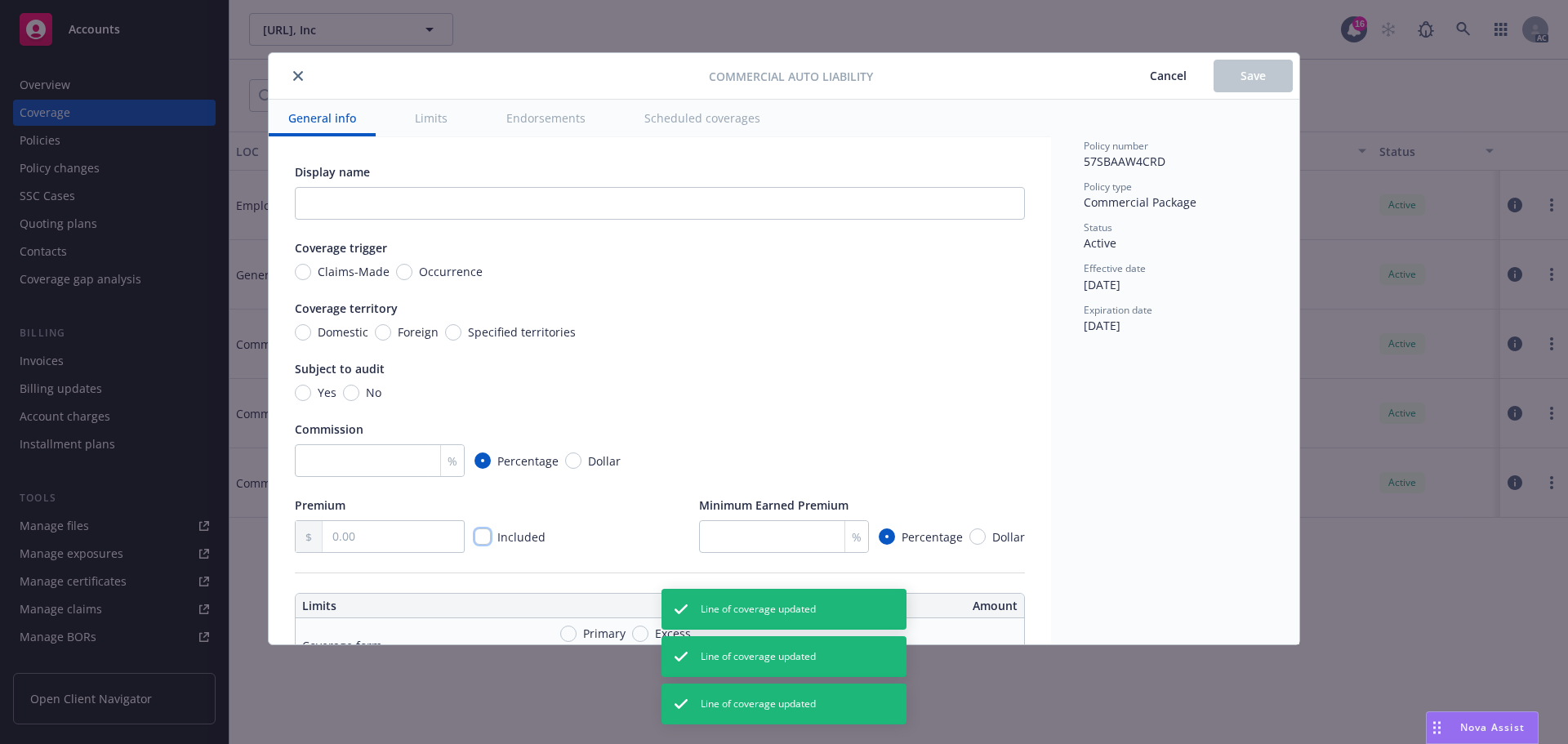
click at [482, 536] on input "checkbox" at bounding box center [482, 536] width 17 height 17
checkbox input "true"
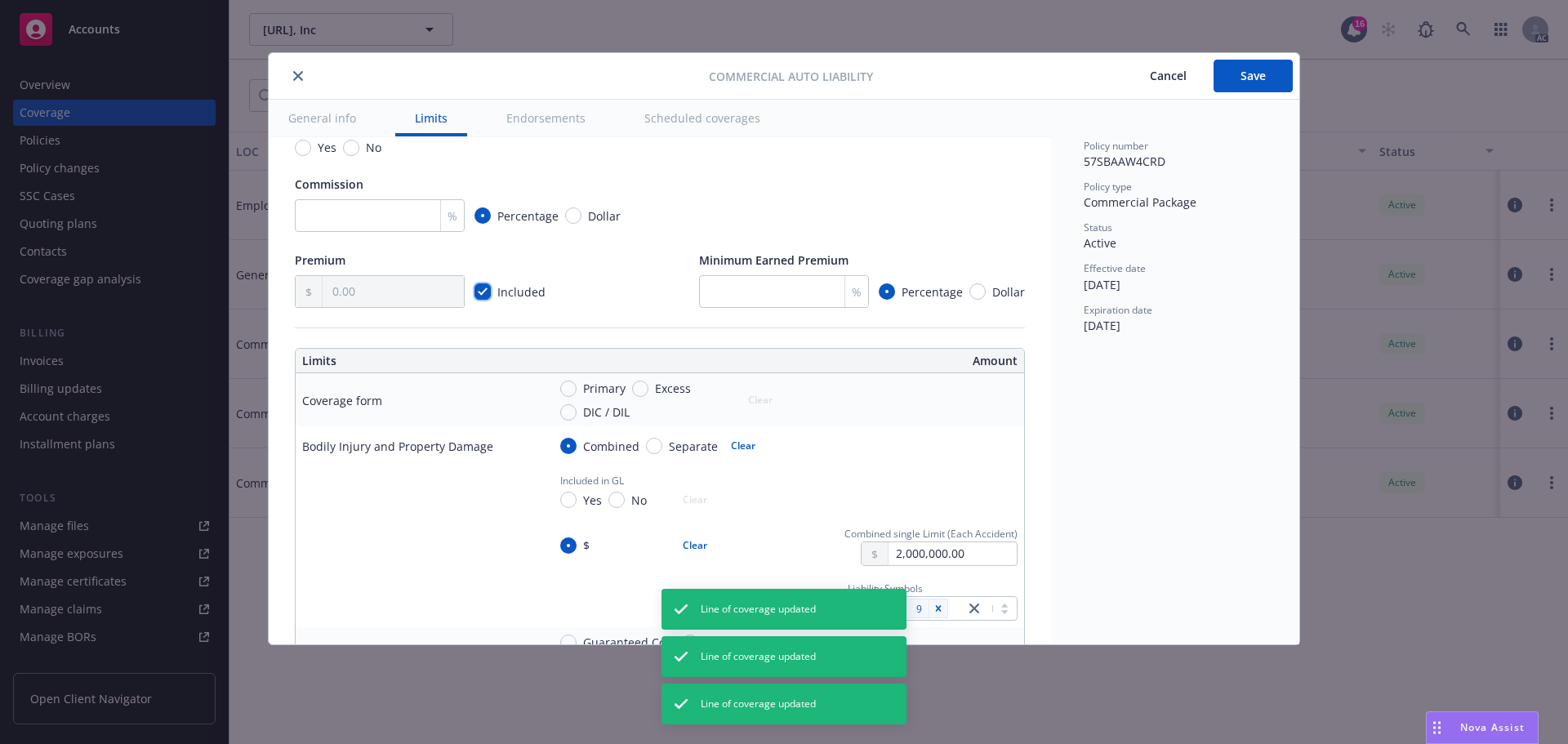
scroll to position [408, 0]
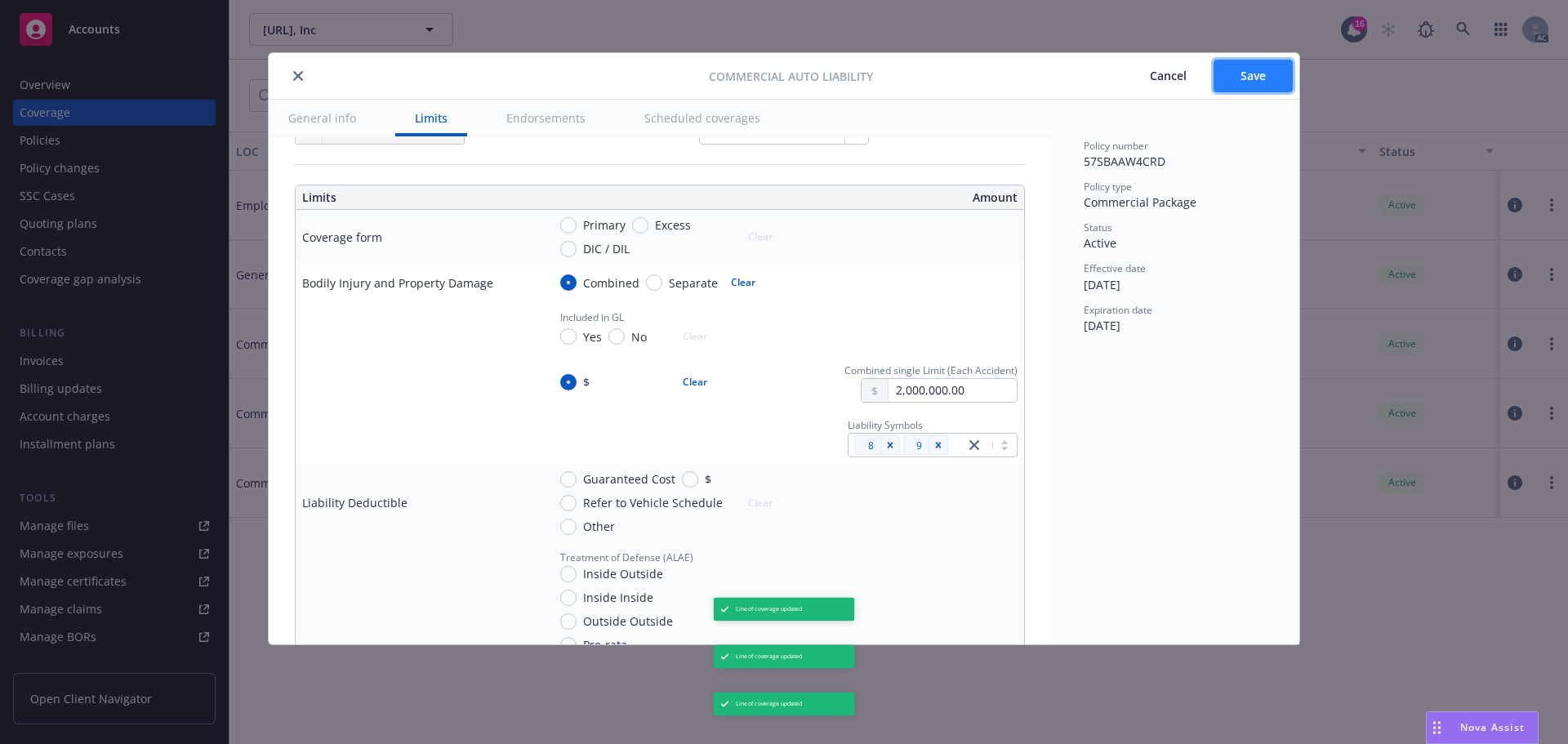
click at [1252, 80] on span "Save" at bounding box center [1253, 76] width 26 height 16
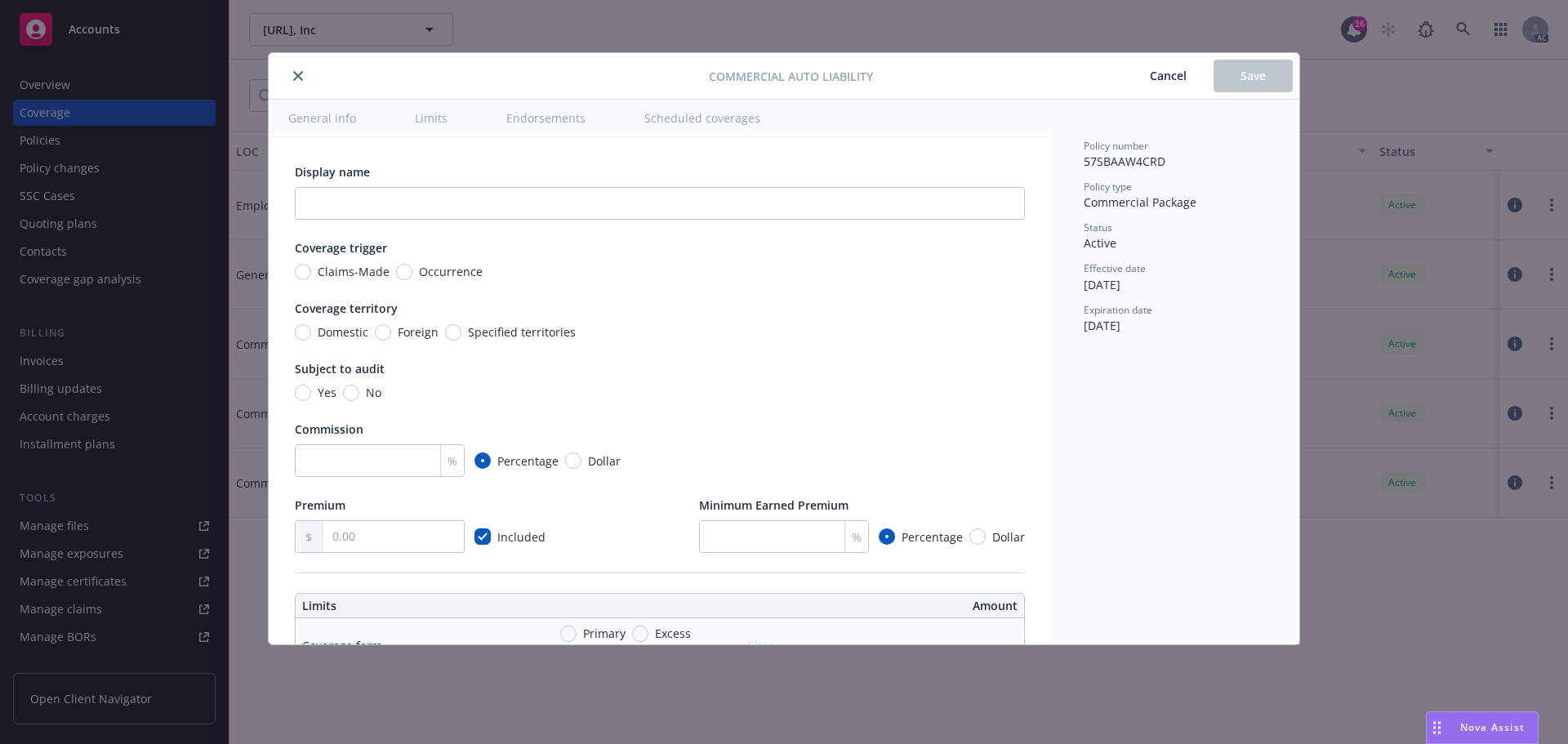
checkbox input "true"
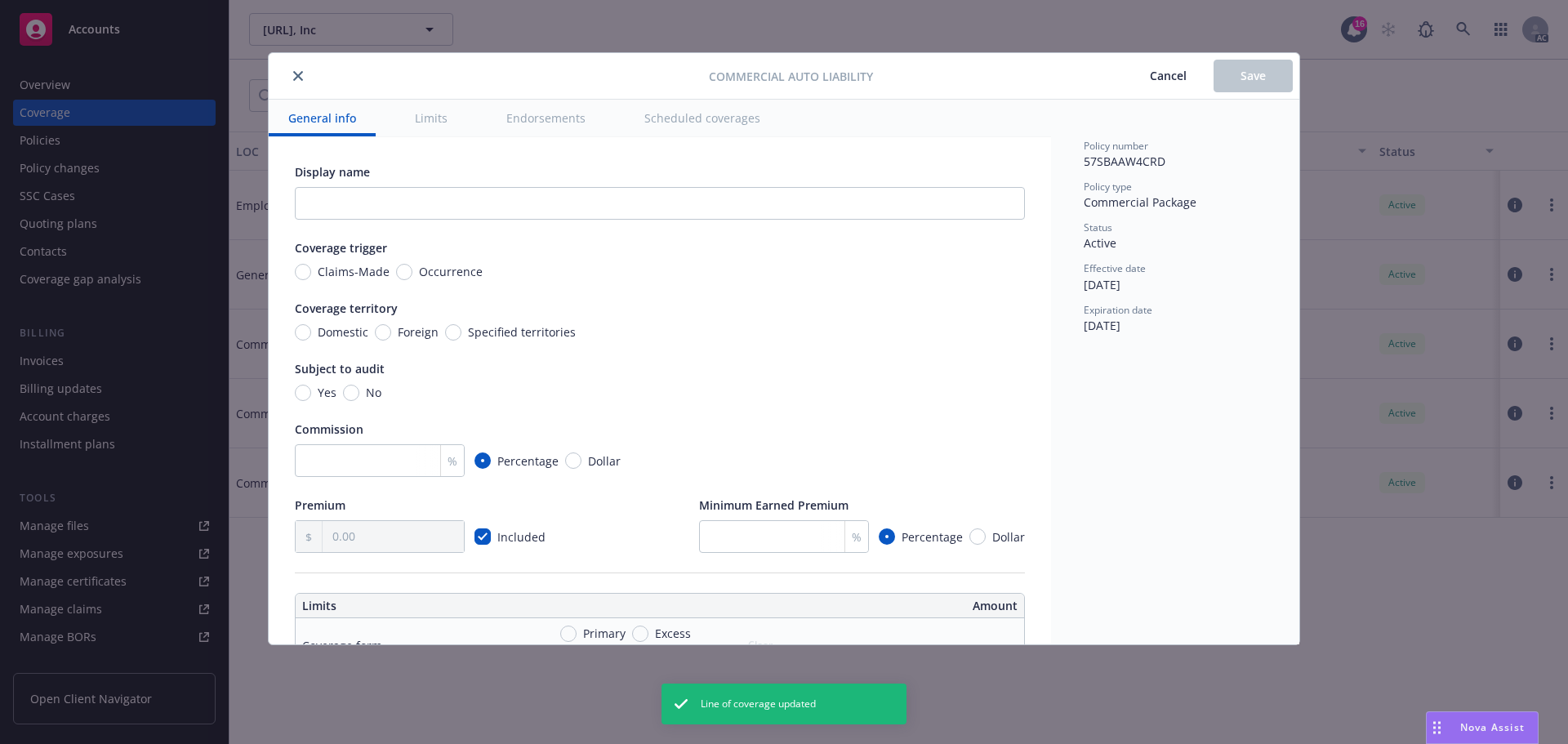
click at [301, 72] on icon "close" at bounding box center [298, 76] width 10 height 10
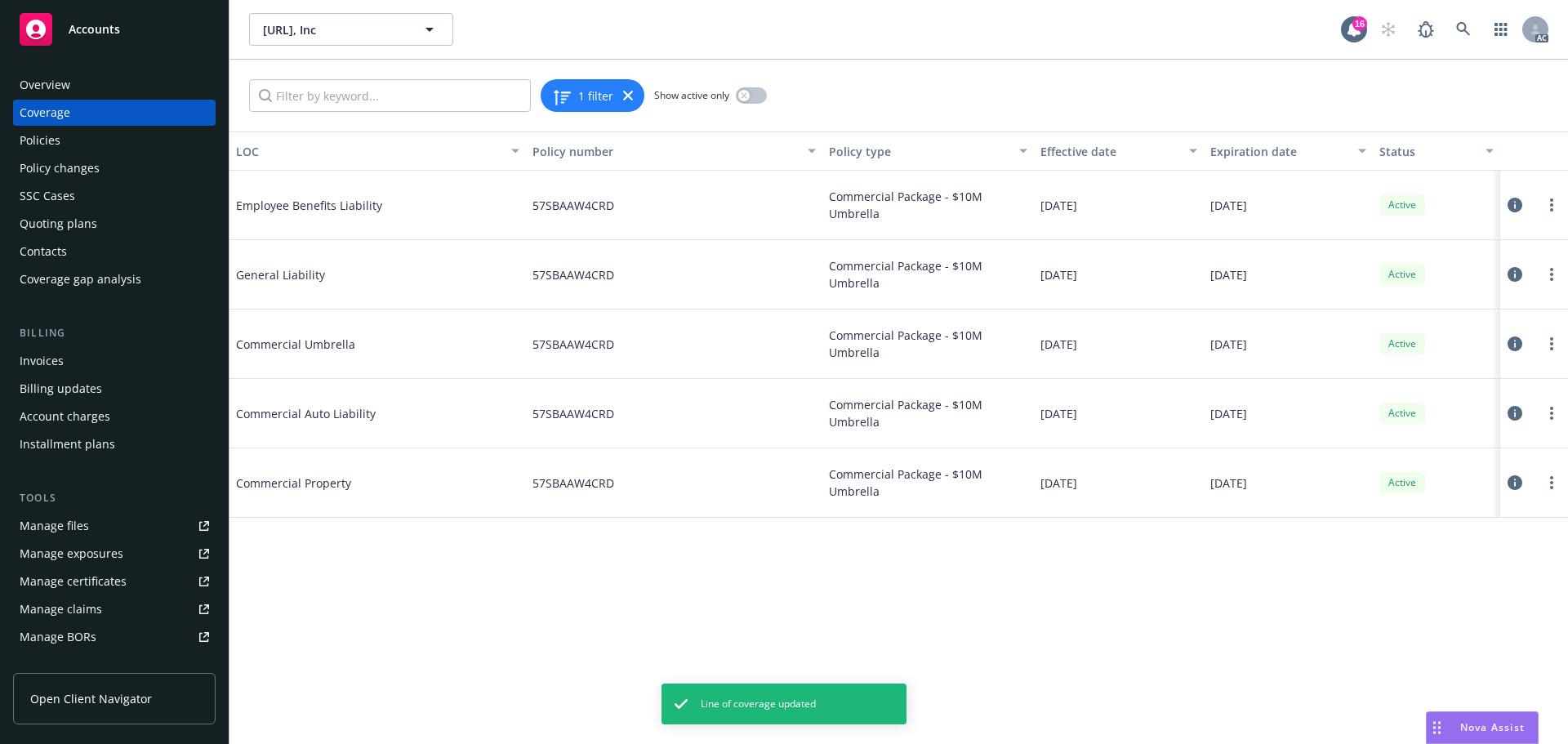
click at [1515, 203] on icon at bounding box center [1515, 205] width 15 height 15
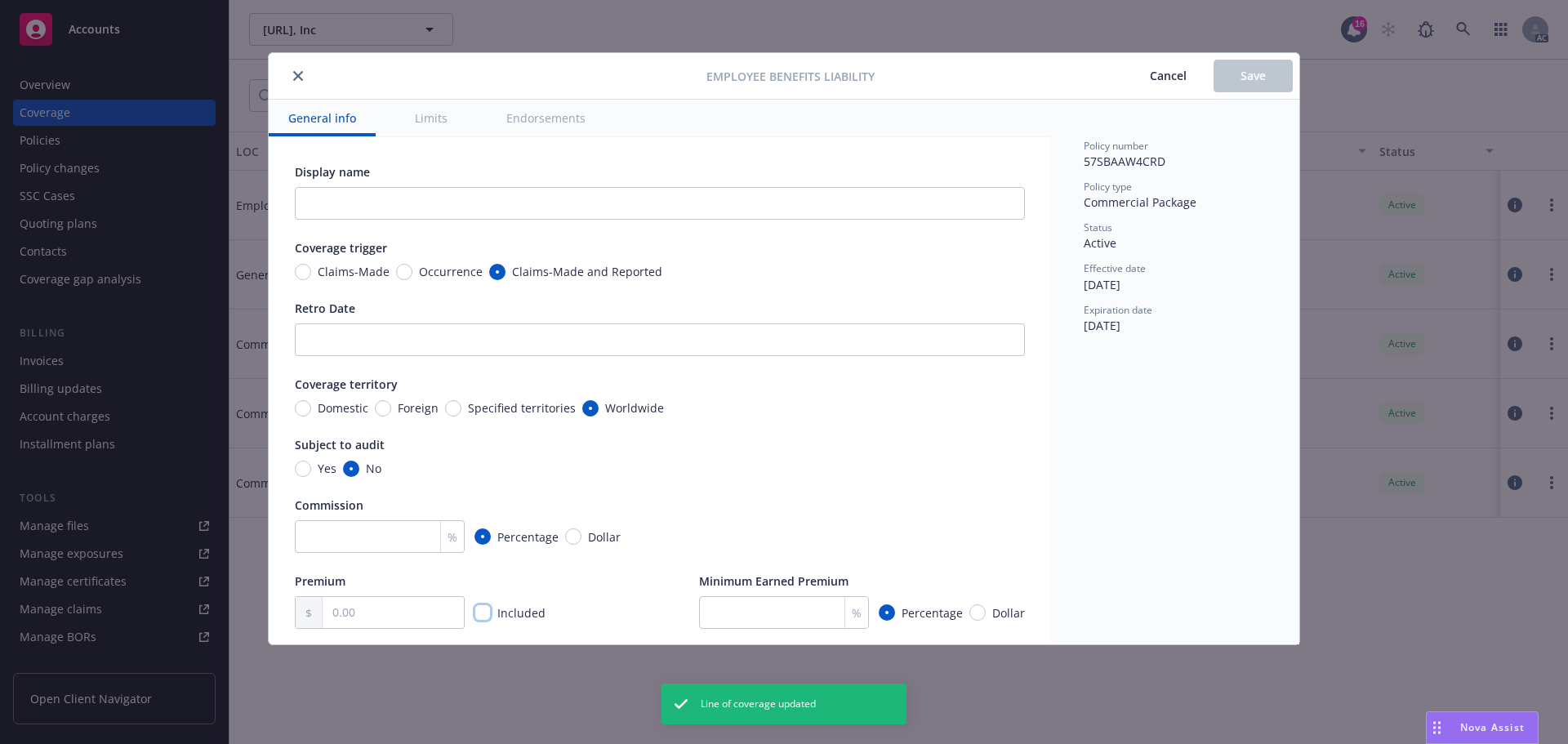
drag, startPoint x: 489, startPoint y: 609, endPoint x: 609, endPoint y: 609, distance: 120.0
click at [493, 609] on div "Included" at bounding box center [511, 612] width 74 height 17
drag, startPoint x: 476, startPoint y: 614, endPoint x: 535, endPoint y: 614, distance: 59.0
click at [482, 614] on input "checkbox" at bounding box center [482, 612] width 17 height 17
checkbox input "true"
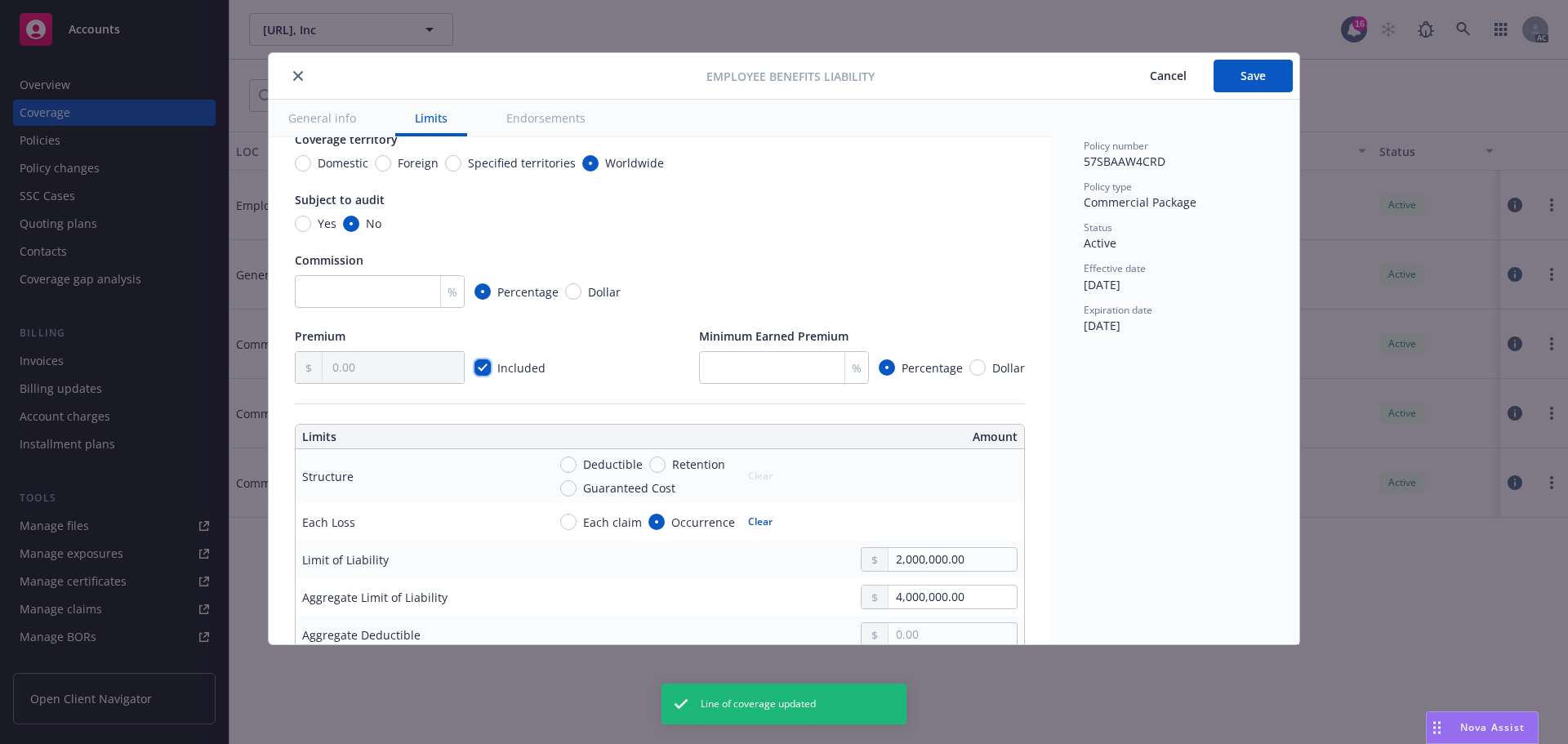
scroll to position [490, 0]
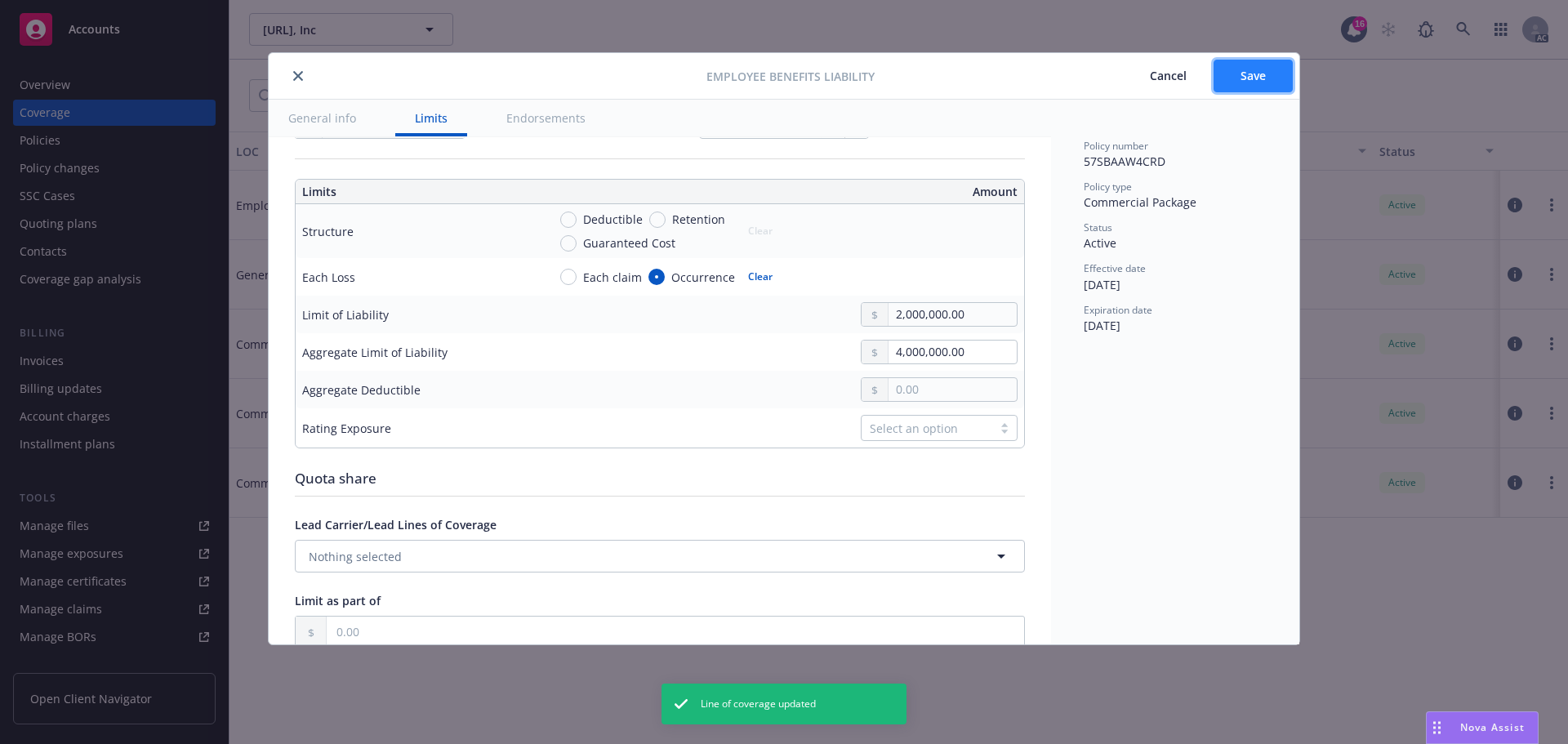
click at [1252, 64] on button "Save" at bounding box center [1253, 76] width 79 height 33
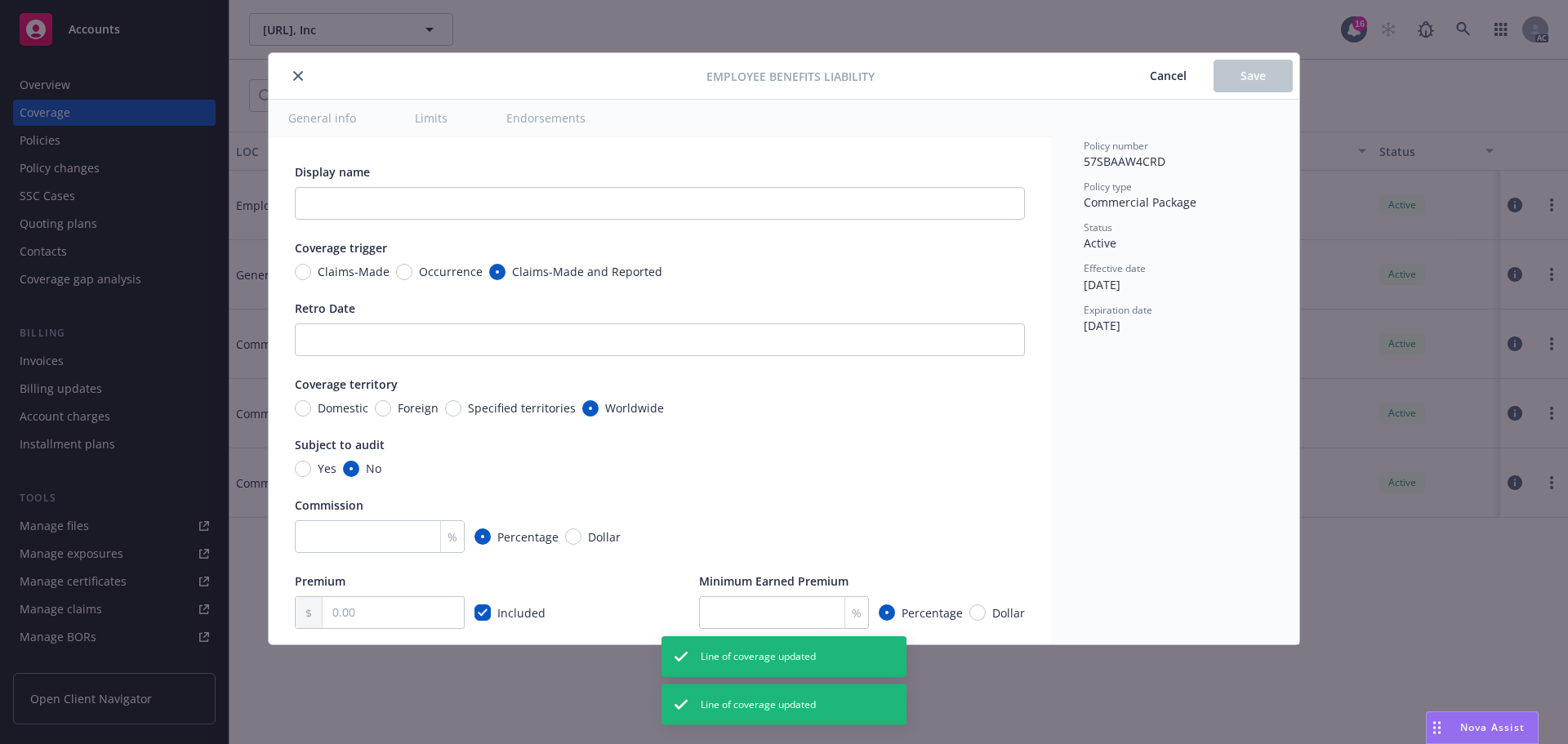
checkbox input "true"
click at [298, 76] on icon "close" at bounding box center [298, 76] width 10 height 10
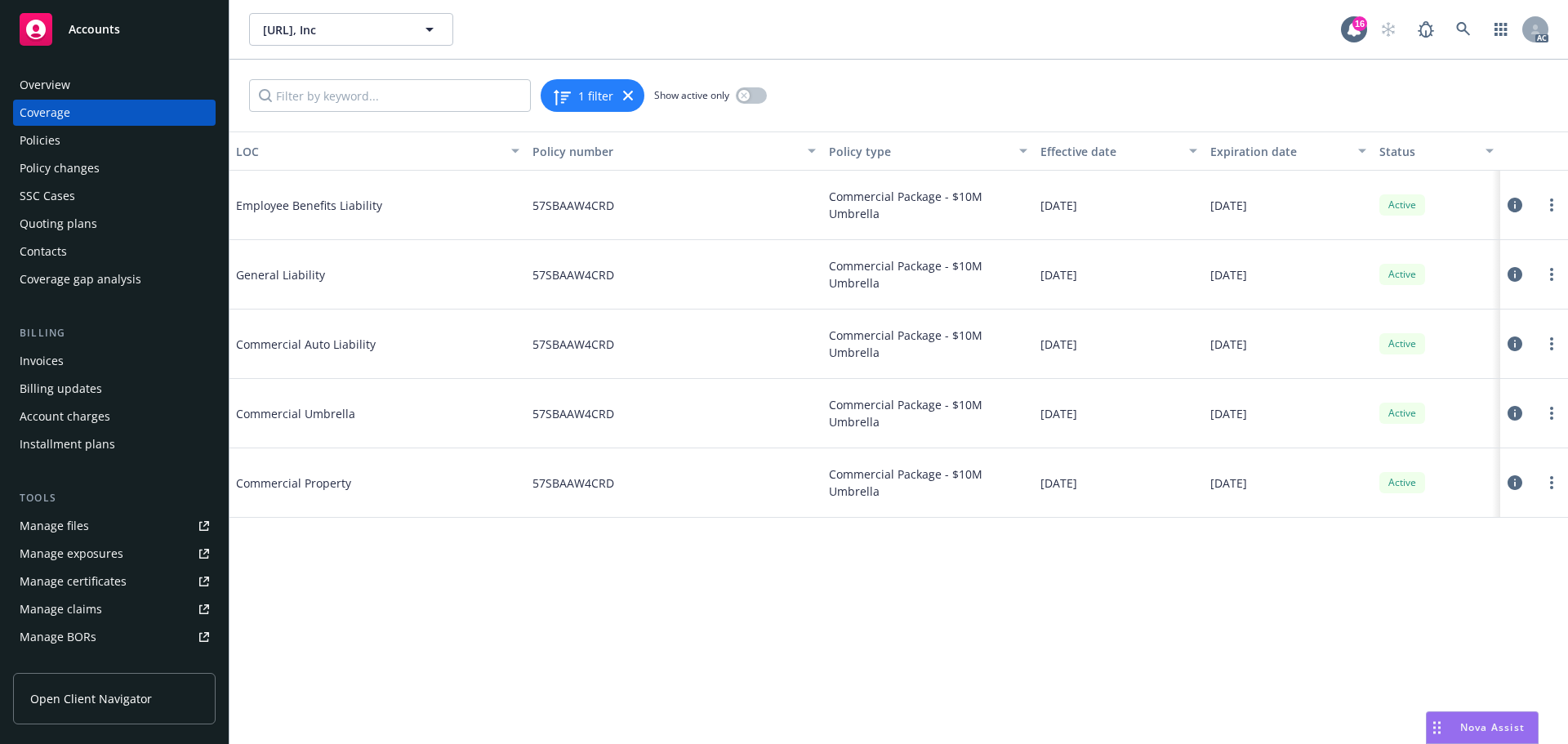
click at [56, 142] on div "Policies" at bounding box center [40, 140] width 41 height 26
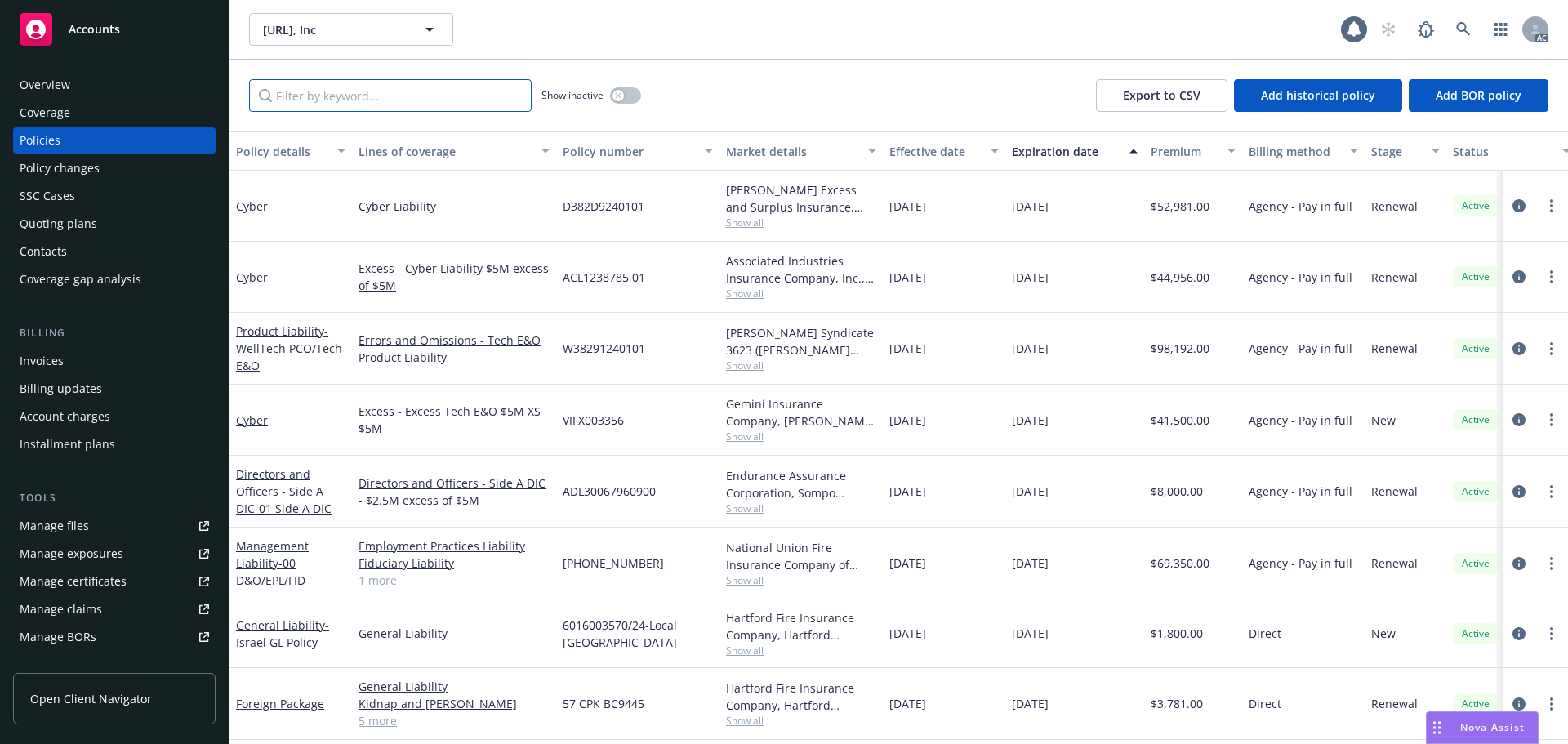
click at [314, 94] on input "Filter by keyword..." at bounding box center [391, 95] width 282 height 33
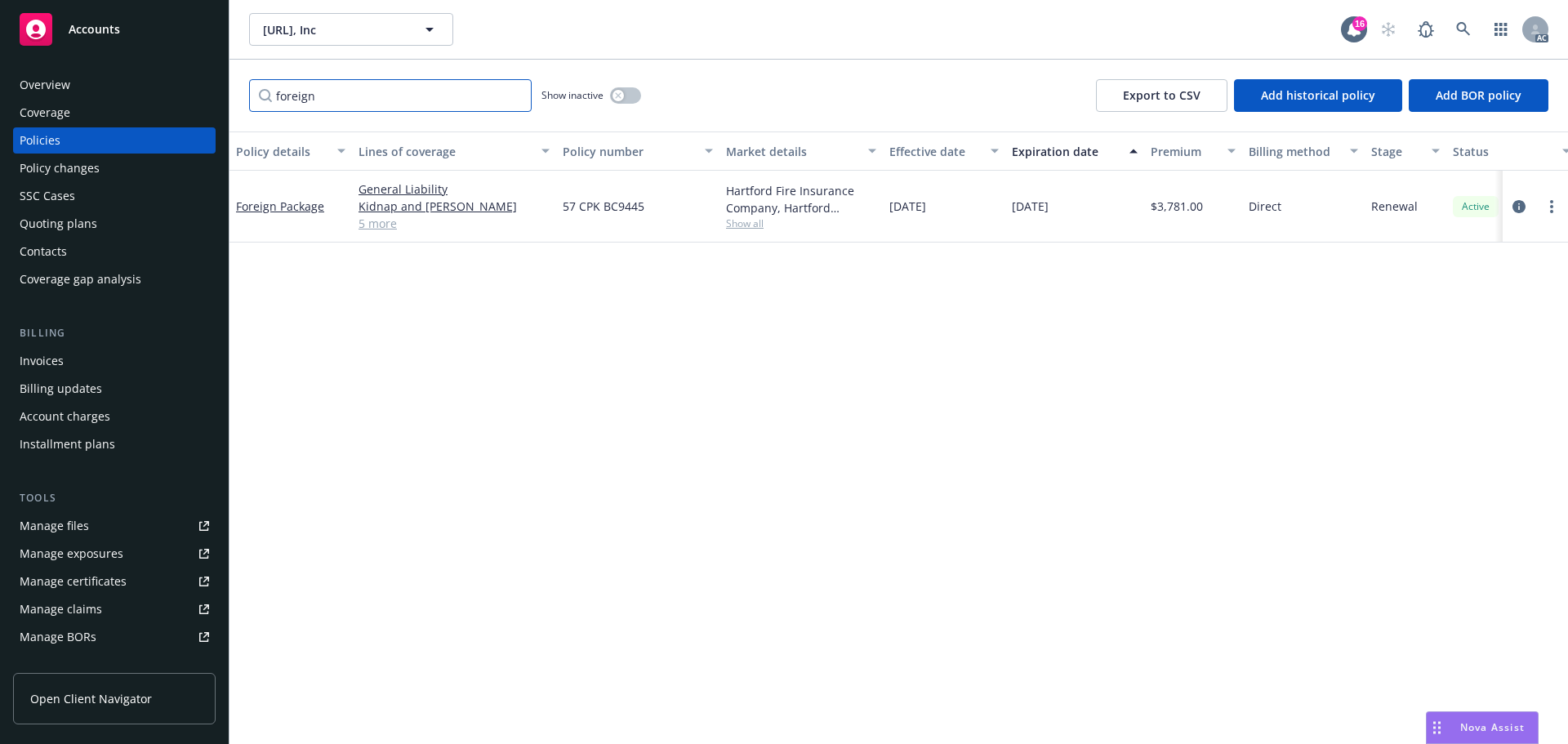
type input "foreign"
drag, startPoint x: 651, startPoint y: 210, endPoint x: 565, endPoint y: 209, distance: 86.0
click at [565, 209] on div "57 CPK BC9445" at bounding box center [638, 207] width 163 height 72
copy span "57 CPK BC9445"
click at [40, 138] on div "Policies" at bounding box center [40, 140] width 41 height 26
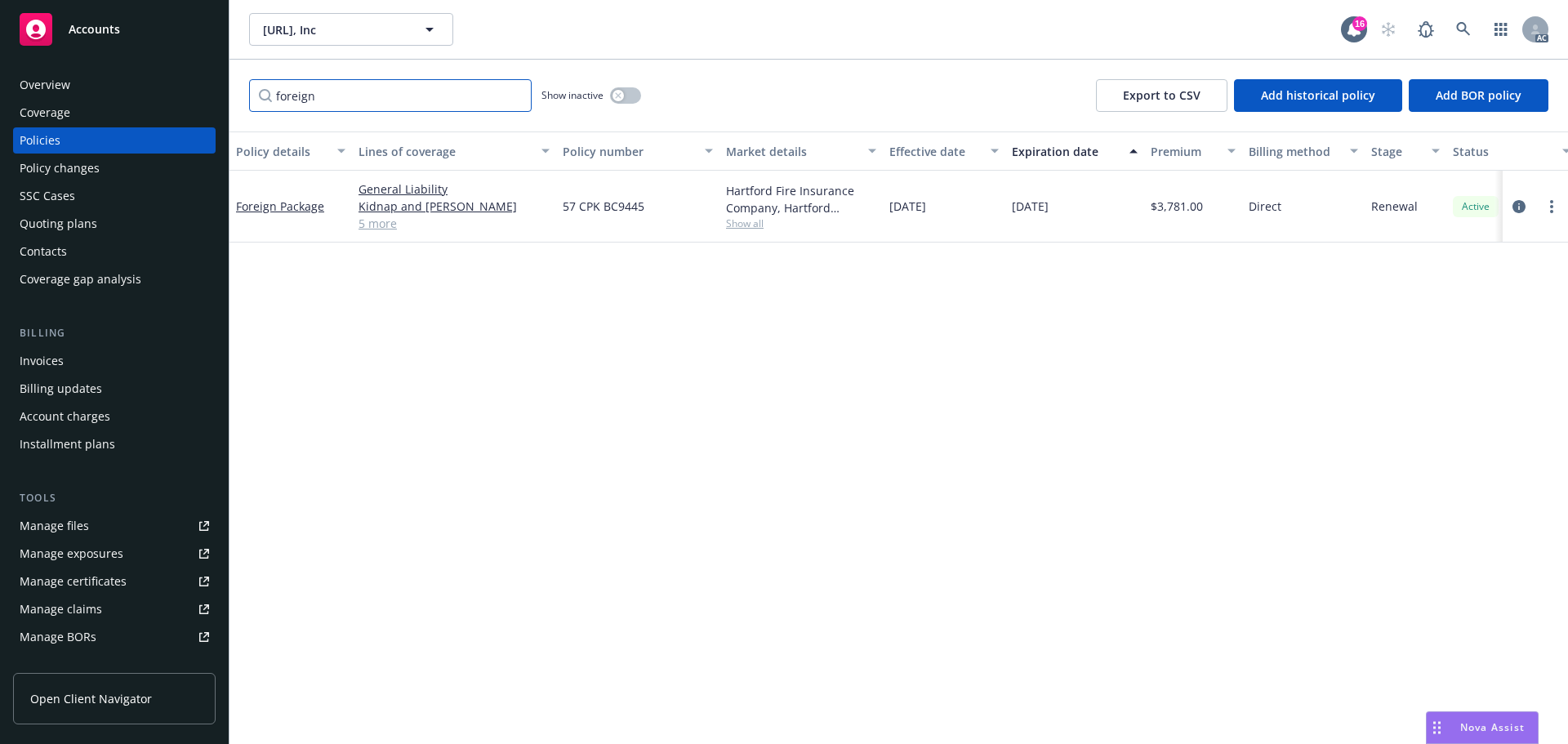
drag, startPoint x: 338, startPoint y: 103, endPoint x: 228, endPoint y: 98, distance: 110.1
click at [228, 98] on div "Accounts Overview Coverage Policies Policy changes SSC Cases Quoting plans Cont…" at bounding box center [784, 372] width 1568 height 744
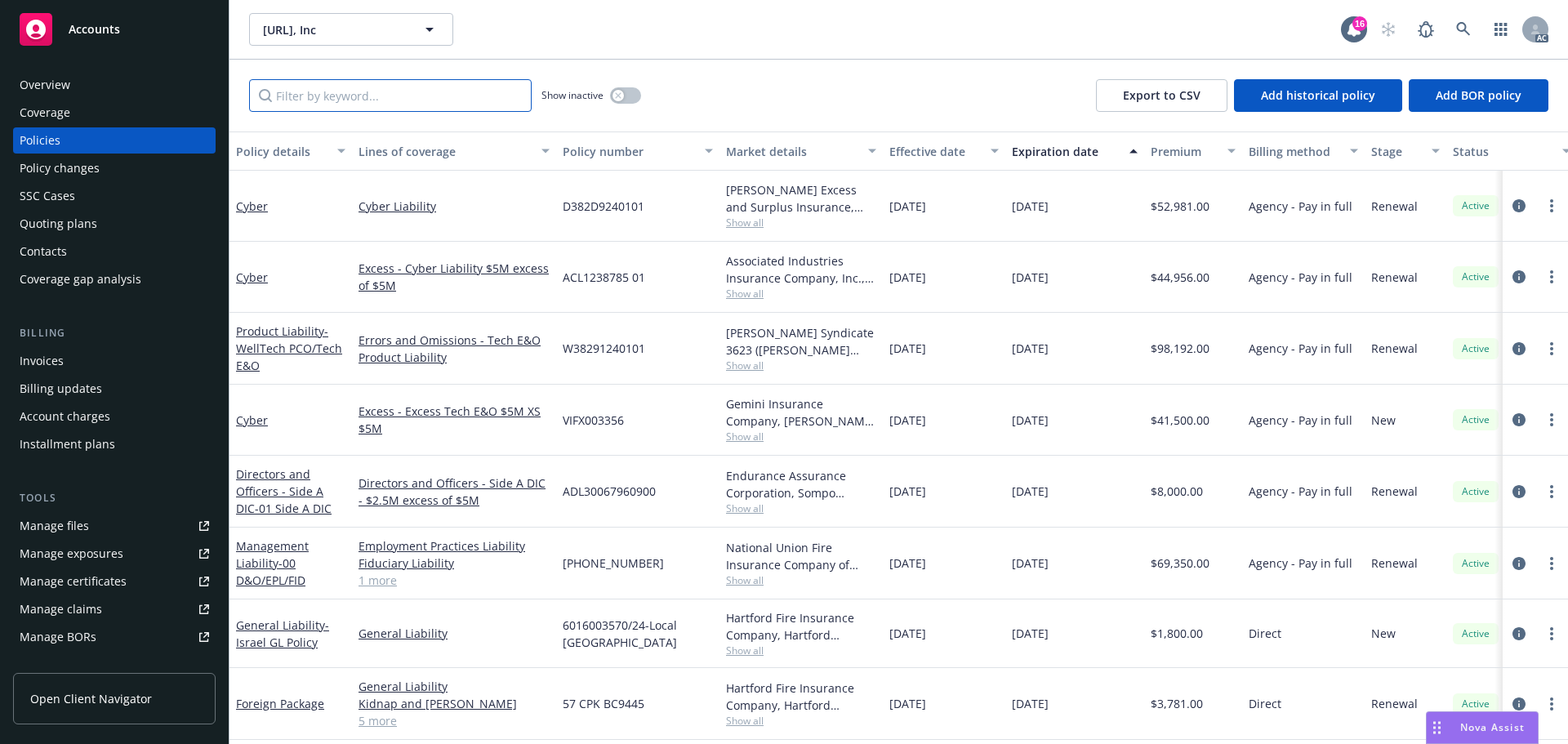
click at [347, 100] on input "Filter by keyword..." at bounding box center [391, 95] width 282 height 33
type input "Products"
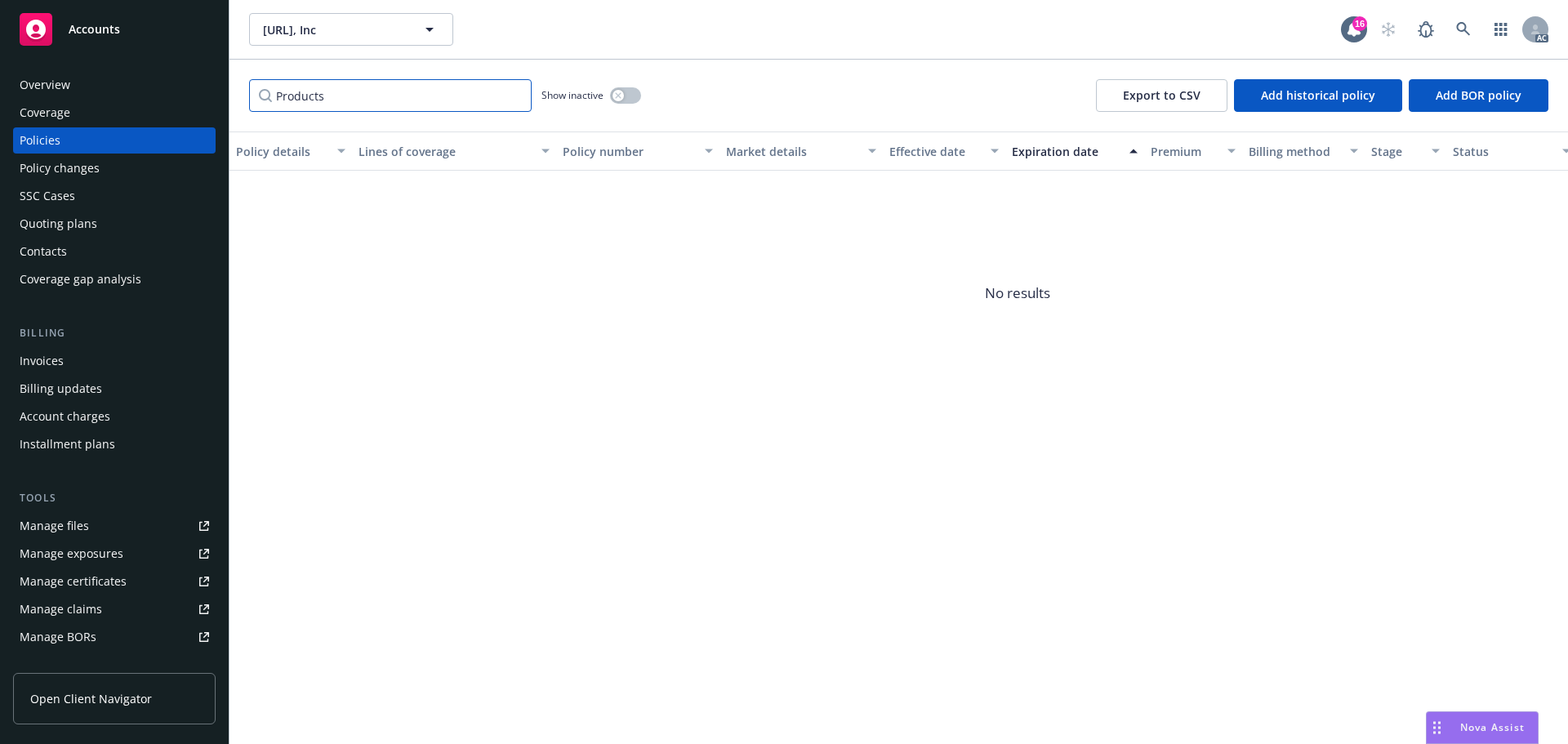
drag, startPoint x: 347, startPoint y: 94, endPoint x: 225, endPoint y: 94, distance: 122.0
click at [225, 94] on div "Accounts Overview Coverage Policies Policy changes SSC Cases Quoting plans Cont…" at bounding box center [784, 372] width 1568 height 744
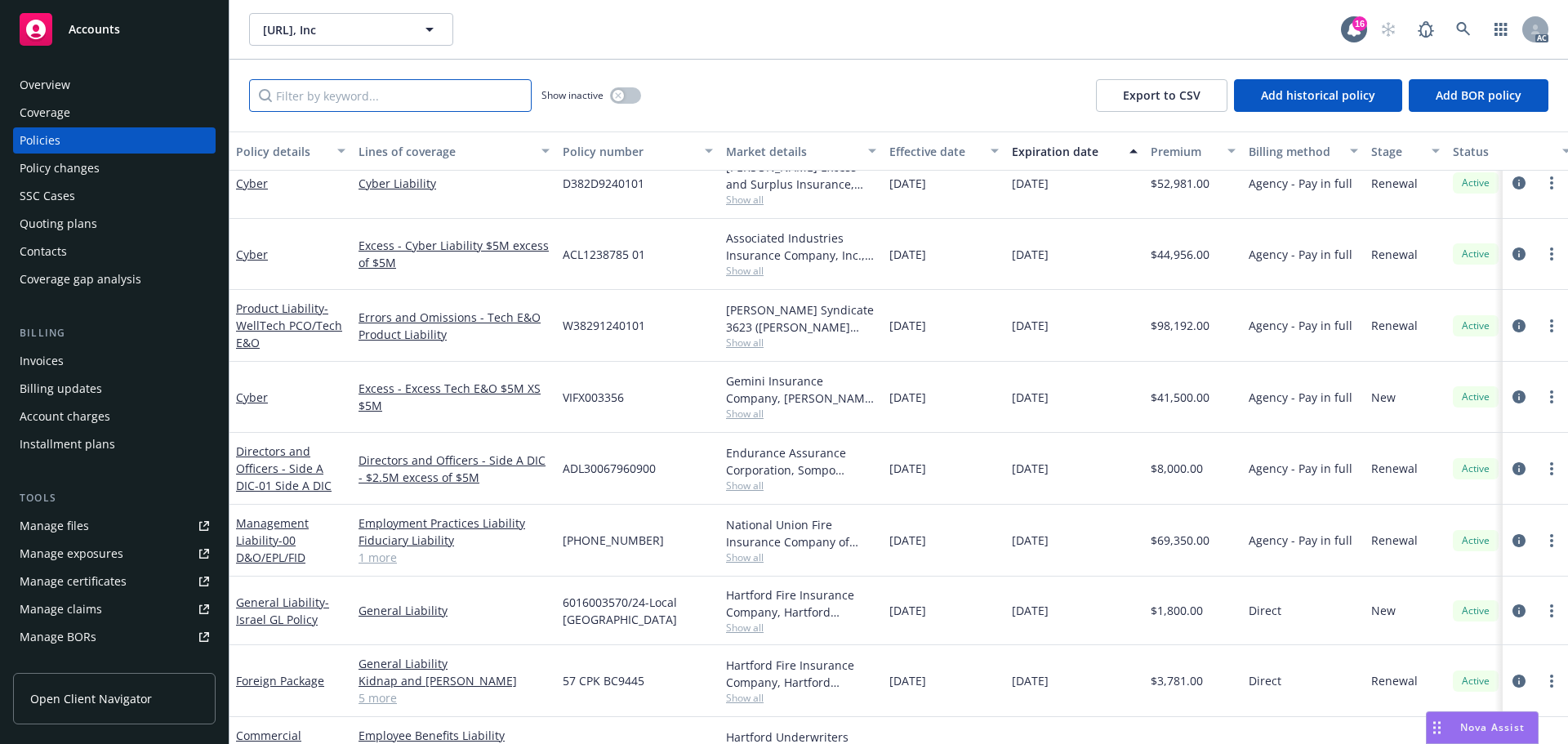
scroll to position [16, 0]
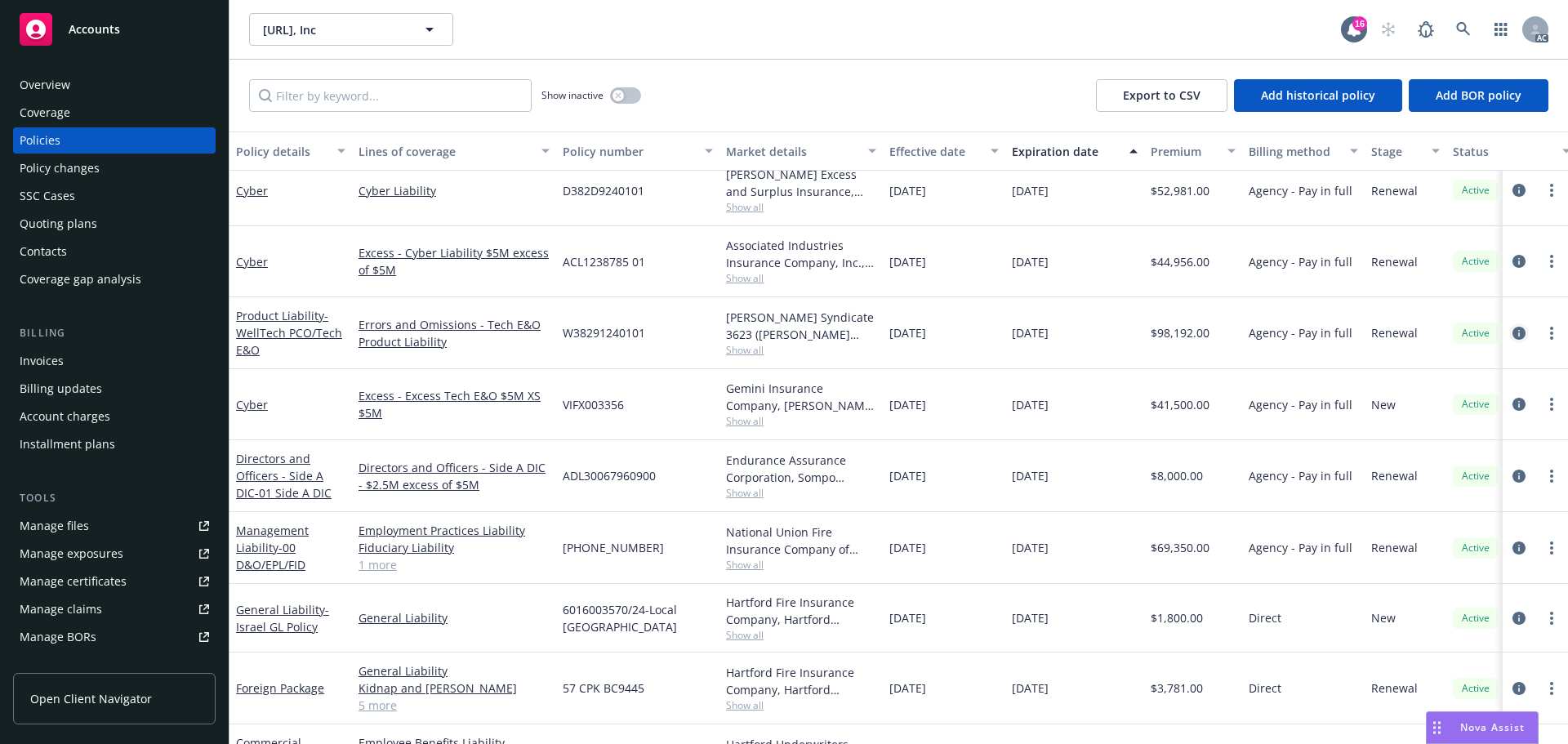
click at [1512, 330] on icon "circleInformation" at bounding box center [1519, 333] width 13 height 13
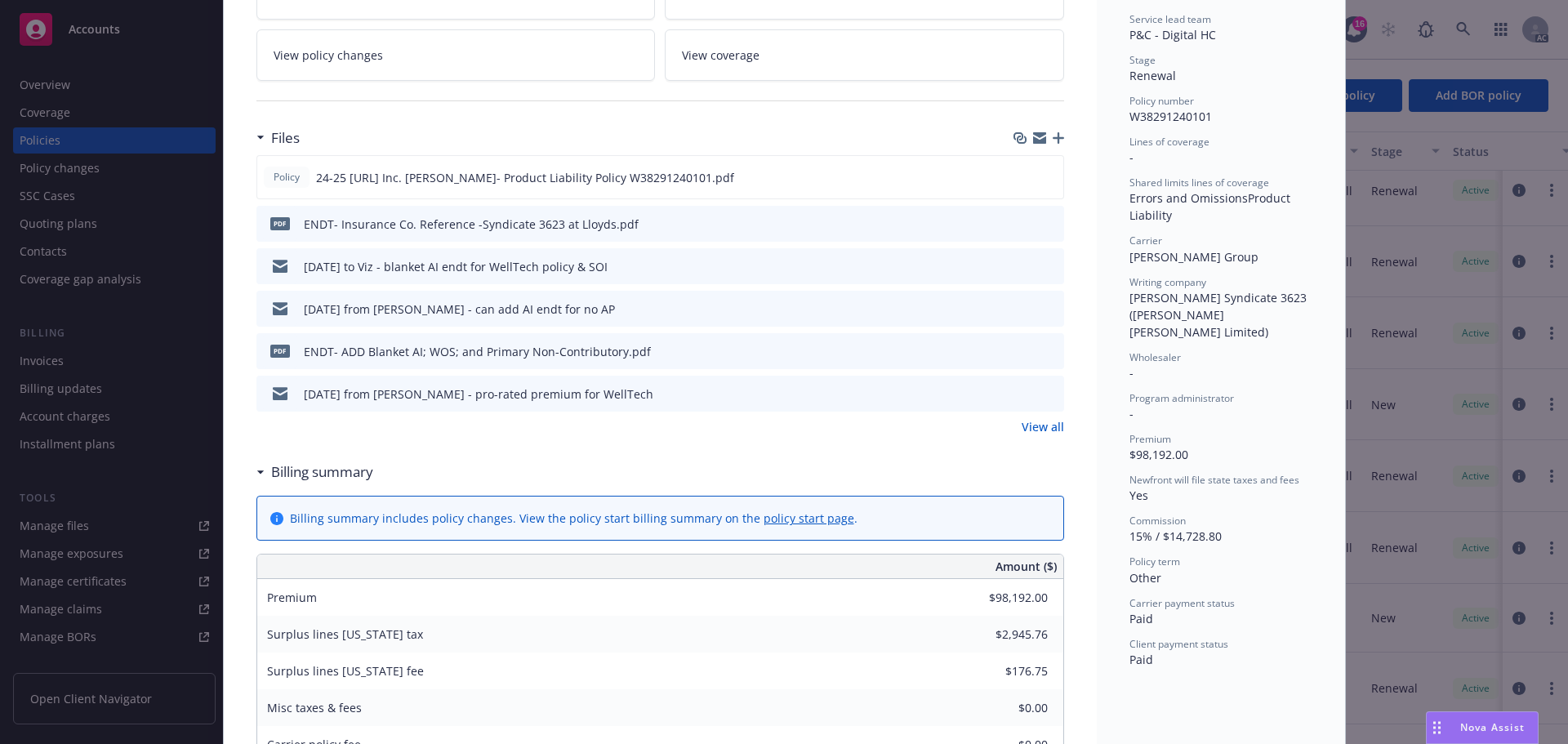
scroll to position [245, 0]
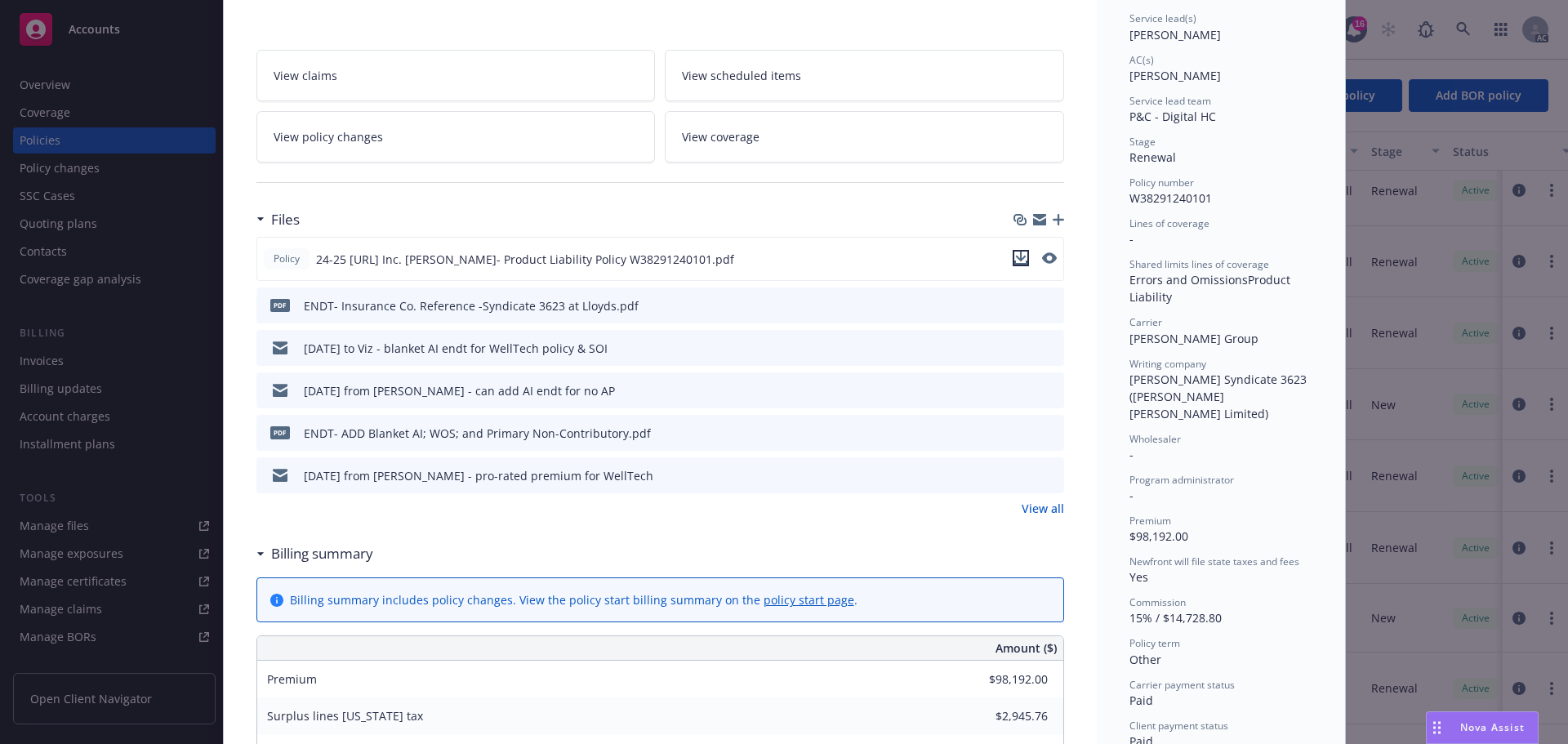
click at [1015, 258] on icon "download file" at bounding box center [1020, 256] width 11 height 10
click at [721, 146] on link "View coverage" at bounding box center [864, 137] width 399 height 51
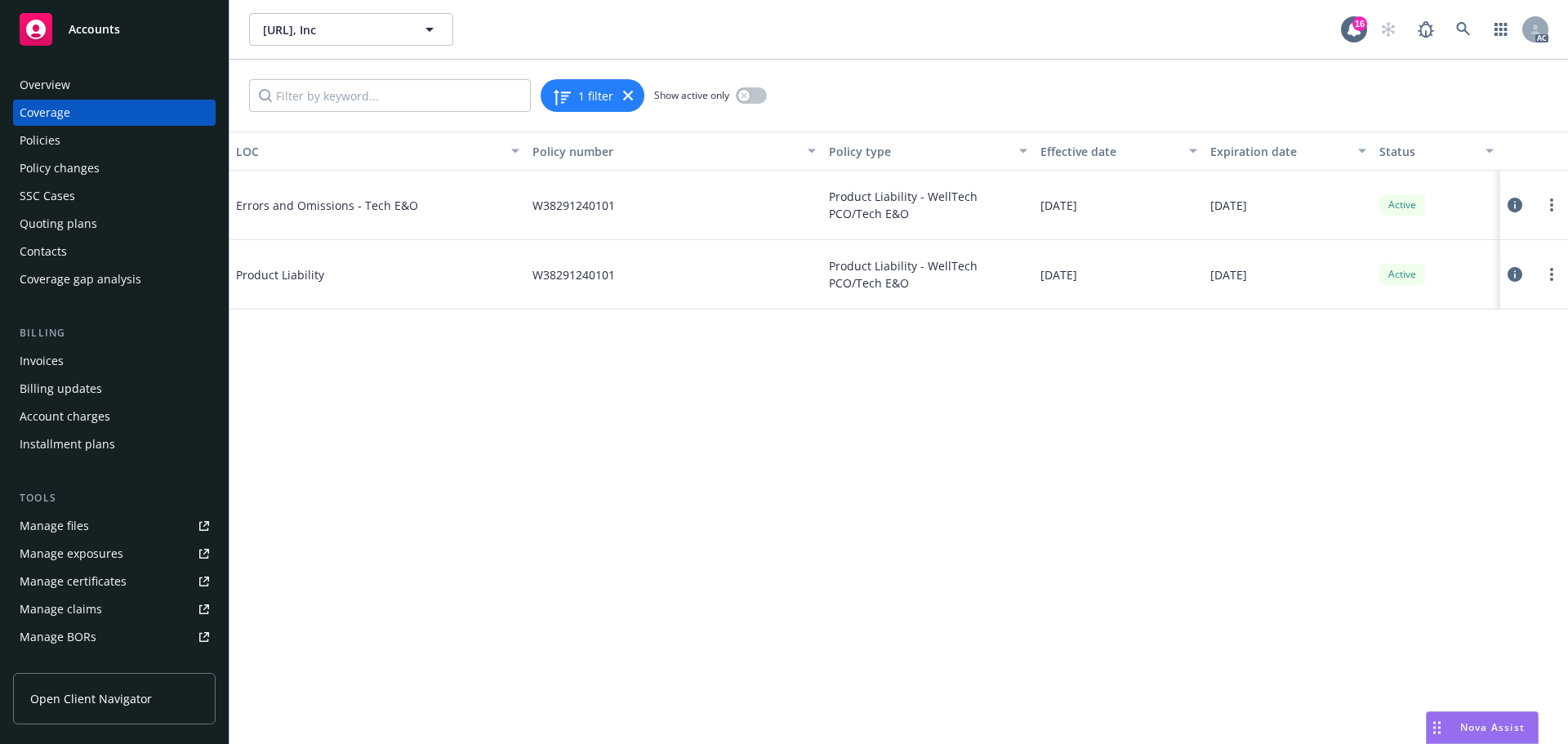
click at [1513, 272] on icon at bounding box center [1515, 274] width 15 height 15
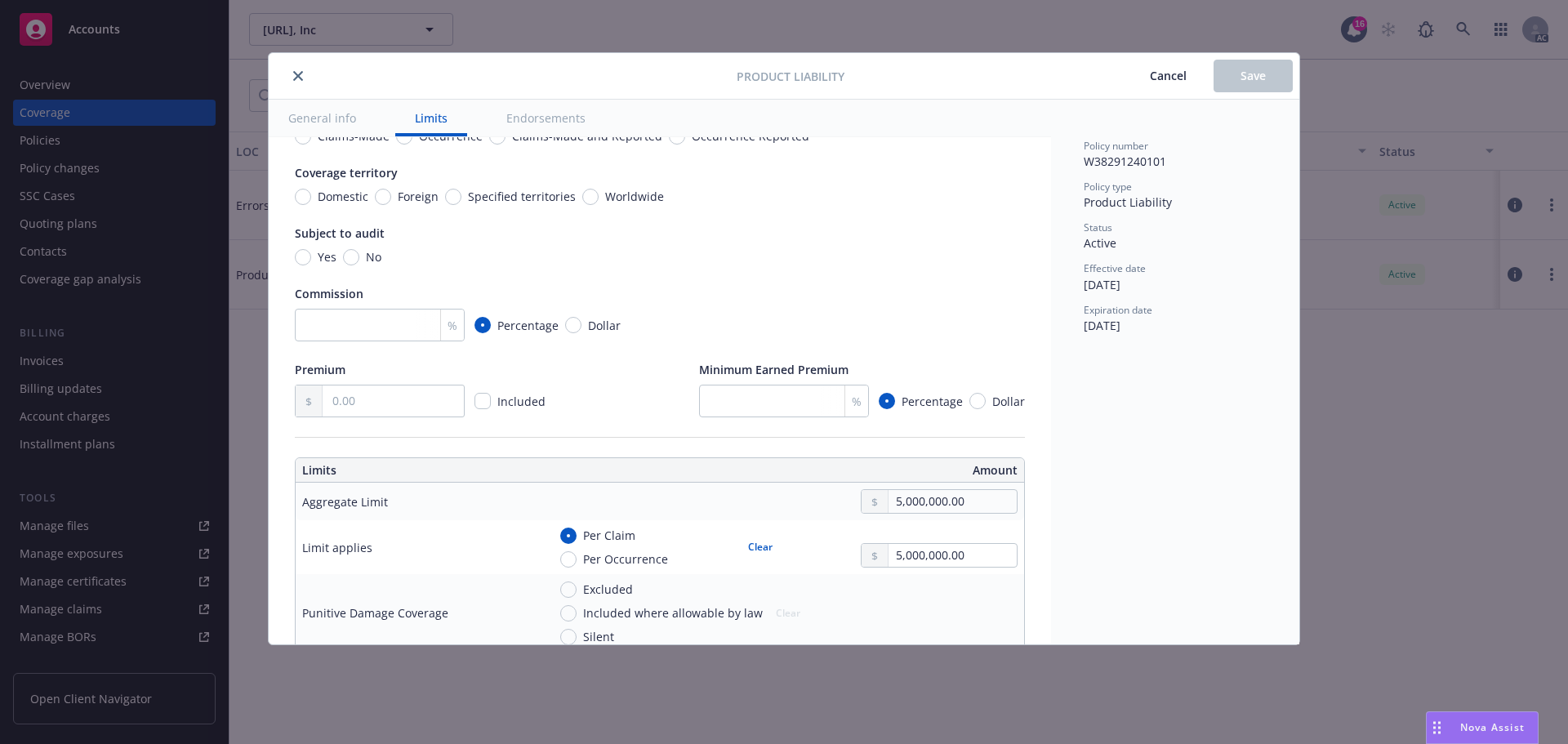
scroll to position [163, 0]
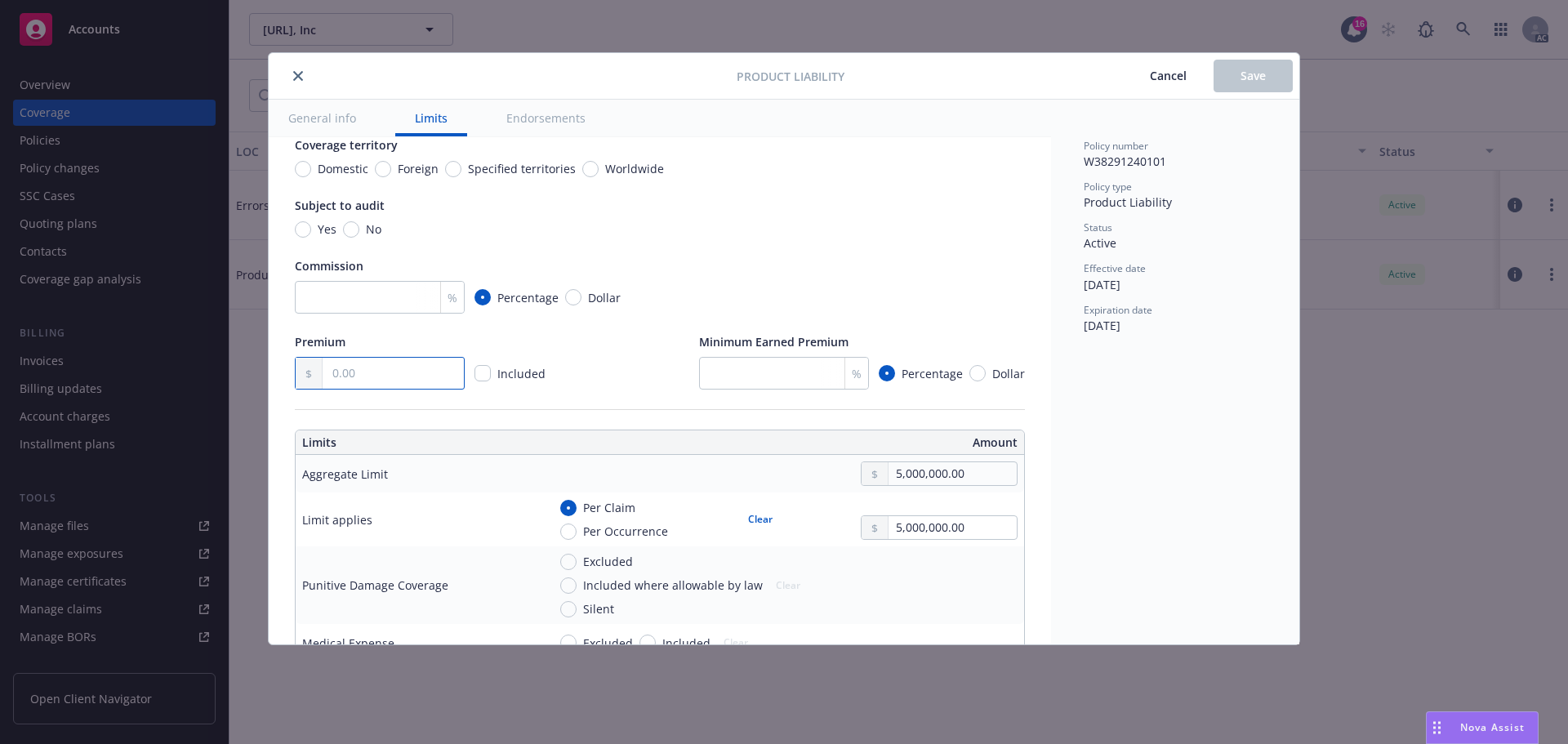
click at [377, 362] on input "text" at bounding box center [393, 373] width 141 height 31
type textarea "x"
type input "9.00"
type textarea "x"
type input "98.00"
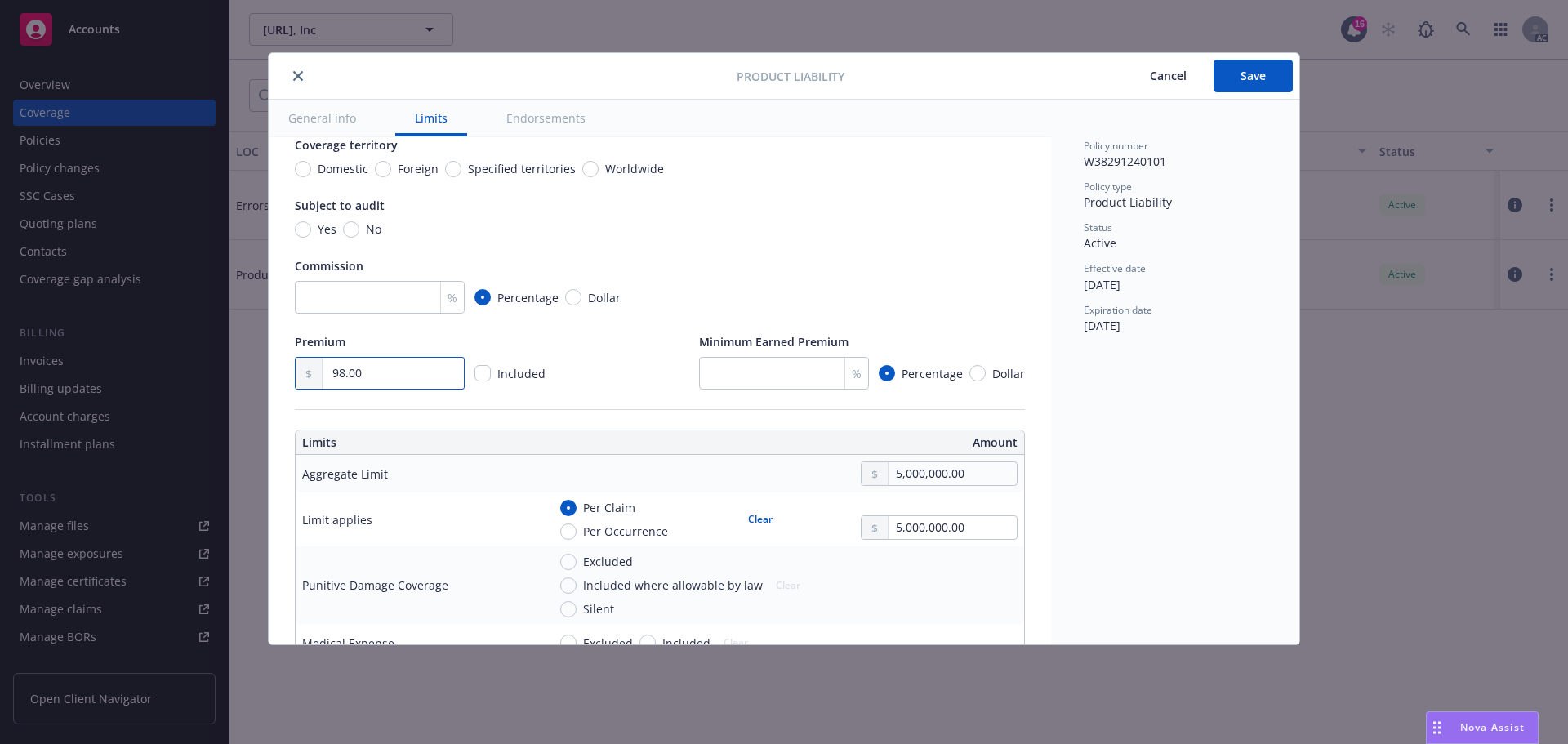
type textarea "x"
type input "981.00"
type textarea "x"
type input "9,819.00"
type textarea "x"
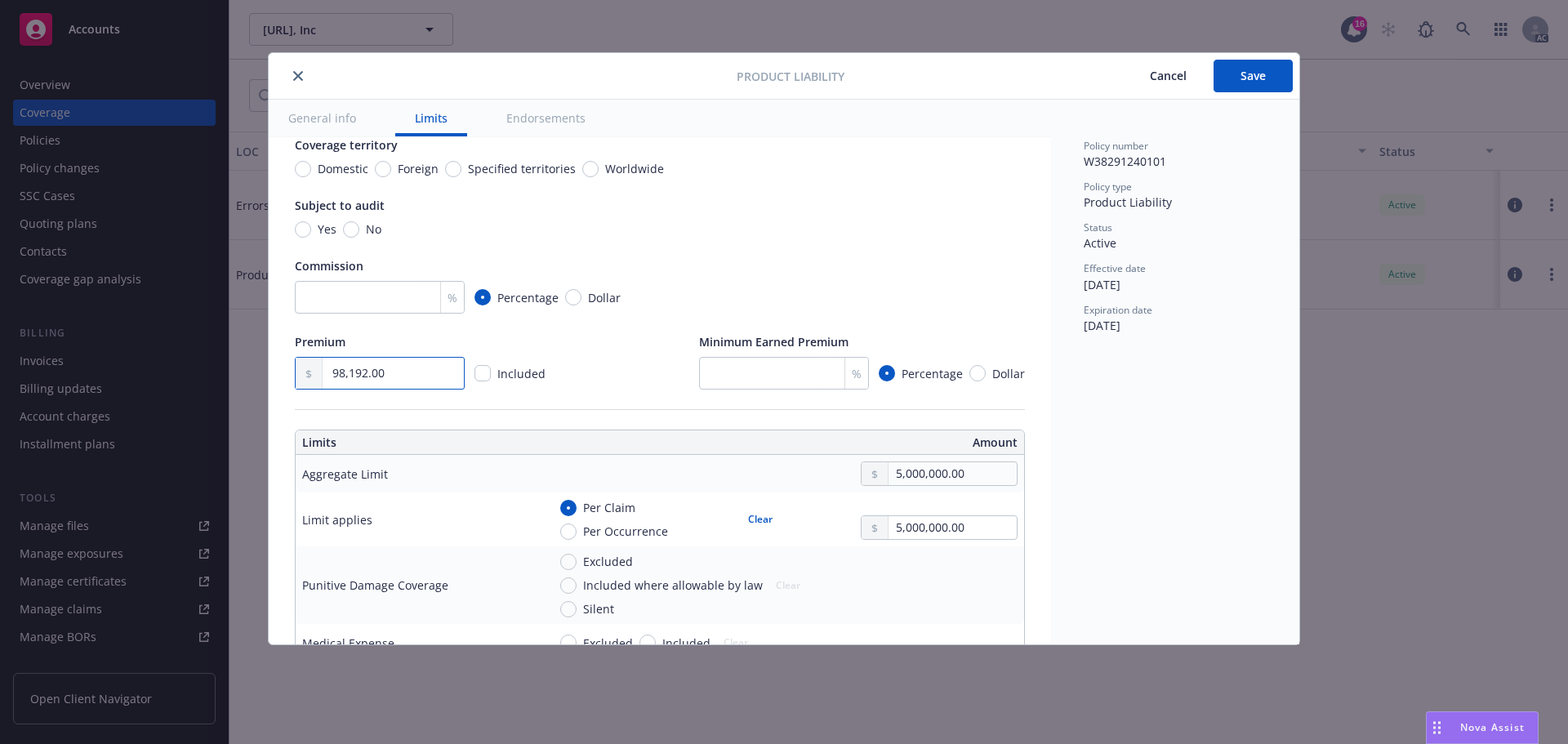
type input "98,192.00"
click at [553, 342] on div "Premium 98,192.00 Included Minimum Earned Premium % Percentage Dollar" at bounding box center [660, 361] width 730 height 56
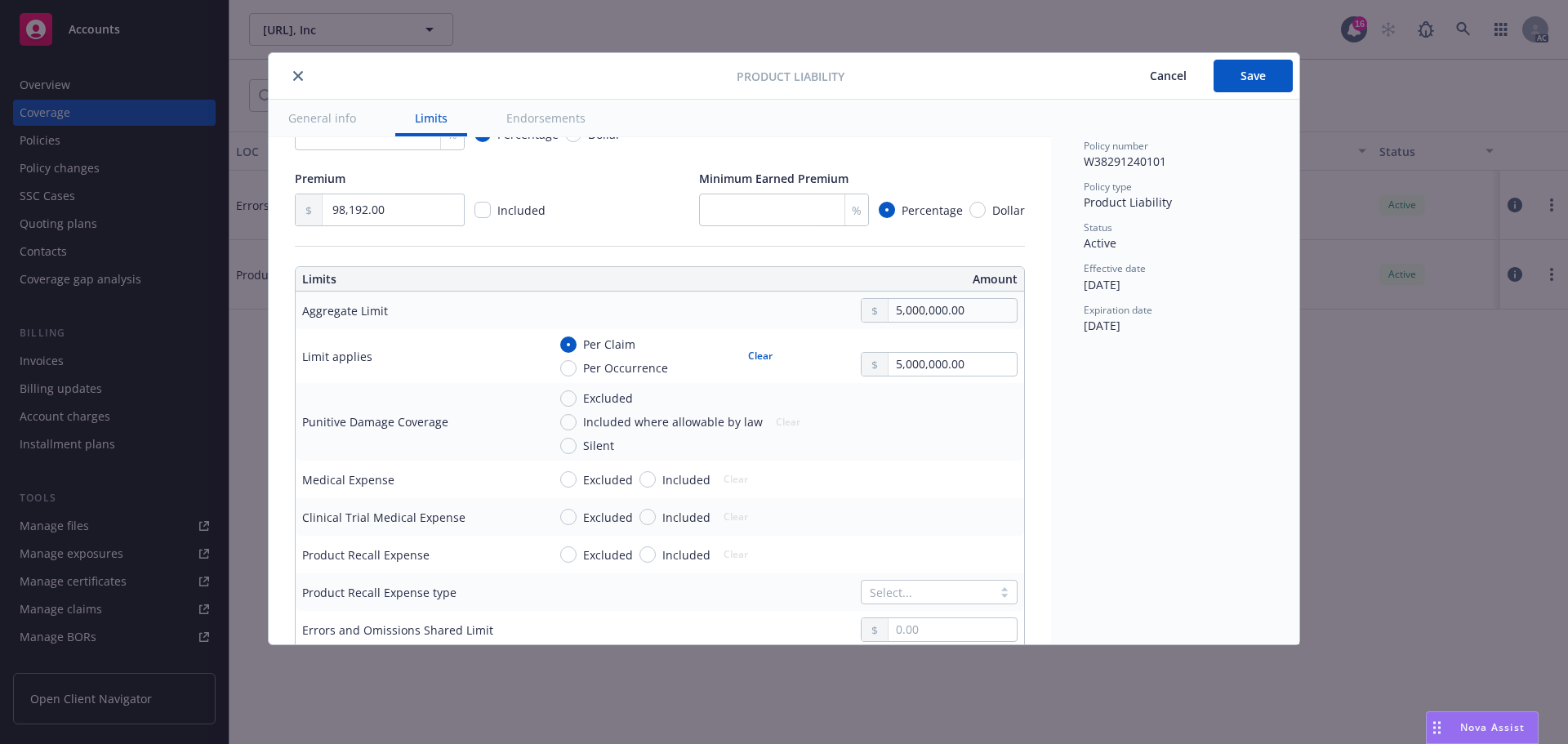
scroll to position [408, 0]
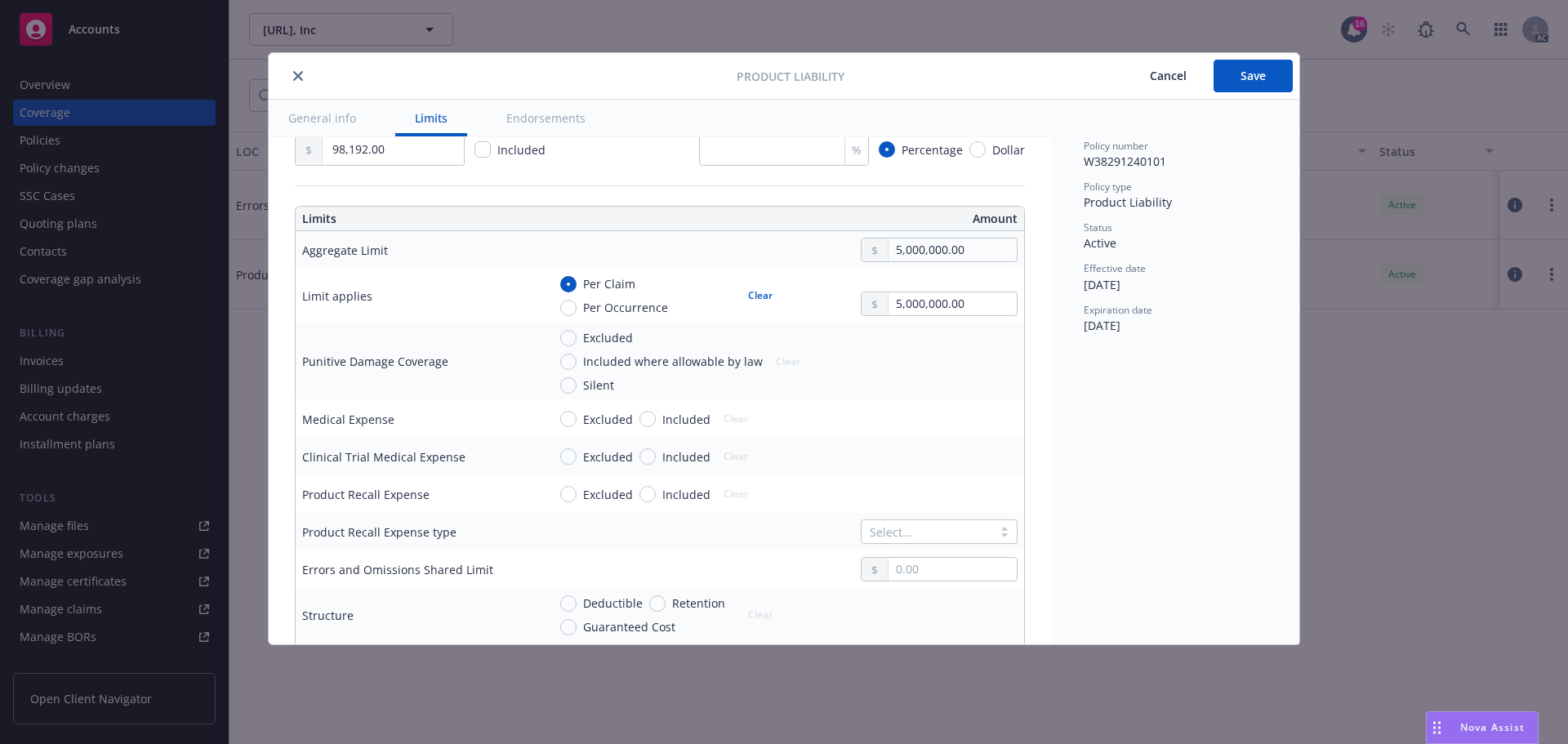
type textarea "x"
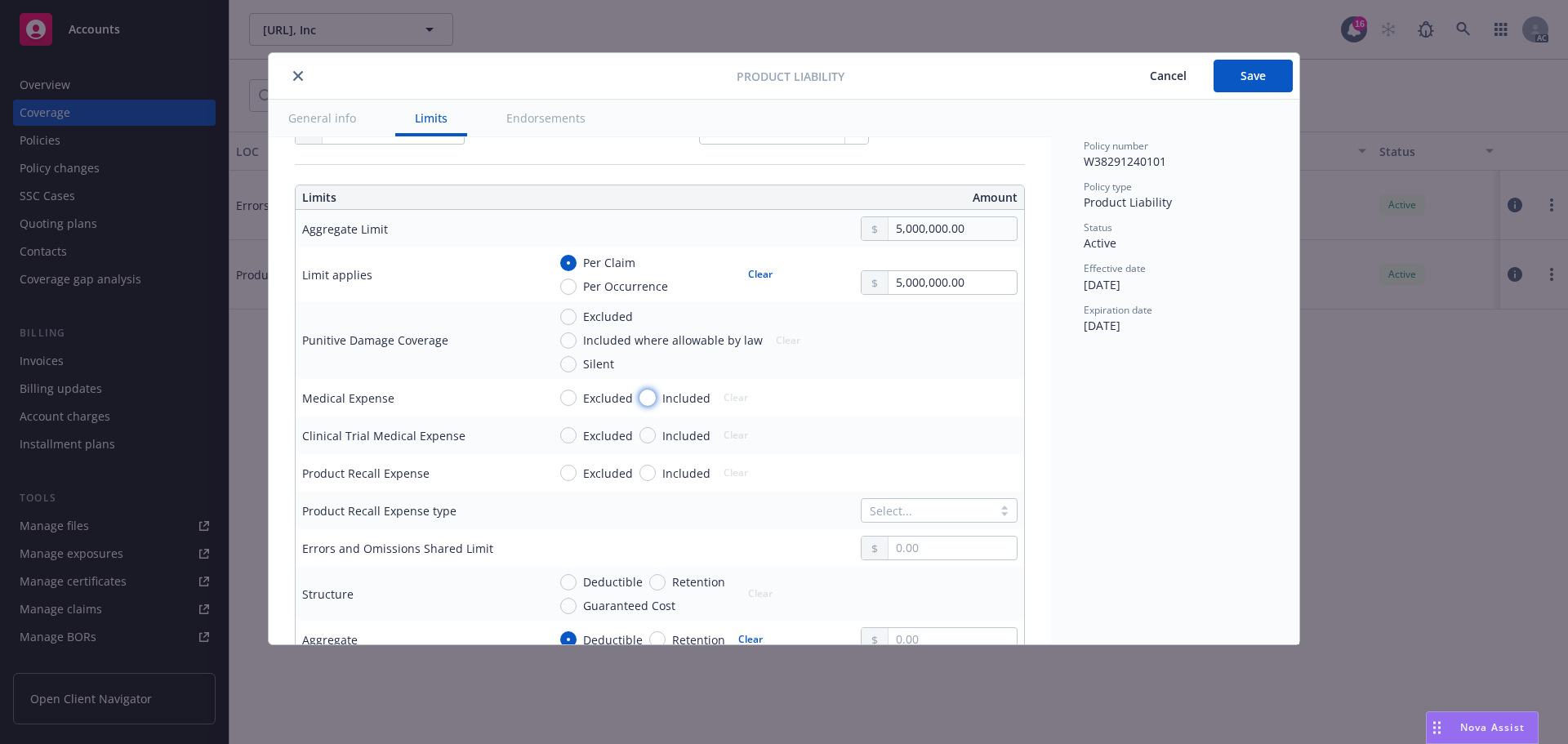
click at [649, 399] on input "Included" at bounding box center [647, 398] width 17 height 17
radio input "true"
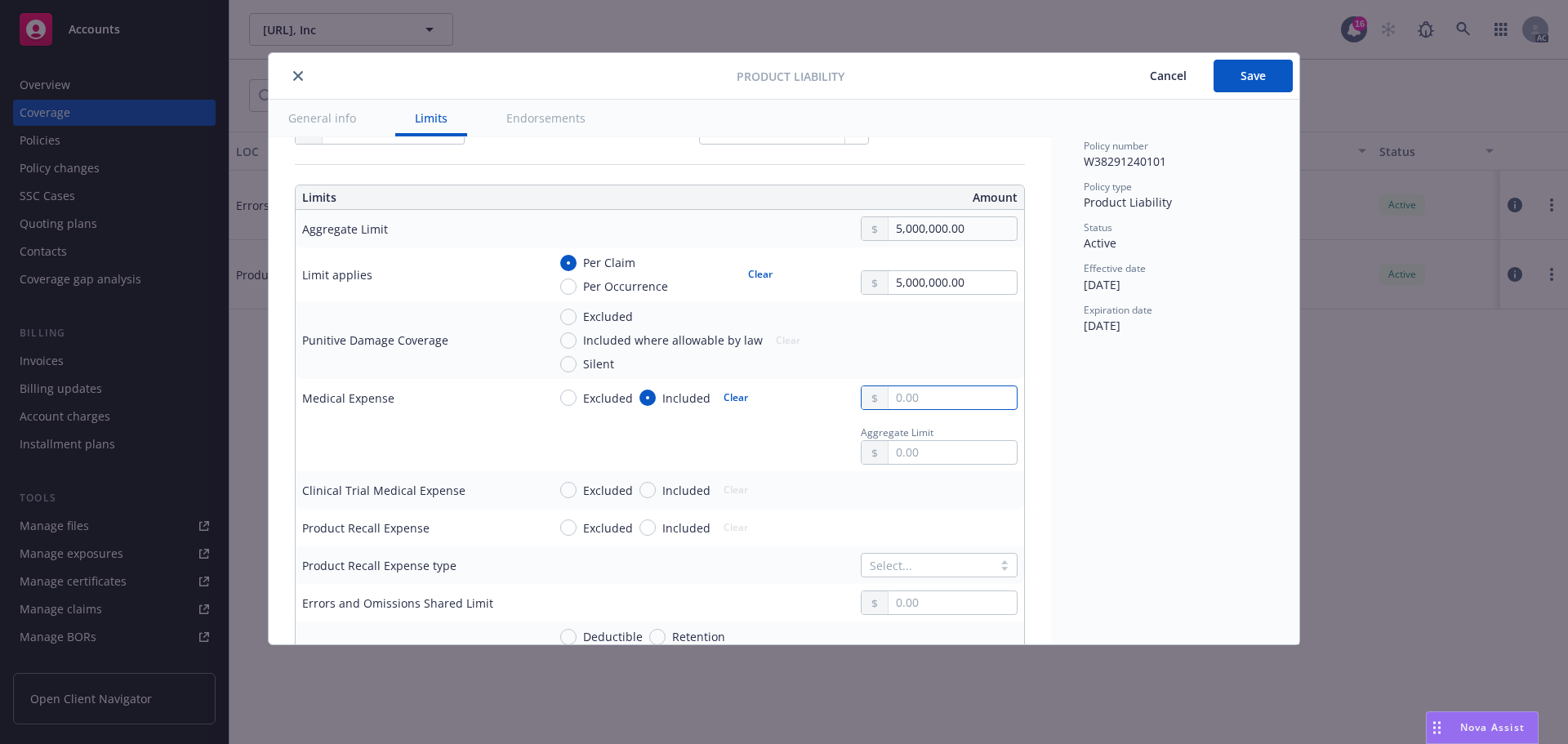
click at [900, 392] on input "text" at bounding box center [952, 398] width 128 height 23
type textarea "x"
type input "5.00"
type textarea "x"
type input "50.00"
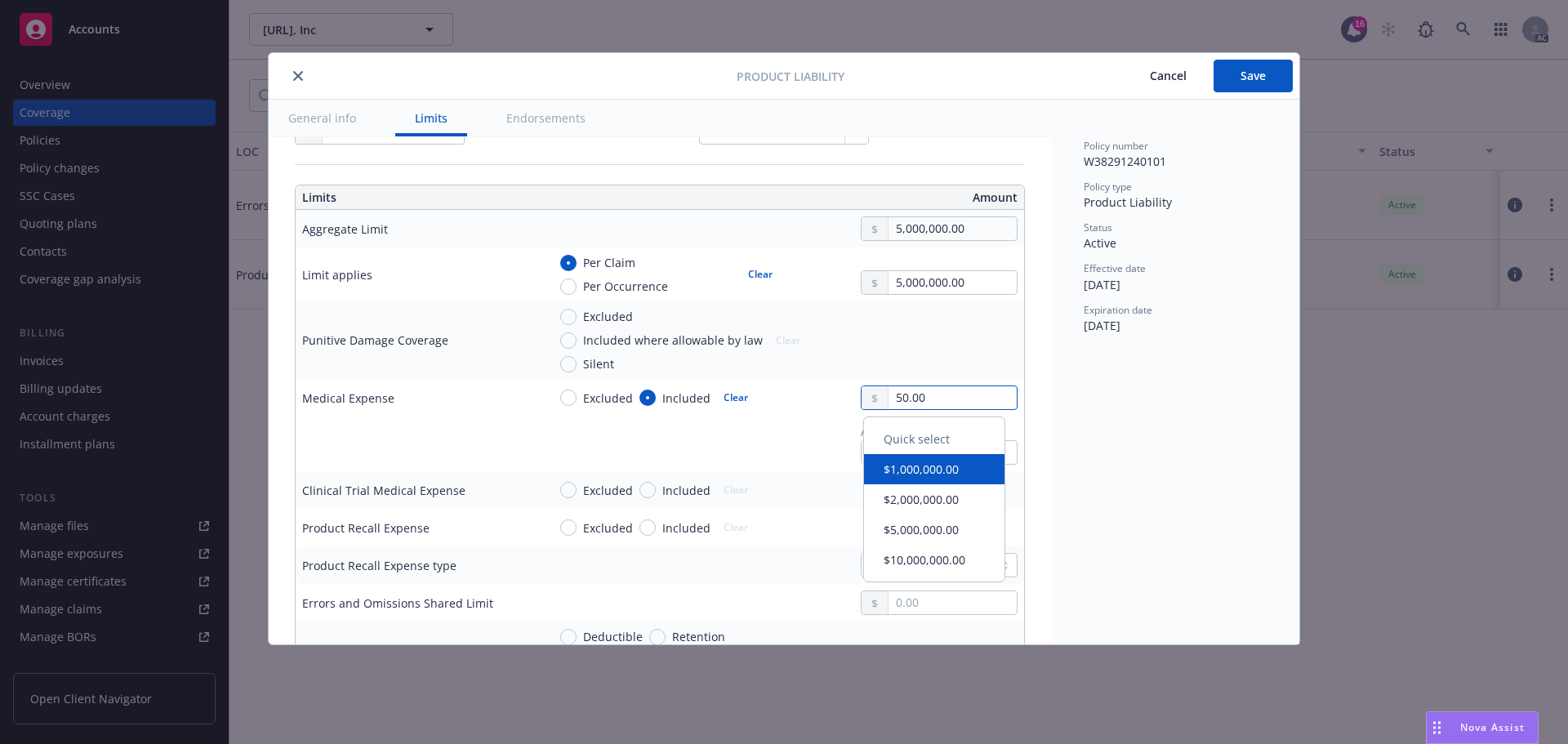
type textarea "x"
type input "500.00"
type textarea "x"
type input "5,000.00"
drag, startPoint x: 765, startPoint y: 428, endPoint x: 794, endPoint y: 435, distance: 29.8
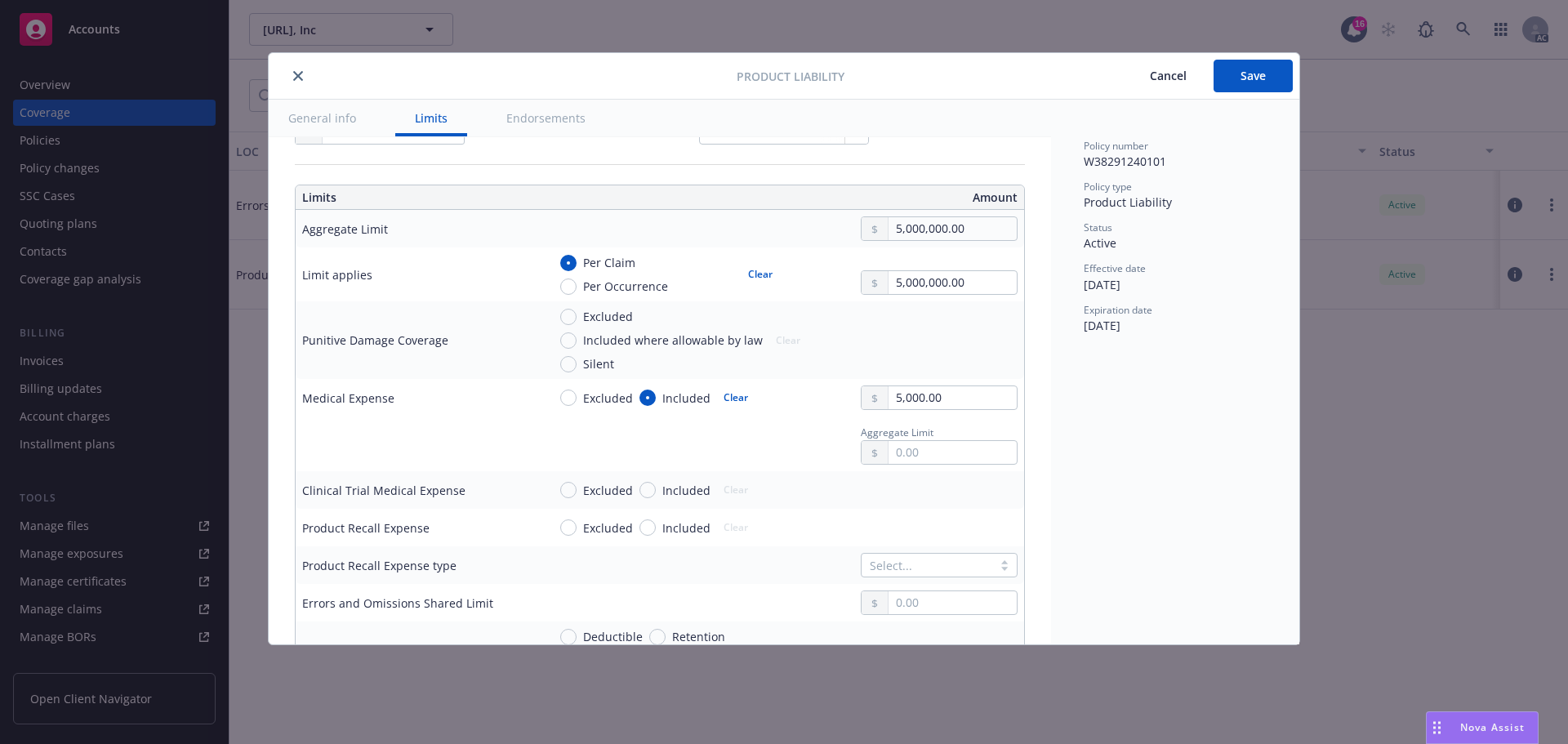
click at [770, 429] on div "Aggregate Limit" at bounding box center [783, 443] width 471 height 41
click at [915, 447] on input "text" at bounding box center [952, 452] width 128 height 23
type textarea "x"
type input "2.00"
type textarea "x"
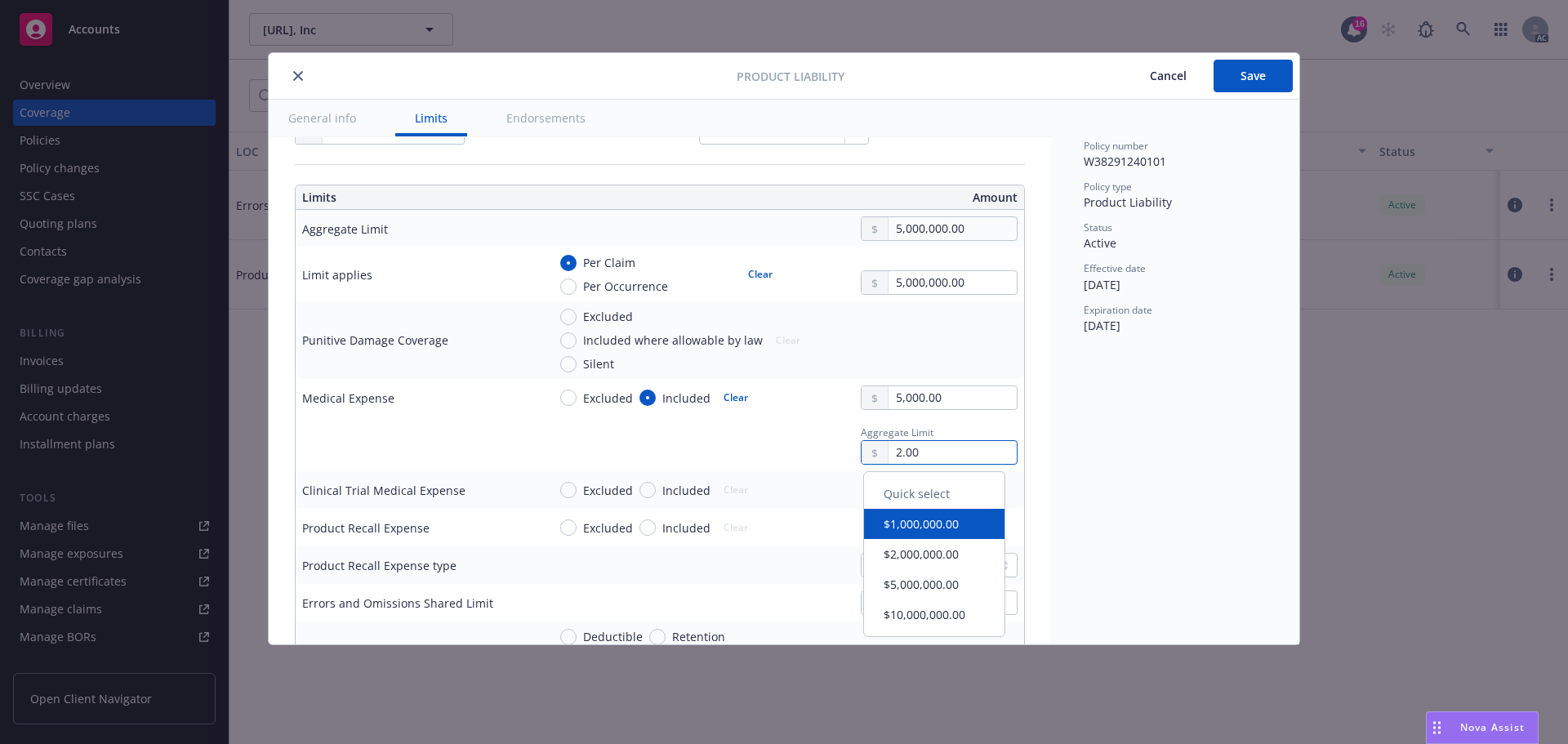
type input "25.00"
type textarea "x"
type input "250.00"
type textarea "x"
type input "2,500.00"
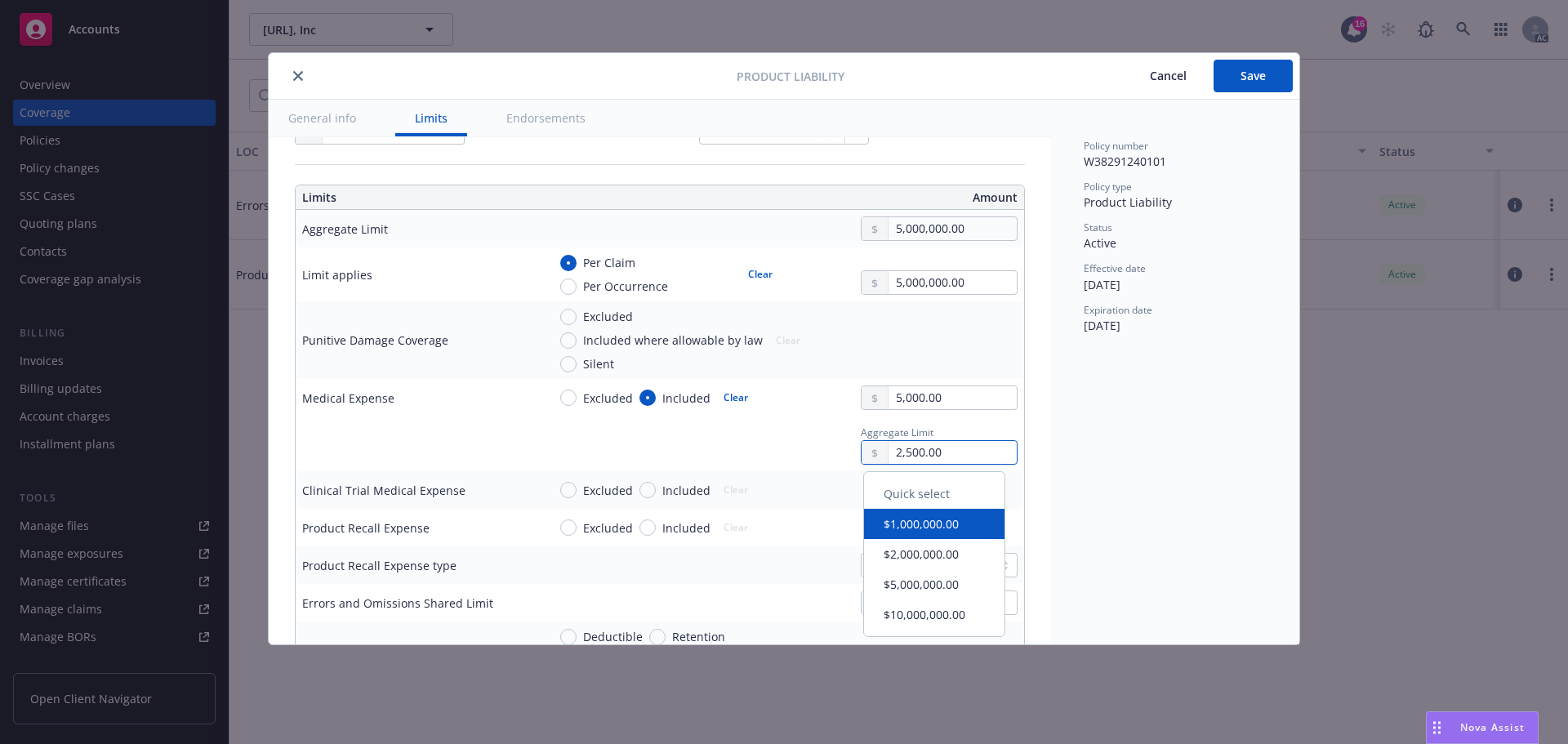
type textarea "x"
type input "25,000.00"
click at [801, 435] on div "Aggregate Limit 25,000.00" at bounding box center [783, 443] width 471 height 41
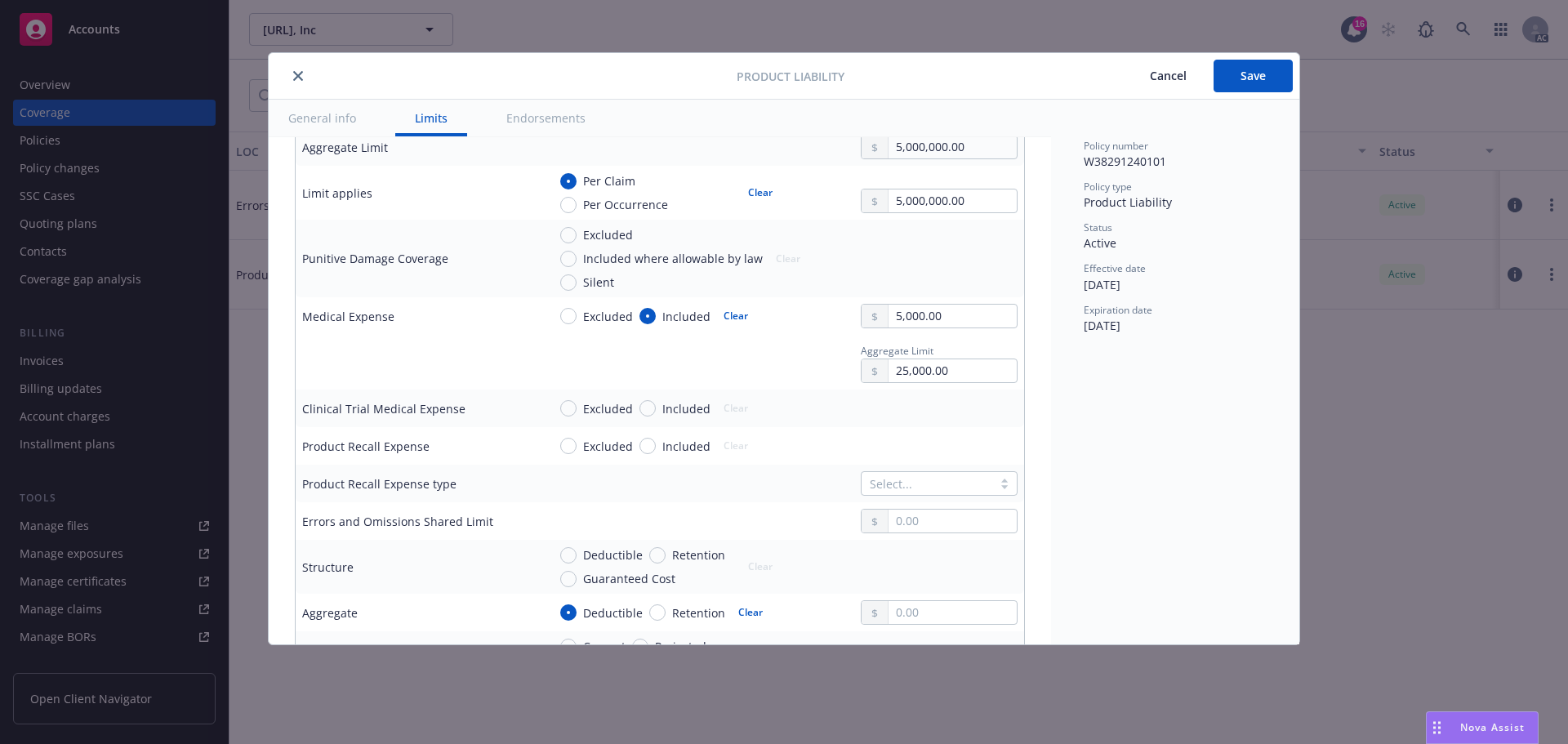
scroll to position [571, 0]
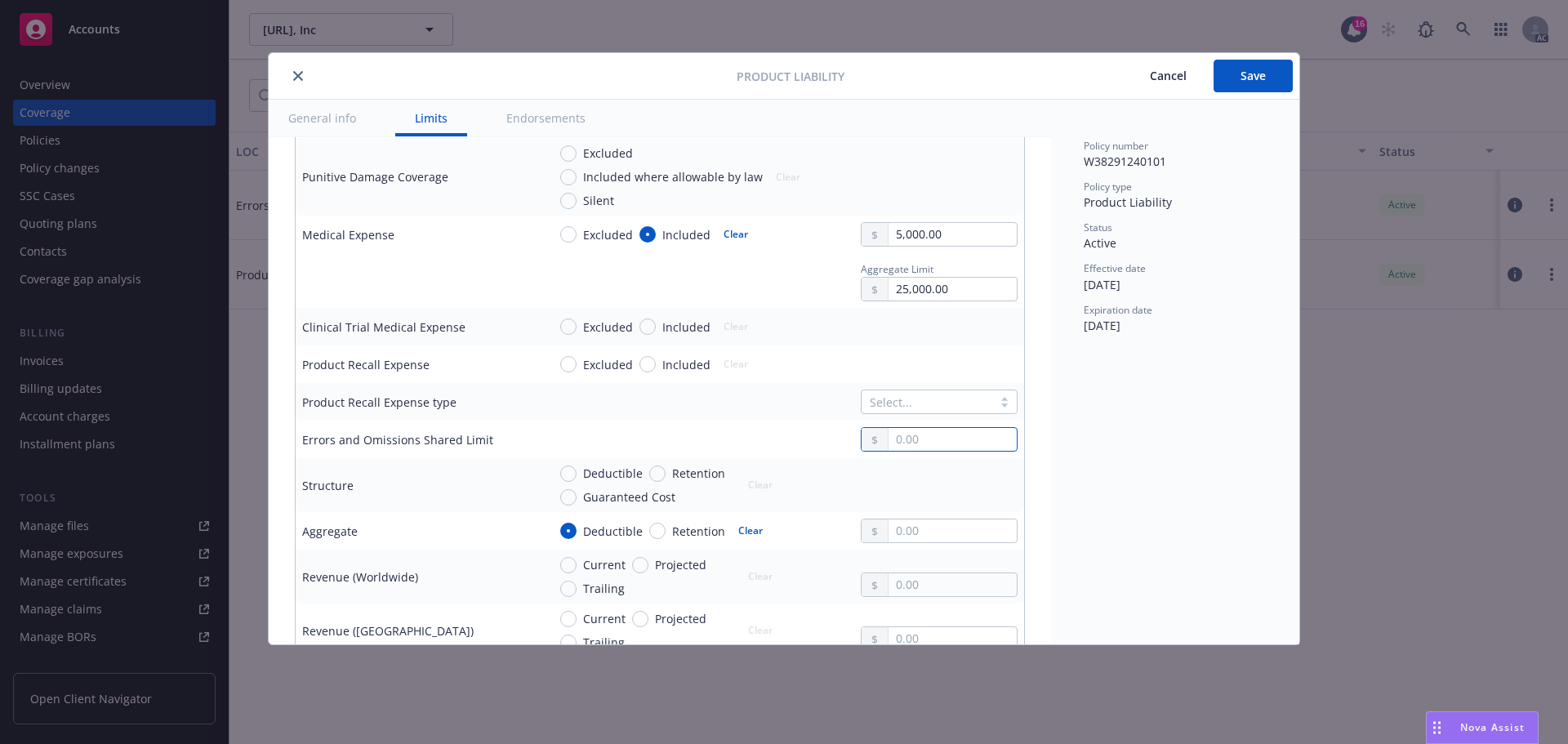
click at [932, 428] on input "text" at bounding box center [952, 439] width 128 height 23
click at [932, 436] on input "text" at bounding box center [952, 439] width 128 height 23
type textarea "x"
type input "5.00"
type textarea "x"
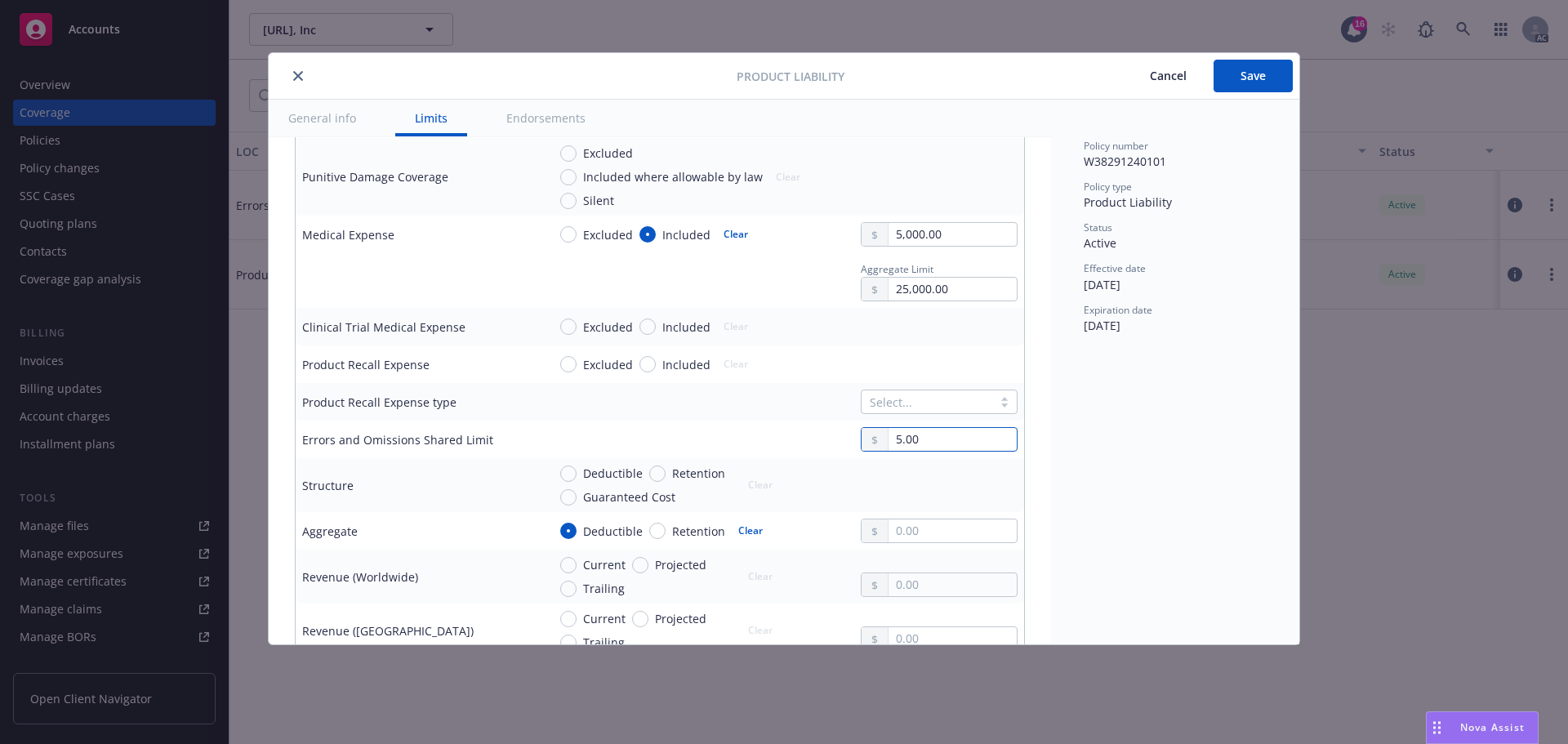
type input "50.00"
type textarea "x"
type input "500.00"
type textarea "x"
type input "5,000.00"
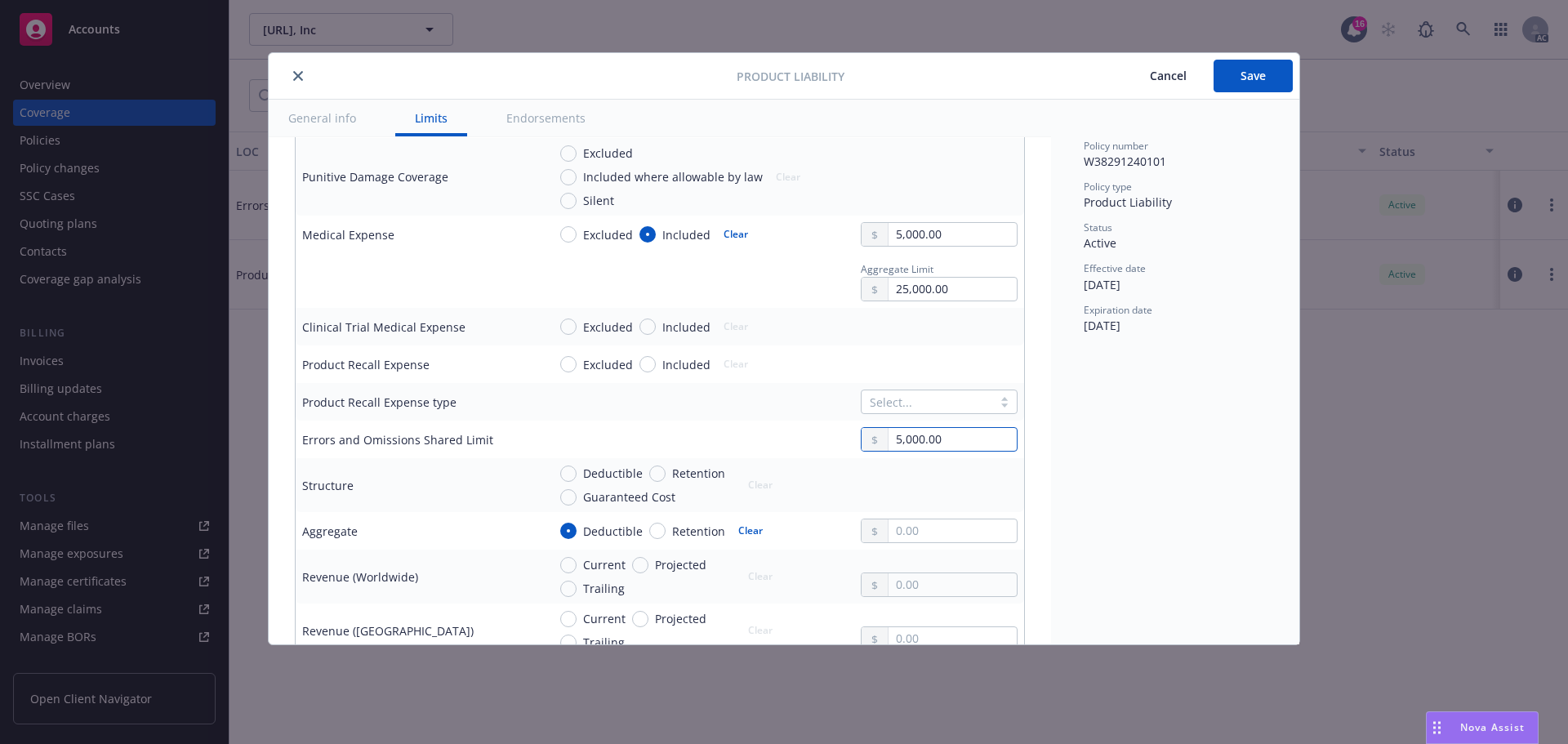
type textarea "x"
type input "50,000.00"
type textarea "x"
type input "500,000.00"
type textarea "x"
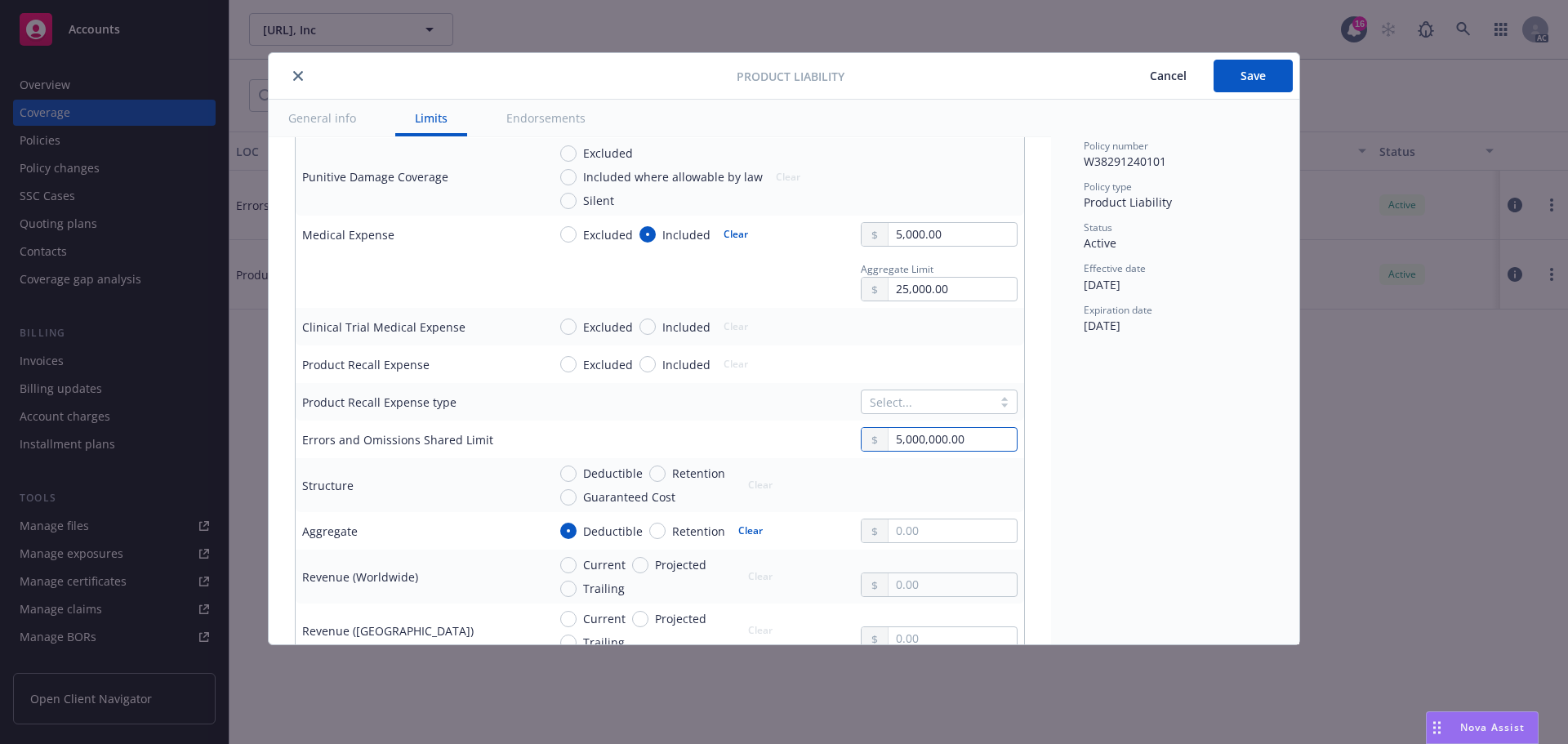
type input "5,000,000.00"
click at [572, 331] on input "Excluded" at bounding box center [568, 326] width 17 height 17
radio input "true"
type textarea "x"
drag, startPoint x: 567, startPoint y: 364, endPoint x: 567, endPoint y: 377, distance: 13.0
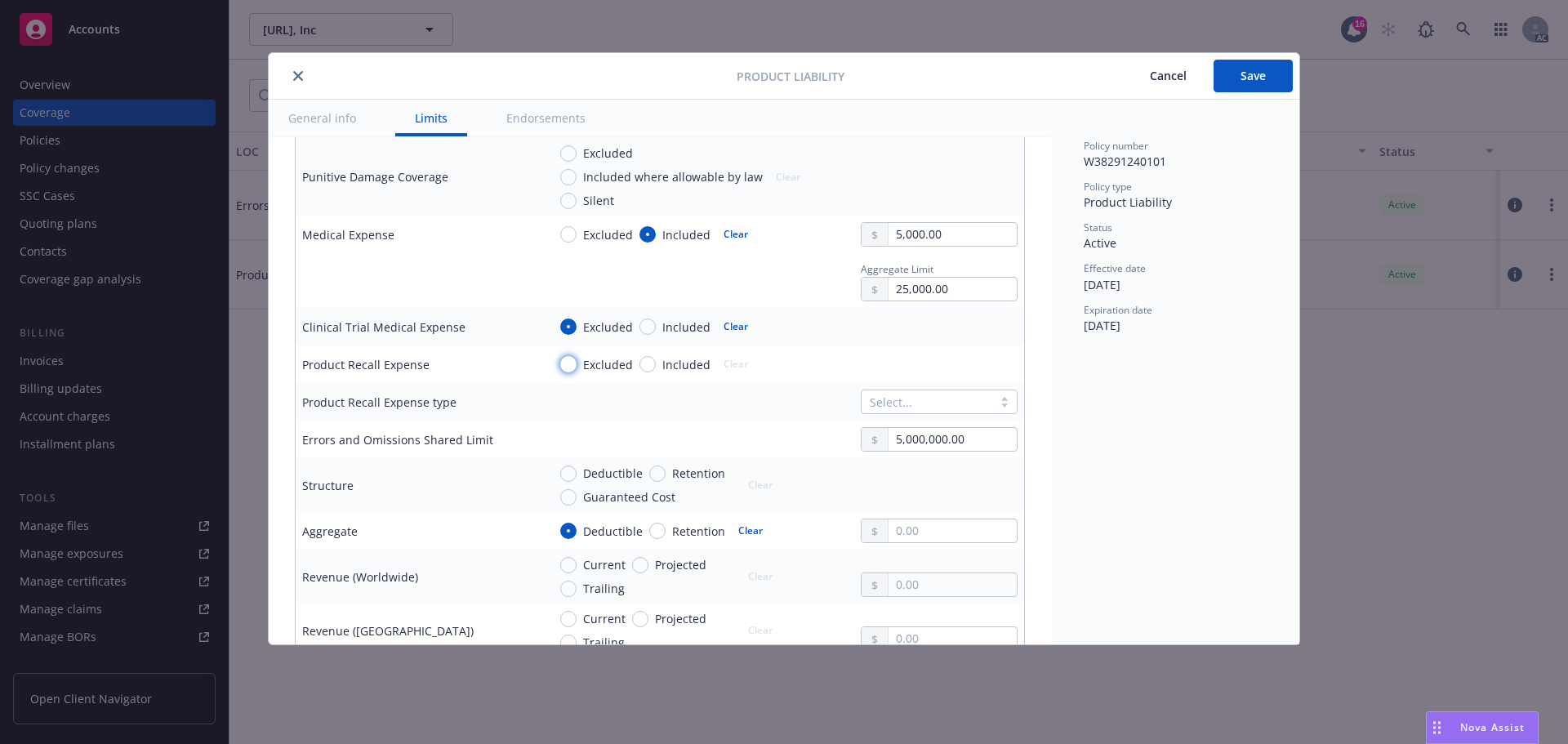
click at [567, 365] on input "Excluded" at bounding box center [568, 364] width 17 height 17
radio input "true"
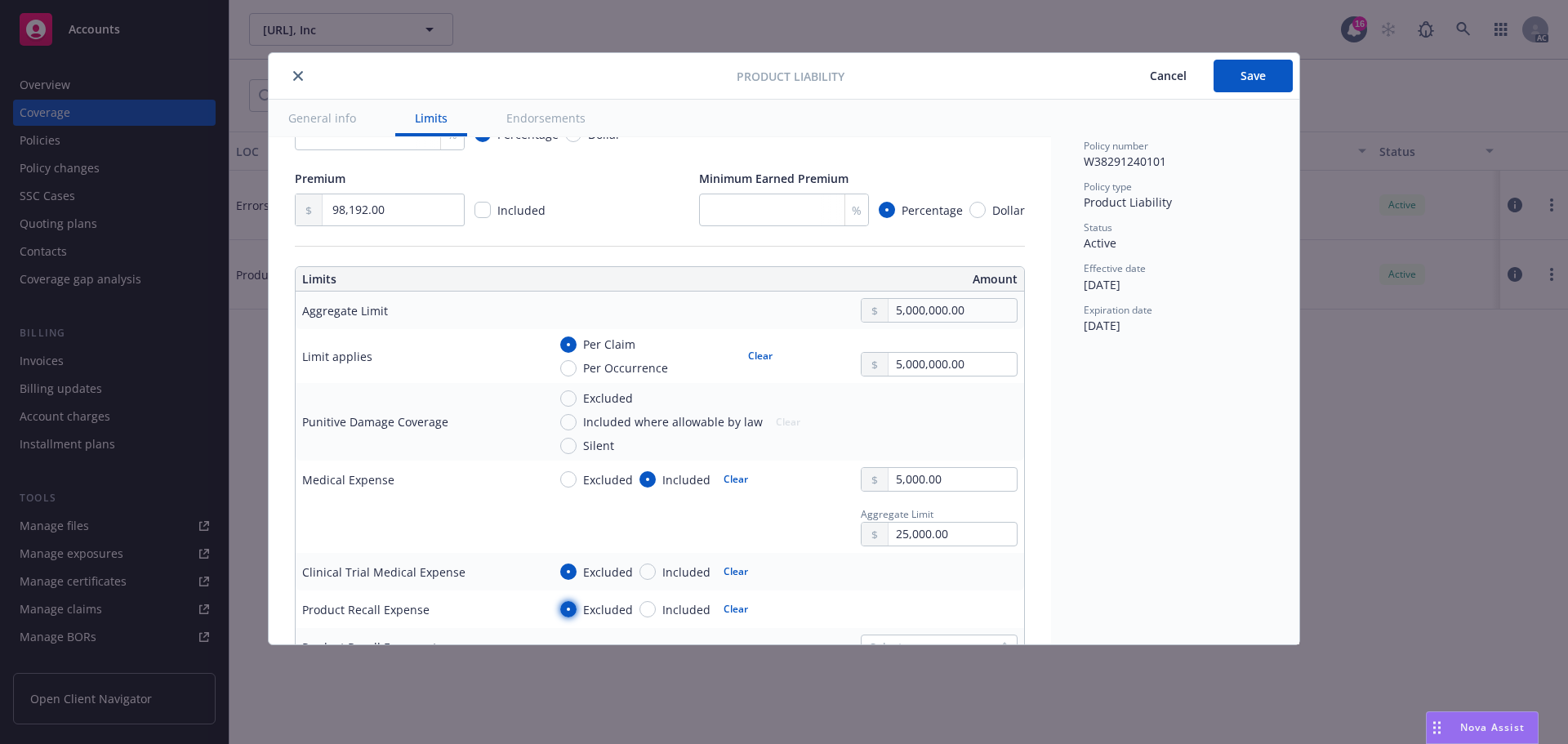
scroll to position [82, 0]
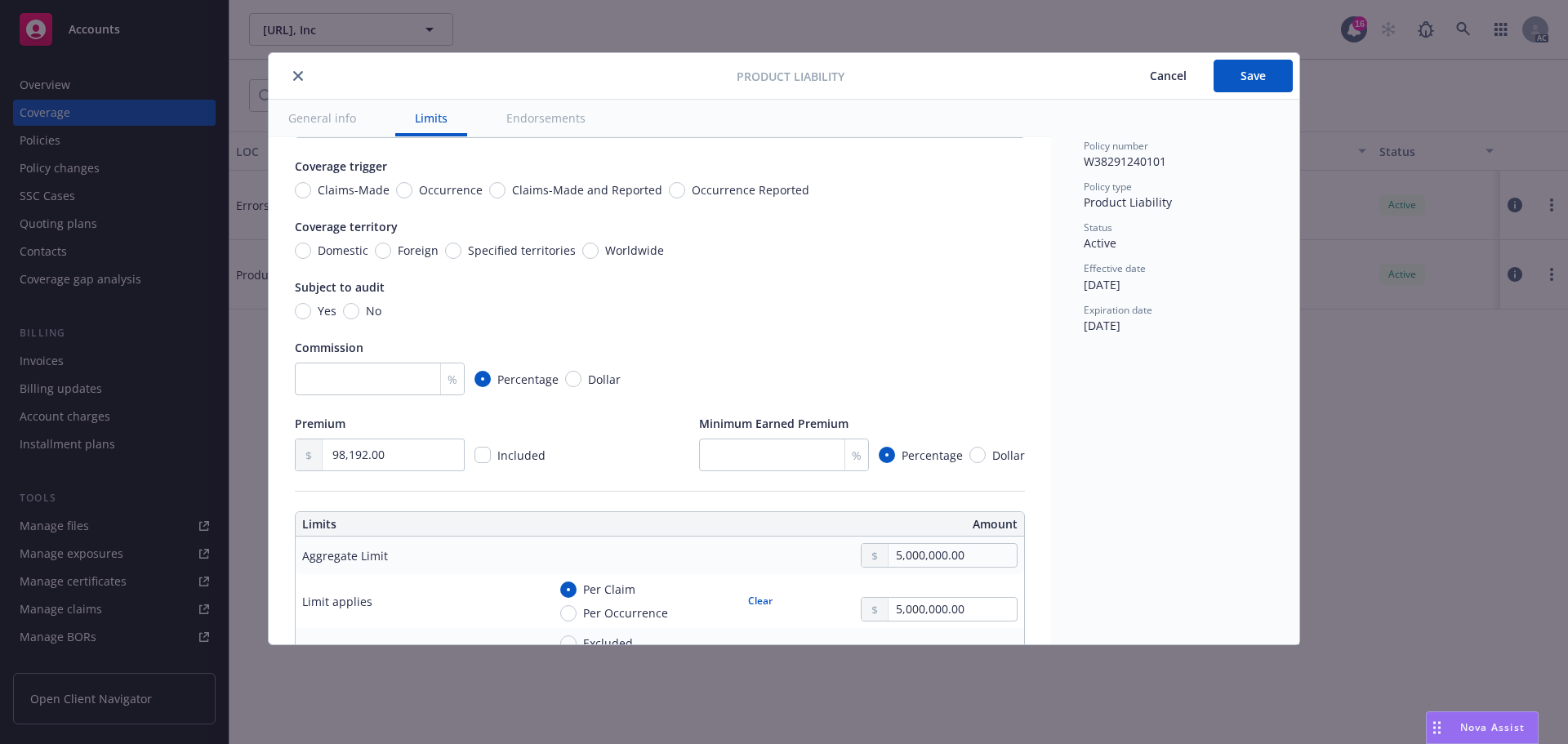
type textarea "x"
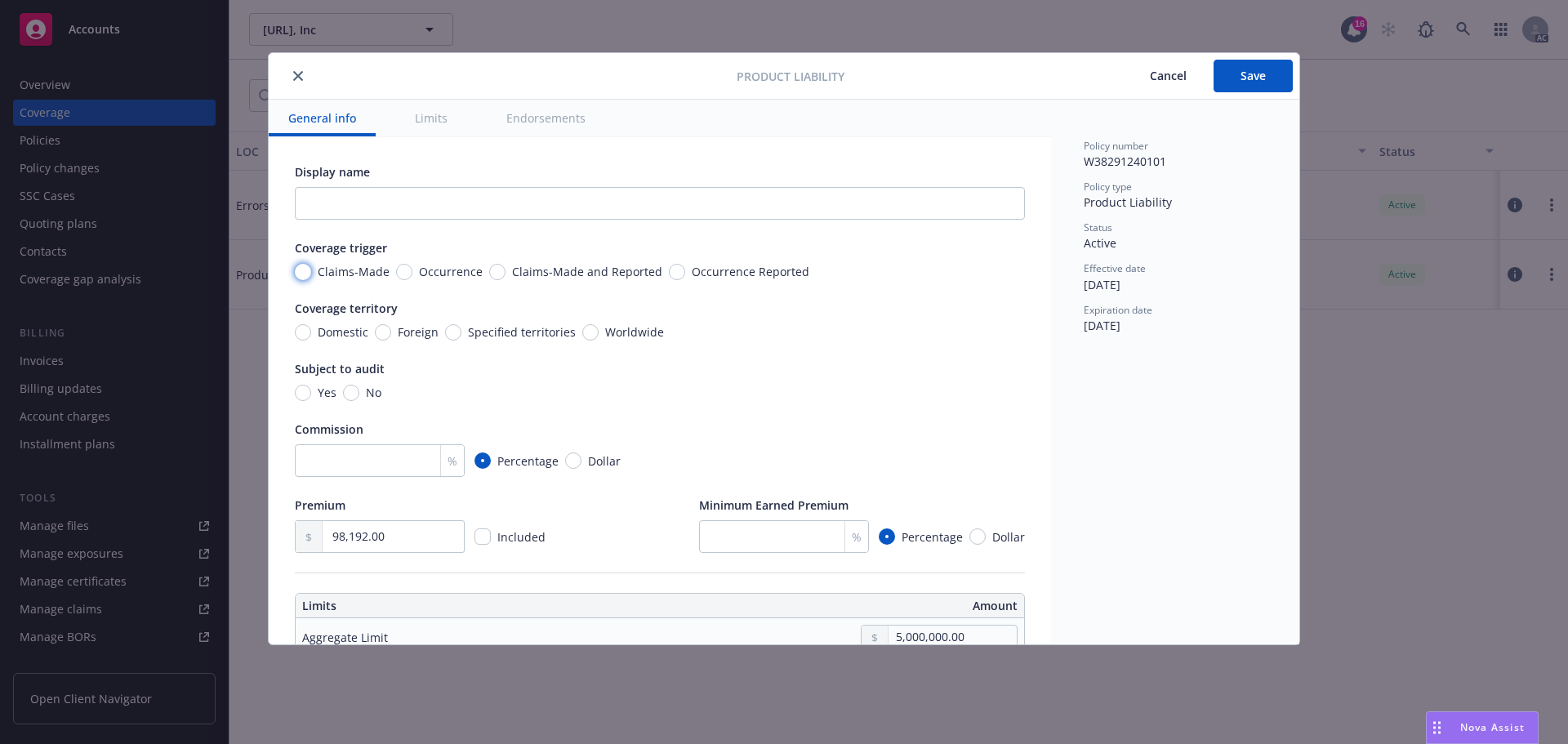
click at [308, 272] on input "Claims-Made" at bounding box center [302, 272] width 17 height 17
radio input "true"
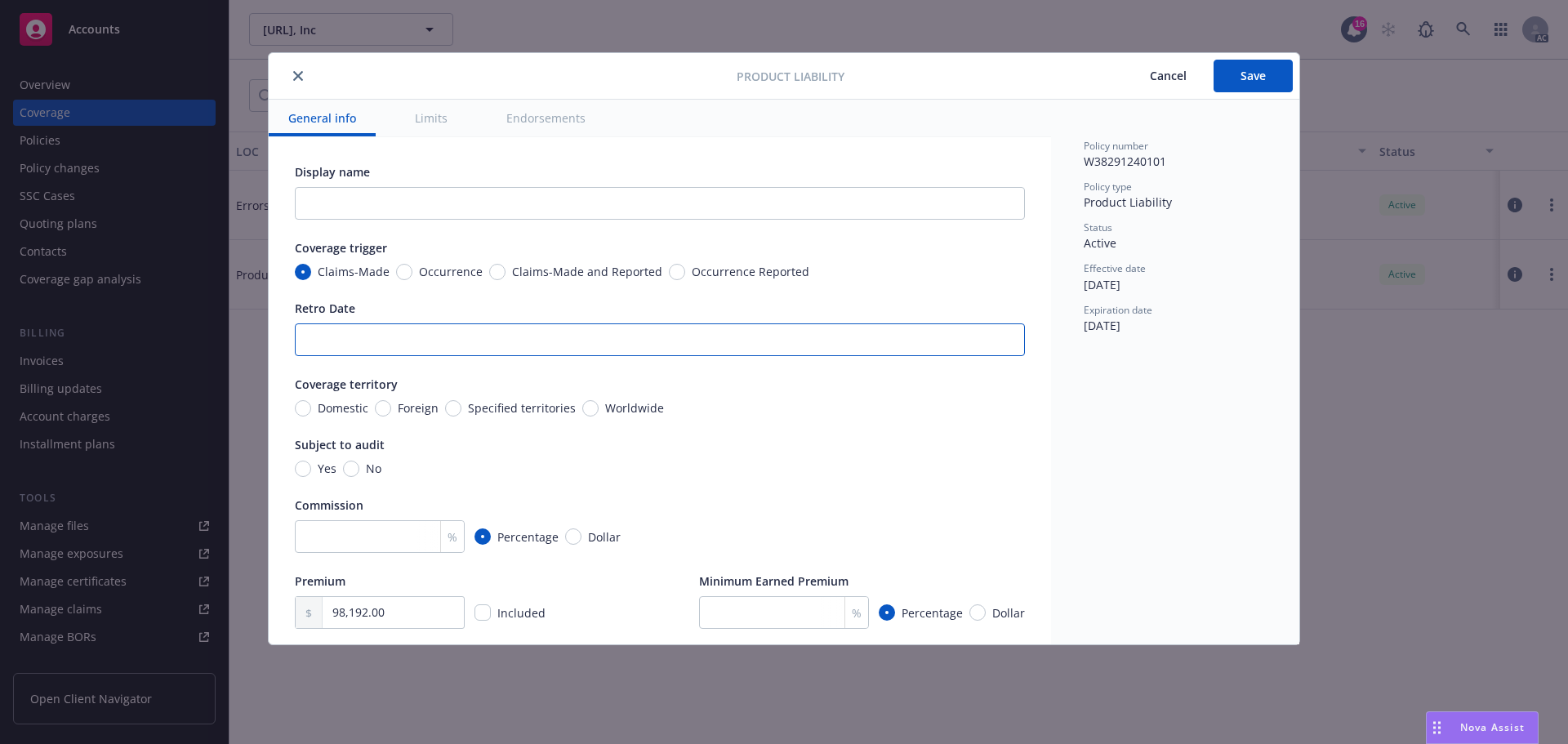
click at [330, 345] on input "Retro Date" at bounding box center [660, 339] width 730 height 33
type textarea "x"
type input "5"
type textarea "x"
type input "5/"
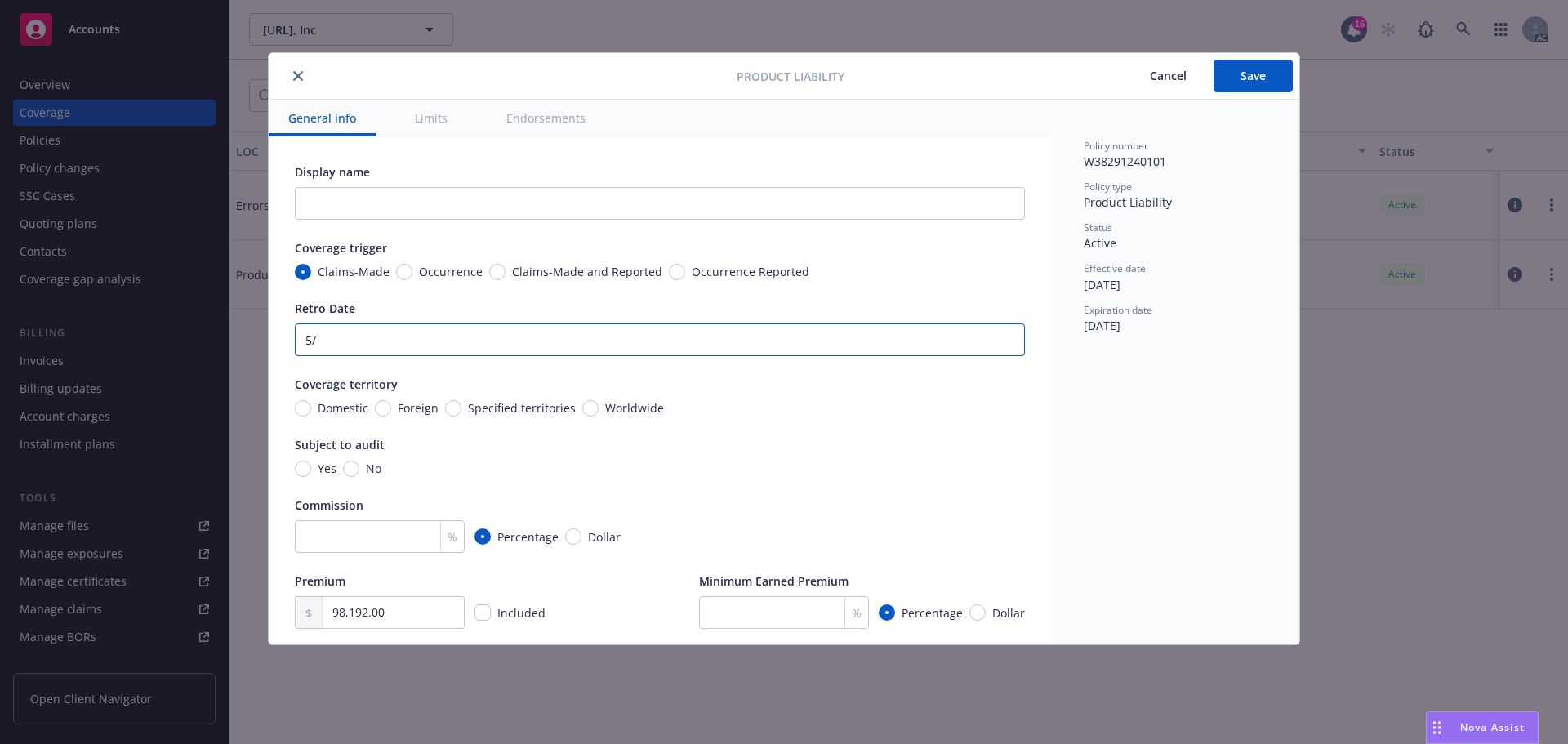
type textarea "x"
type input "5/1"
type textarea "x"
type input "5/1/"
type textarea "x"
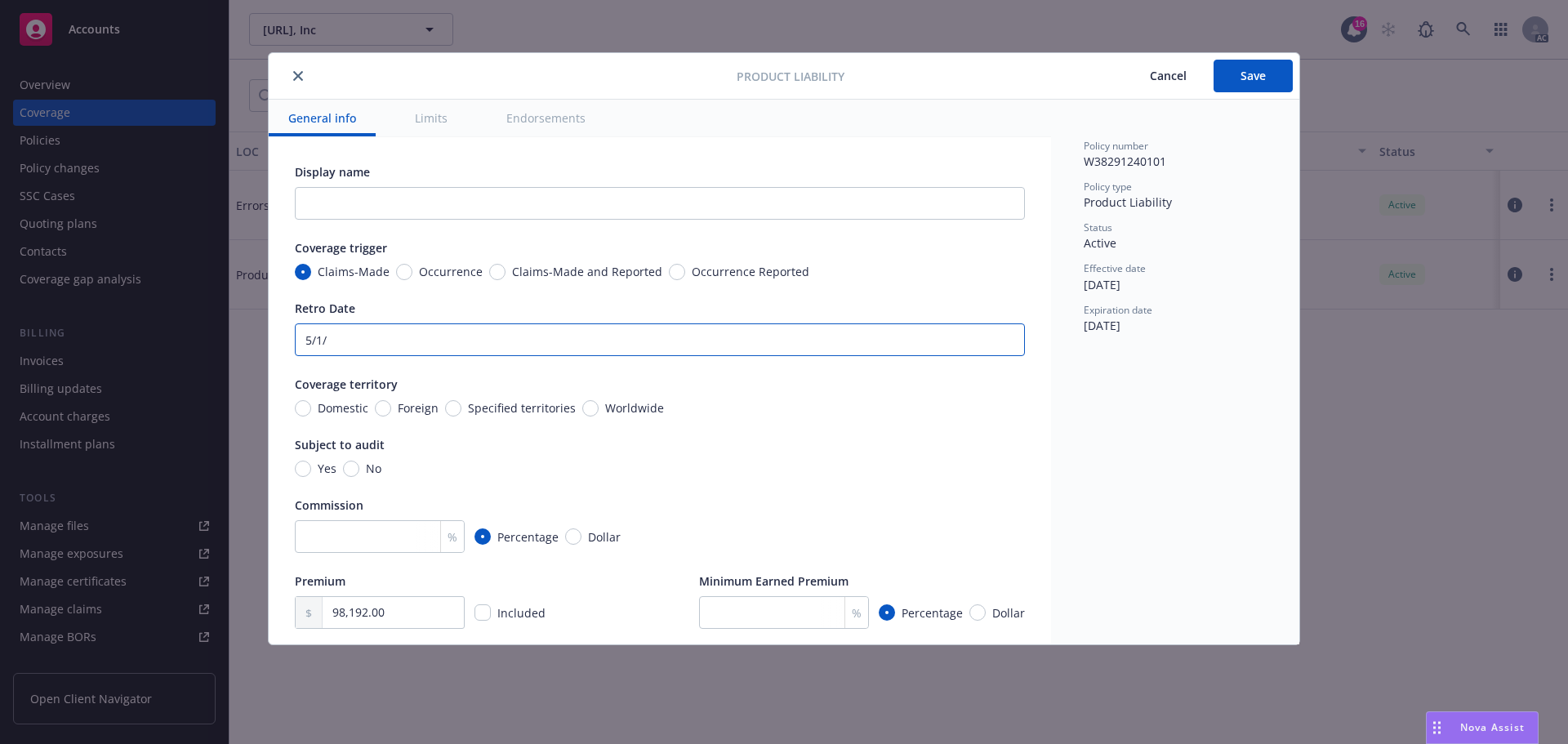
type input "5/1/2"
type textarea "x"
type input "5/1/20"
type textarea "x"
type input "5/1/201"
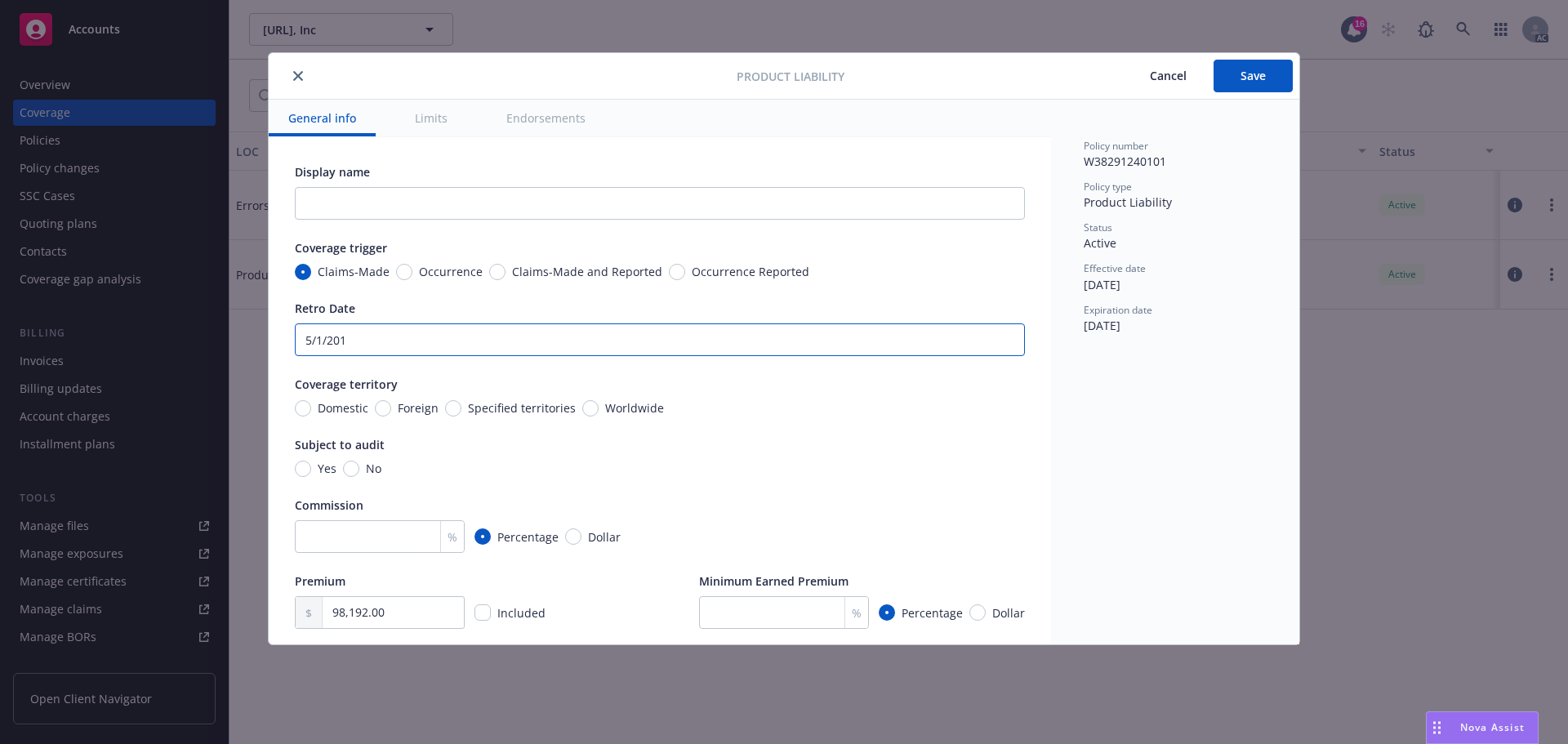
type textarea "x"
type input "5/1/2017"
click at [467, 382] on div "Coverage territory" at bounding box center [660, 383] width 730 height 17
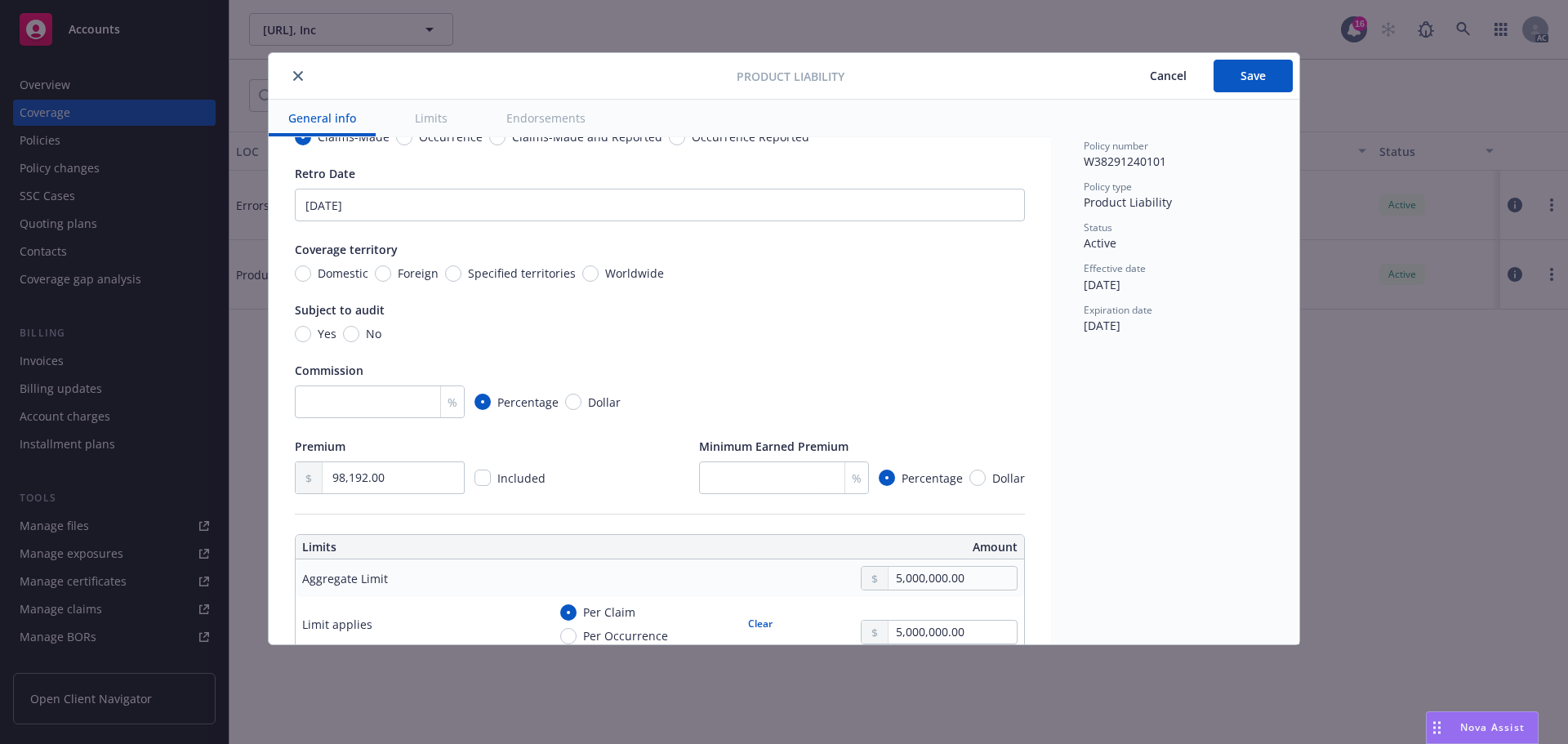
scroll to position [163, 0]
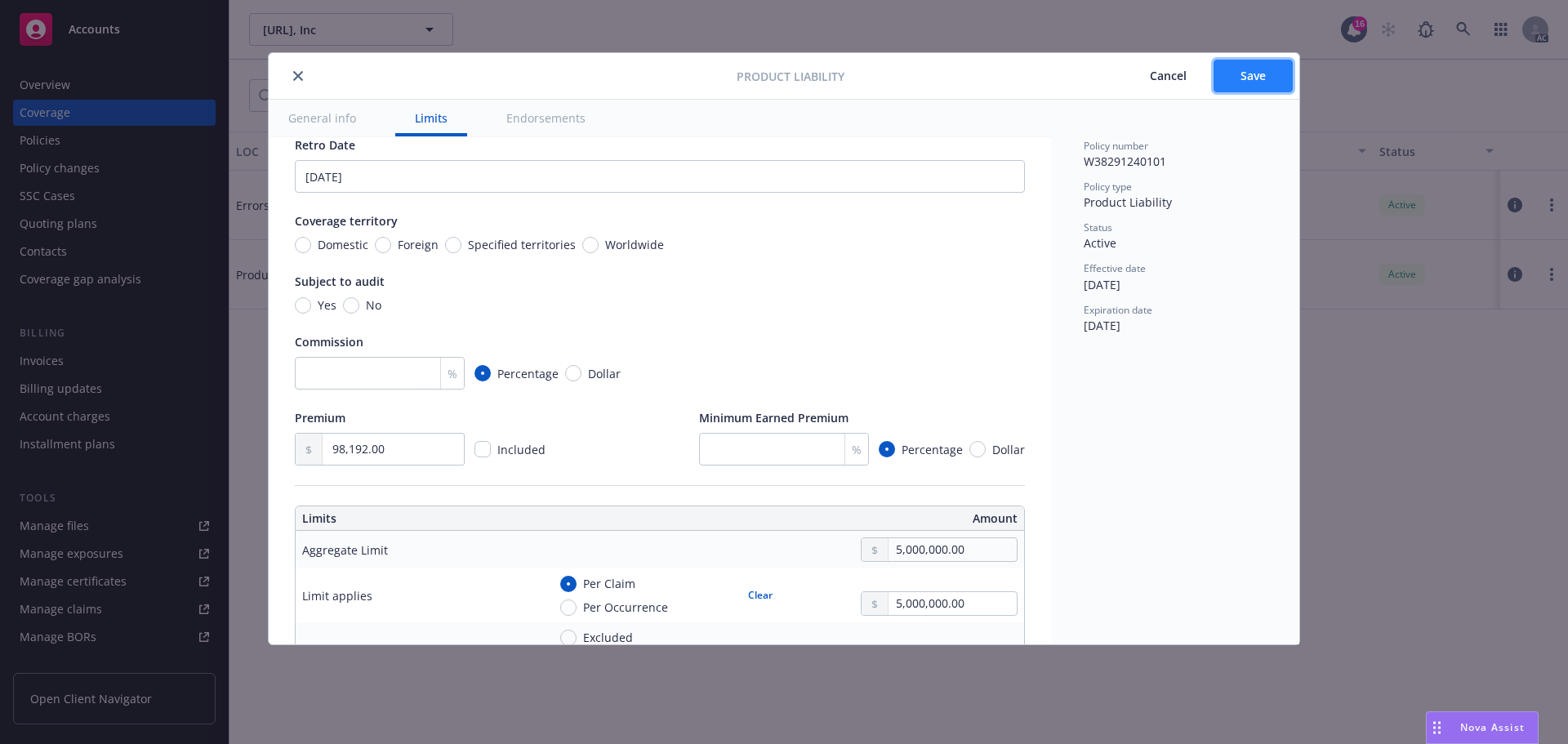
click at [1258, 72] on span "Save" at bounding box center [1253, 76] width 26 height 16
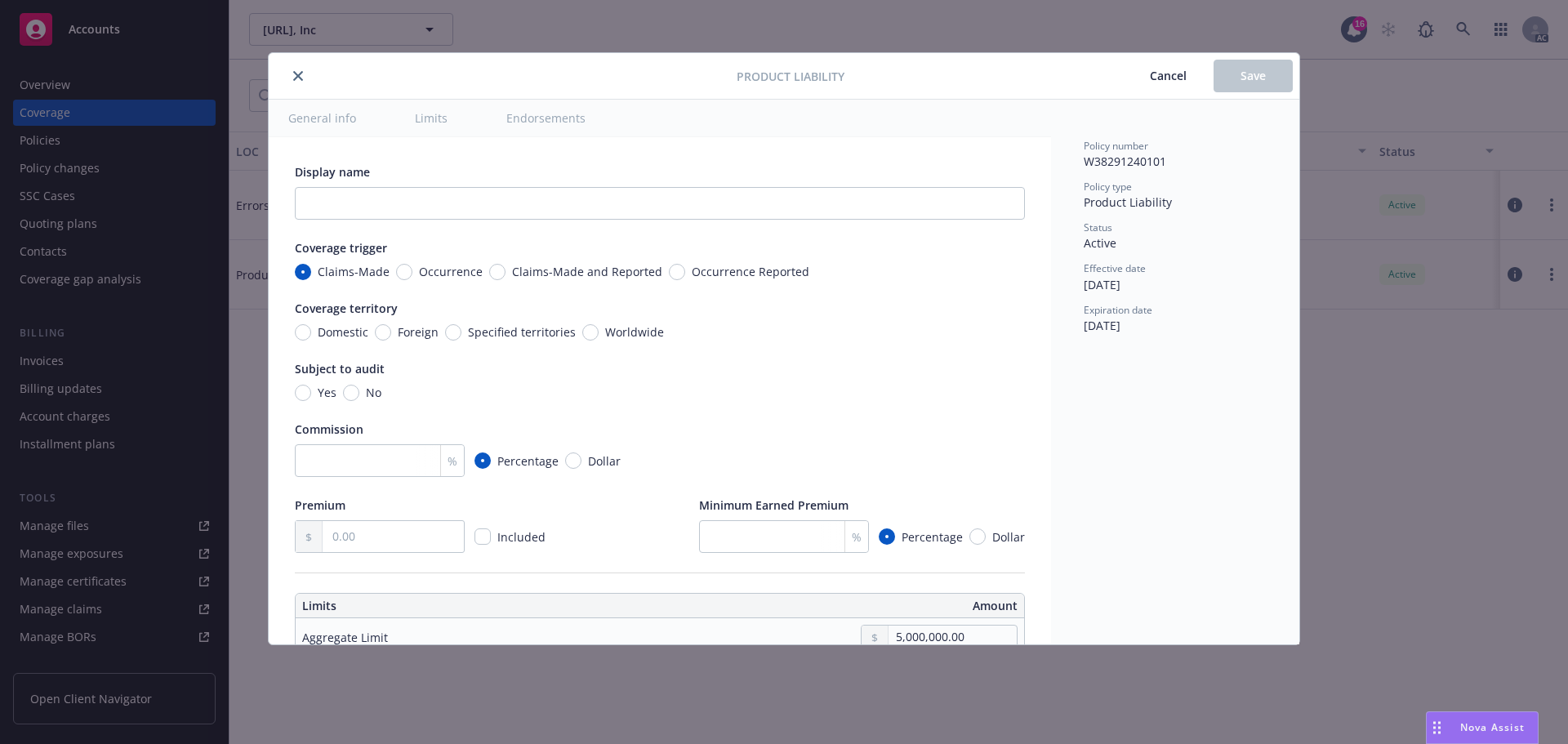
type textarea "x"
radio input "true"
type input "98,192.00"
radio input "true"
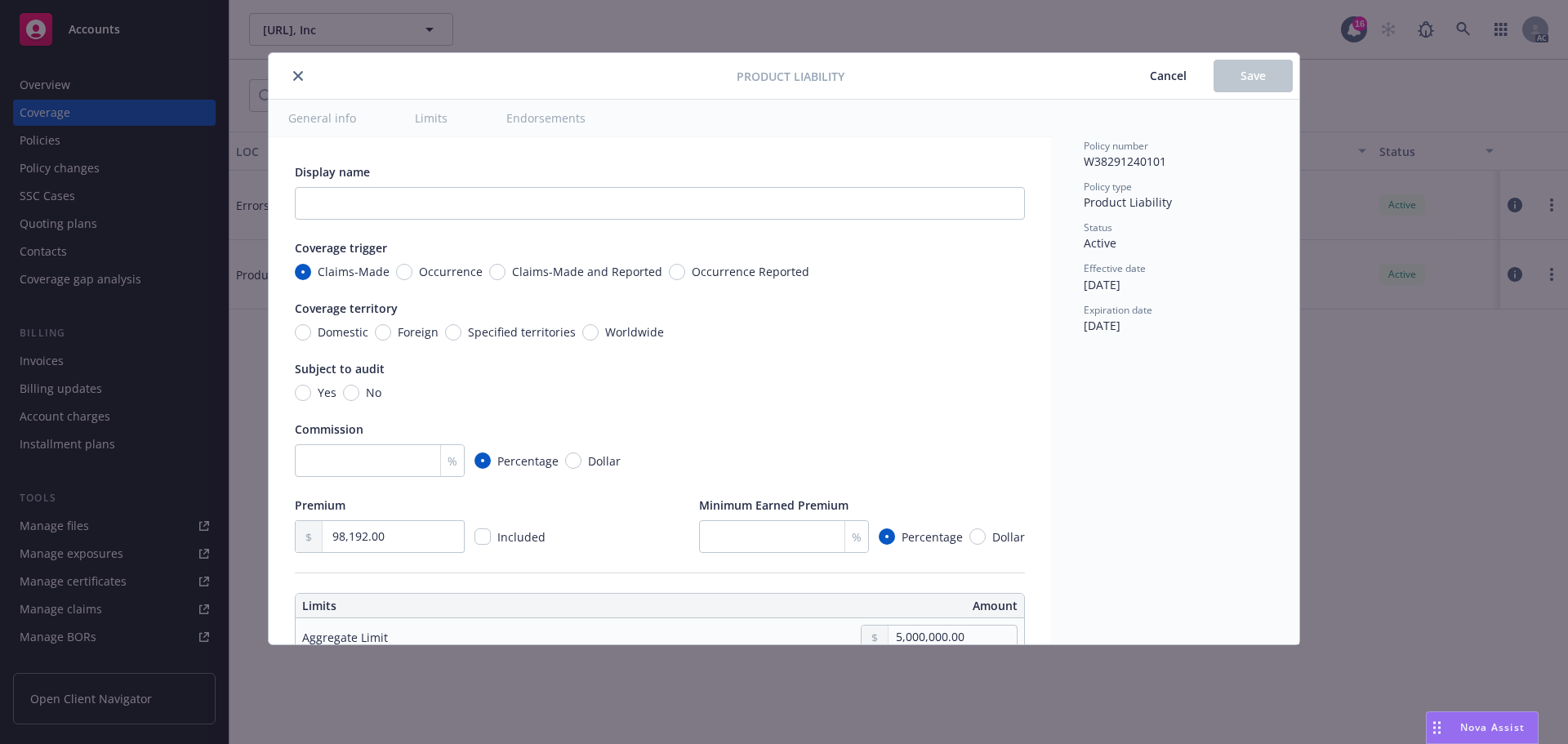
radio input "true"
type input "5,000,000.00"
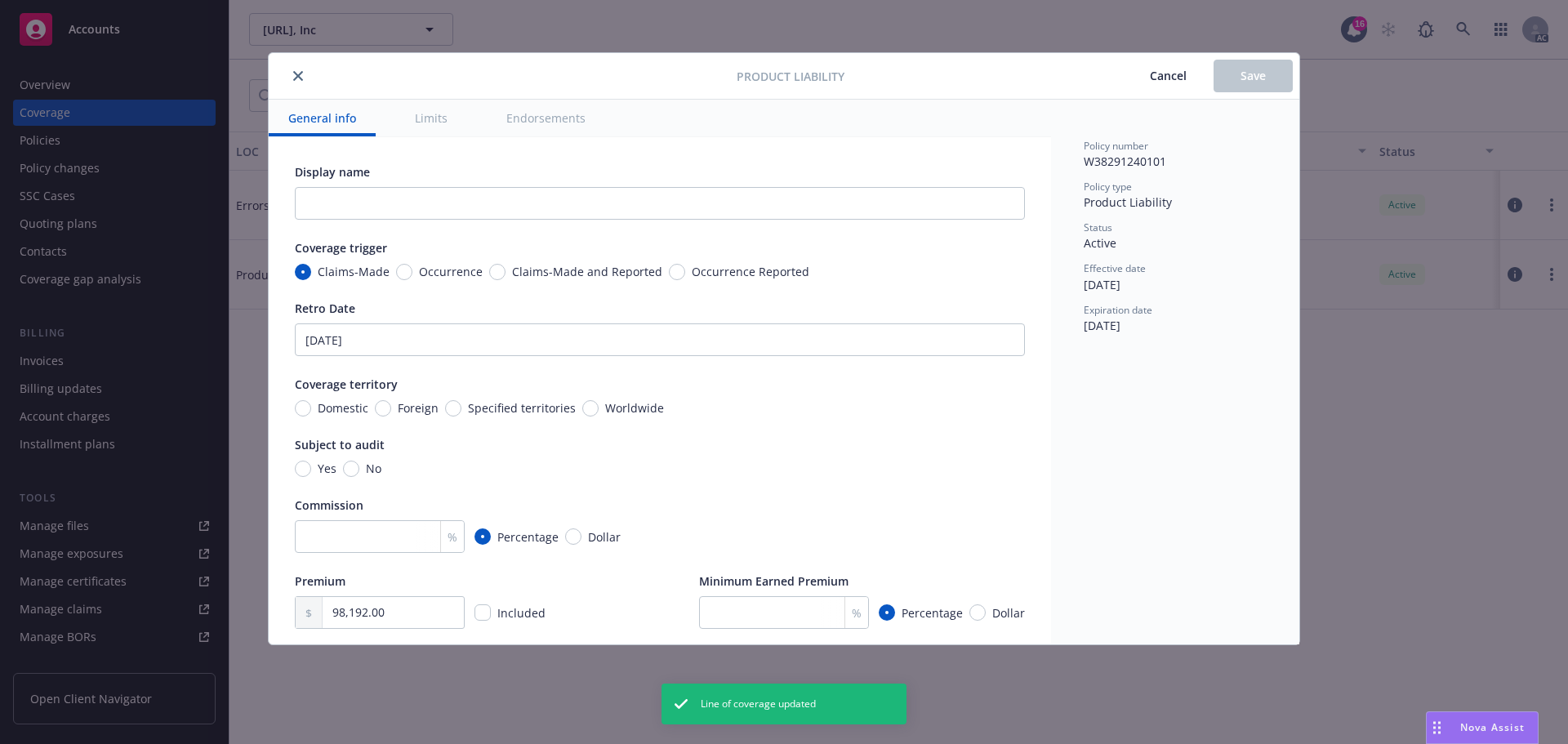
type textarea "x"
click at [295, 78] on icon "close" at bounding box center [298, 76] width 10 height 10
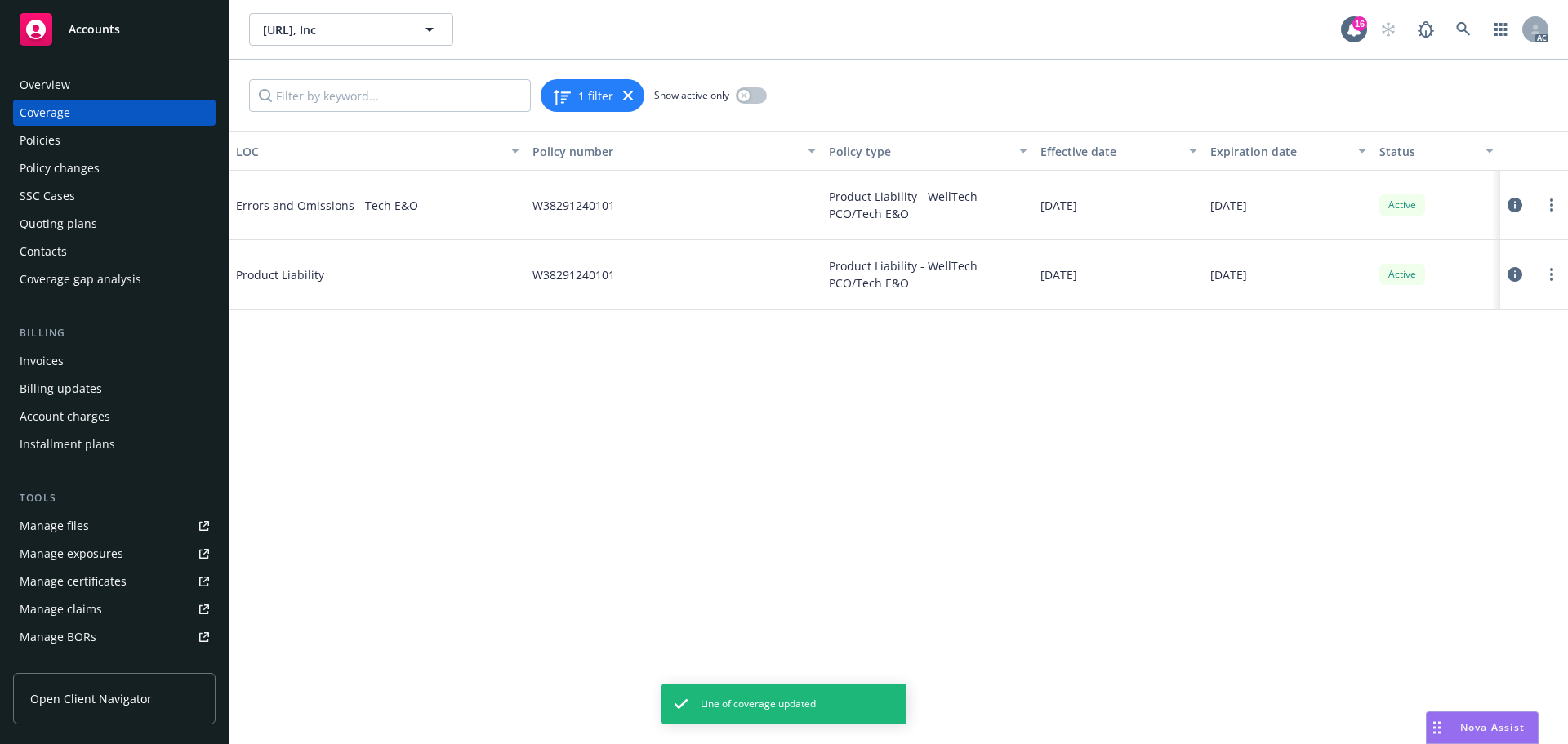
click at [1513, 204] on icon at bounding box center [1515, 205] width 15 height 15
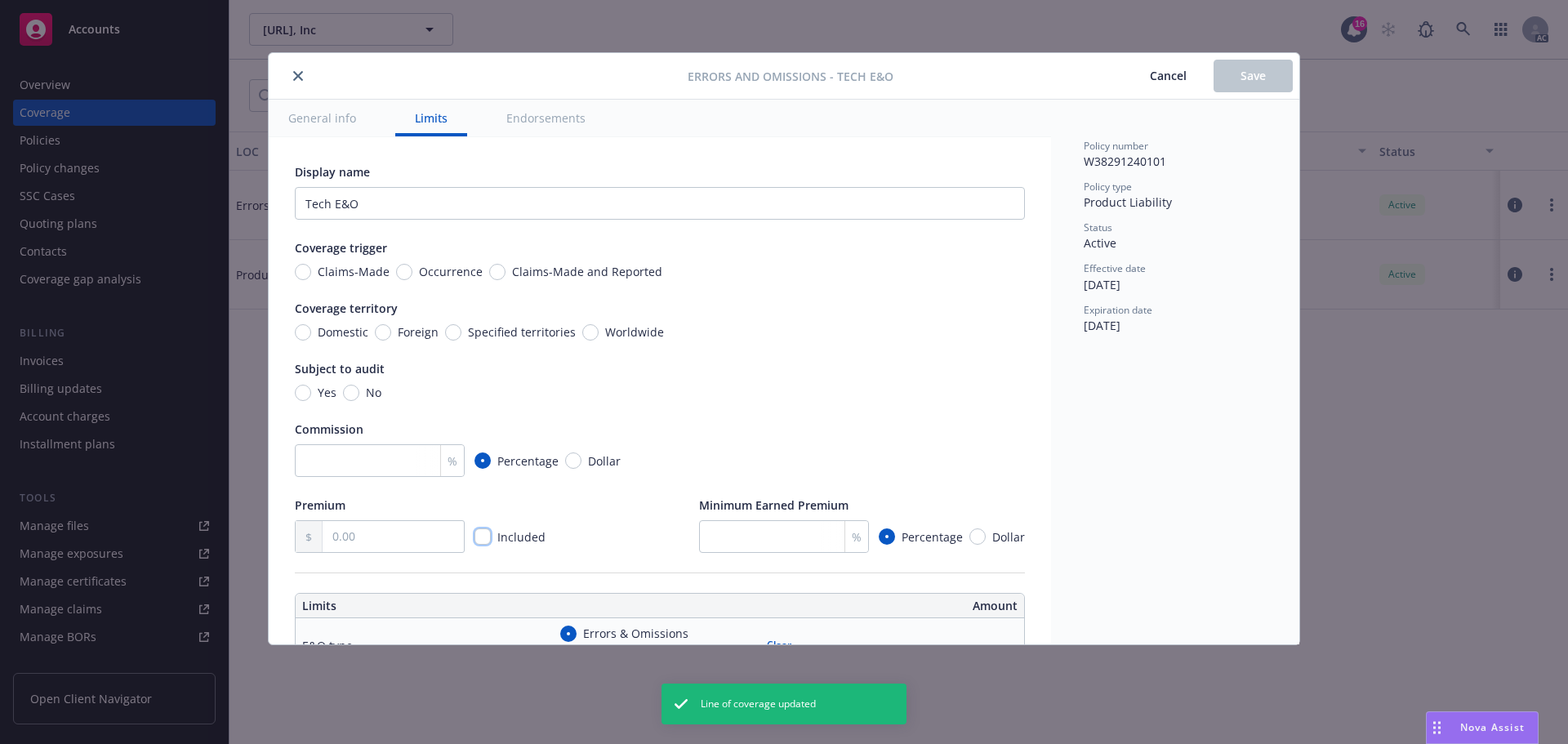
click at [480, 539] on input "checkbox" at bounding box center [482, 536] width 17 height 17
checkbox input "true"
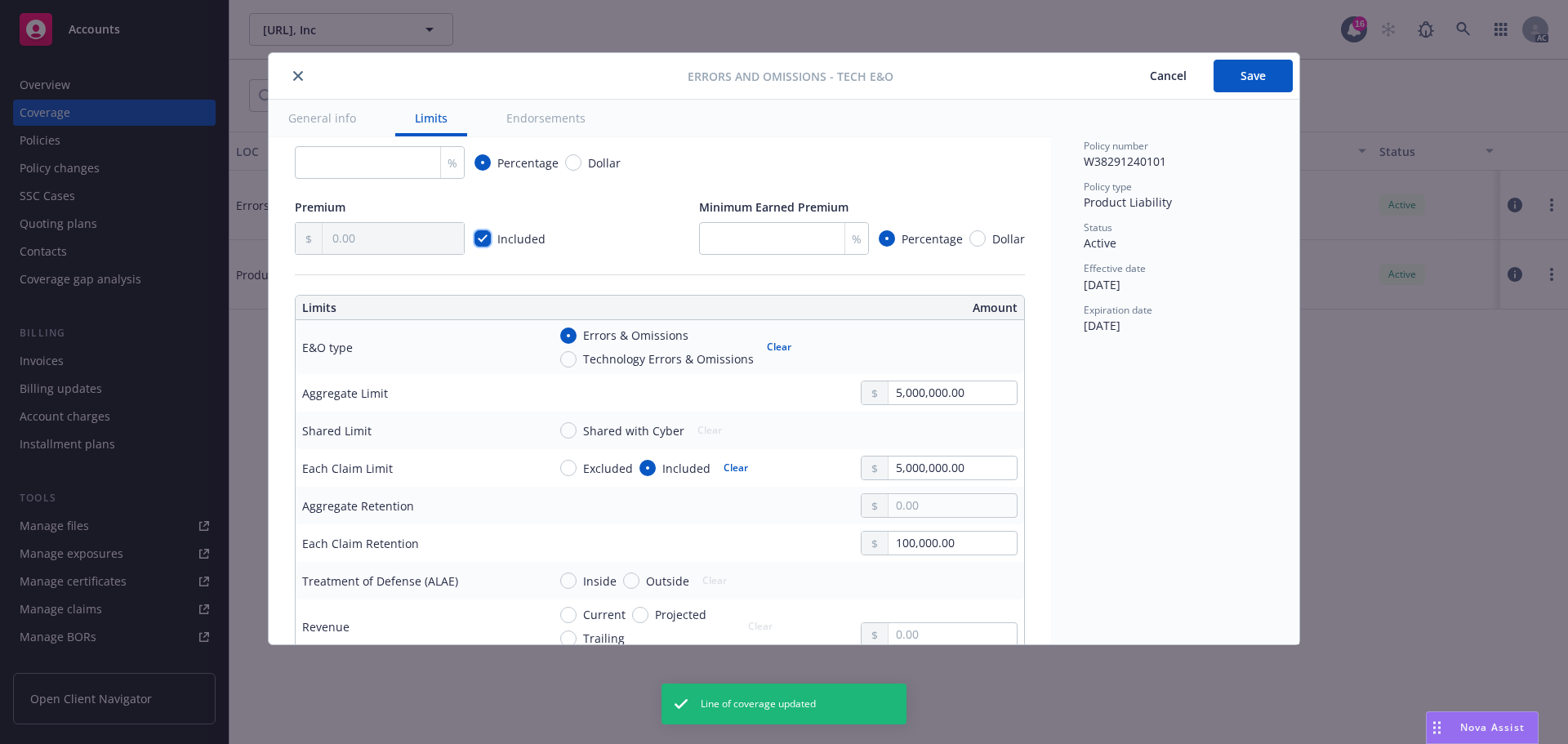
scroll to position [327, 0]
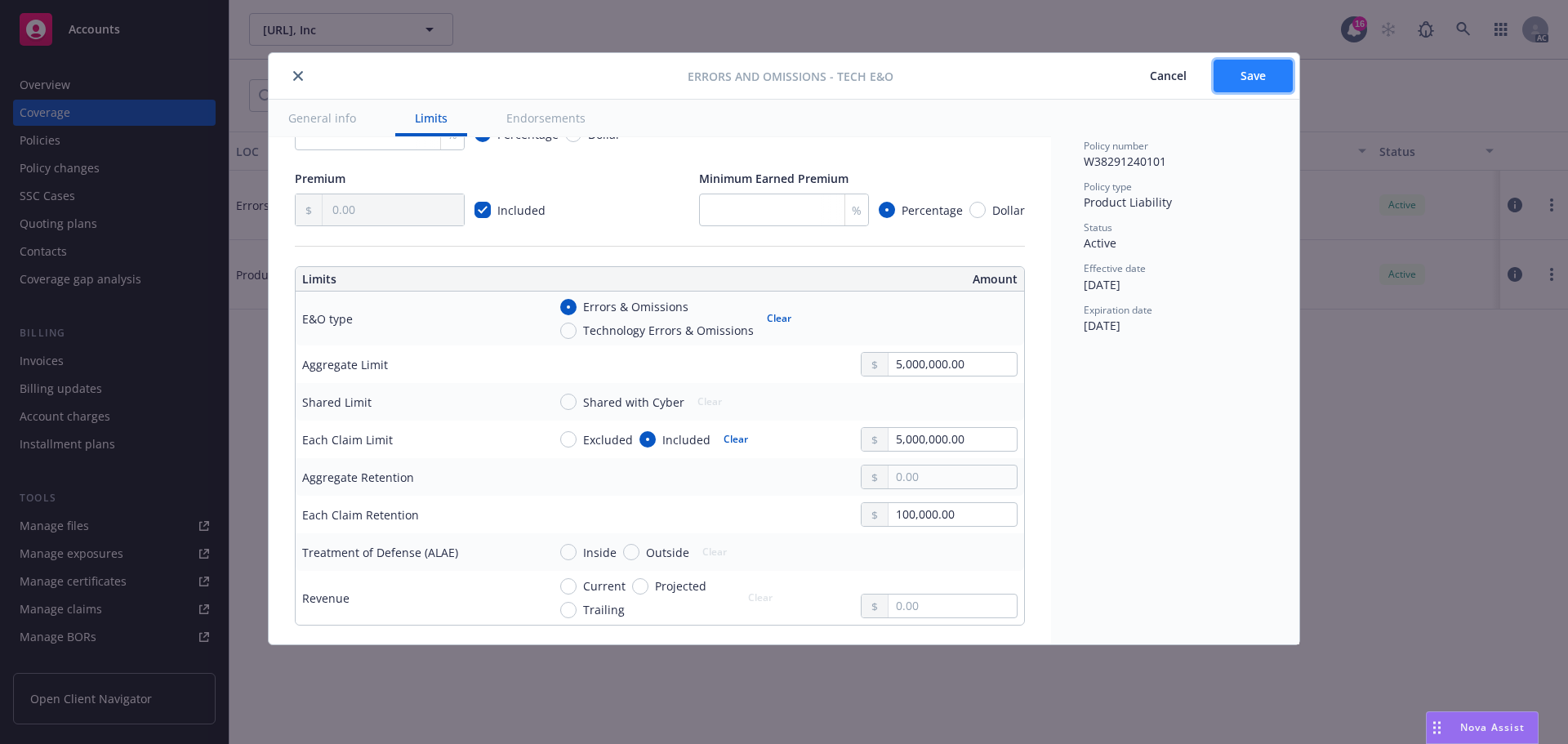
click at [1241, 78] on span "Save" at bounding box center [1253, 76] width 26 height 16
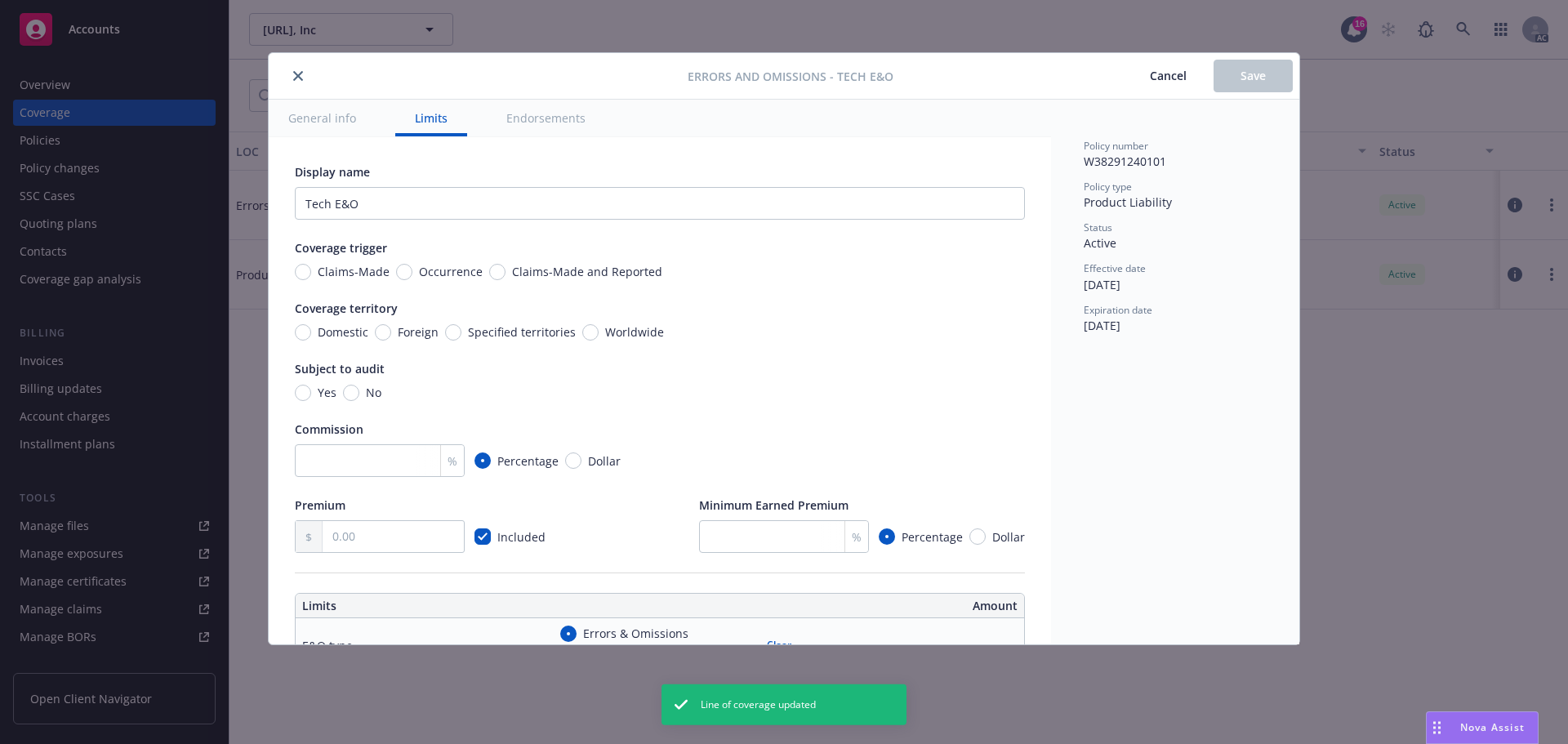
checkbox input "true"
click at [295, 74] on icon "close" at bounding box center [298, 76] width 10 height 10
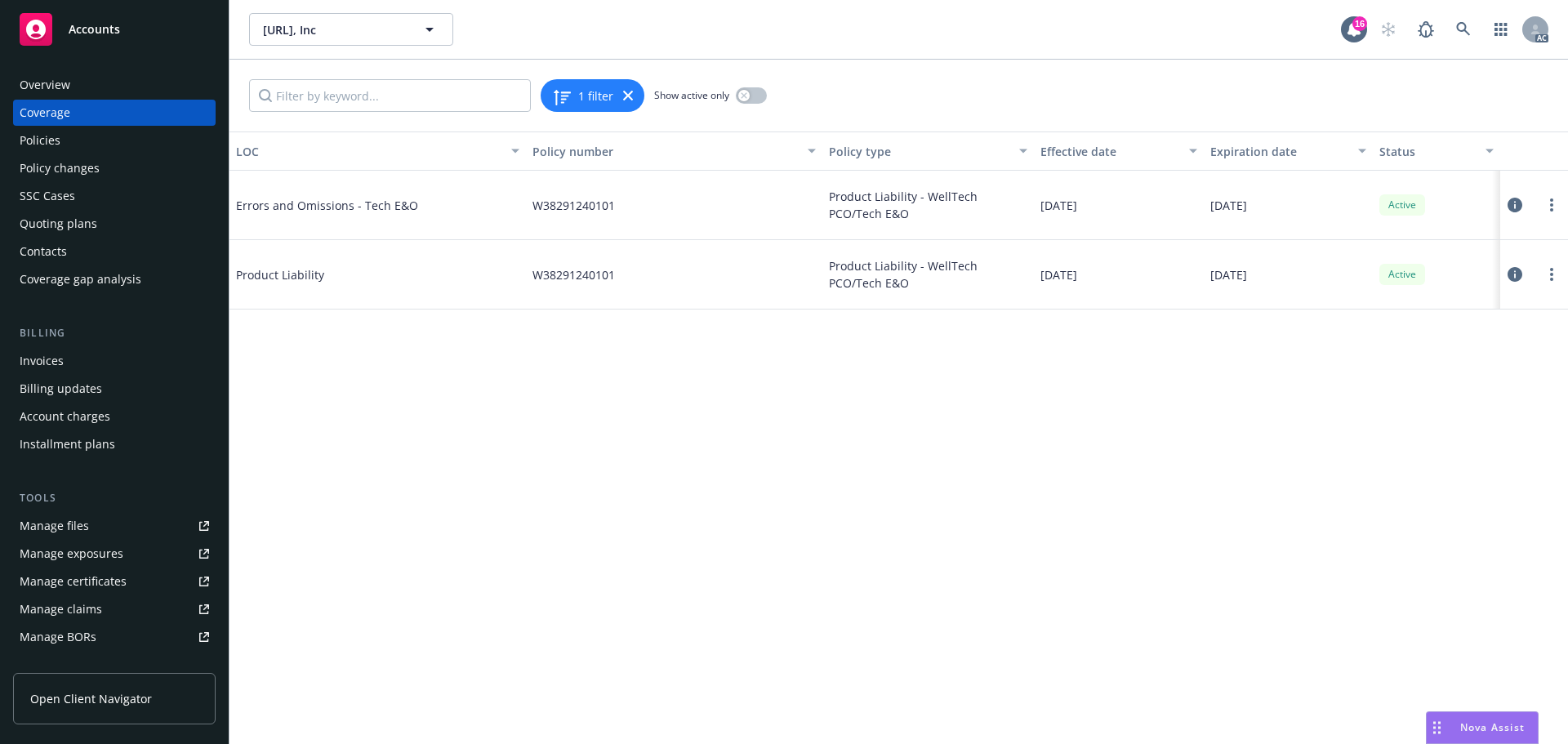
click at [31, 140] on div "Policies" at bounding box center [40, 140] width 41 height 26
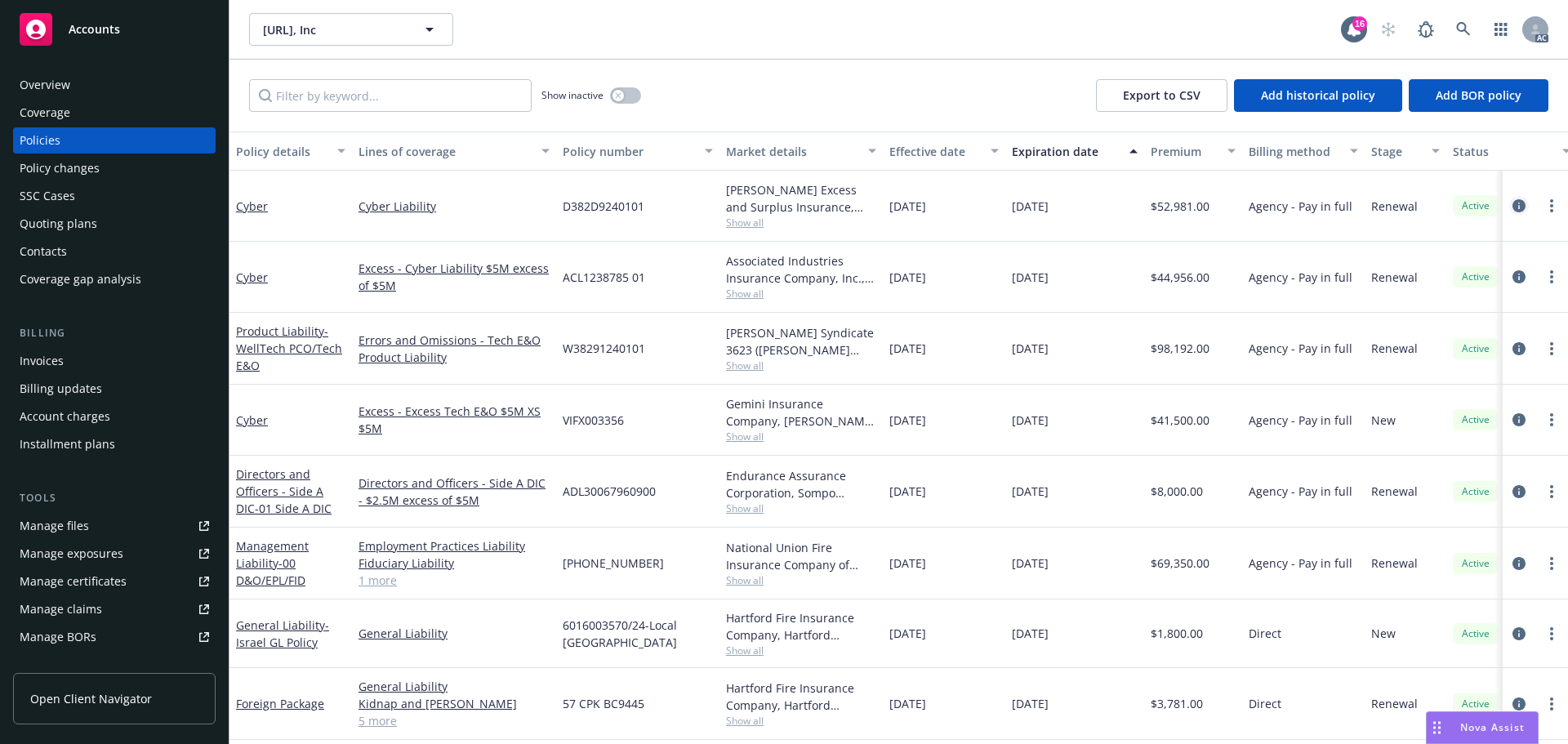
click at [1512, 205] on icon "circleInformation" at bounding box center [1519, 205] width 13 height 13
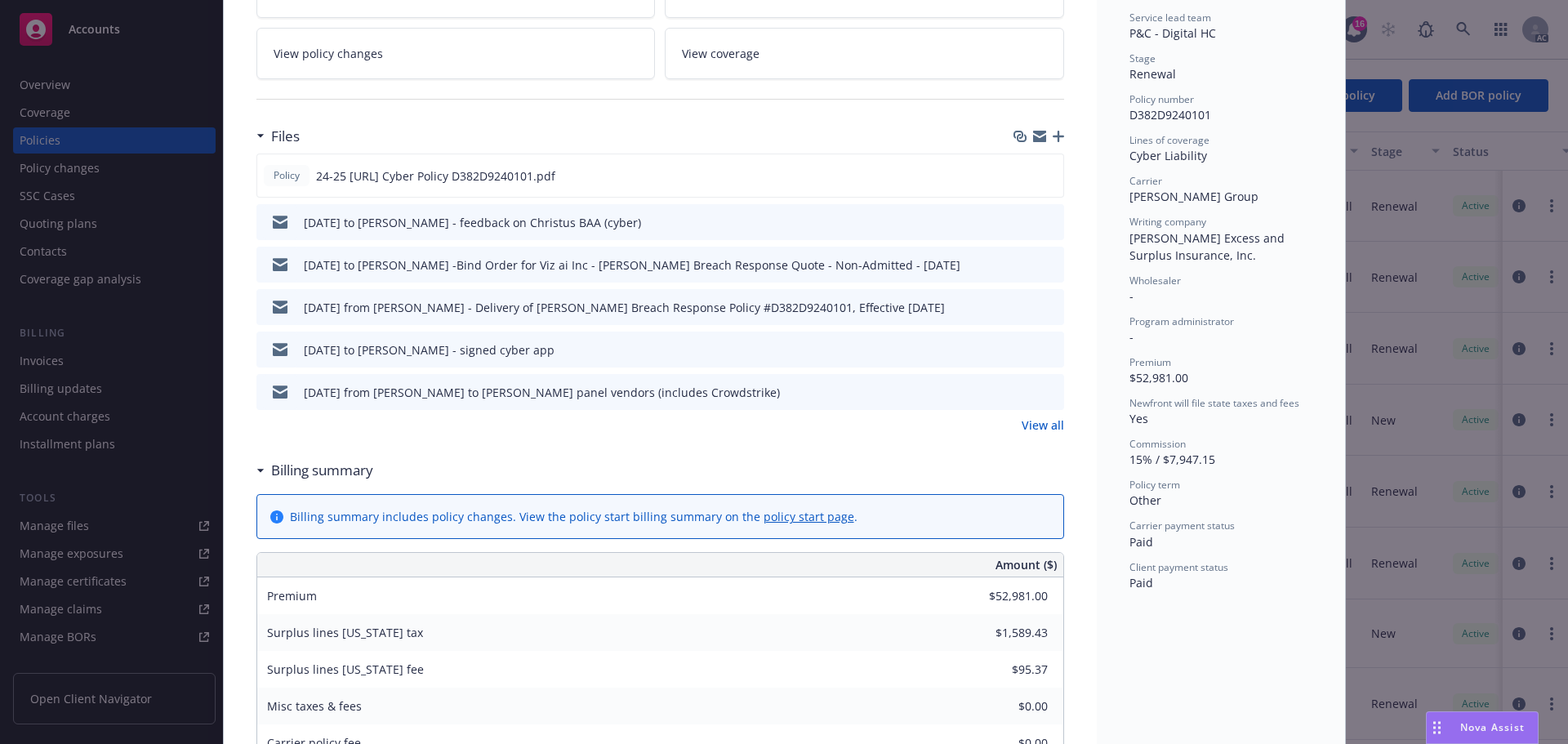
scroll to position [327, 0]
click at [1008, 175] on div "Policy 24-25 Viz.ai Cyber Policy D382D9240101.pdf" at bounding box center [661, 177] width 808 height 44
click at [1019, 176] on icon "download file" at bounding box center [1020, 176] width 13 height 13
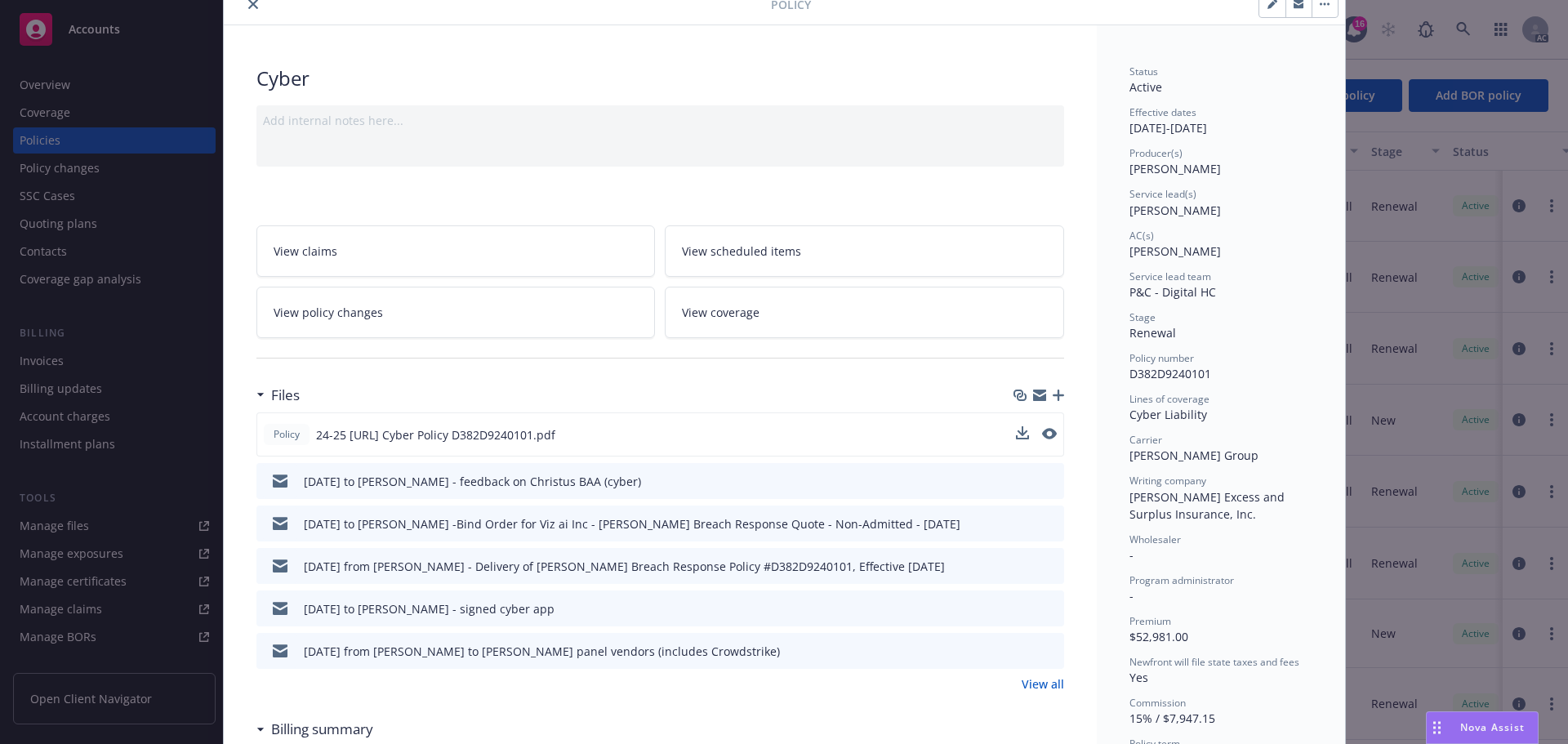
scroll to position [0, 0]
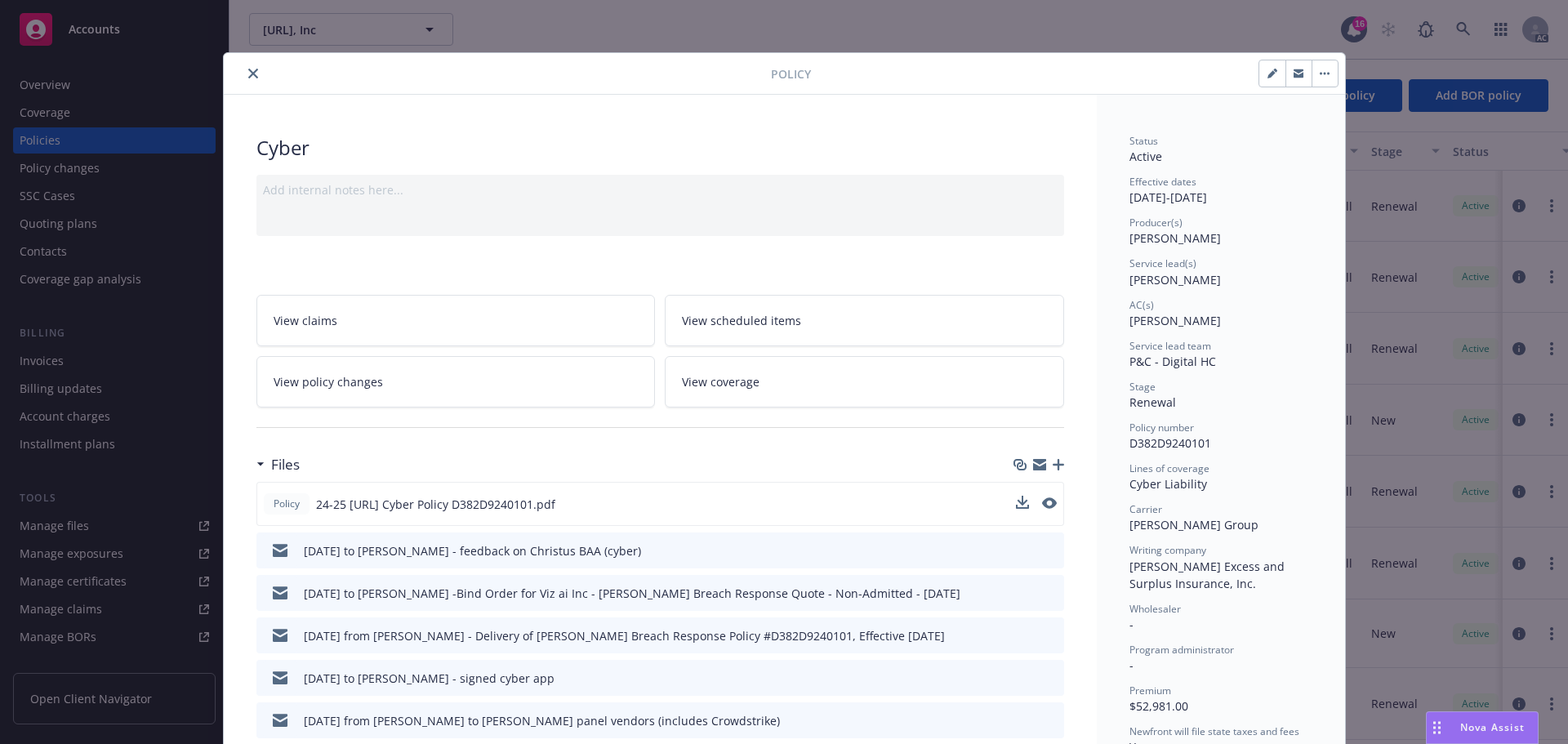
drag, startPoint x: 243, startPoint y: 72, endPoint x: 346, endPoint y: 127, distance: 116.8
click at [249, 72] on icon "close" at bounding box center [253, 73] width 10 height 10
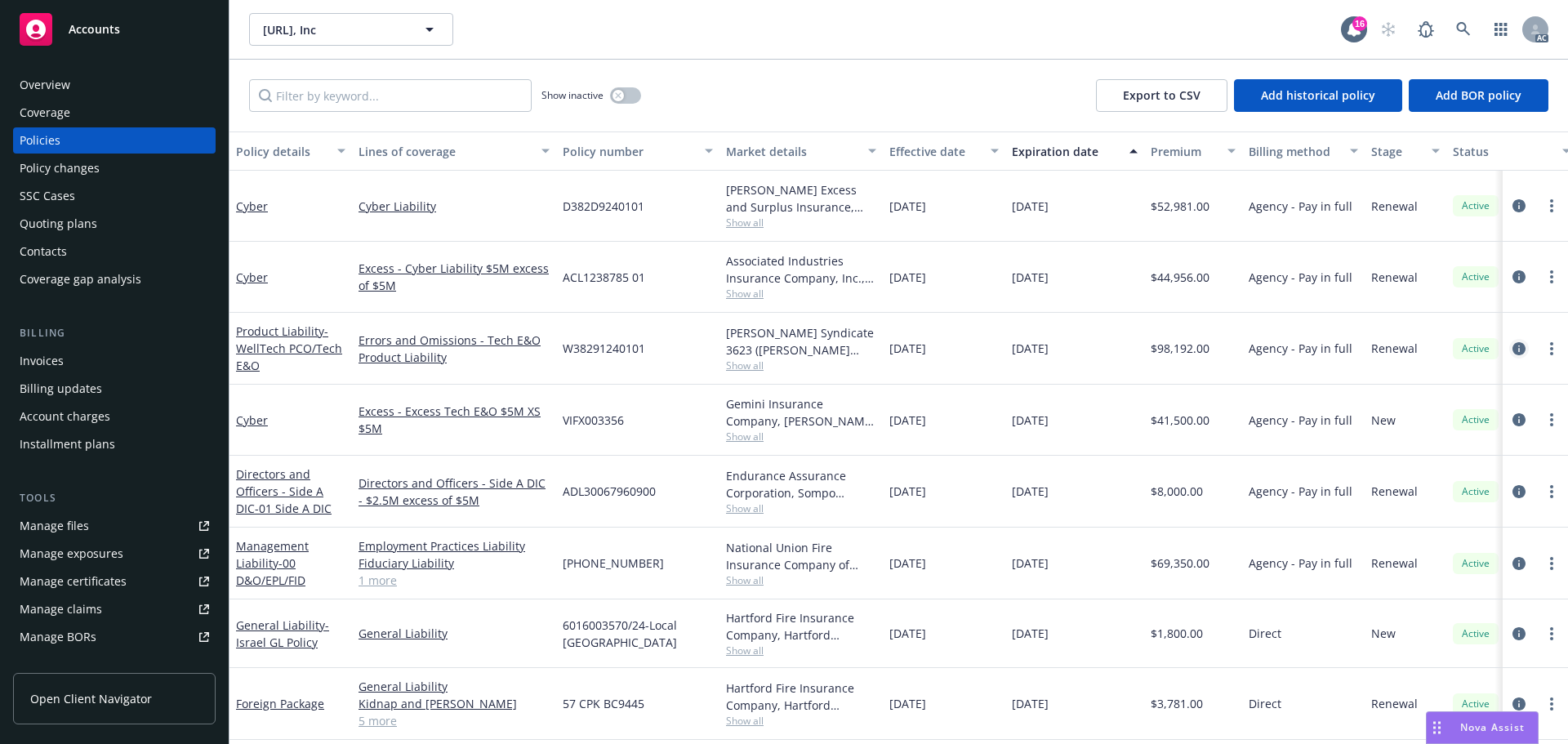
click at [1512, 348] on icon "circleInformation" at bounding box center [1519, 348] width 13 height 13
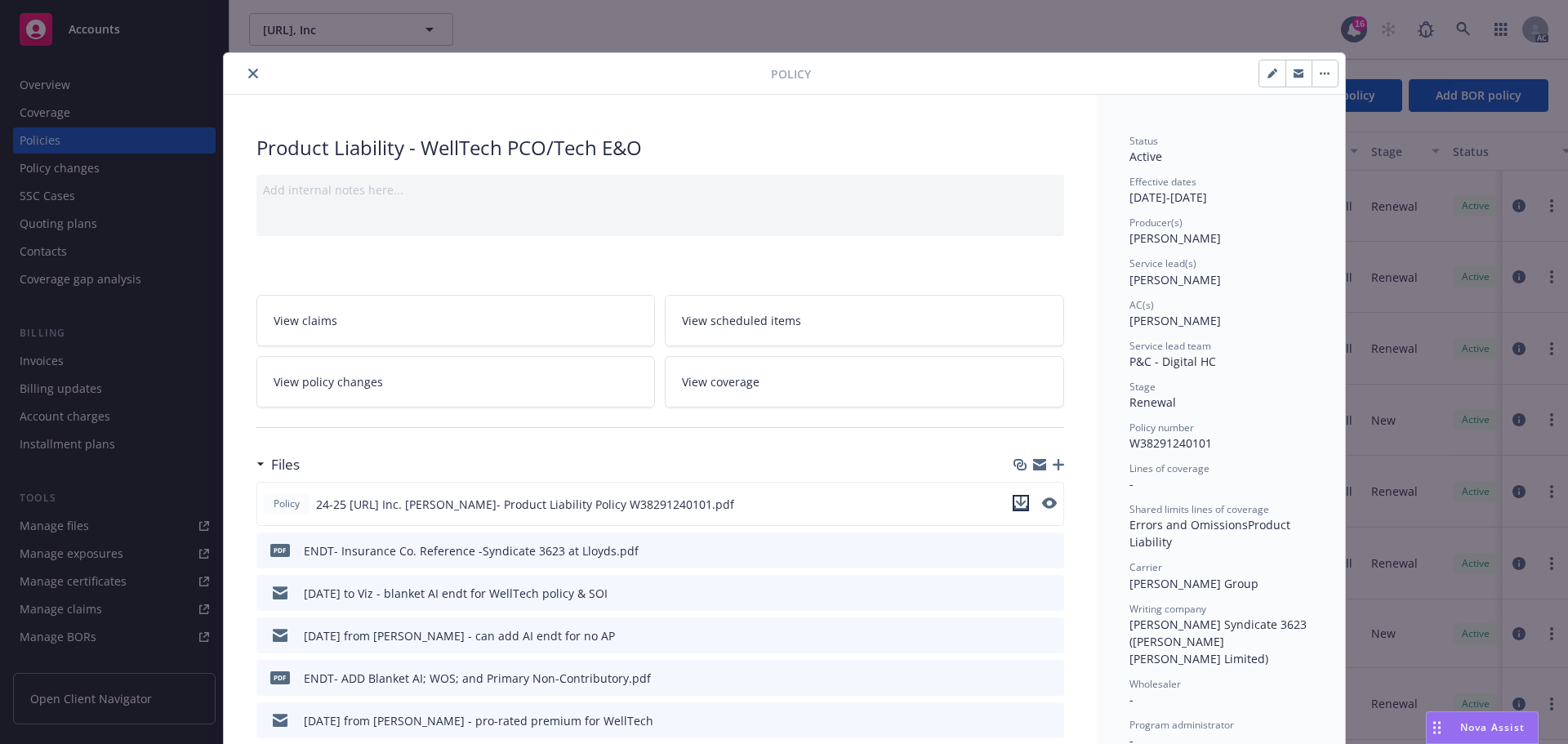
click at [1017, 498] on icon "download file" at bounding box center [1020, 502] width 13 height 13
click at [249, 75] on icon "close" at bounding box center [253, 73] width 10 height 10
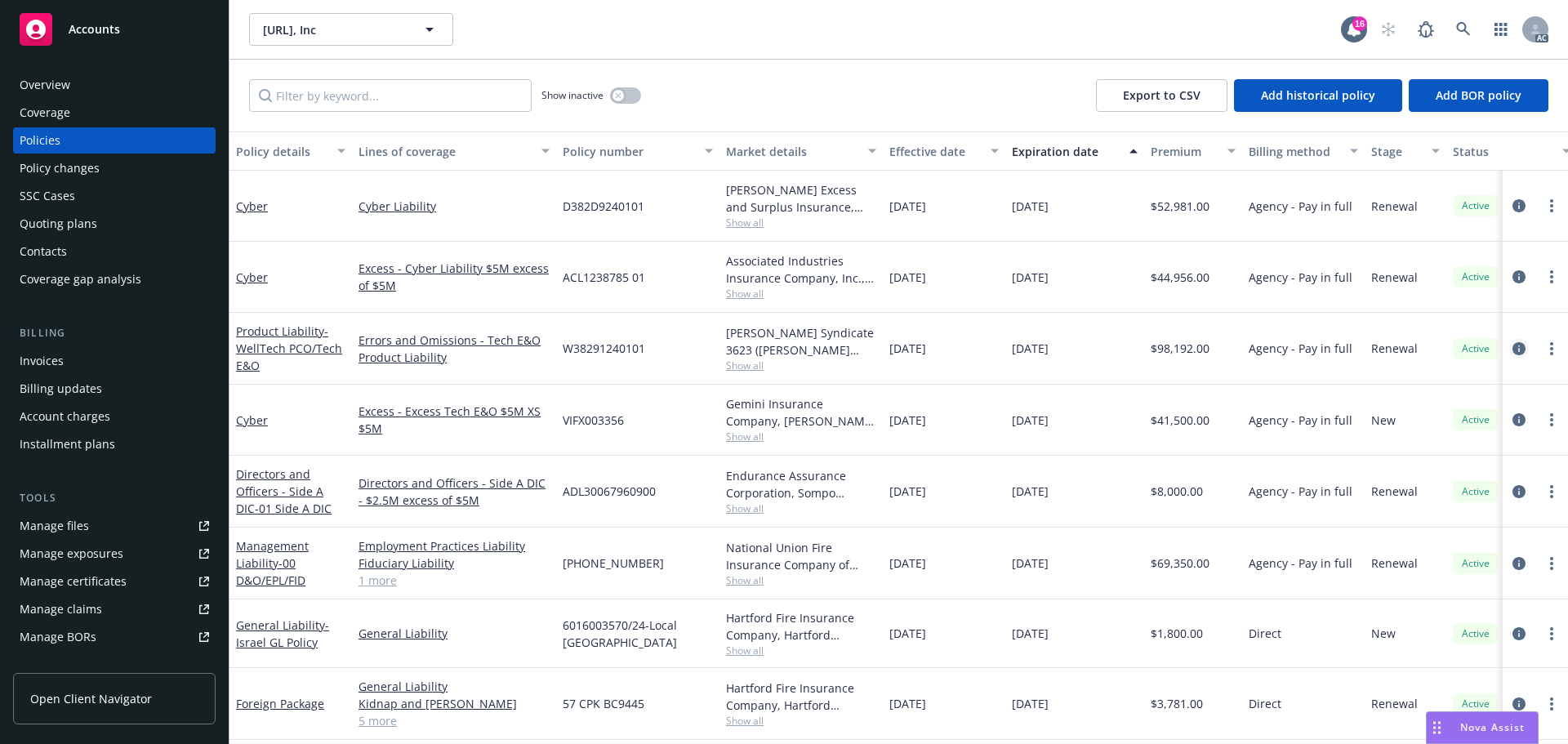
click at [1512, 346] on icon "circleInformation" at bounding box center [1519, 348] width 13 height 13
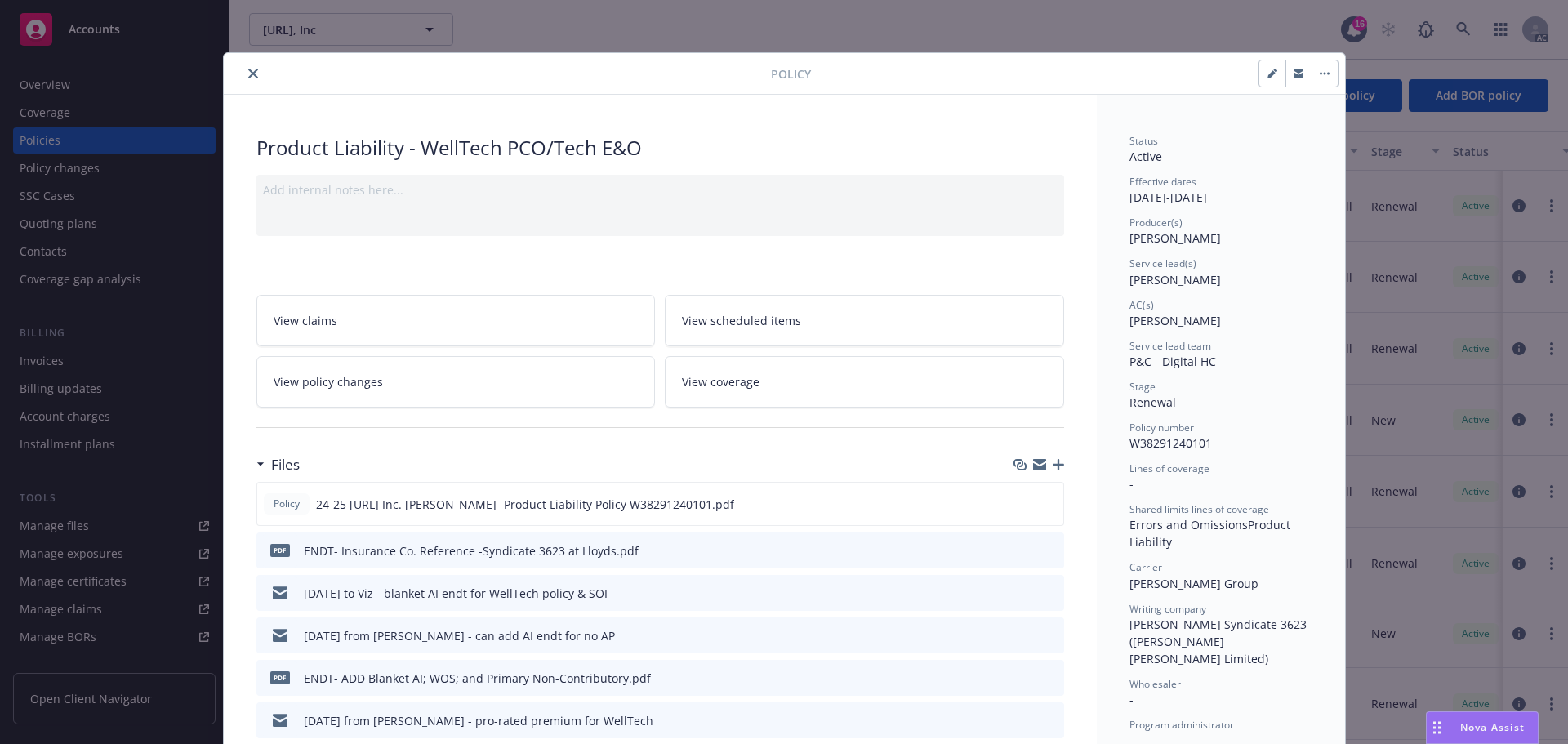
scroll to position [49, 0]
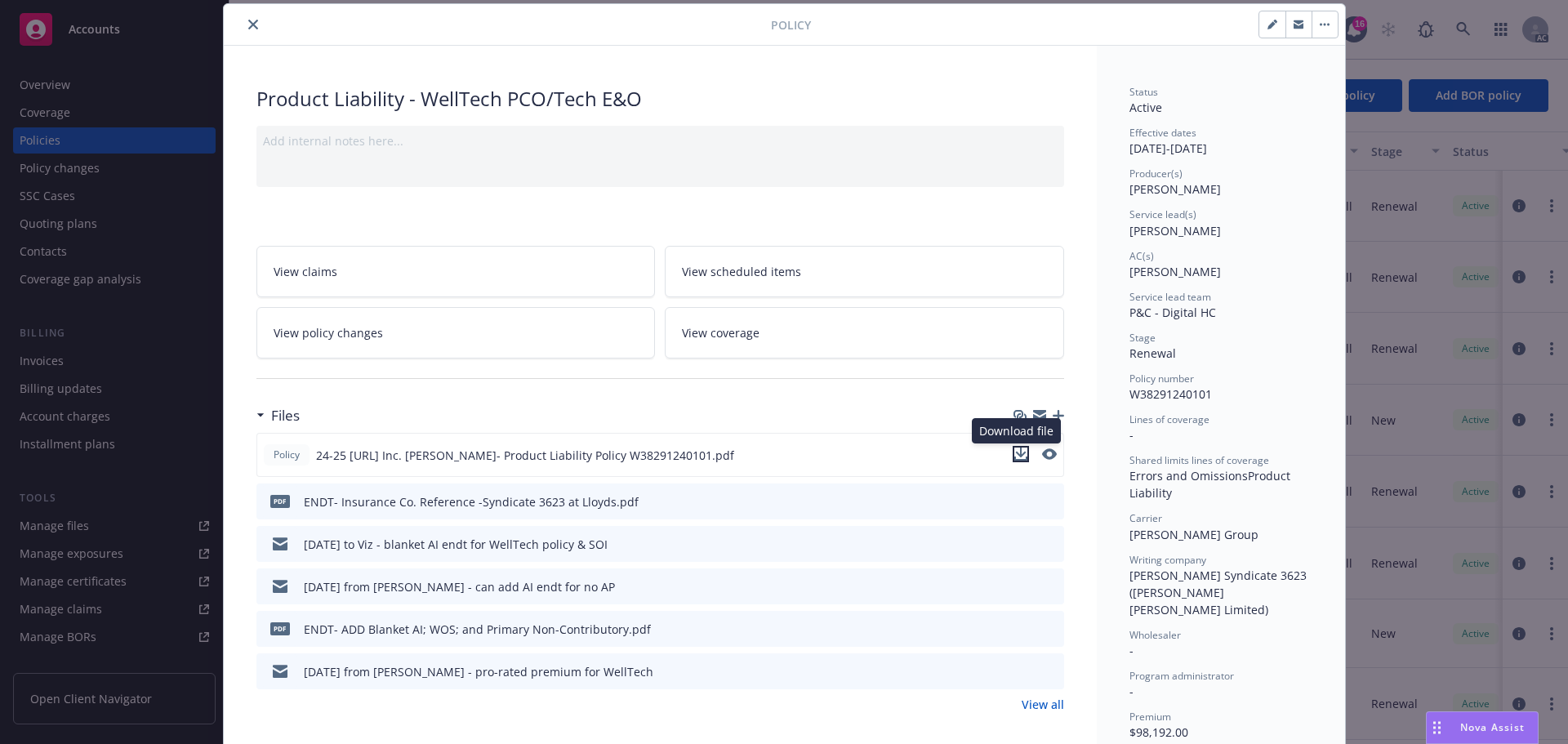
click at [1015, 459] on icon "download file" at bounding box center [1020, 458] width 13 height 4
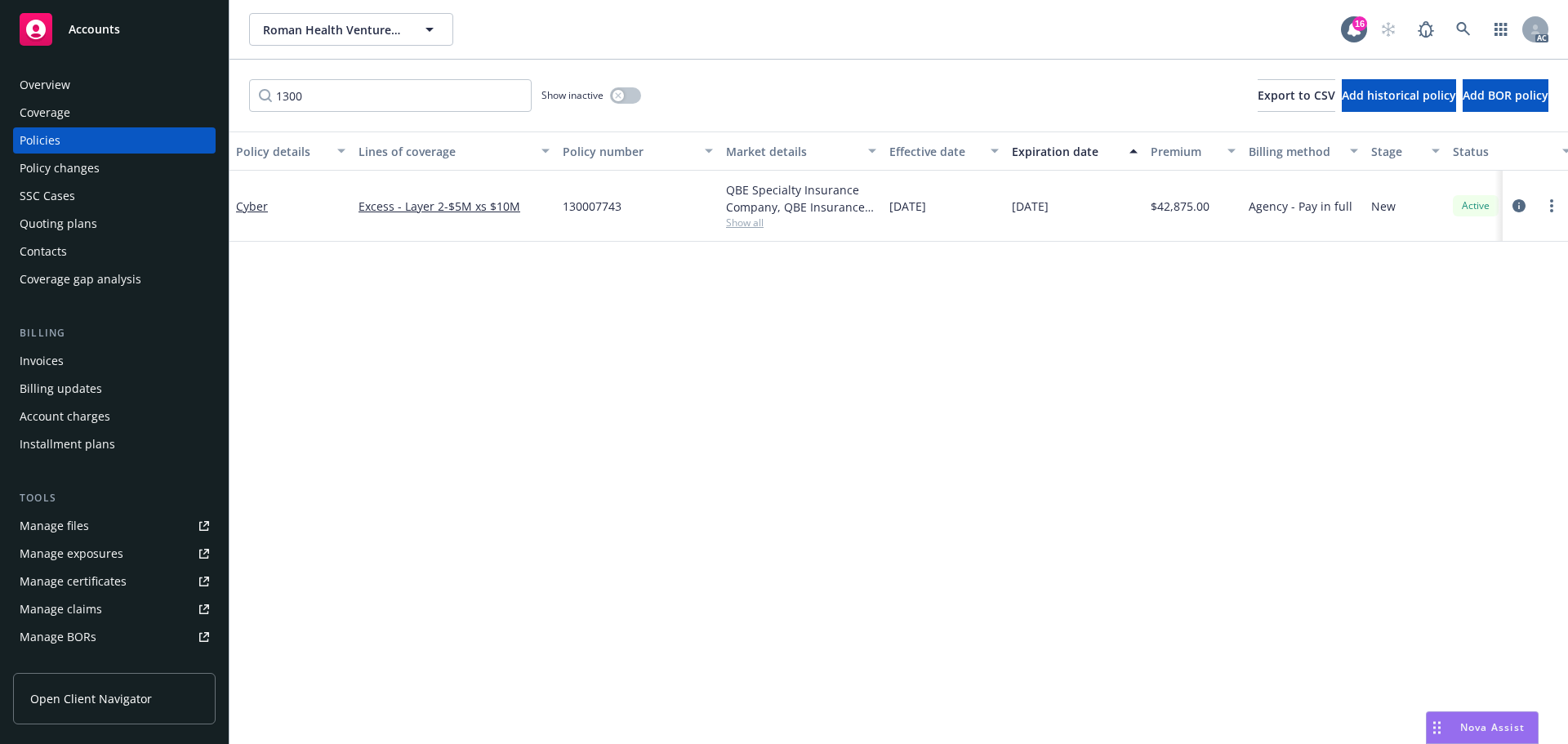
click at [92, 29] on span "Accounts" at bounding box center [94, 29] width 51 height 13
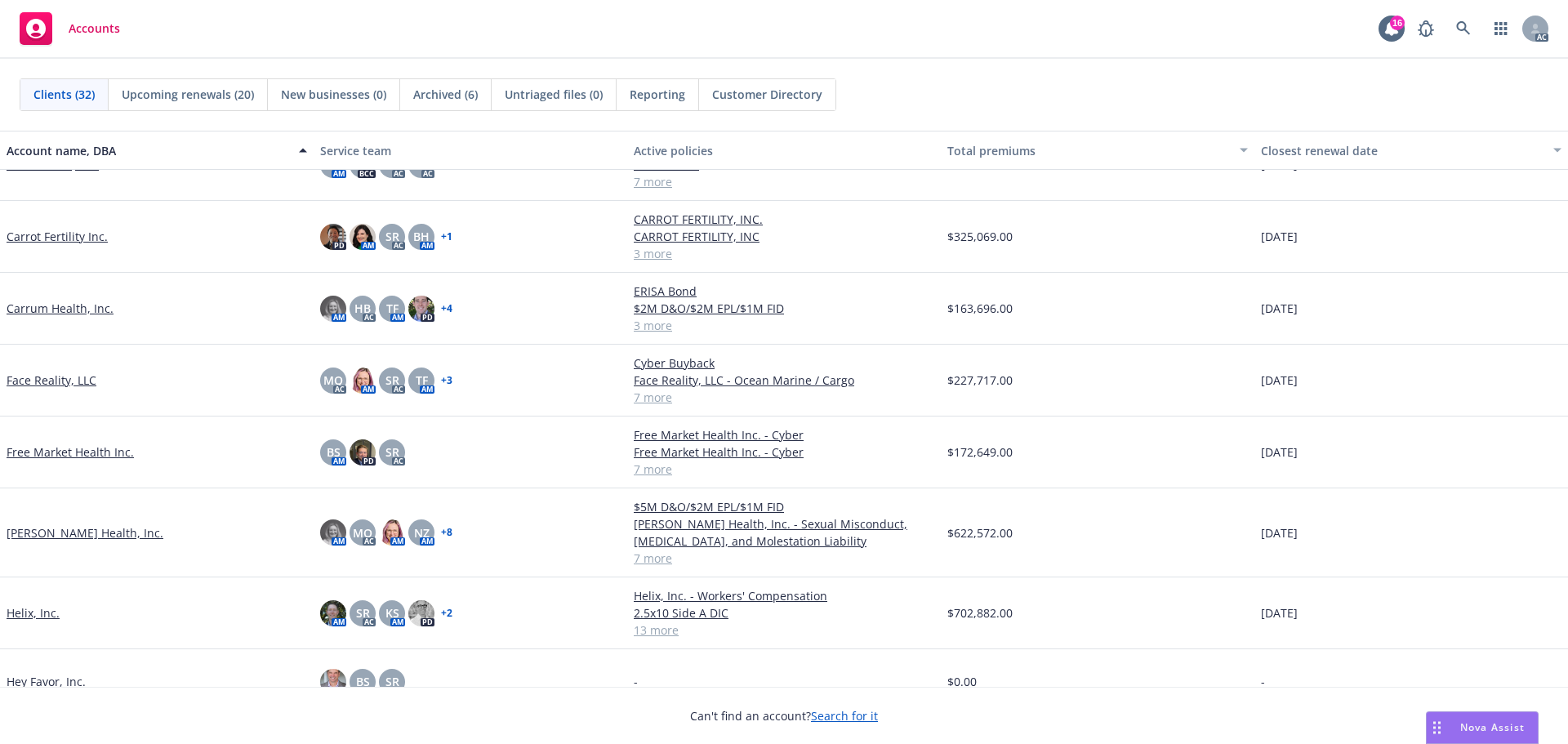
scroll to position [490, 0]
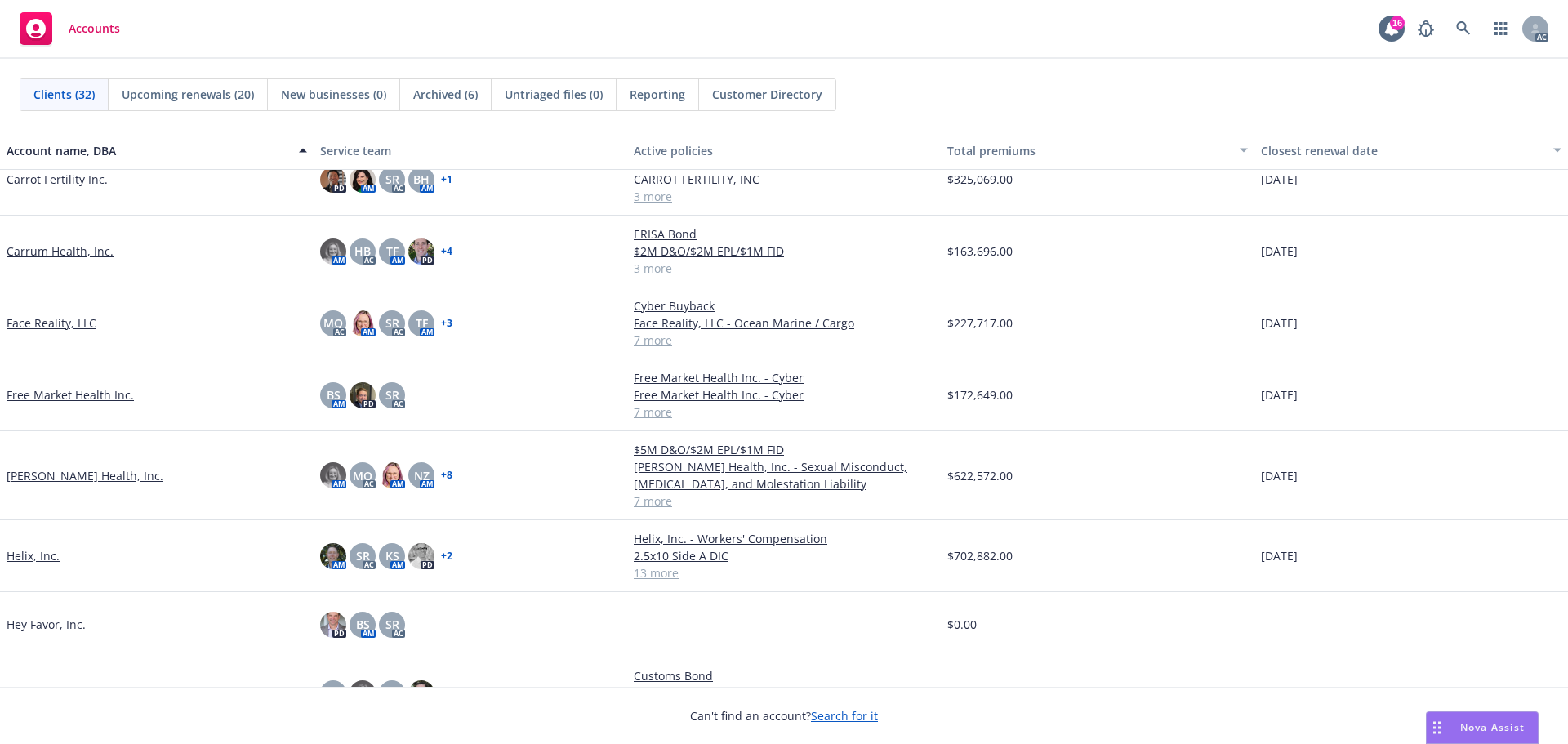
click at [49, 474] on link "[PERSON_NAME] Health, Inc." at bounding box center [85, 475] width 157 height 17
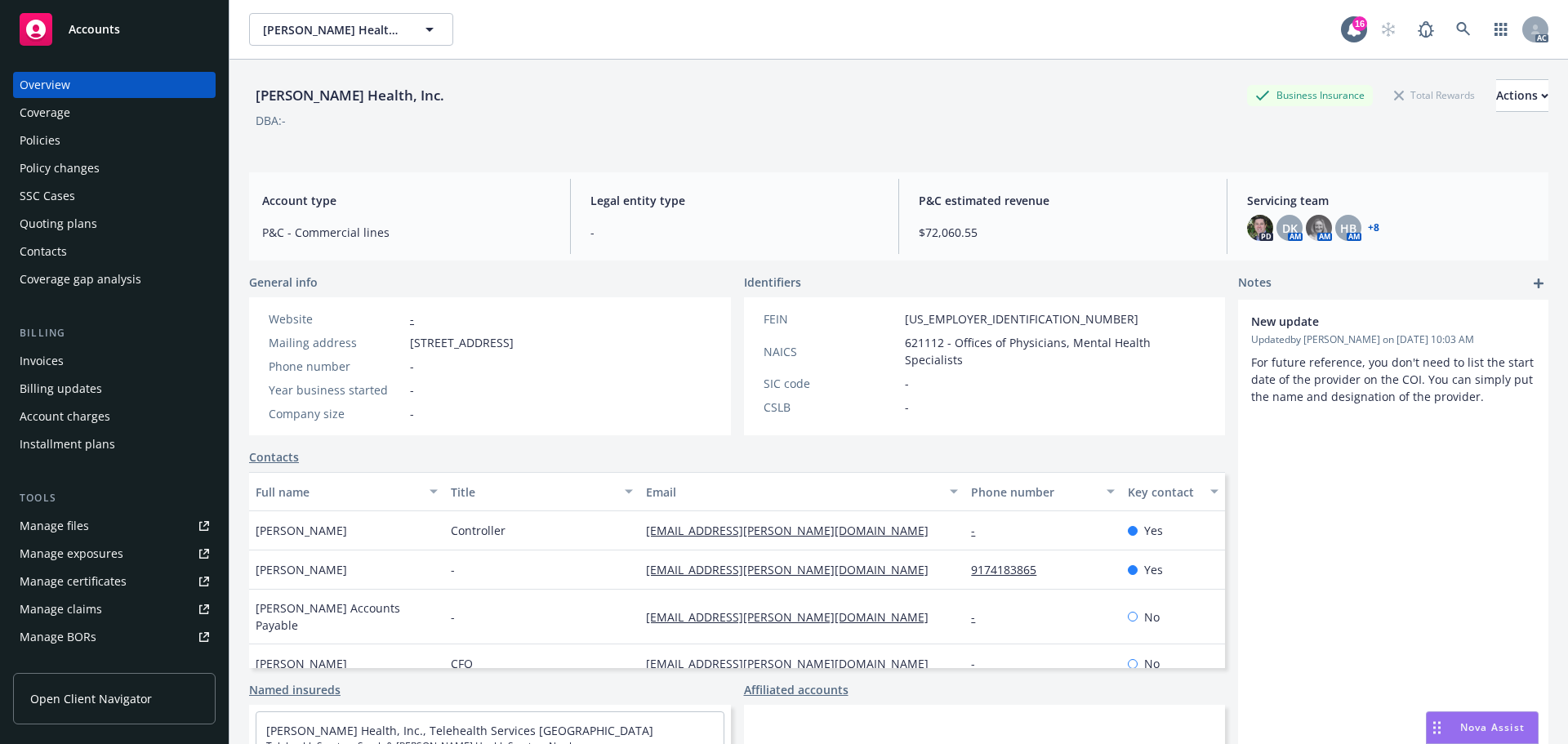
click at [93, 582] on div "Manage certificates" at bounding box center [72, 582] width 107 height 26
drag, startPoint x: 86, startPoint y: 30, endPoint x: 102, endPoint y: 39, distance: 18.4
click at [87, 29] on span "Accounts" at bounding box center [94, 29] width 51 height 13
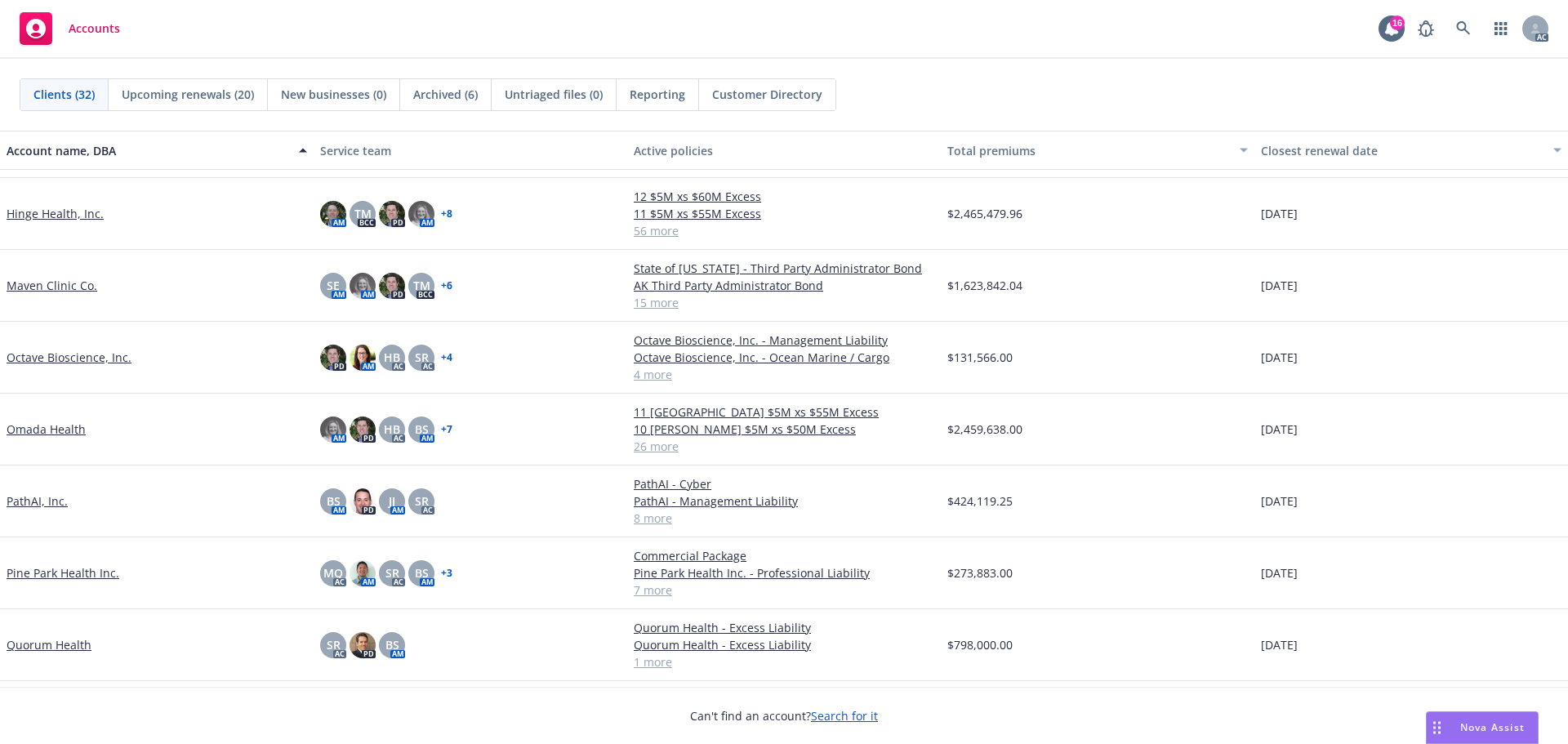
scroll to position [898, 0]
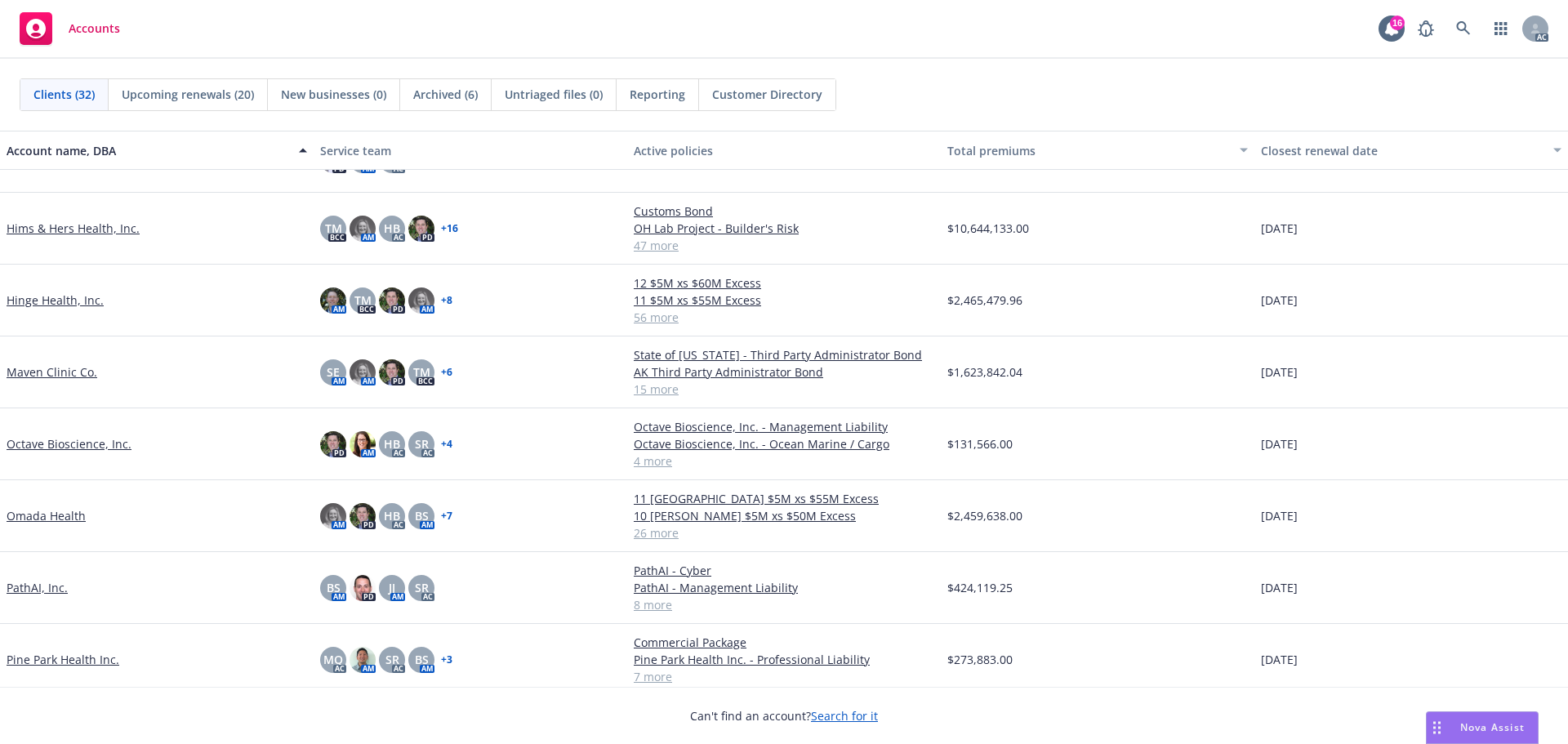
click at [61, 376] on link "Maven Clinic Co." at bounding box center [51, 371] width 91 height 17
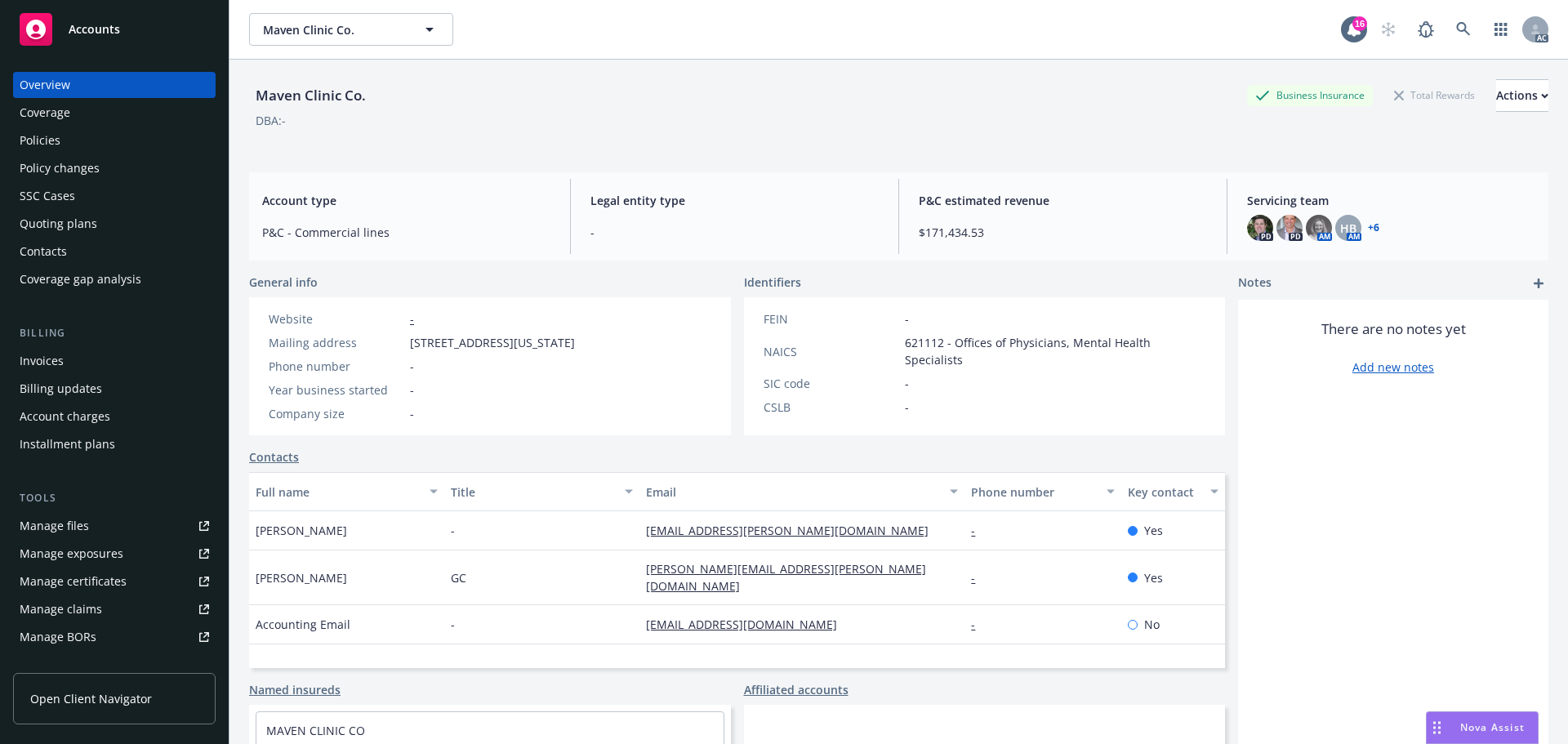
click at [70, 523] on div "Manage files" at bounding box center [54, 526] width 70 height 26
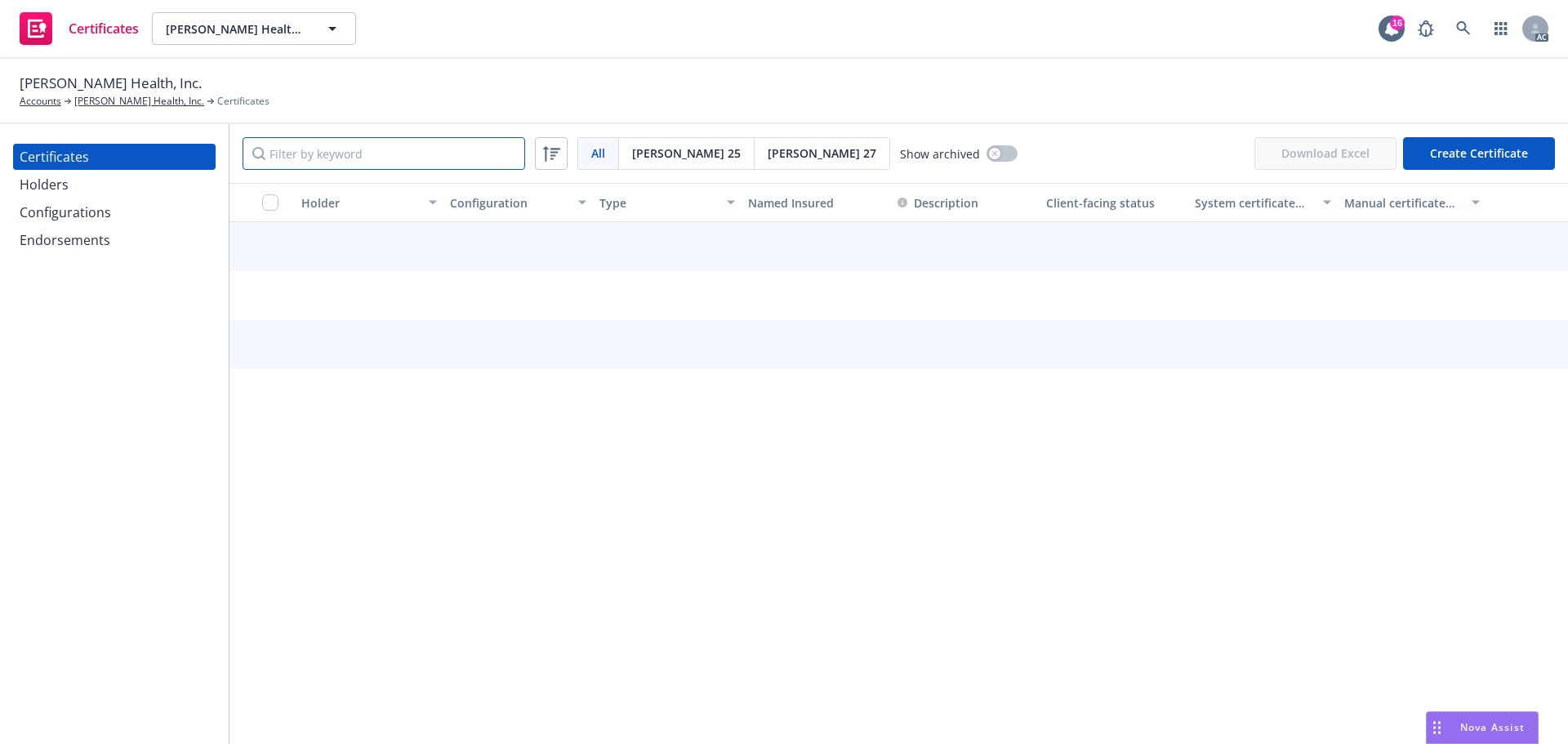
click at [295, 156] on input "Filter by keyword" at bounding box center [384, 153] width 282 height 33
type input "[US_STATE]"
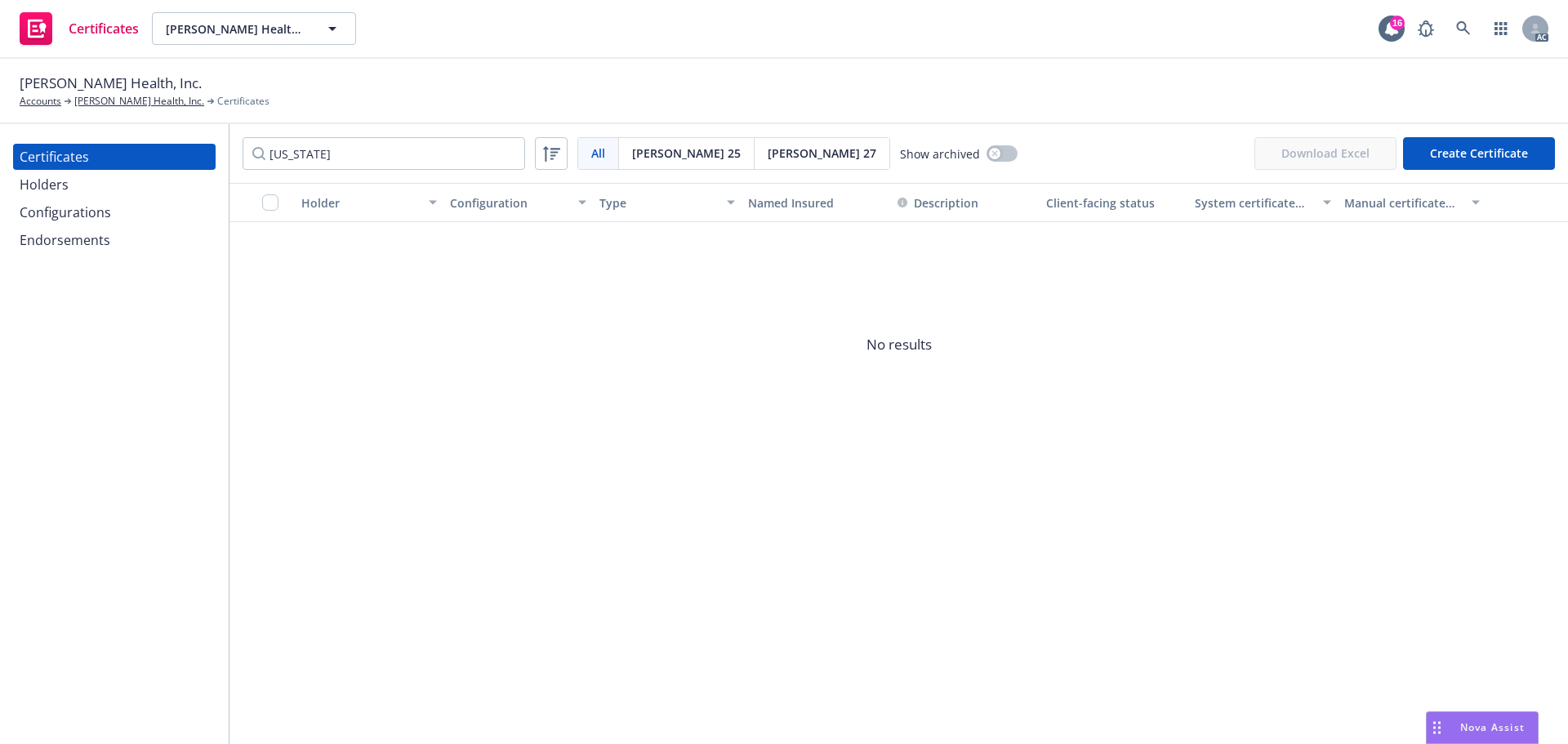
drag, startPoint x: 61, startPoint y: 190, endPoint x: 76, endPoint y: 190, distance: 15.0
click at [63, 190] on div "Holders" at bounding box center [44, 185] width 49 height 26
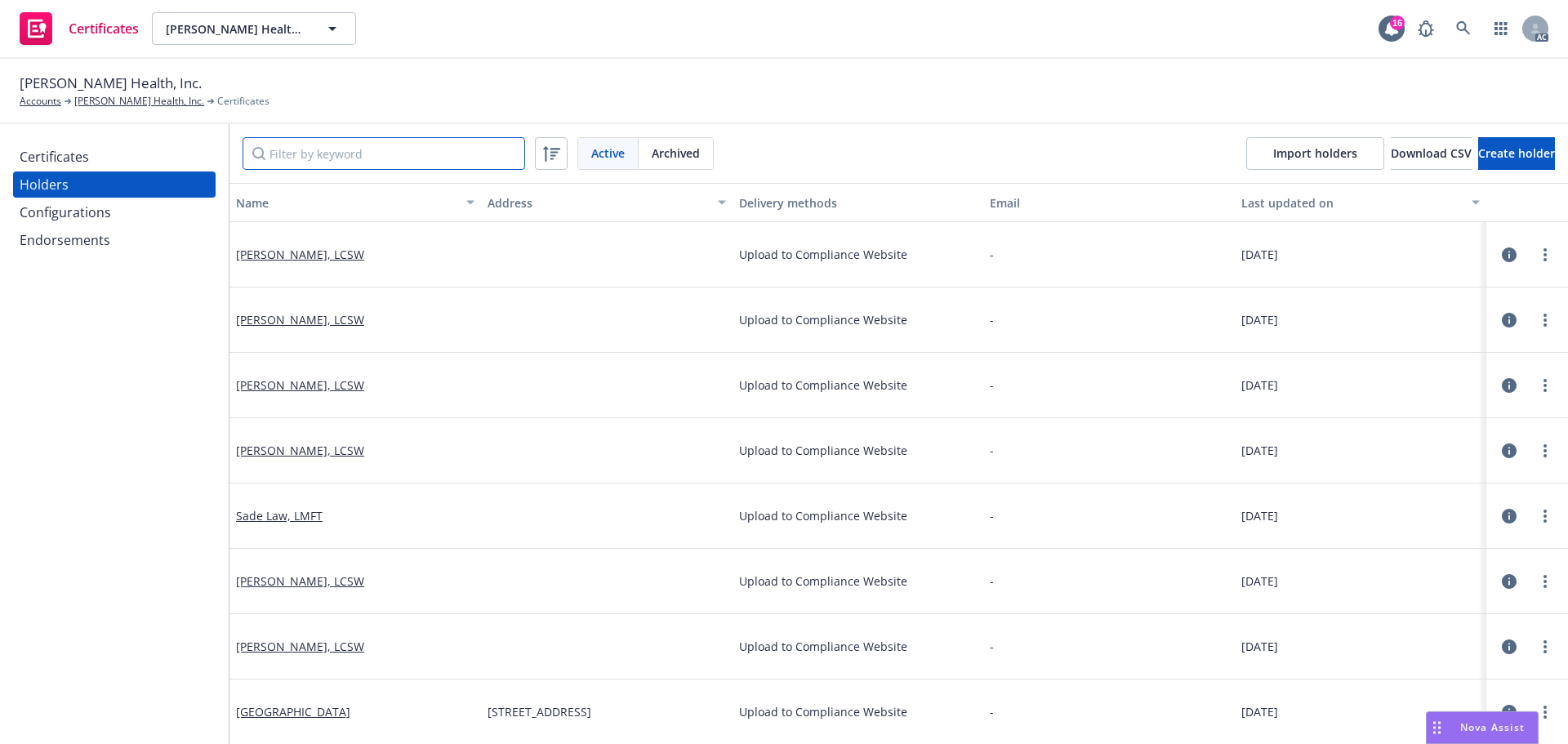
click at [325, 149] on input "Filter by keyword" at bounding box center [384, 153] width 282 height 33
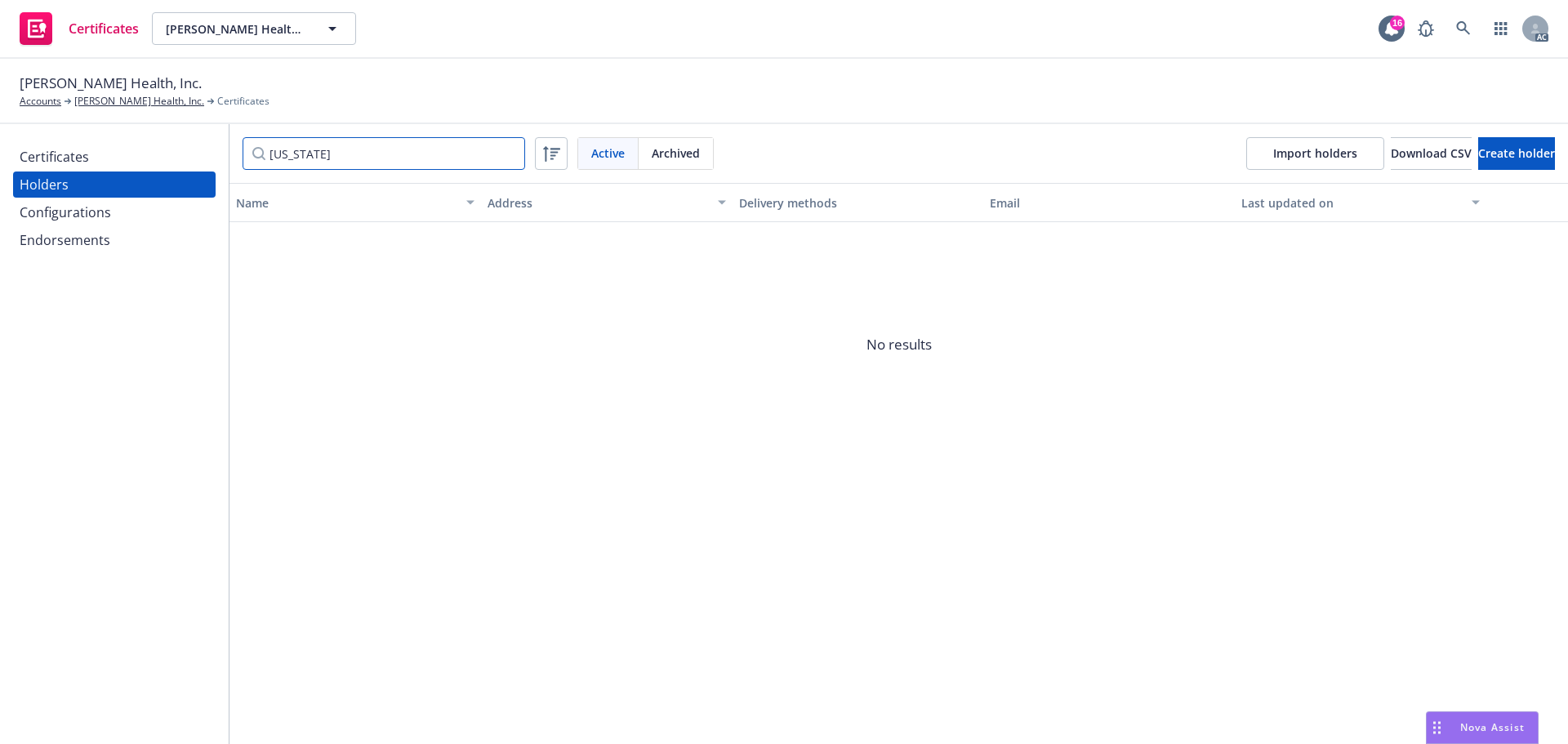
type input "Georgia"
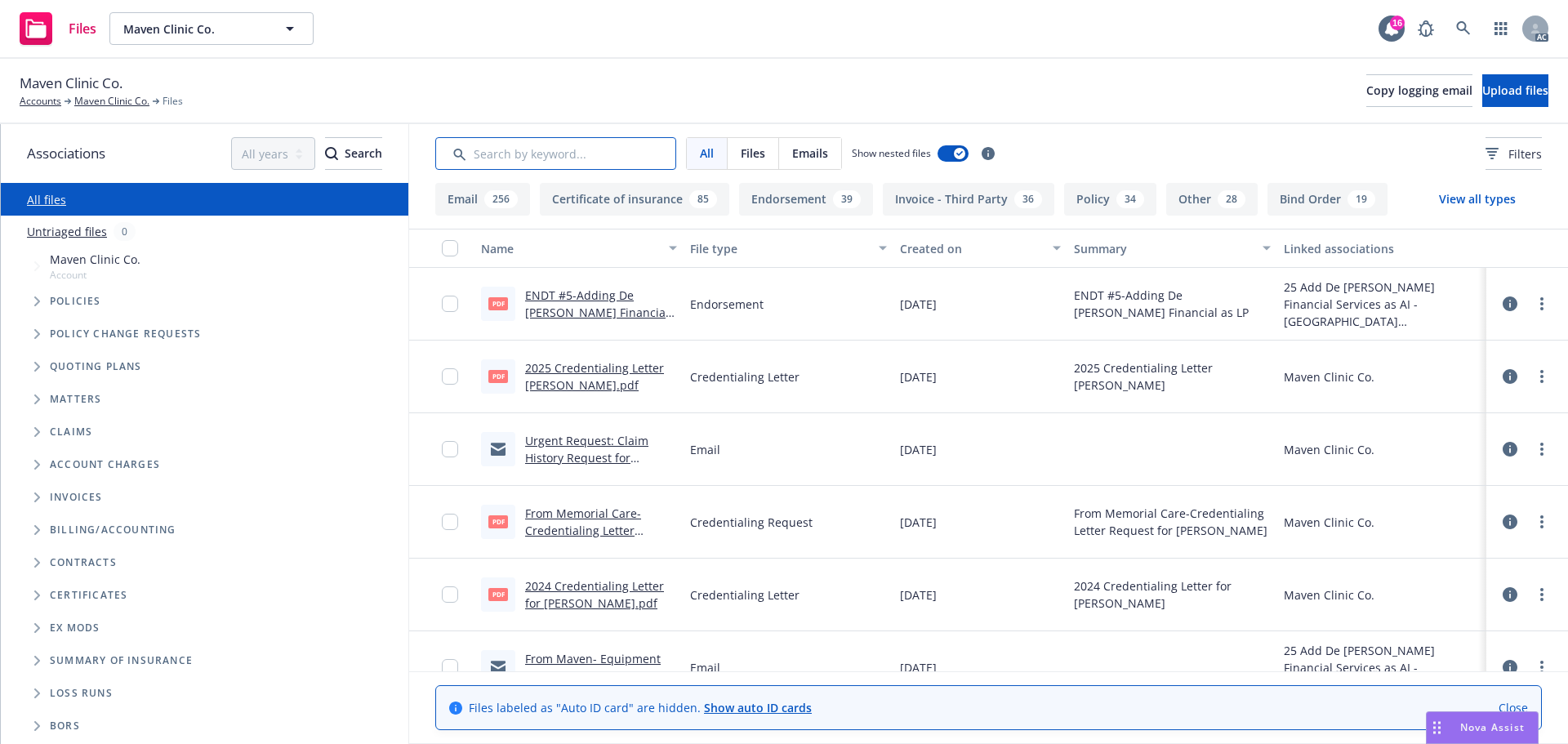
click at [493, 144] on input "Search by keyword..." at bounding box center [556, 153] width 241 height 33
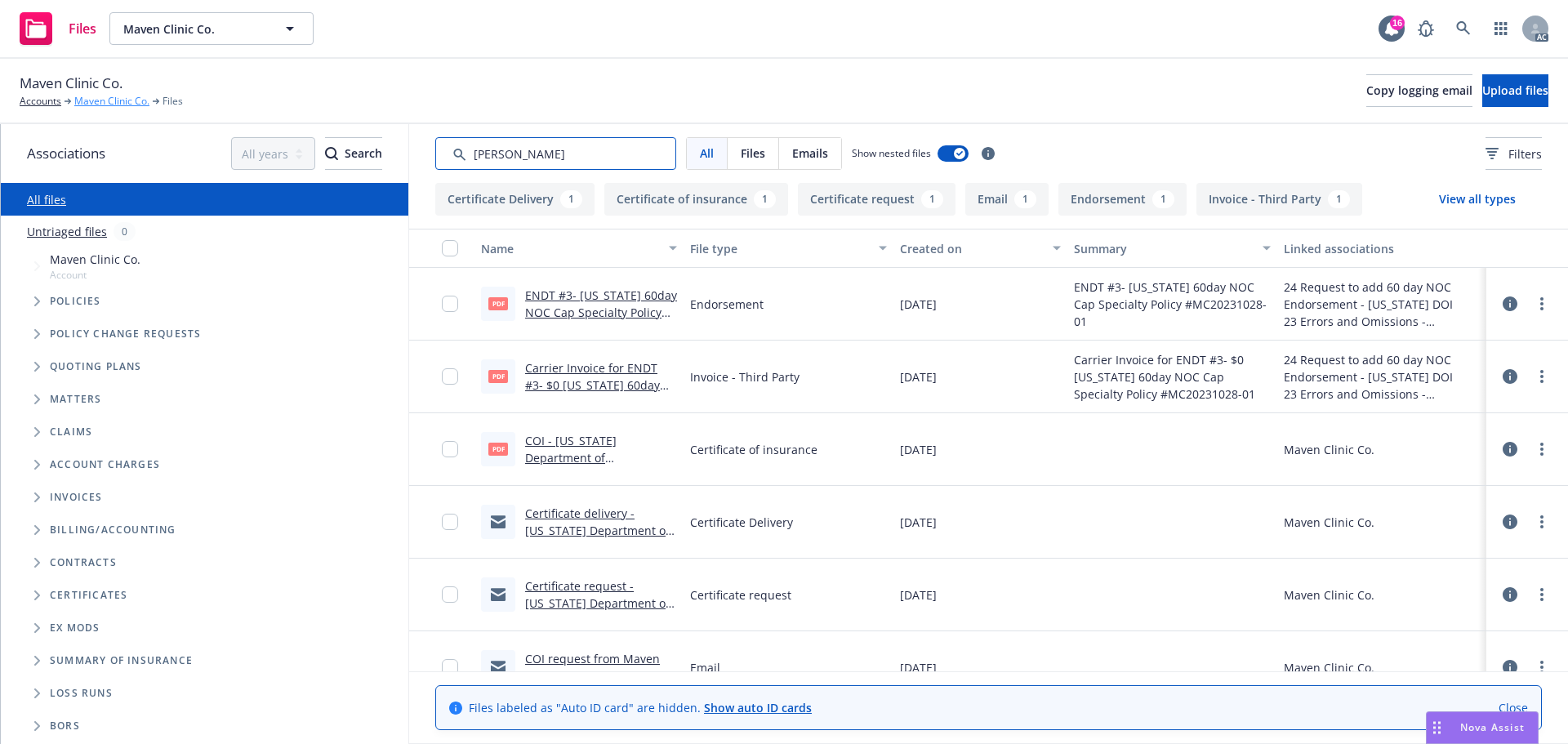
type input "Georgi"
click at [123, 101] on link "Maven Clinic Co." at bounding box center [111, 101] width 75 height 15
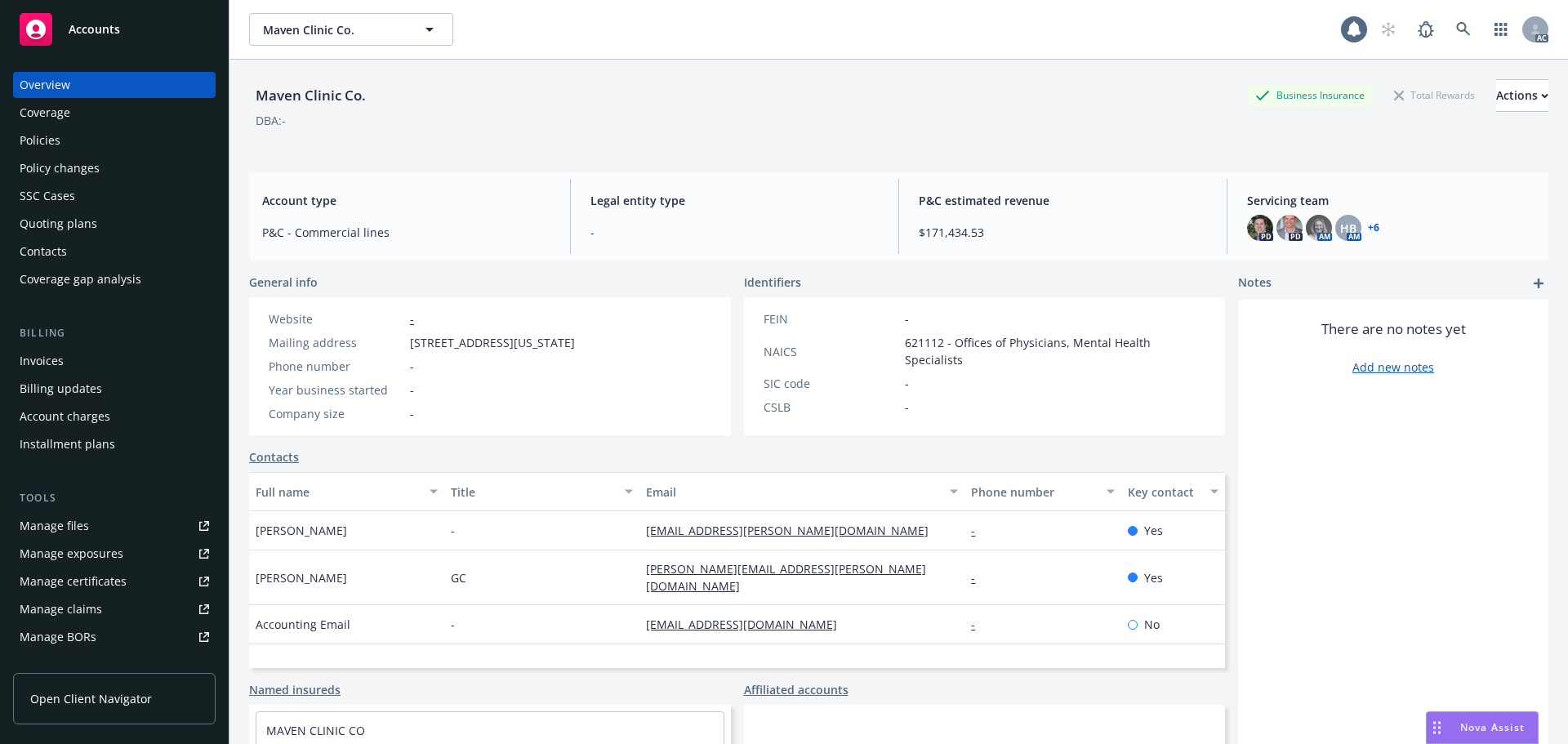
click at [80, 577] on div "Manage certificates" at bounding box center [72, 582] width 107 height 26
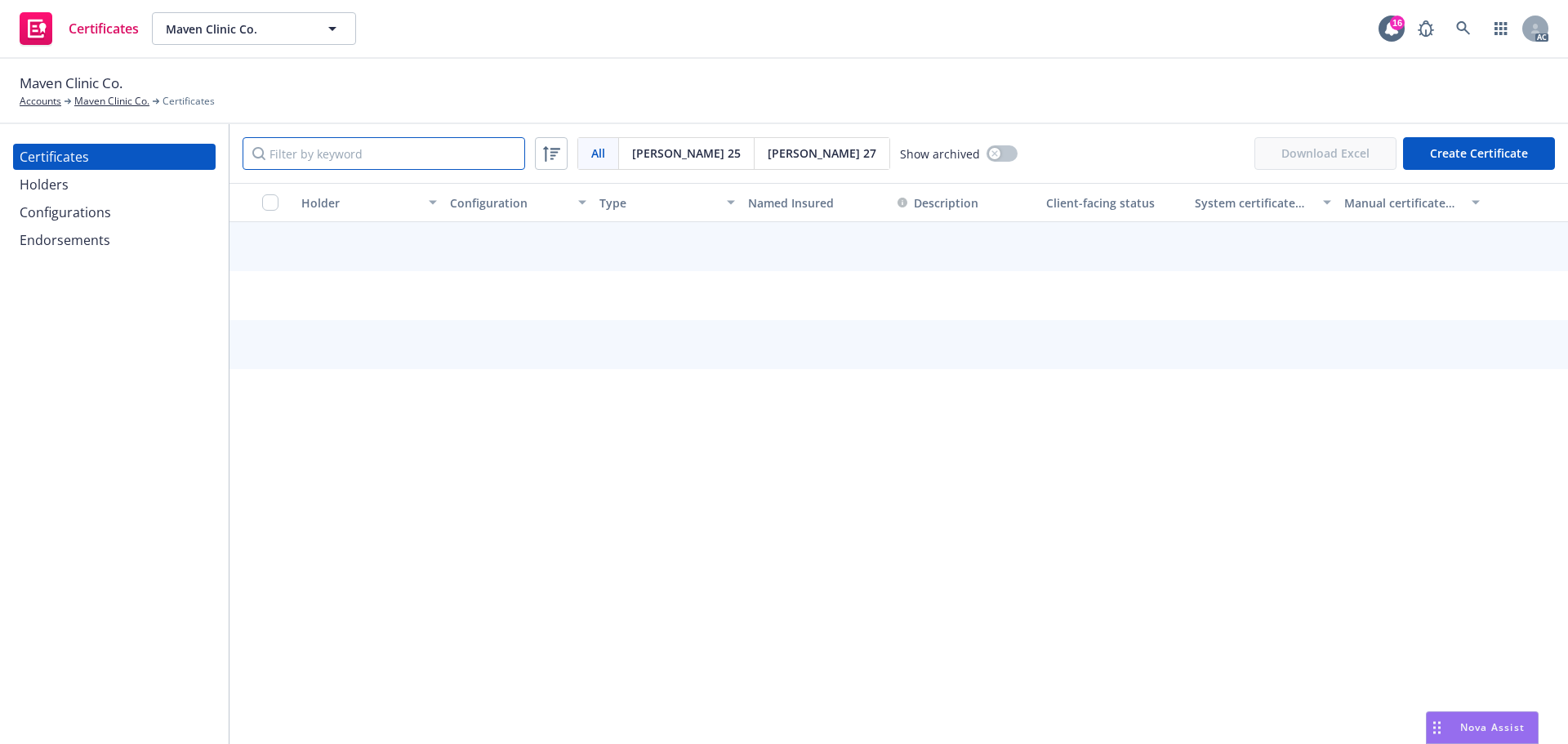
click at [360, 153] on input "Filter by keyword" at bounding box center [384, 153] width 282 height 33
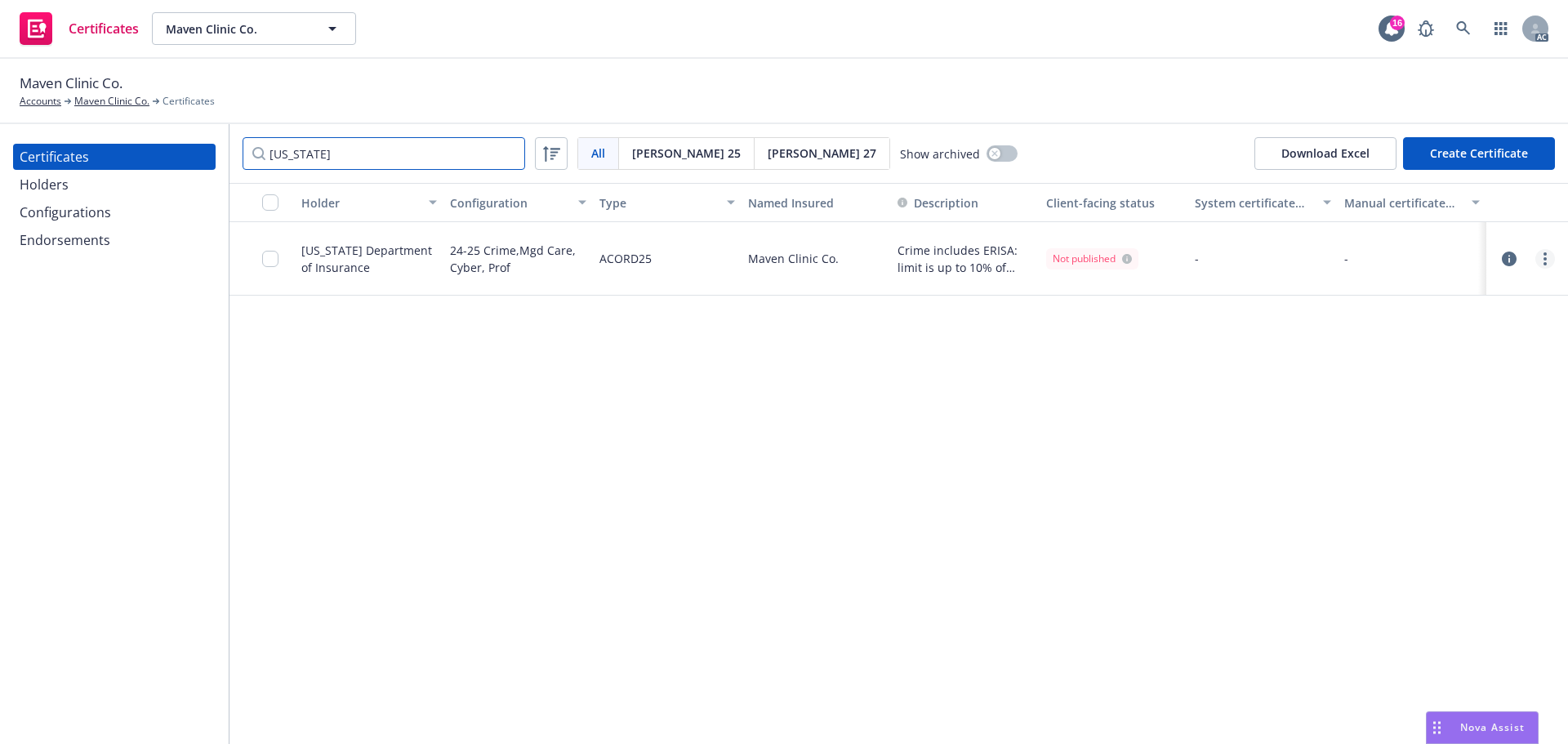
type input "[US_STATE]"
click at [1542, 254] on link "more" at bounding box center [1545, 259] width 19 height 19
click at [1158, 398] on div "Holder Configuration Type Named Insured Description Client-facing status System…" at bounding box center [899, 463] width 1339 height 561
